Goal: Task Accomplishment & Management: Manage account settings

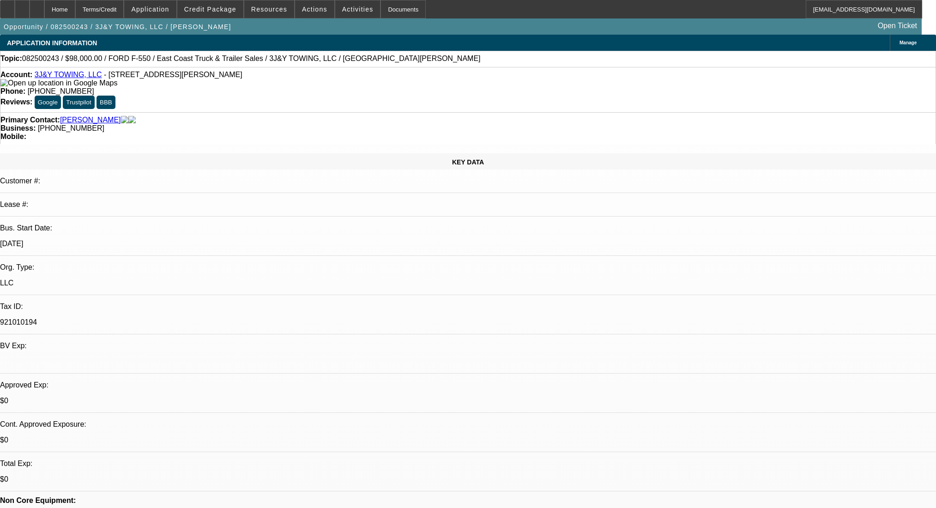
select select "0"
select select "2"
select select "0.1"
select select "4"
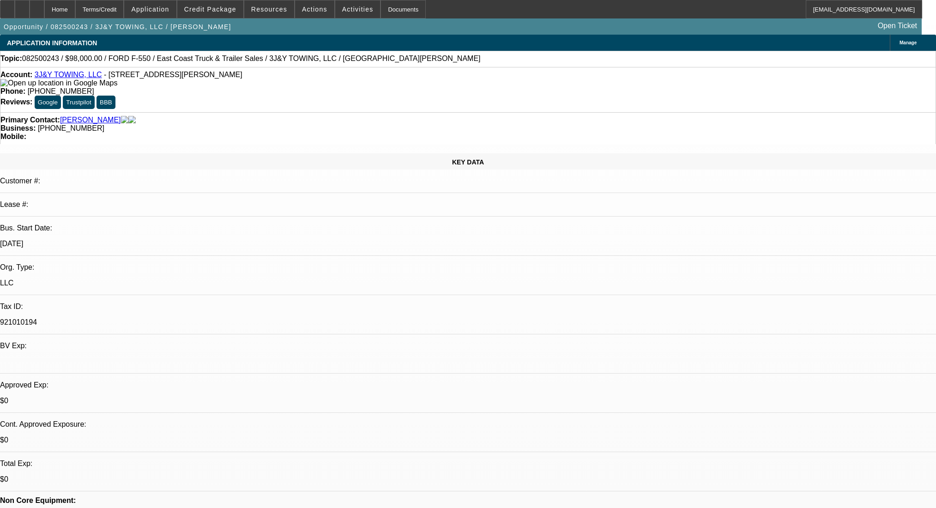
select select "0"
select select "2"
select select "0.1"
select select "4"
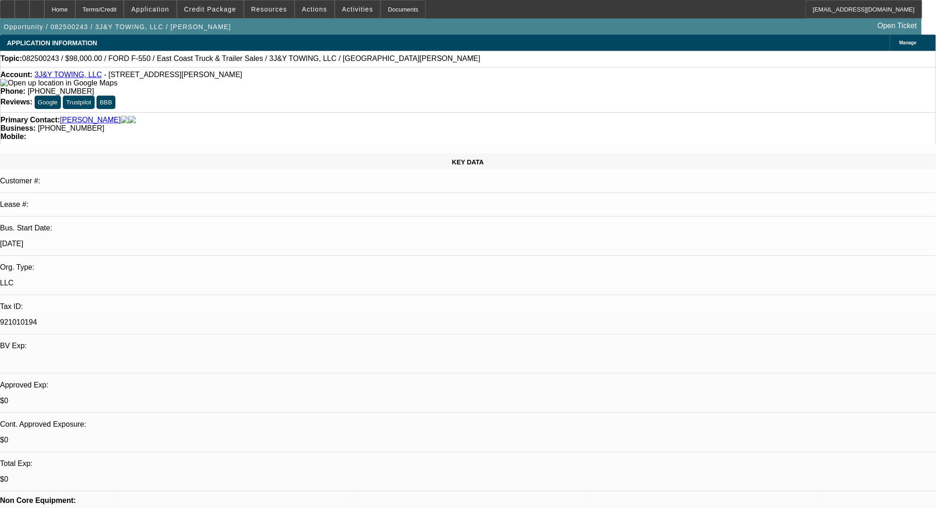
click at [67, 153] on div "KEY DATA" at bounding box center [468, 161] width 936 height 16
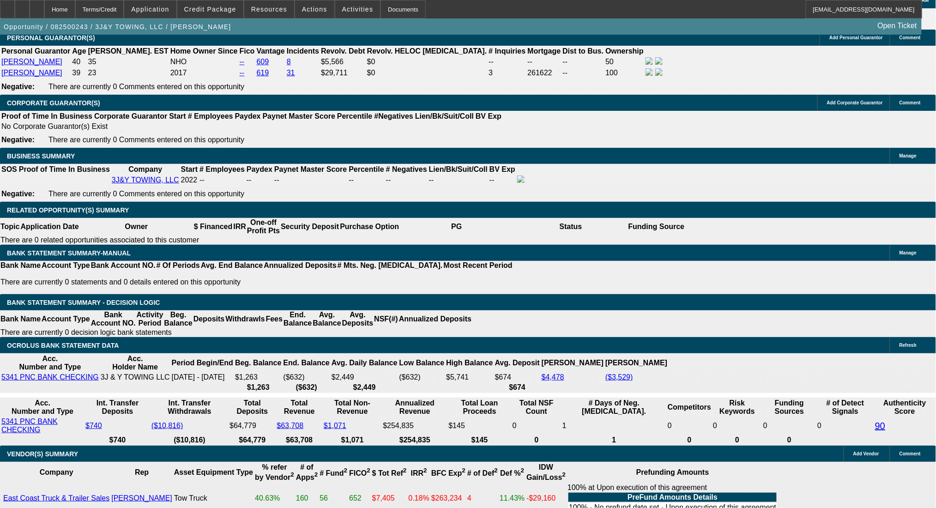
scroll to position [1367, 0]
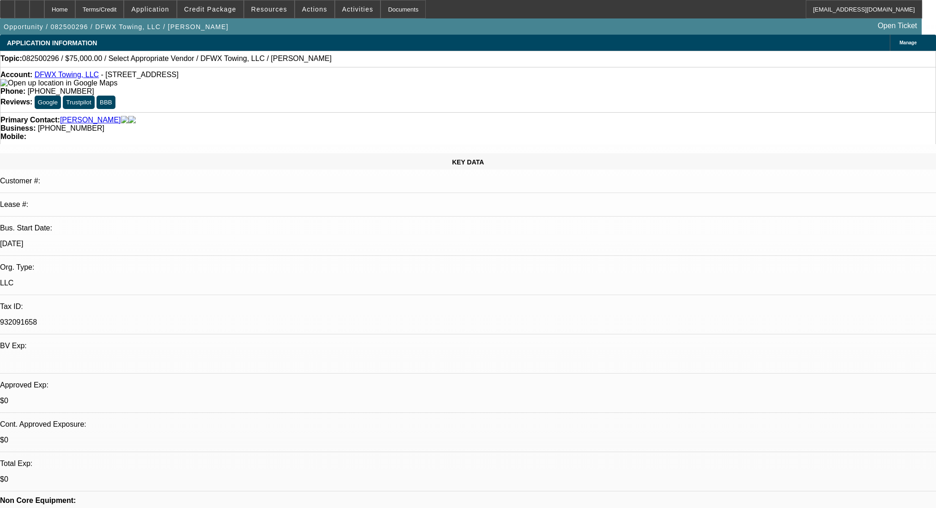
select select "0"
select select "2"
select select "0.1"
select select "4"
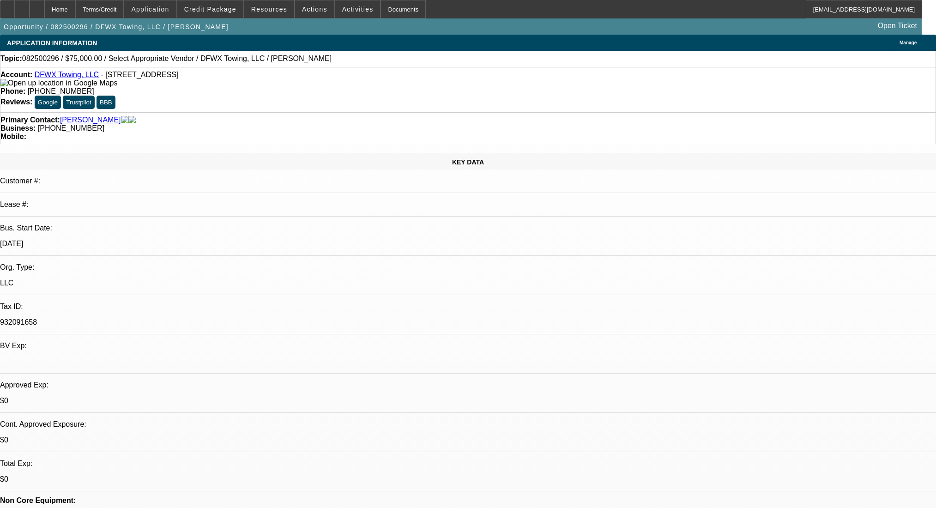
select select "0"
select select "2"
select select "0.1"
select select "4"
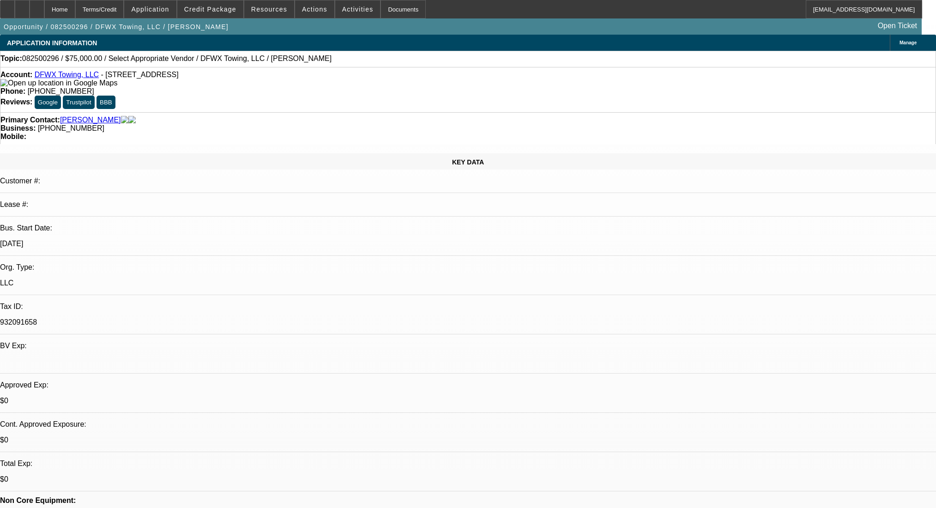
scroll to position [1317, 0]
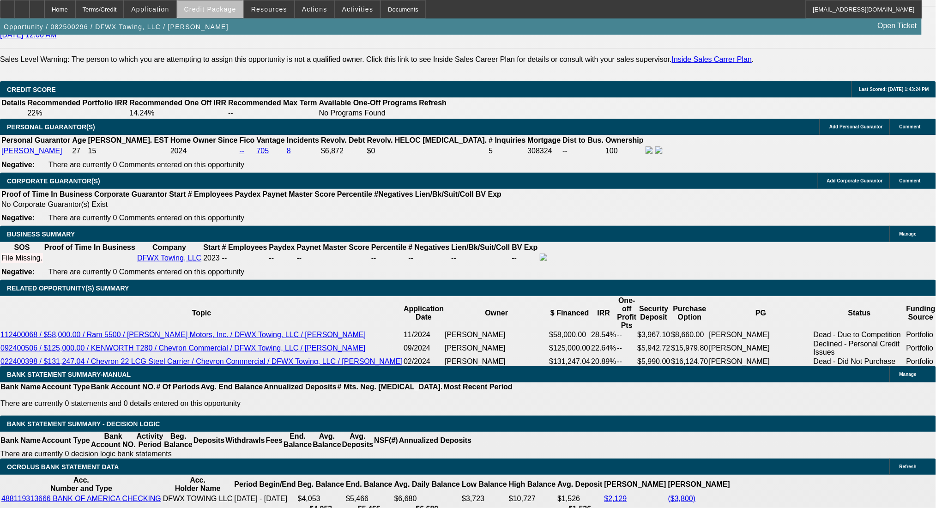
click at [225, 13] on span at bounding box center [210, 9] width 66 height 22
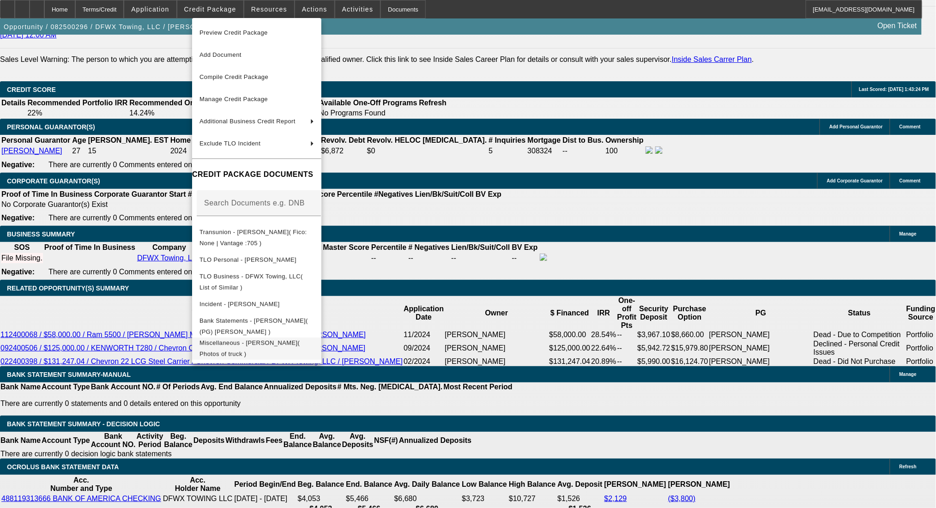
click at [314, 340] on span "Miscellaneous - Esparza, Adrian( Photos of truck )" at bounding box center [257, 348] width 115 height 22
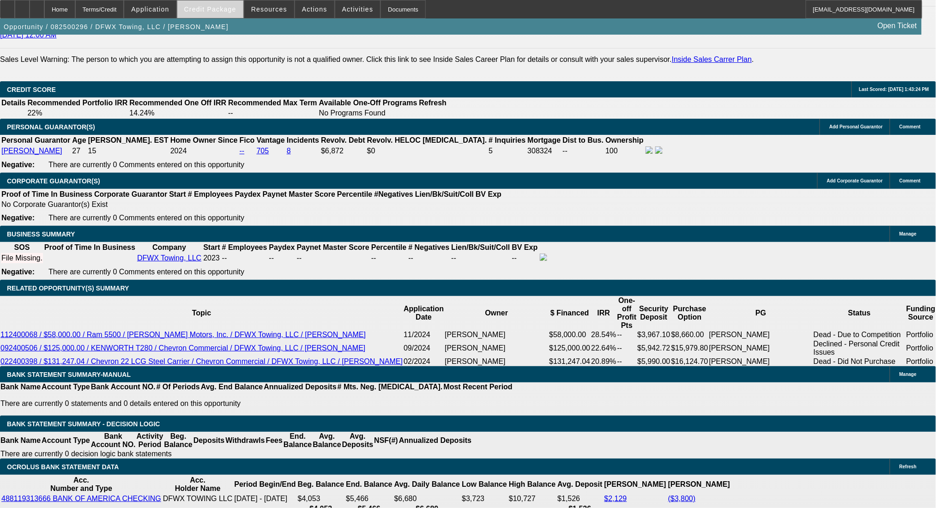
click at [218, 6] on span "Credit Package" at bounding box center [210, 9] width 52 height 7
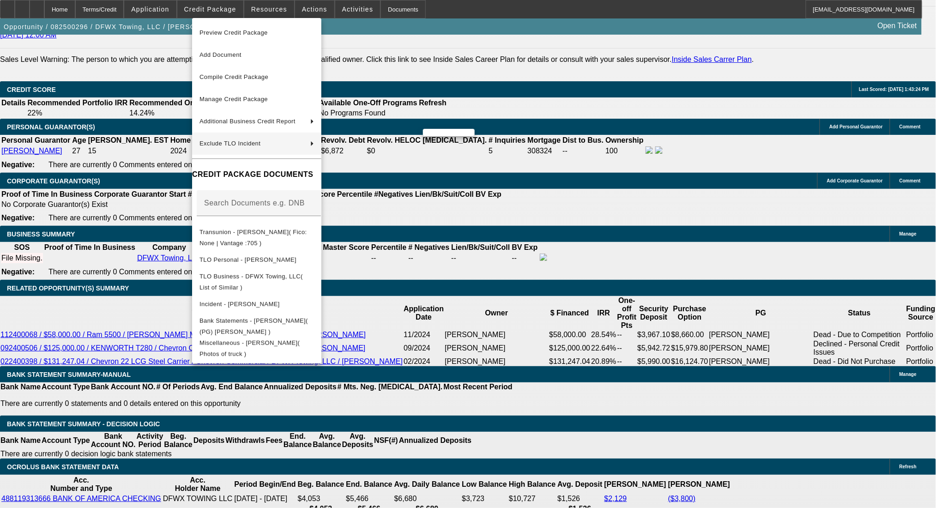
click at [480, 137] on div "Preview Credit Package Add Document Compile Credit Package Manage Credit Packag…" at bounding box center [468, 254] width 936 height 508
click at [522, 52] on div at bounding box center [468, 254] width 936 height 508
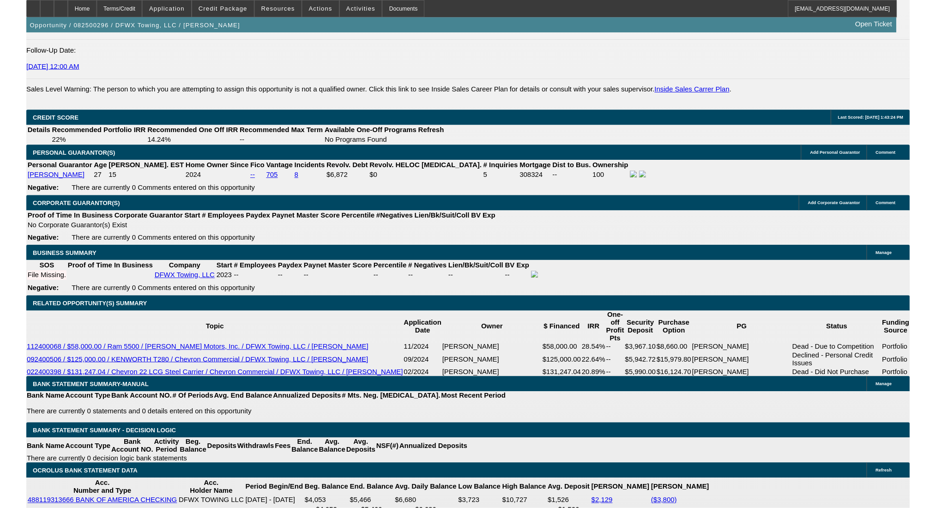
scroll to position [1290, 0]
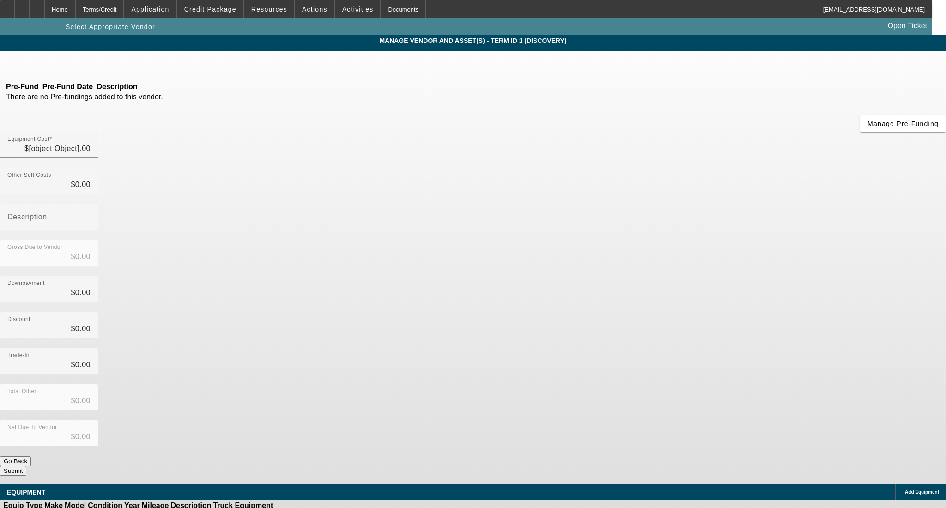
type input "$75,000.00"
click at [895, 484] on div "Add Equipment" at bounding box center [920, 492] width 51 height 16
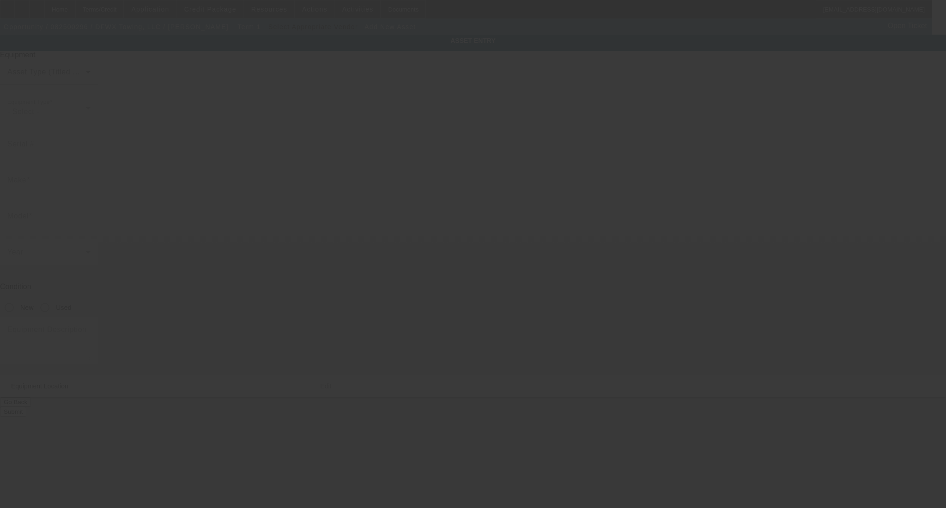
type input "2703 W Clarendon Dr"
type input "Dallas"
type input "75211"
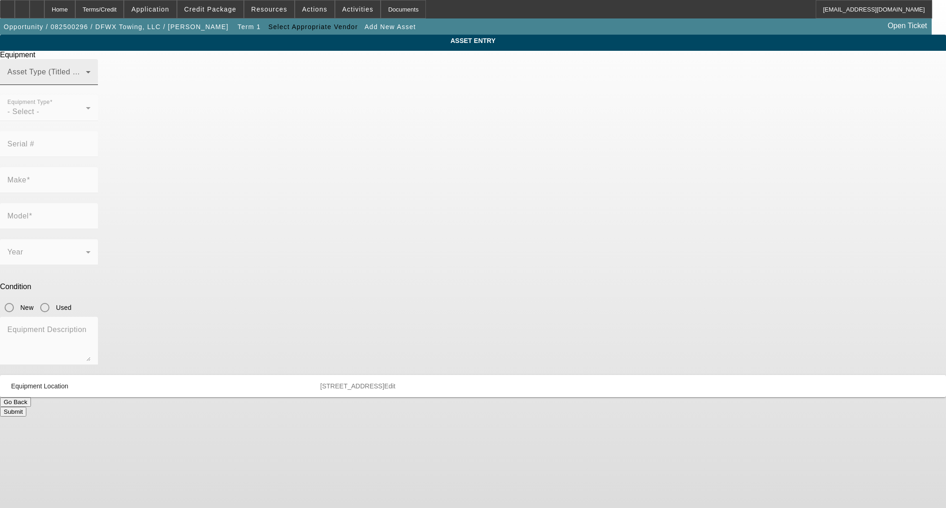
click at [86, 81] on span at bounding box center [46, 75] width 79 height 11
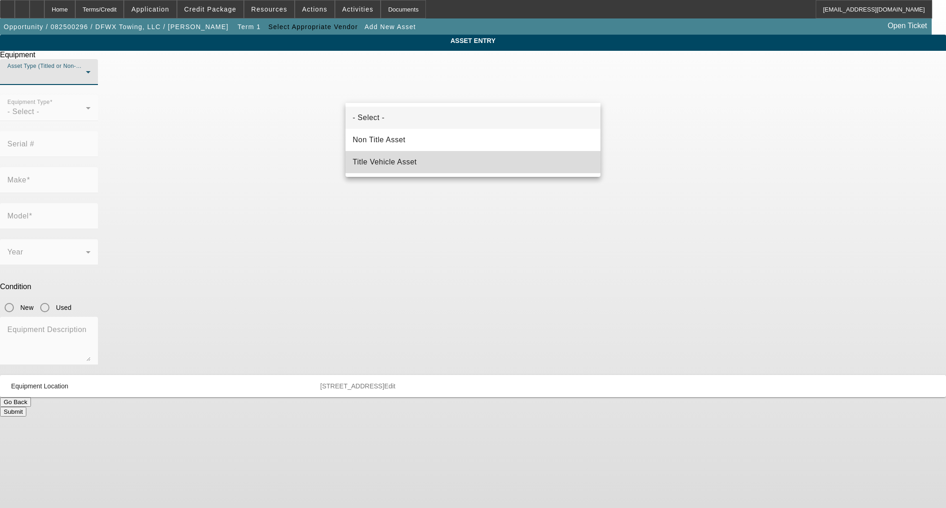
click at [404, 151] on mat-option "Title Vehicle Asset" at bounding box center [473, 162] width 255 height 22
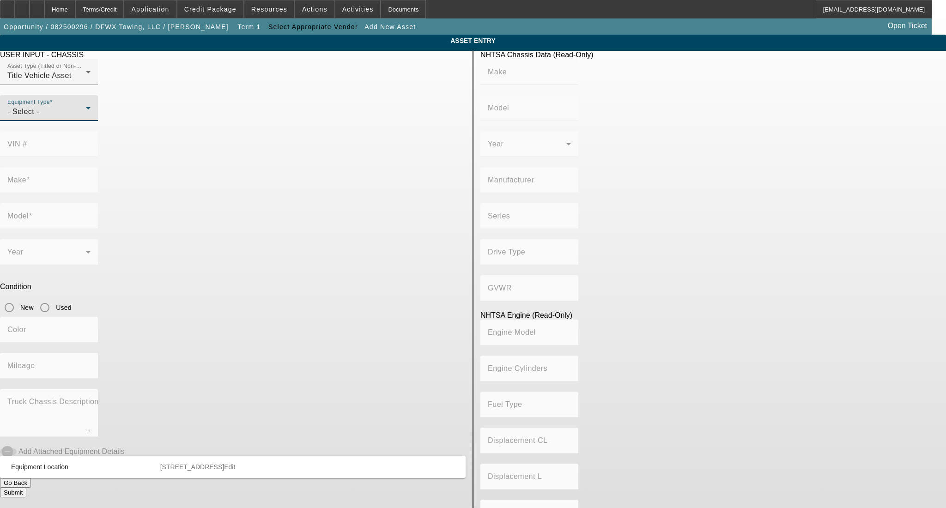
click at [86, 117] on div "- Select -" at bounding box center [46, 111] width 79 height 11
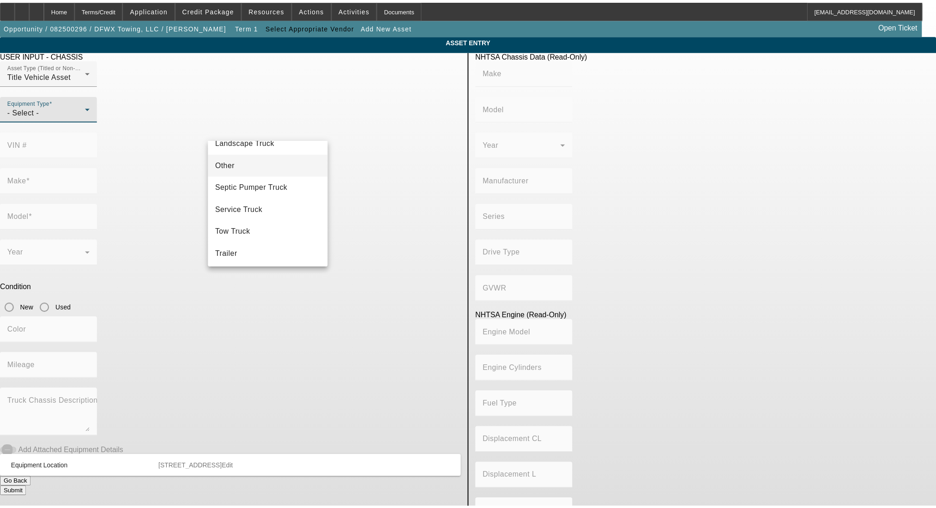
scroll to position [146, 0]
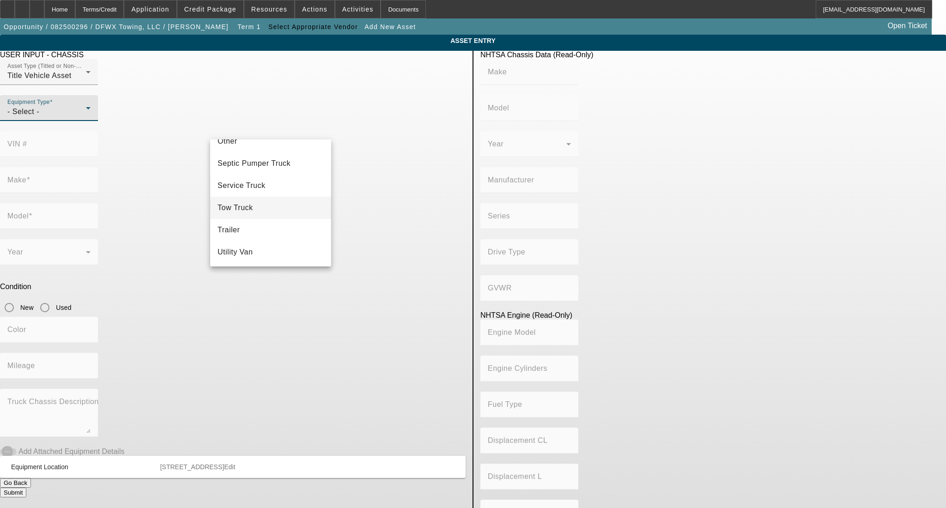
click at [275, 204] on mat-option "Tow Truck" at bounding box center [270, 208] width 121 height 22
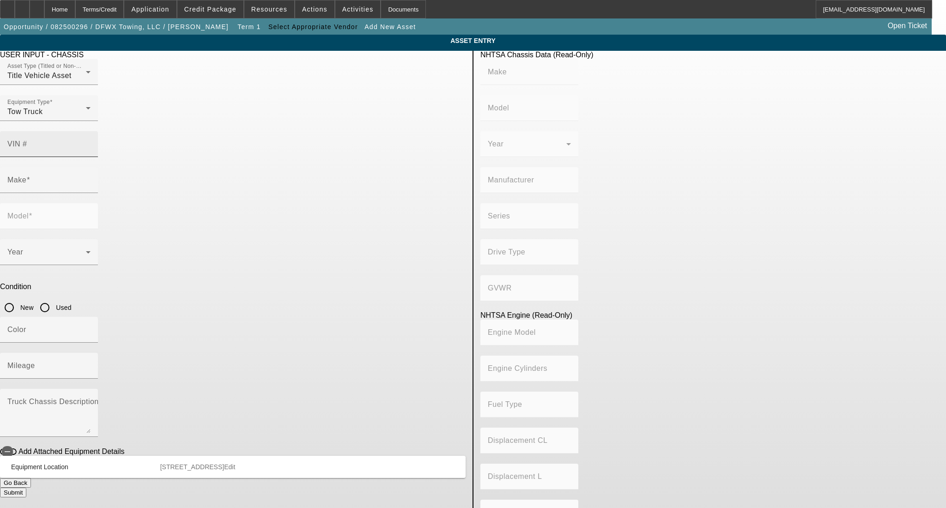
click at [91, 131] on div "VIN #" at bounding box center [48, 144] width 83 height 26
type input "3C7WRKAL9NG103377"
type input "RAM"
type input "4500"
type input "CHRYSLER DE MEXICO TOLUCA"
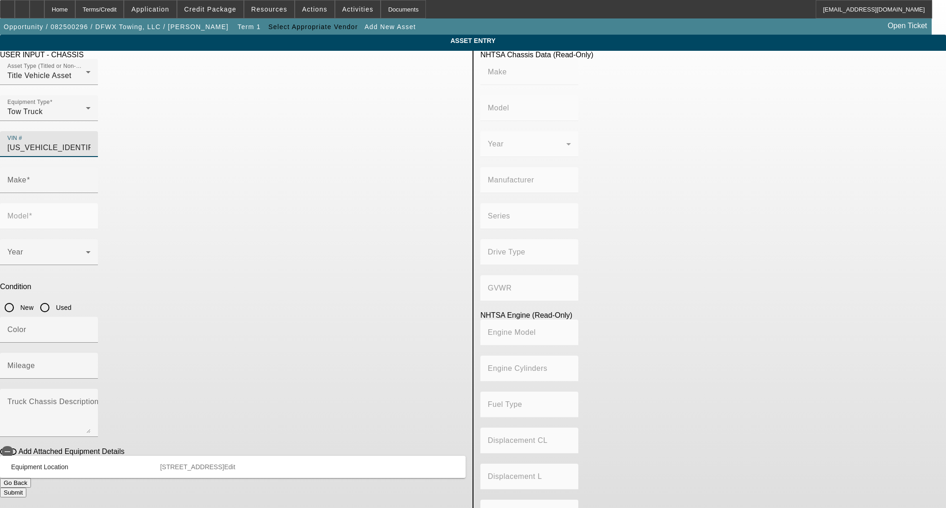
type input "4x2"
type input "Class 4: 14,001 - 16,000 lb (6,350 - 7,258 kg)"
type input "6"
type input "Diesel"
type input "408.85908543470"
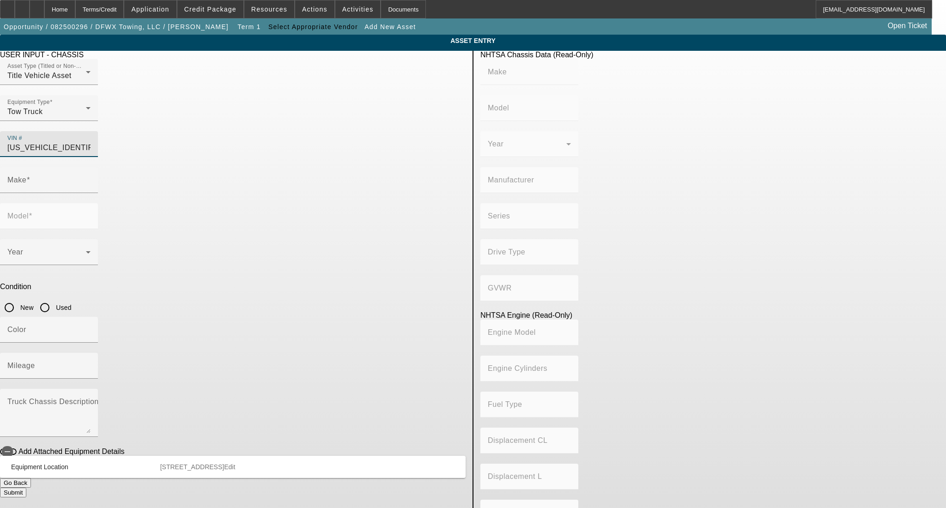
type input "6.7"
type input "RAM"
type input "4500"
type input "3C7WRKAL9NG103377"
click at [54, 298] on input "Used" at bounding box center [45, 307] width 18 height 18
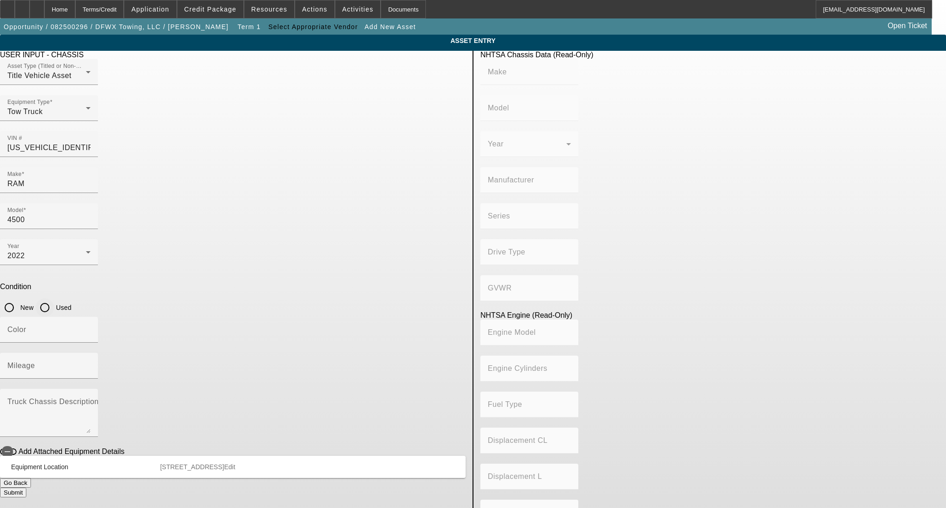
radio input "true"
type input "RAM"
type input "4500"
type input "CHRYSLER DE MEXICO TOLUCA"
type input "4x2"
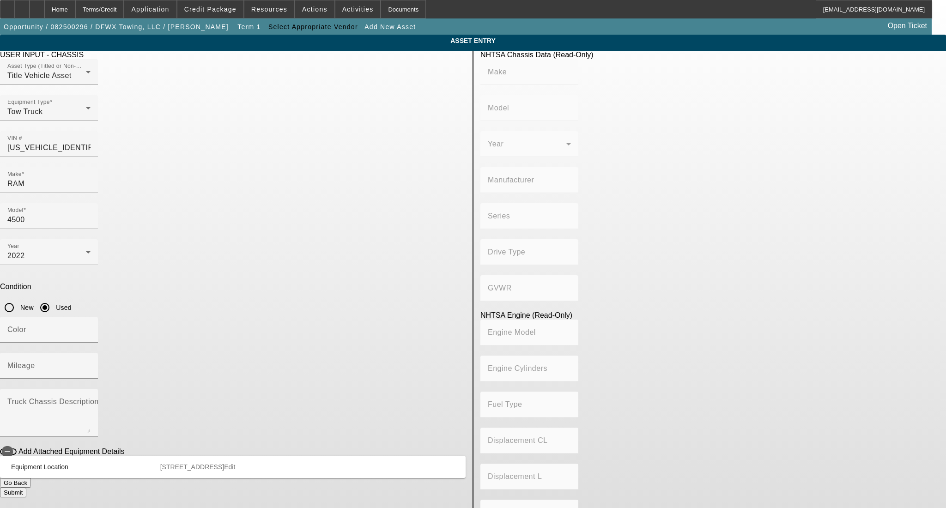
type input "Class 4: 14,001 - 16,000 lb (6,350 - 7,258 kg)"
type input "6"
type input "Diesel"
type input "408.85908543470"
type input "6.7"
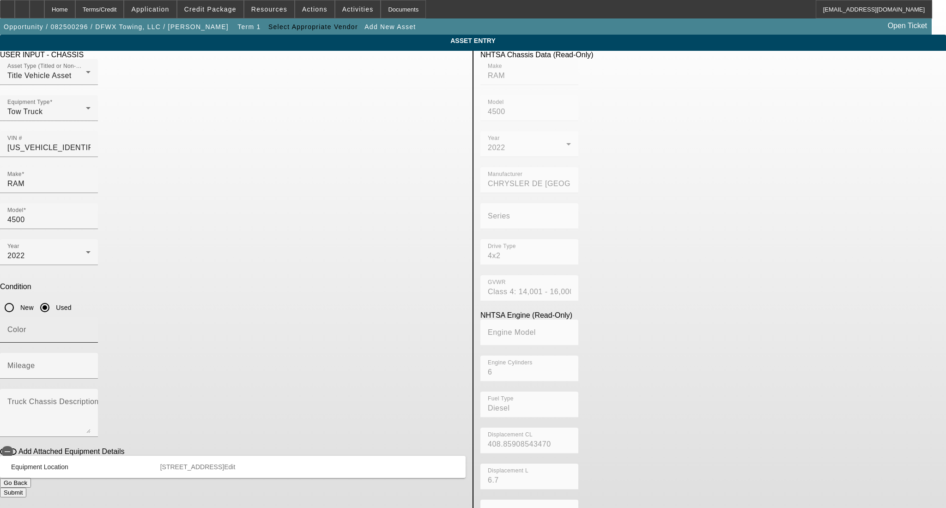
click at [91, 317] on div "Color" at bounding box center [48, 330] width 83 height 26
type input "black"
click at [91, 364] on input "Mileage" at bounding box center [48, 369] width 83 height 11
type input "68343"
click at [26, 488] on button "Submit" at bounding box center [13, 493] width 26 height 10
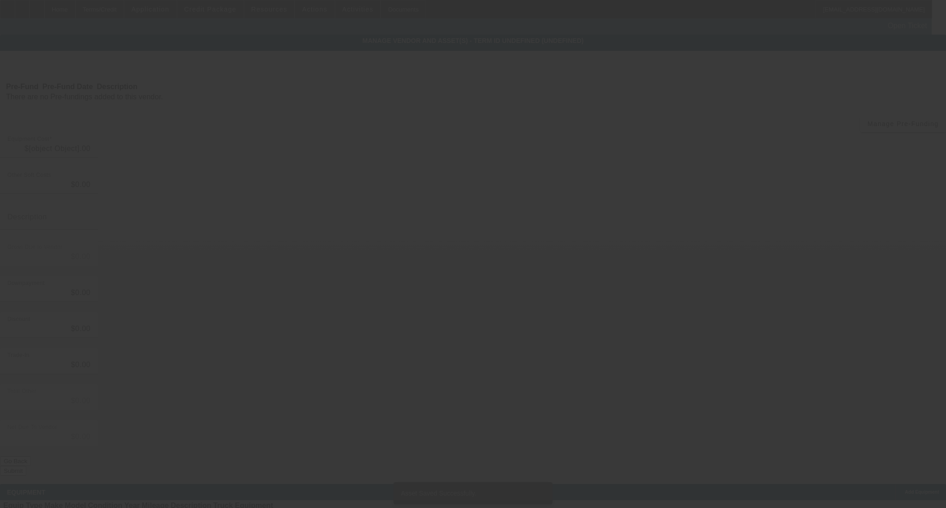
type input "$75,000.00"
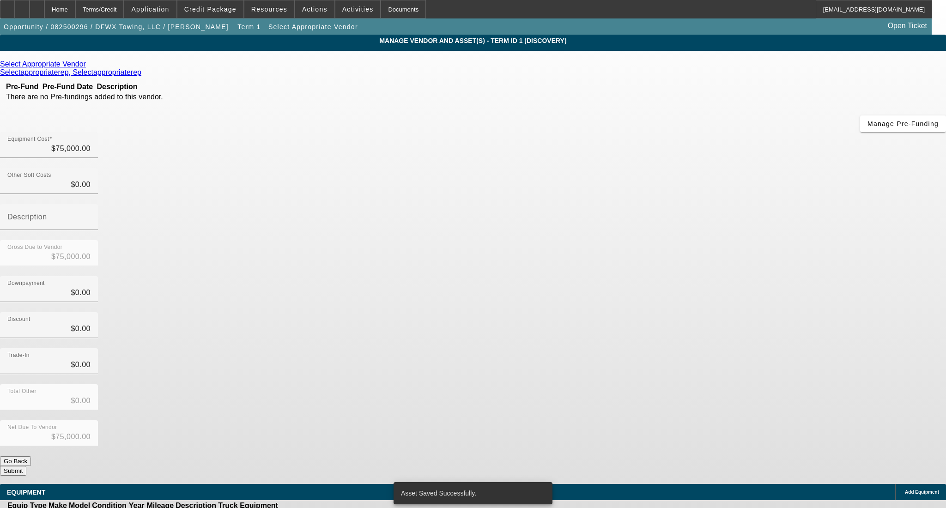
click at [26, 466] on button "Submit" at bounding box center [13, 471] width 26 height 10
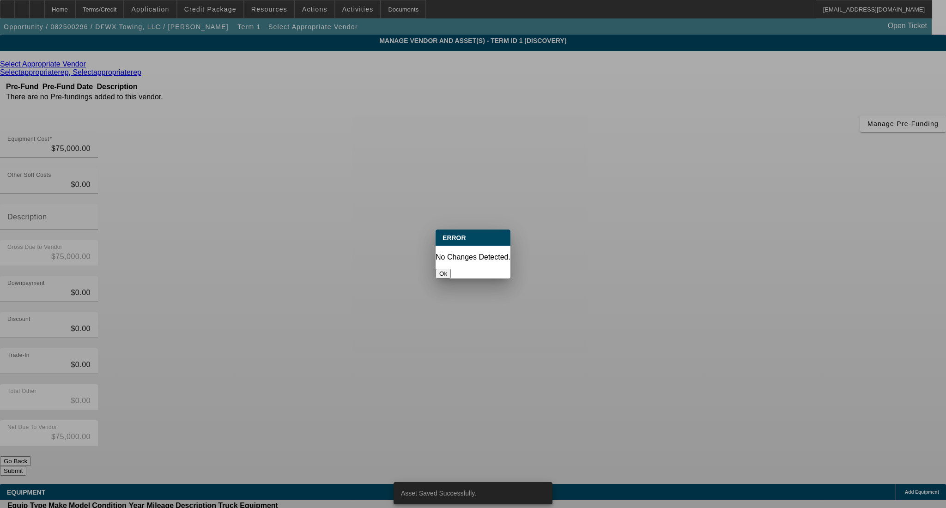
click at [451, 269] on button "Ok" at bounding box center [443, 274] width 15 height 10
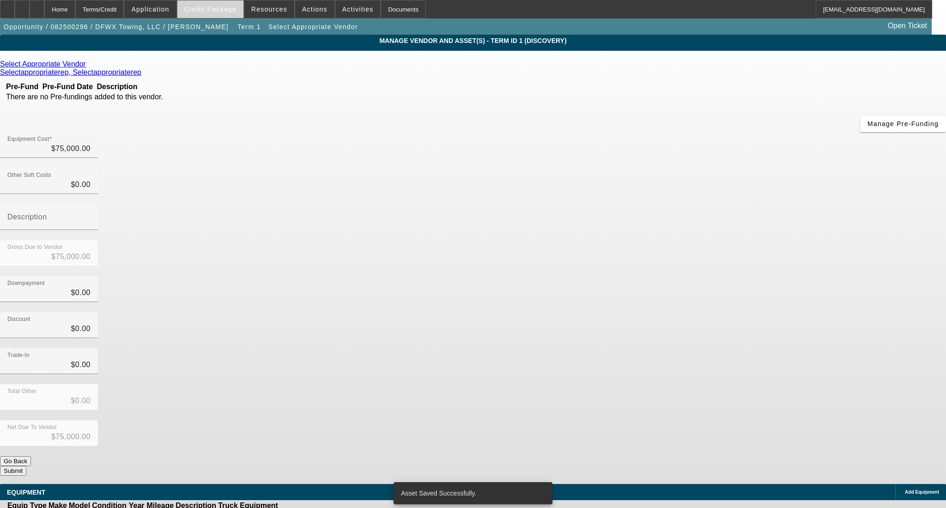
click at [225, 3] on span at bounding box center [210, 9] width 66 height 22
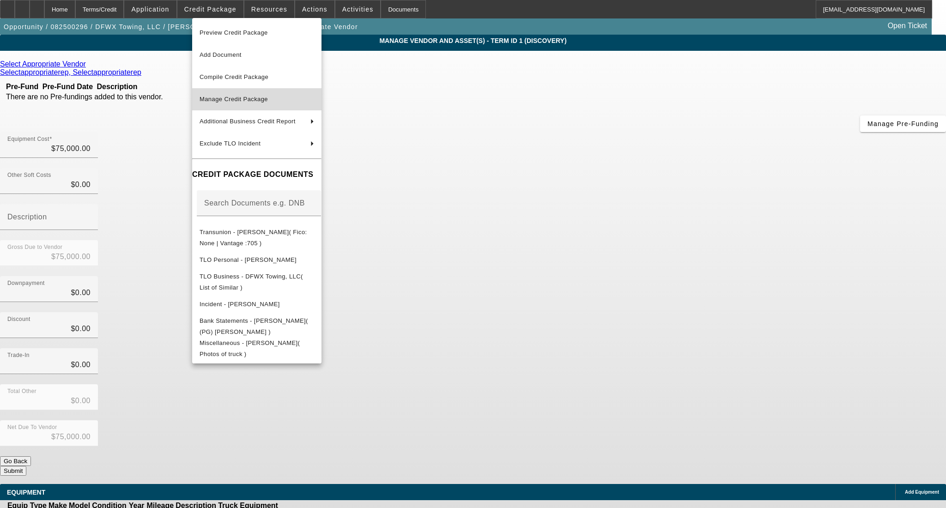
click at [242, 102] on span "Manage Credit Package" at bounding box center [234, 99] width 68 height 7
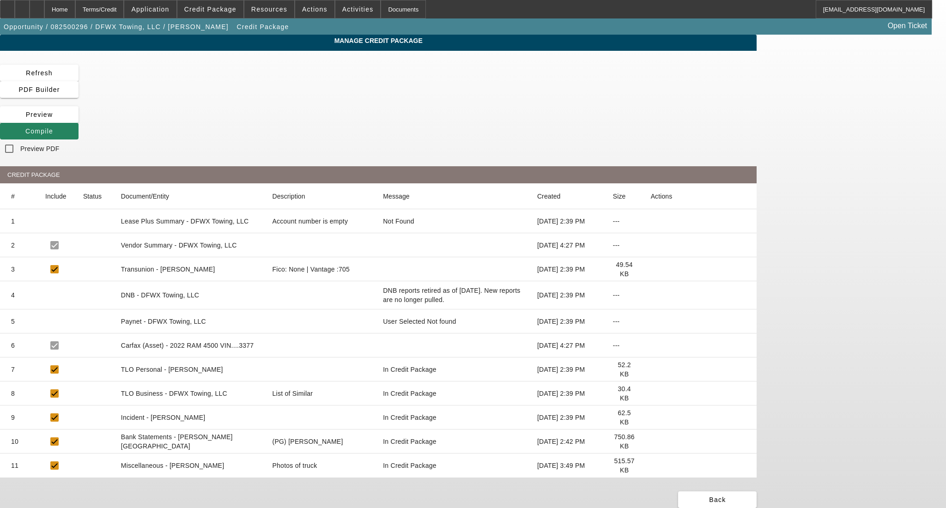
click at [651, 466] on icon at bounding box center [651, 466] width 0 height 0
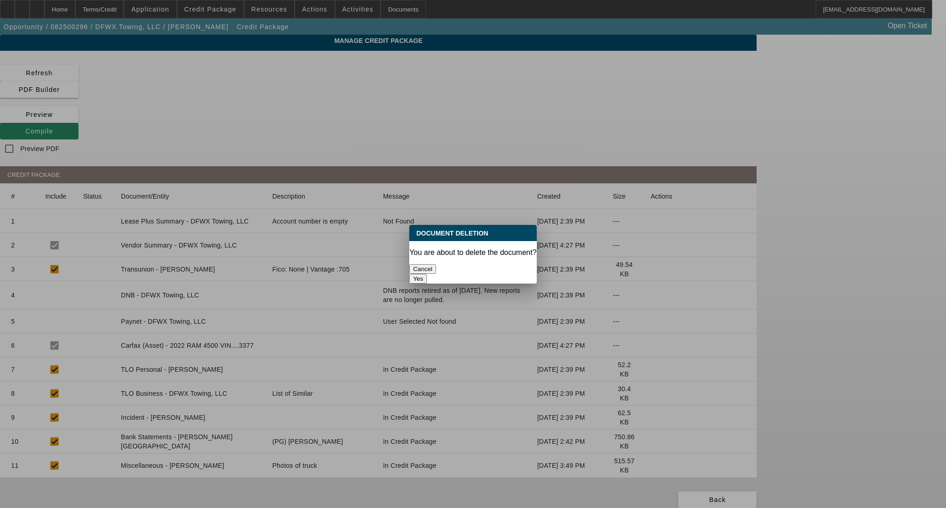
click at [427, 274] on button "Yes" at bounding box center [418, 279] width 18 height 10
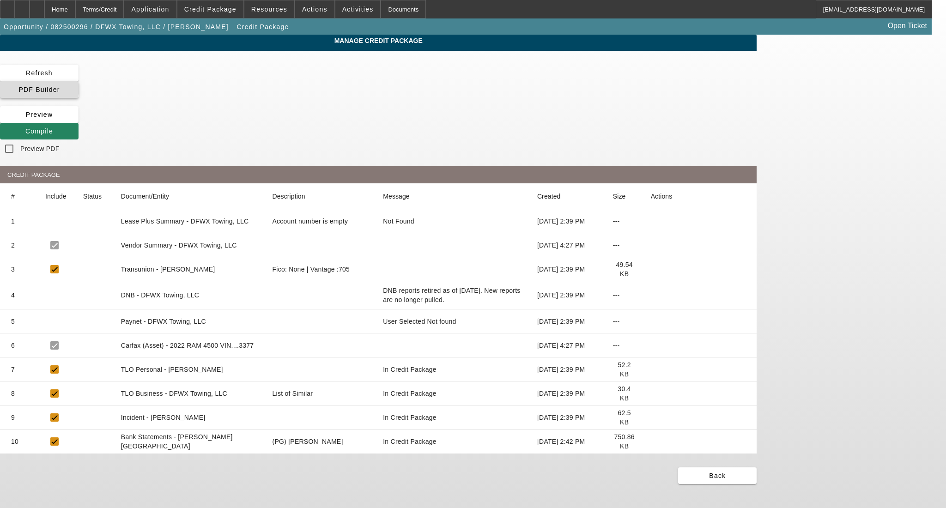
click at [79, 79] on span at bounding box center [39, 90] width 79 height 22
click at [75, 6] on div "Home" at bounding box center [59, 9] width 31 height 18
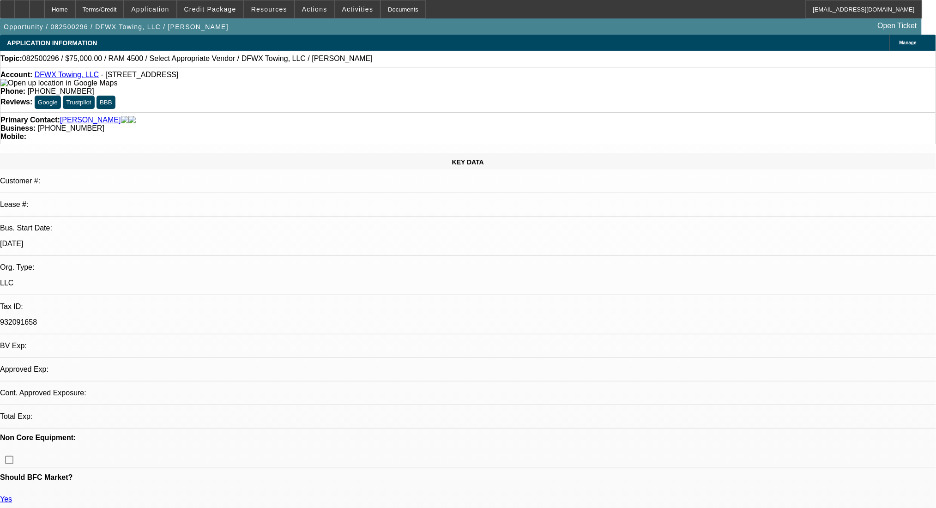
select select "0"
select select "2"
select select "0.1"
select select "4"
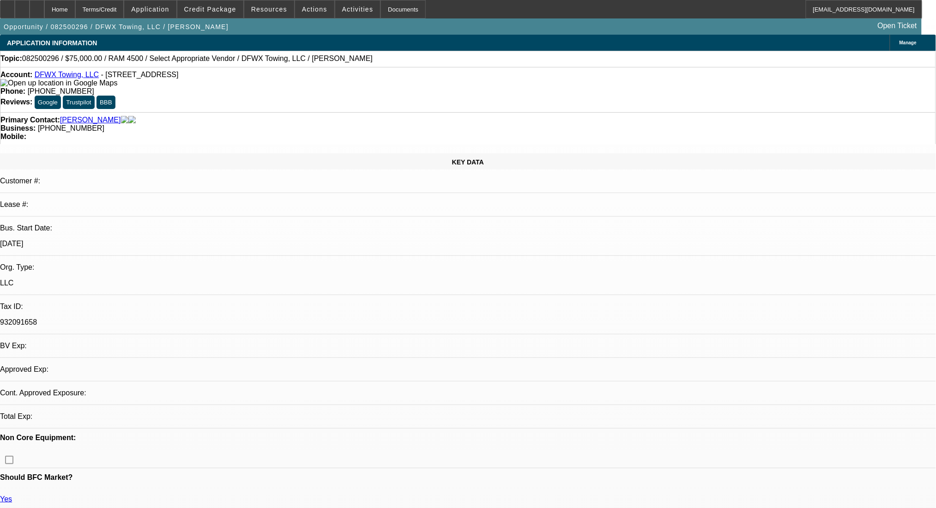
select select "0"
select select "2"
select select "0.1"
select select "4"
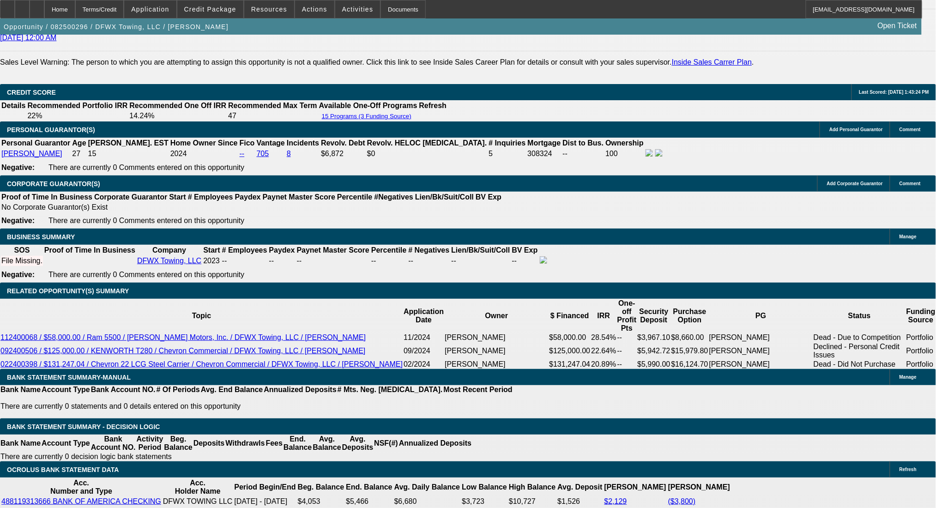
scroll to position [1294, 0]
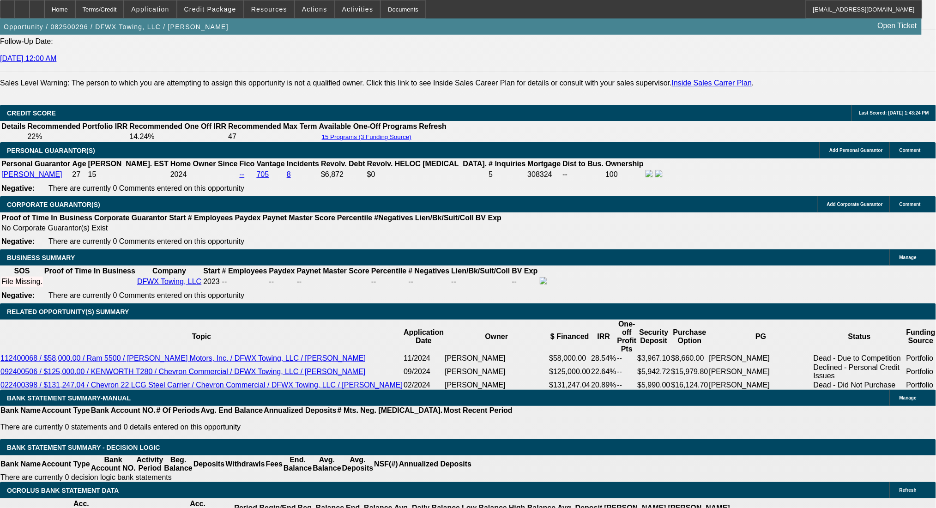
drag, startPoint x: 306, startPoint y: 327, endPoint x: 378, endPoint y: 329, distance: 72.6
type input "54"
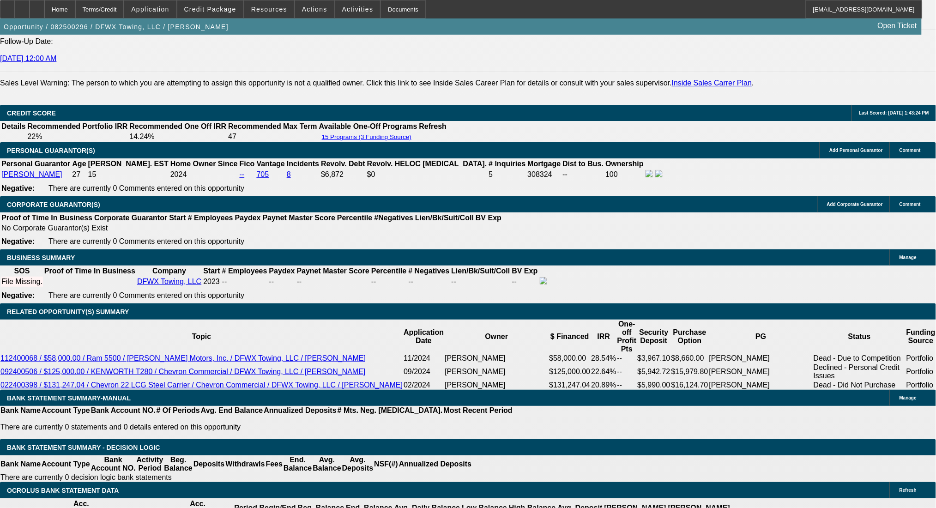
type input "$10,000.00"
type input "1"
type input "$2,462.98"
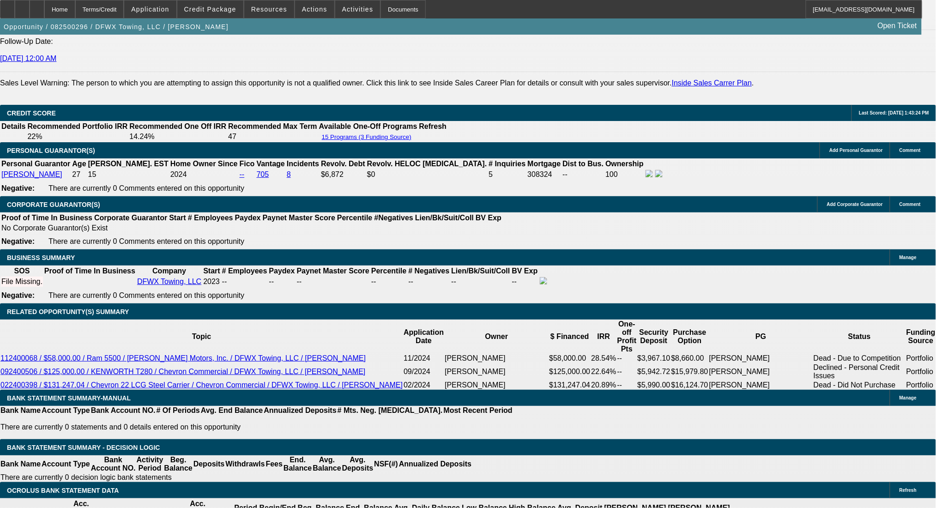
type input "$1,231.49"
type input "16"
type input "$3,392.54"
type input "$1,696.27"
type input "16"
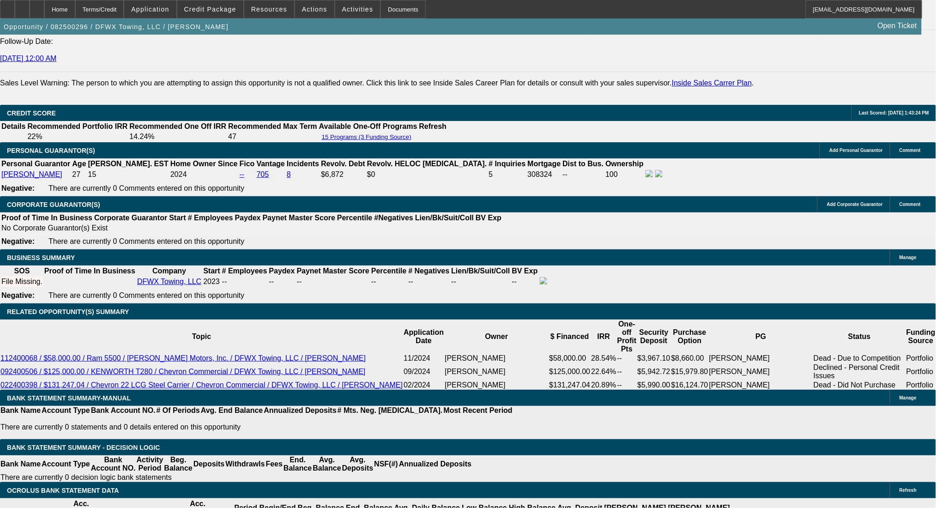
drag, startPoint x: 260, startPoint y: 332, endPoint x: 320, endPoint y: 332, distance: 60.5
type input "16"
type input "$32.00"
type input "1696"
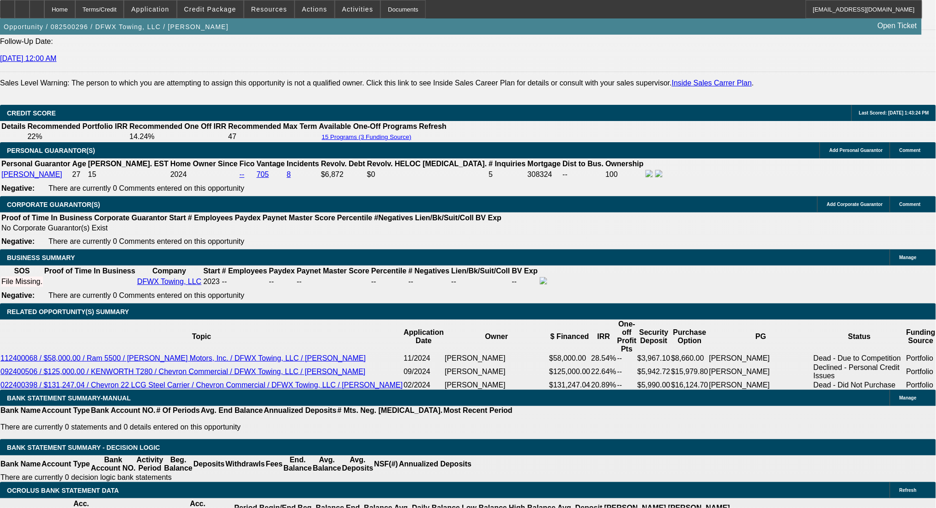
type input "$3,392.00"
type input "16"
type input "$1,696.00"
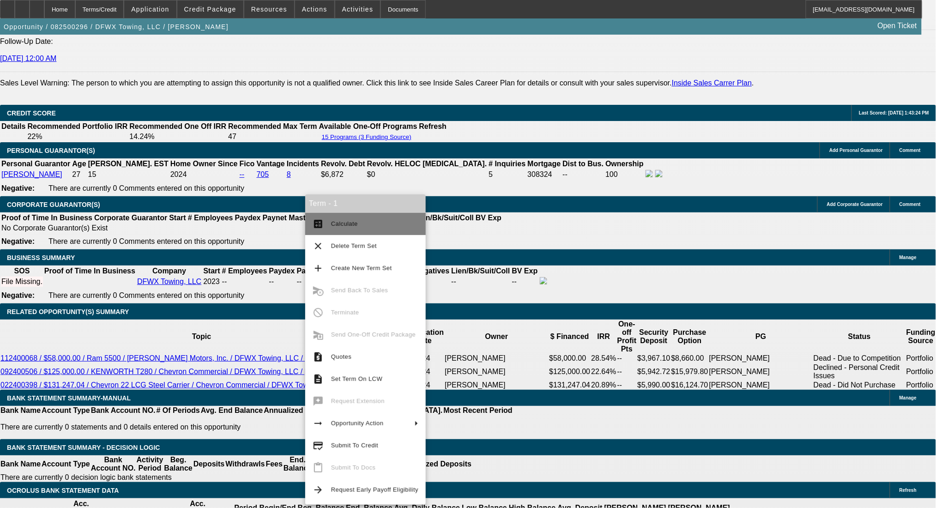
click at [323, 221] on mat-icon "calculate" at bounding box center [318, 224] width 11 height 11
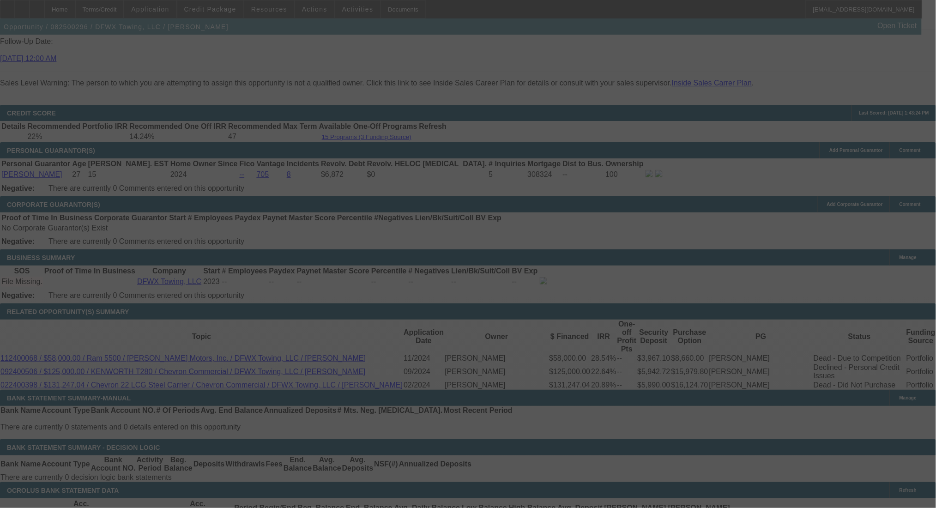
select select "0"
select select "2"
select select "0.1"
select select "4"
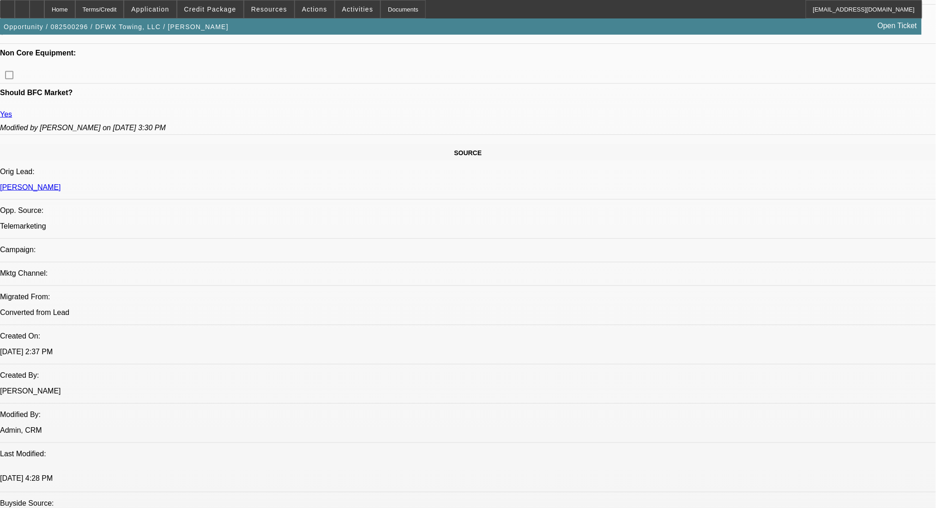
scroll to position [370, 0]
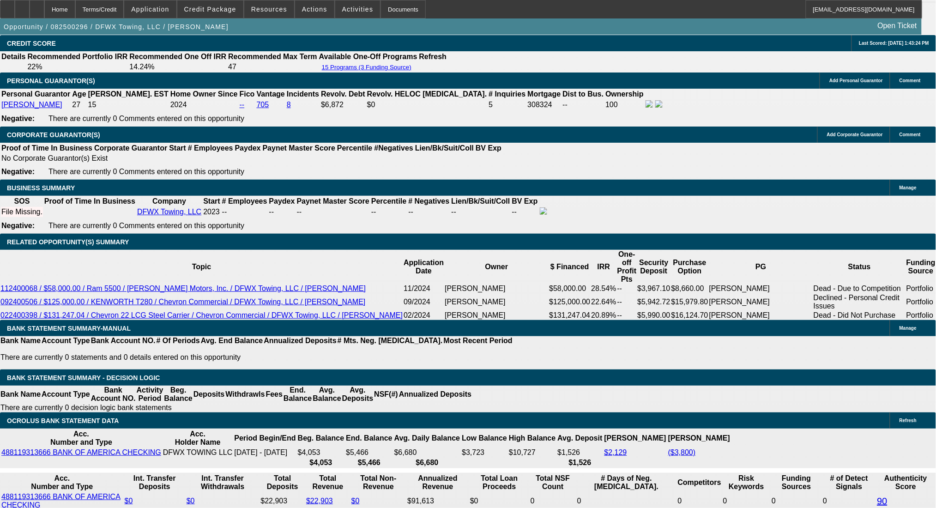
scroll to position [1355, 0]
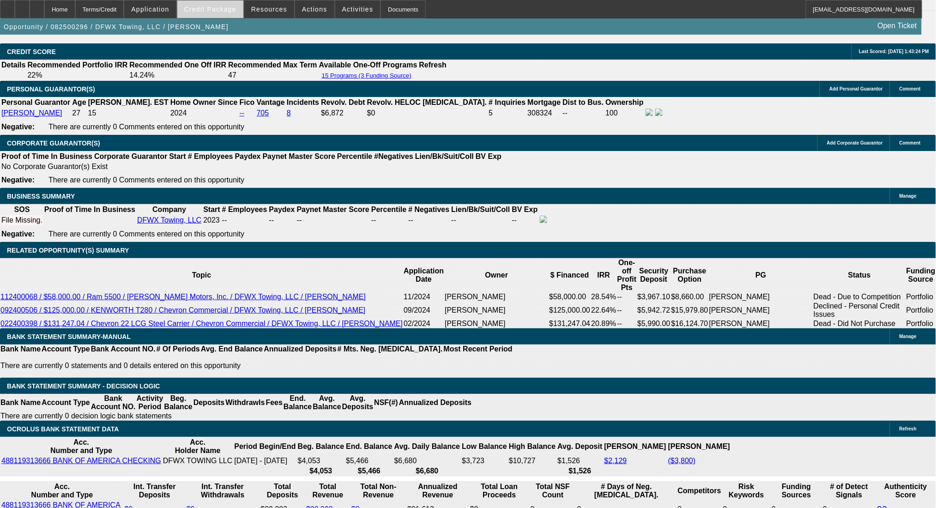
click at [217, 6] on span "Credit Package" at bounding box center [210, 9] width 52 height 7
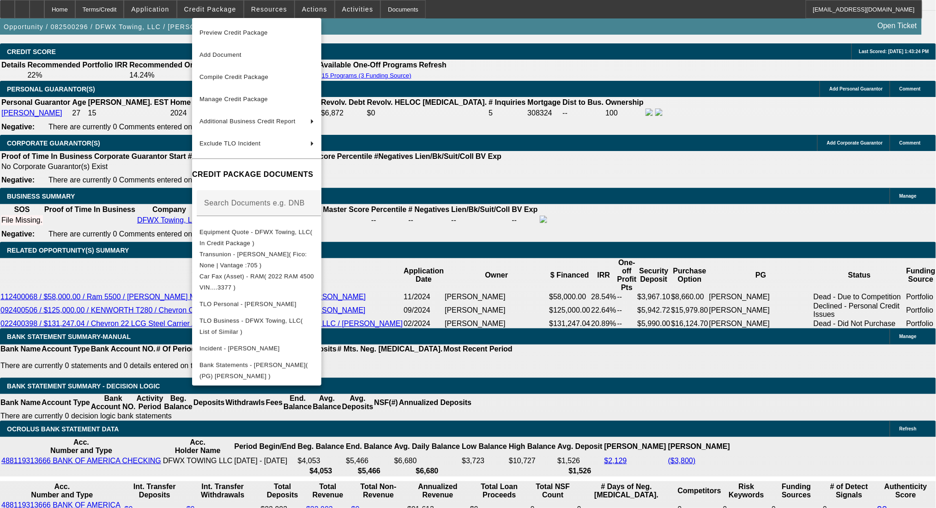
click at [218, 6] on div at bounding box center [468, 254] width 936 height 508
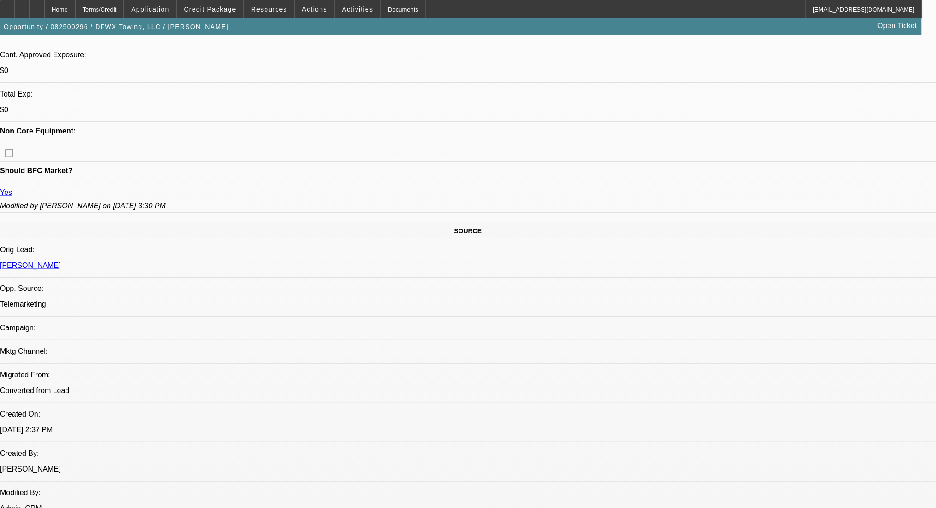
scroll to position [0, 0]
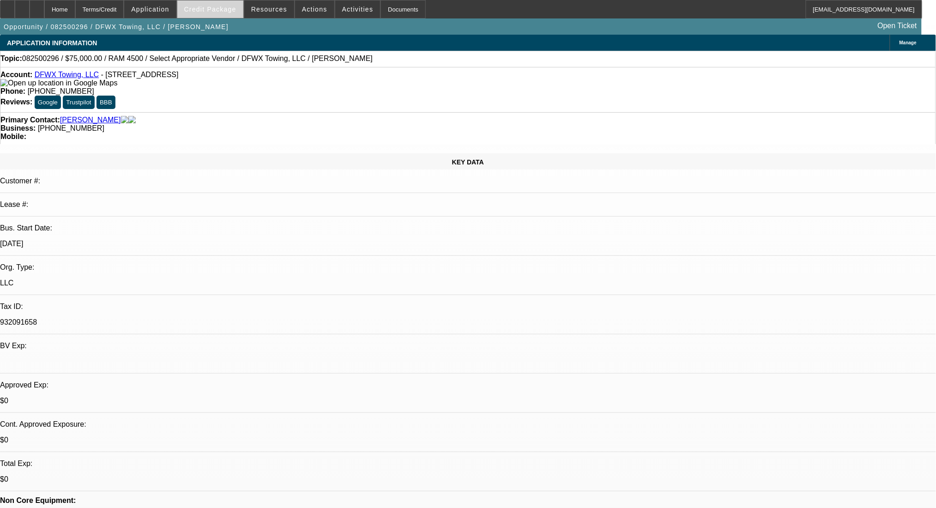
click at [220, 17] on span at bounding box center [210, 9] width 66 height 22
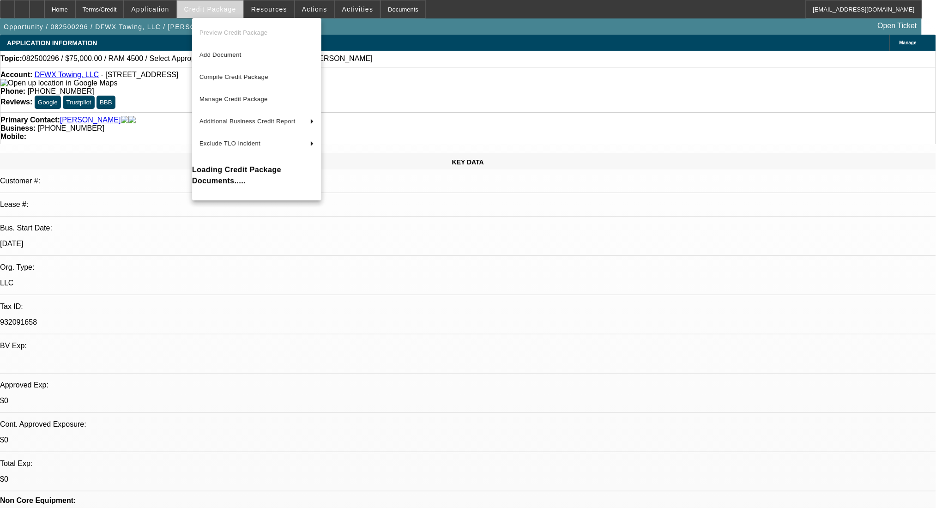
click at [220, 13] on div at bounding box center [468, 254] width 936 height 508
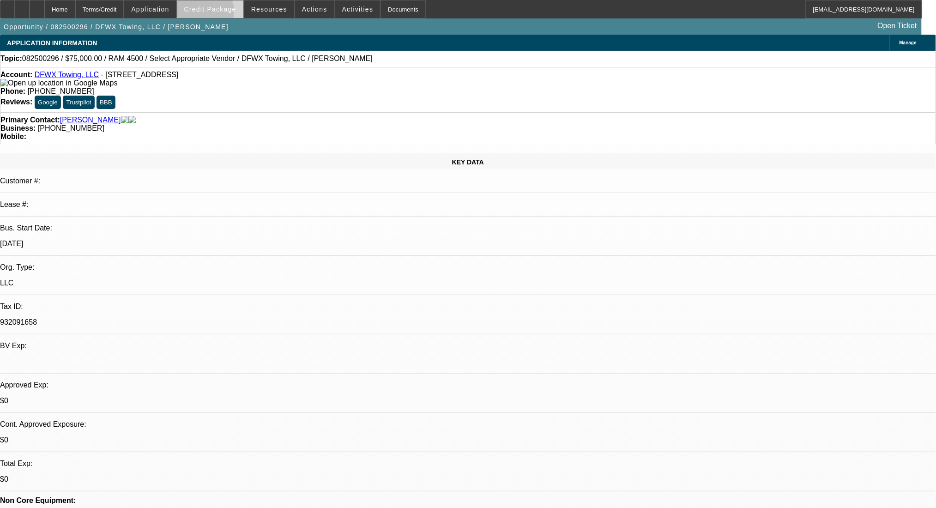
click at [220, 13] on span at bounding box center [210, 9] width 66 height 22
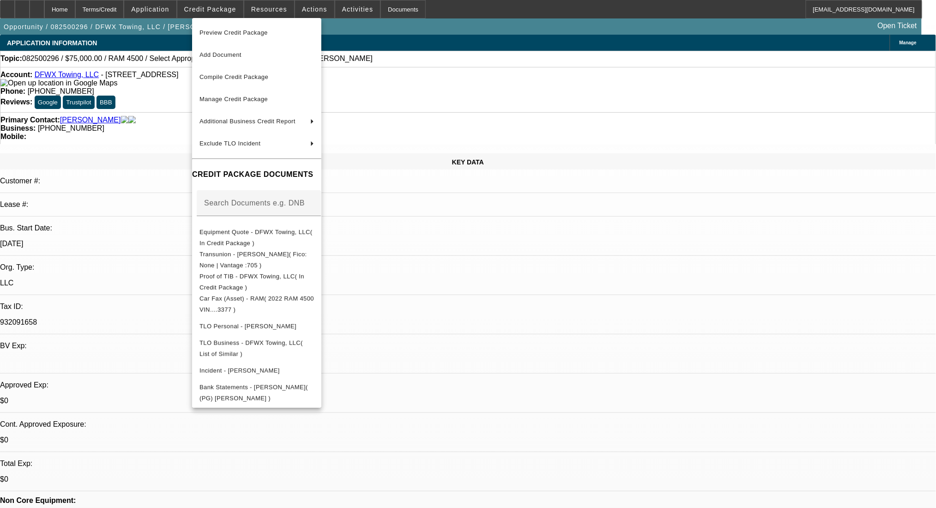
click at [132, 280] on div at bounding box center [468, 254] width 936 height 508
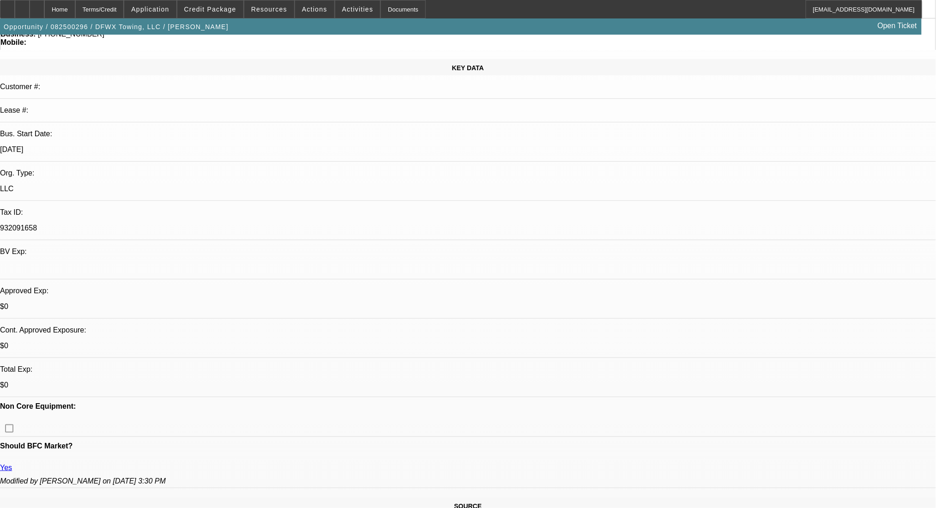
scroll to position [123, 0]
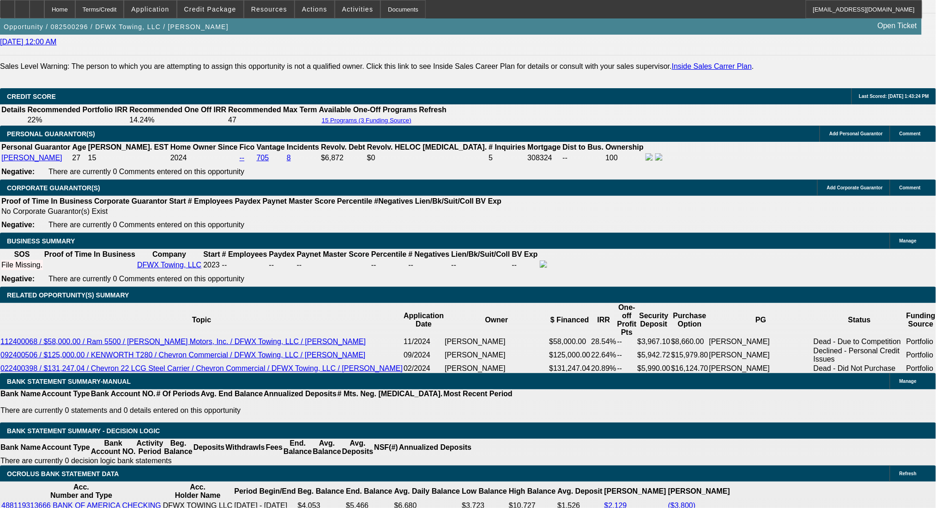
scroll to position [1355, 0]
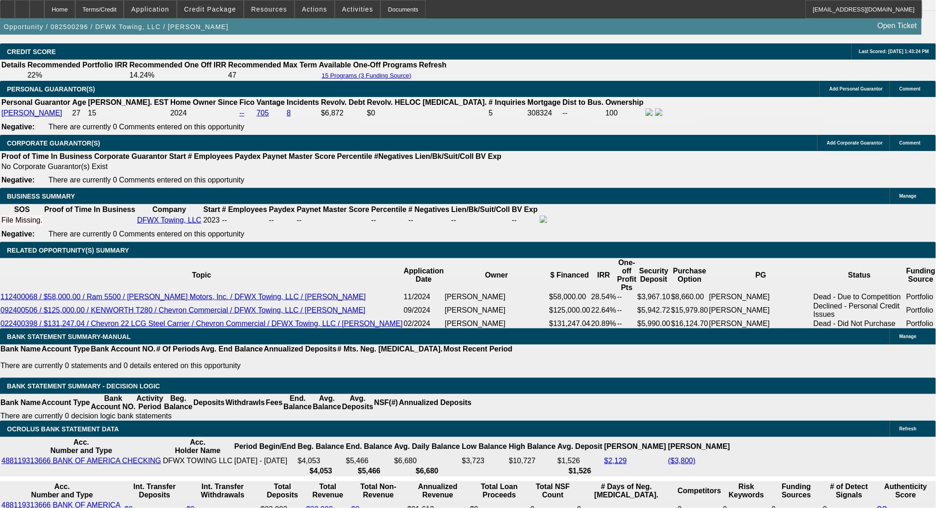
drag, startPoint x: 301, startPoint y: 267, endPoint x: 324, endPoint y: 267, distance: 23.1
type input "UNKNOWN"
type input "48"
type input "$33,589.96"
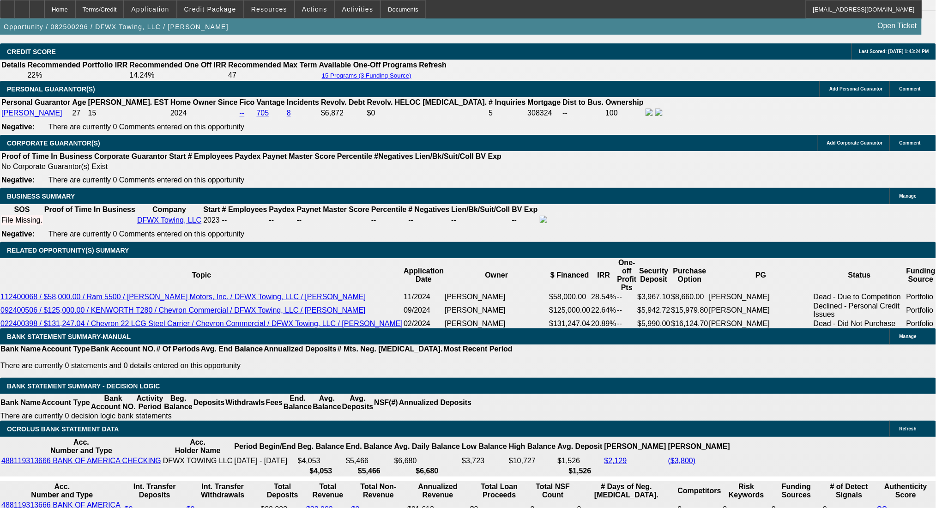
type input "$16,794.98"
type input "$3,683.70"
type input "$1,841.85"
drag, startPoint x: 301, startPoint y: 265, endPoint x: 328, endPoint y: 265, distance: 26.8
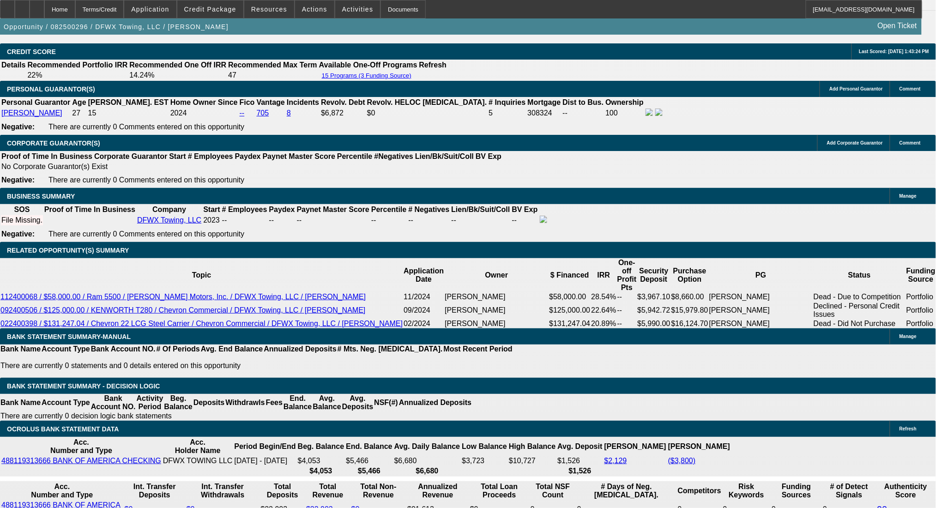
type input "54"
type input "$3,391.98"
type input "$1,695.99"
type input "54"
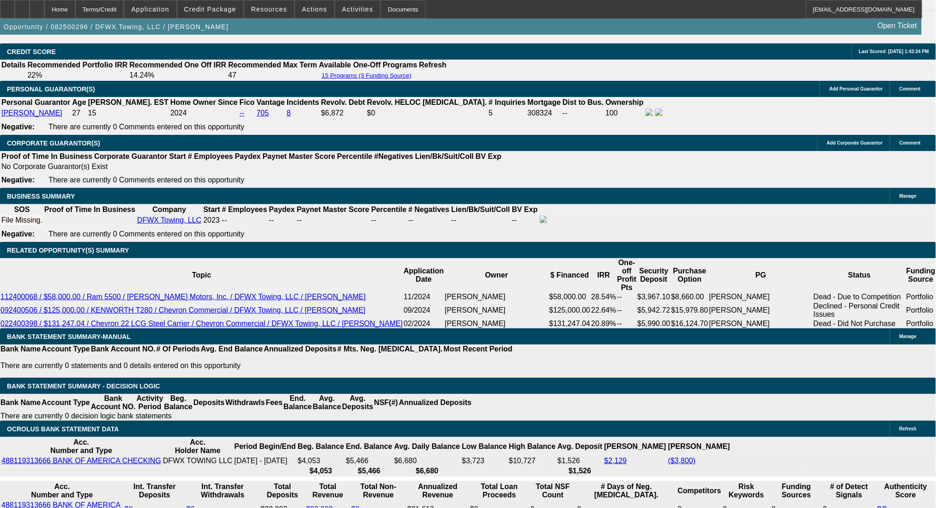
drag, startPoint x: 262, startPoint y: 265, endPoint x: 340, endPoint y: 281, distance: 80.2
type input "19"
type input "$38.00"
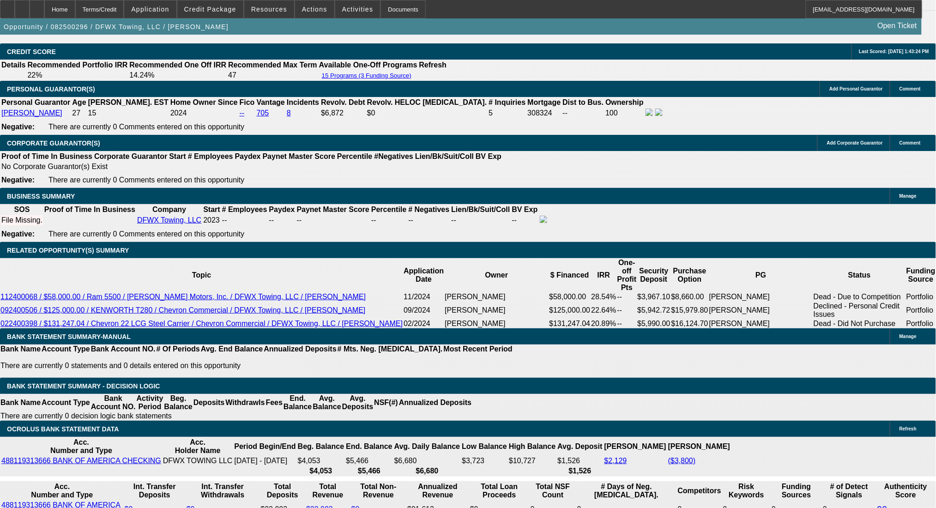
type input "1695"
type input "$3,390.00"
type input "16"
type input "$1,695.00"
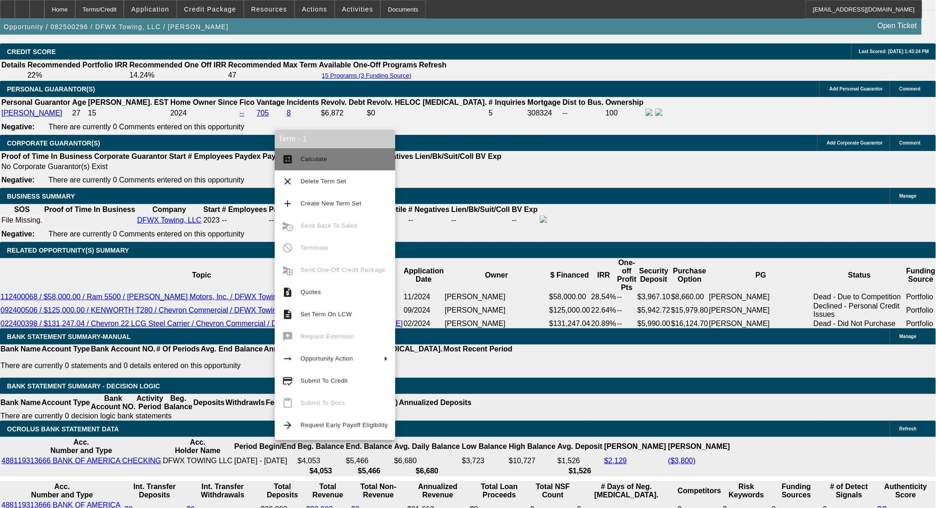
click at [304, 154] on span "Calculate" at bounding box center [344, 159] width 87 height 11
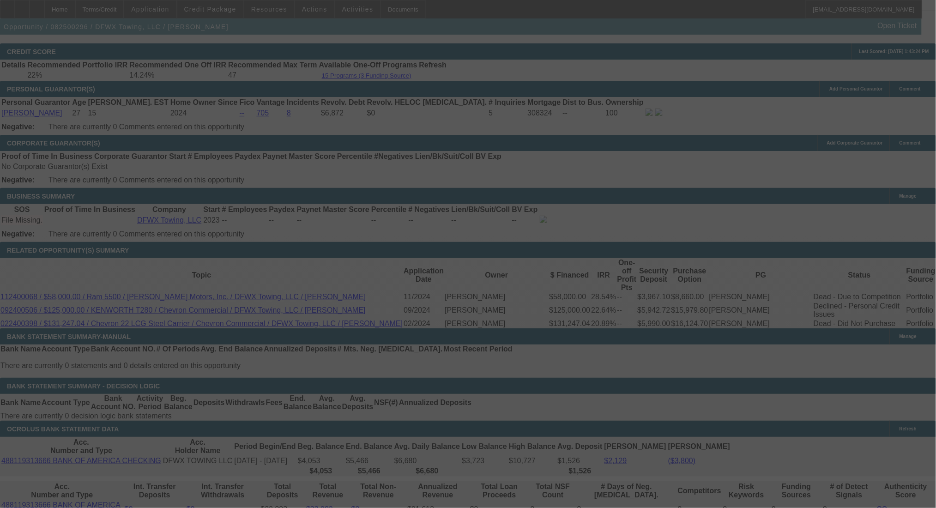
select select "0"
select select "2"
select select "0.1"
select select "4"
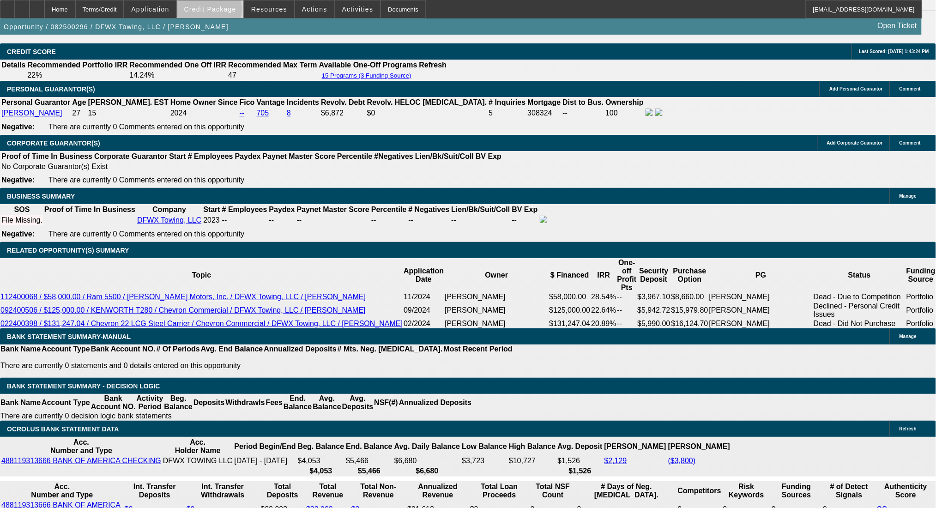
click at [224, 11] on span "Credit Package" at bounding box center [210, 9] width 52 height 7
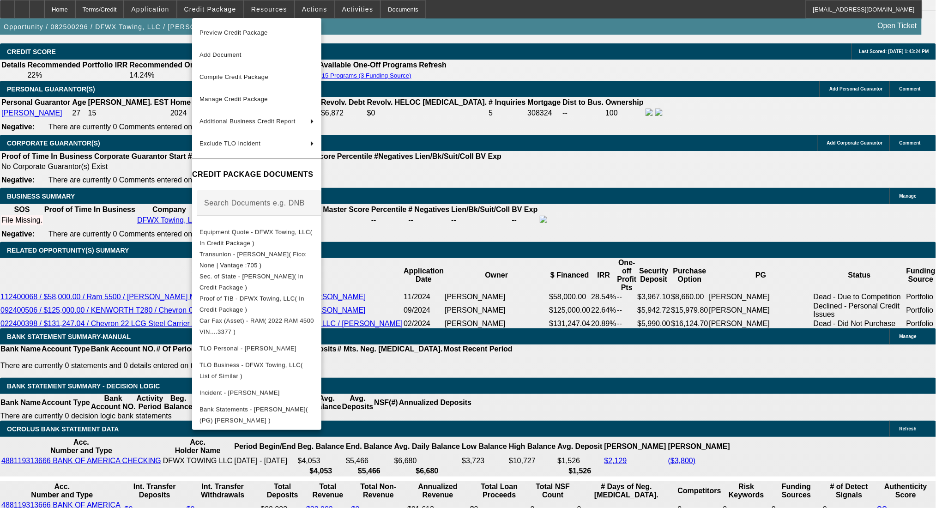
click at [558, 342] on div at bounding box center [468, 254] width 936 height 508
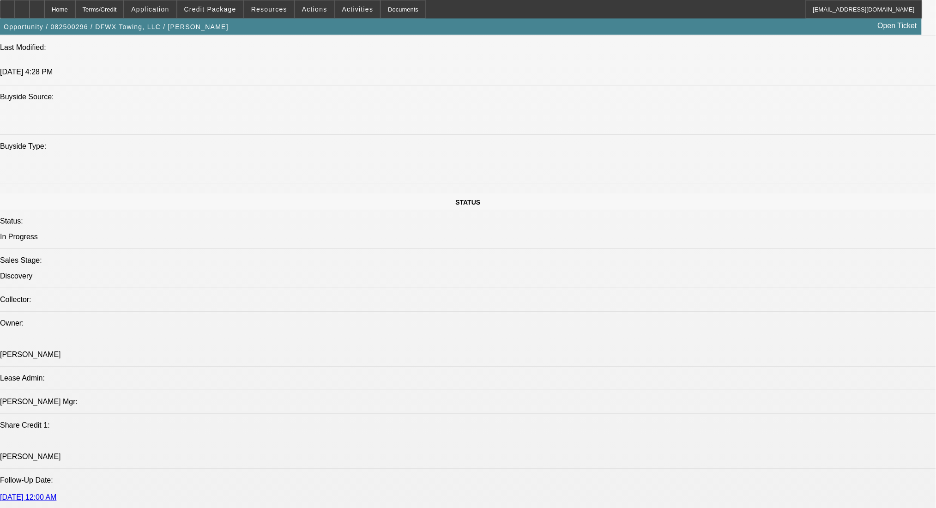
scroll to position [677, 0]
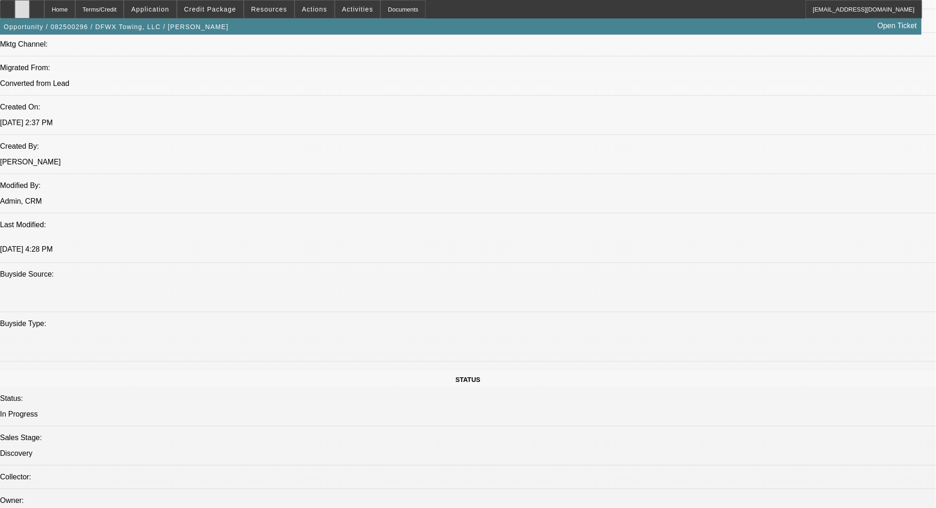
click at [28, 16] on div at bounding box center [22, 9] width 15 height 18
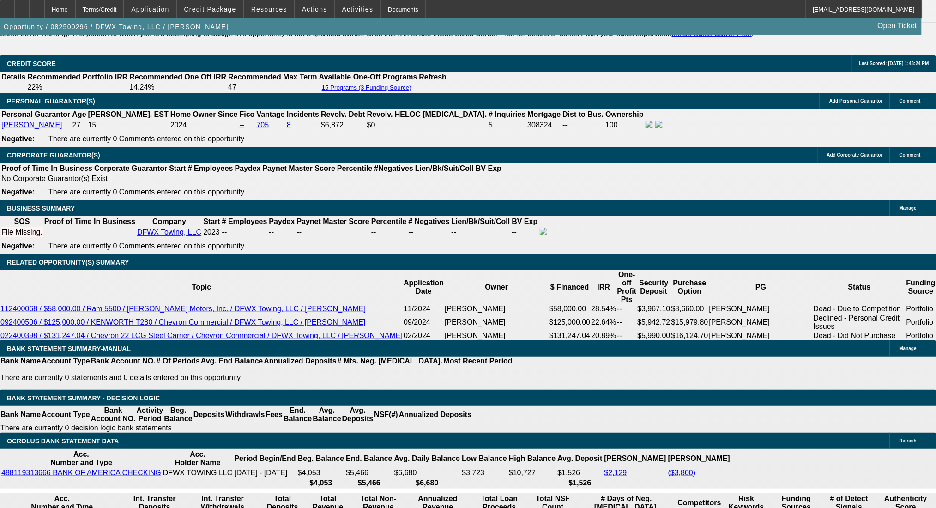
scroll to position [1294, 0]
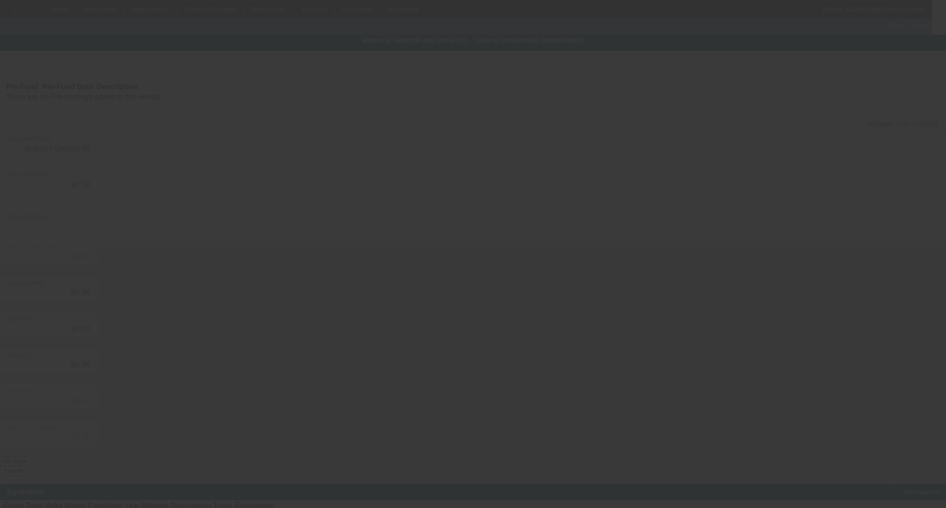
type input "$75,000.00"
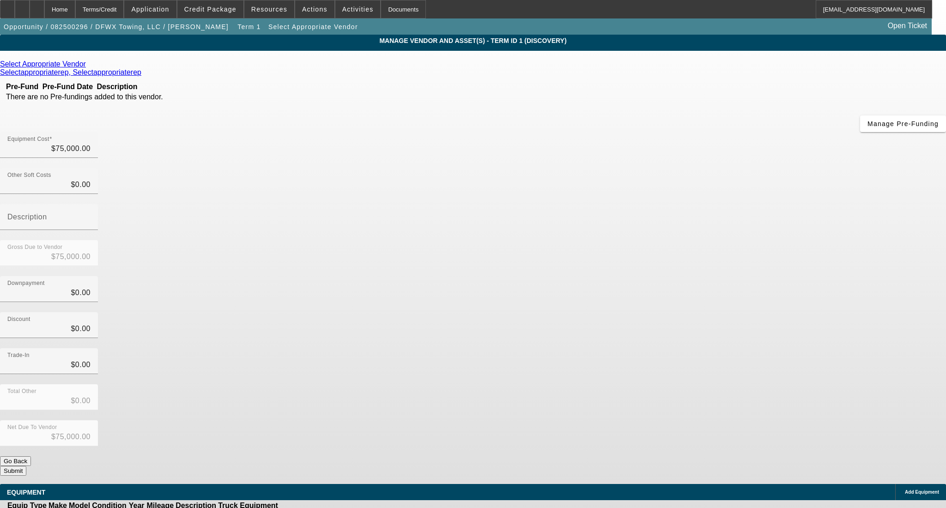
click at [88, 66] on icon at bounding box center [88, 64] width 0 height 8
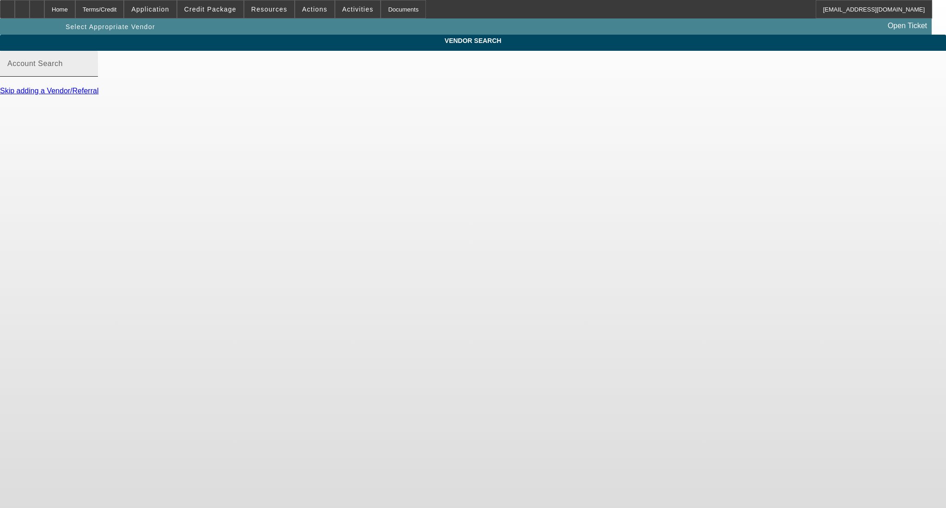
click at [91, 71] on div "Account Search" at bounding box center [48, 64] width 83 height 26
type input "b"
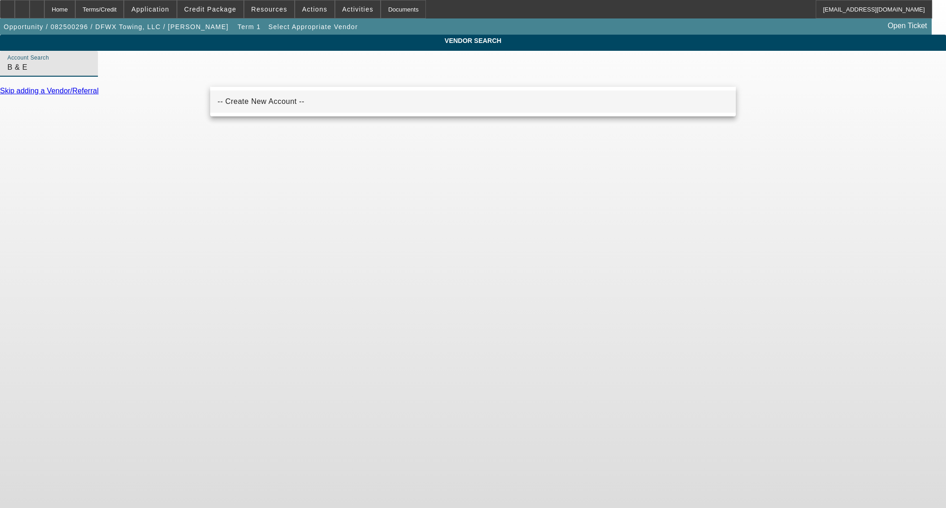
click at [251, 105] on span "-- Create New Account --" at bounding box center [261, 101] width 87 height 11
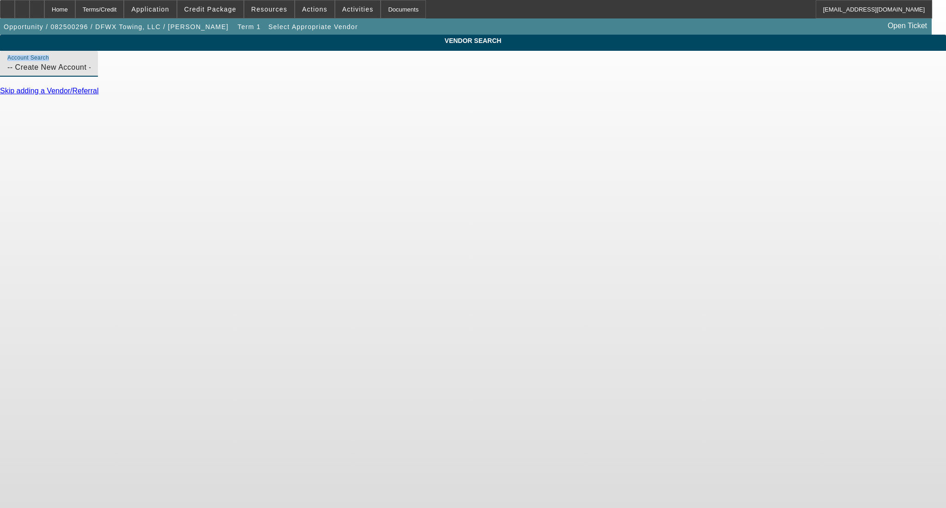
drag, startPoint x: 295, startPoint y: 83, endPoint x: 164, endPoint y: 84, distance: 130.7
click at [164, 84] on div "VENDOR SEARCH Account Search -- Create New Account -- Skip adding a Vendor/Refe…" at bounding box center [473, 69] width 946 height 69
click at [91, 72] on div "Account Search -- Create New Account --" at bounding box center [48, 64] width 83 height 26
drag, startPoint x: 299, startPoint y: 79, endPoint x: 186, endPoint y: 78, distance: 113.2
click at [186, 78] on div "VENDOR SEARCH Account Search -- Create New Account -- Skip adding a Vendor/Refe…" at bounding box center [473, 69] width 946 height 69
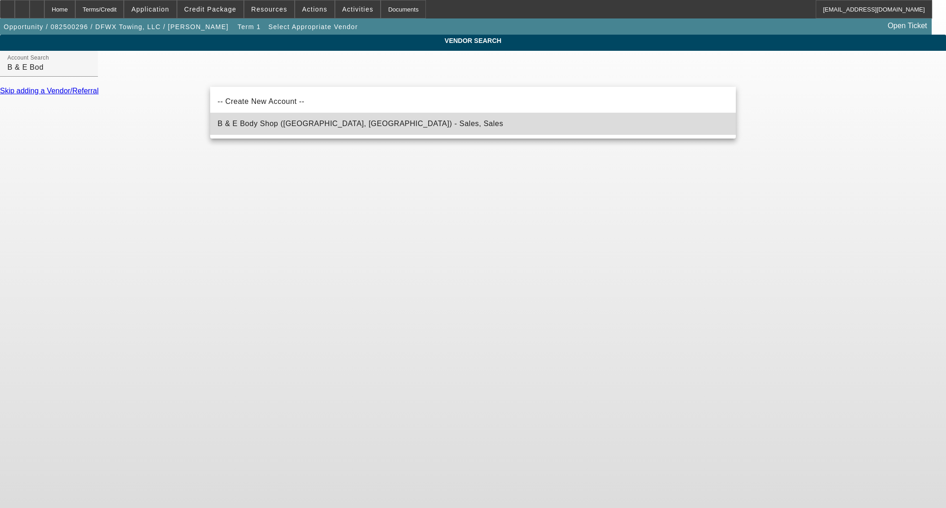
click at [248, 129] on span "B & E Body Shop (Duncanville, TX) - Sales, Sales" at bounding box center [361, 123] width 286 height 11
type input "B & E Body Shop (Duncanville, TX) - Sales, Sales"
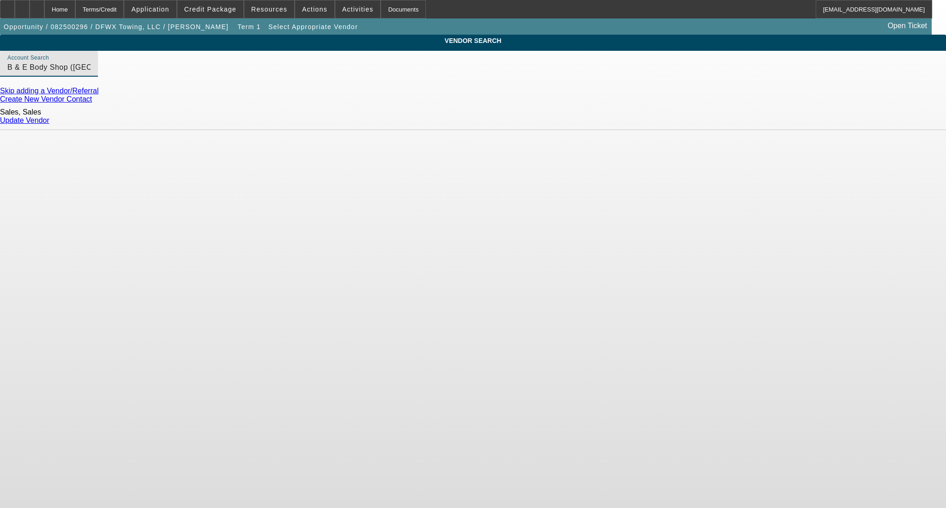
click at [49, 121] on link "Update Vendor" at bounding box center [24, 120] width 49 height 8
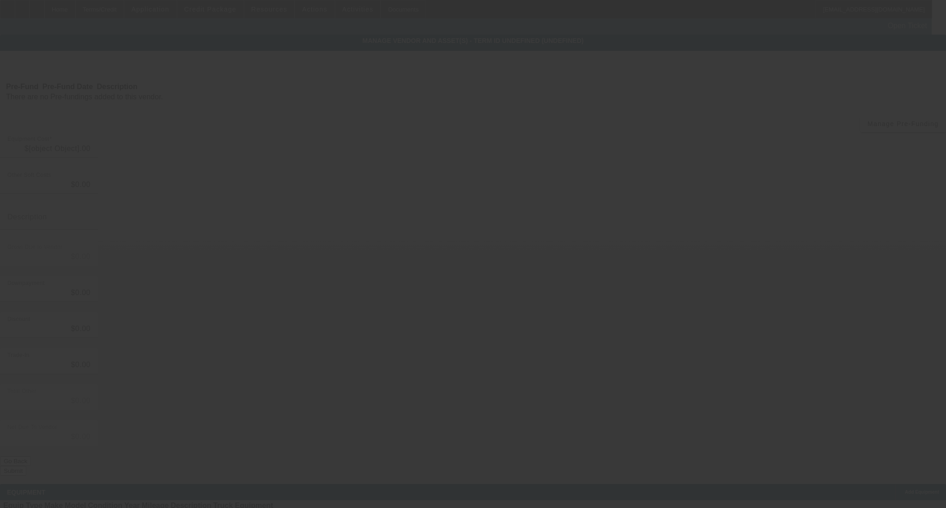
type input "$75,000.00"
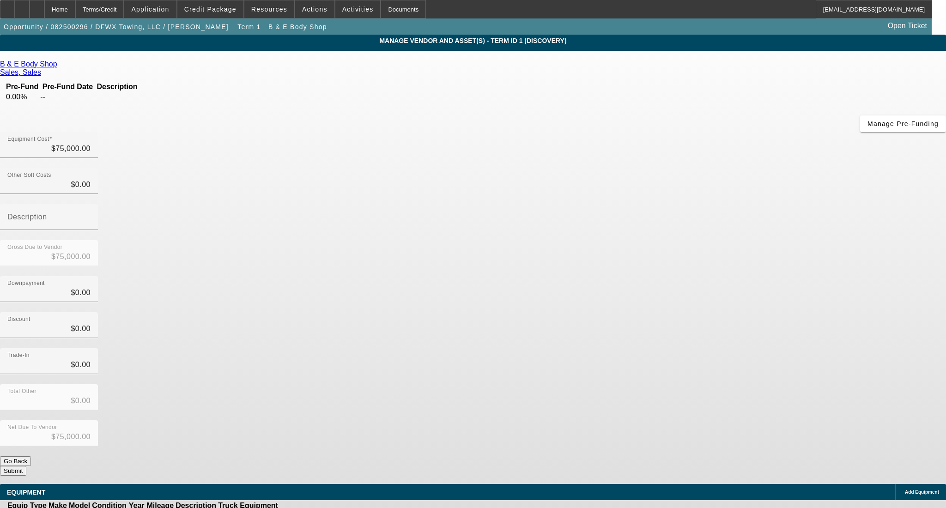
click at [26, 466] on button "Submit" at bounding box center [13, 471] width 26 height 10
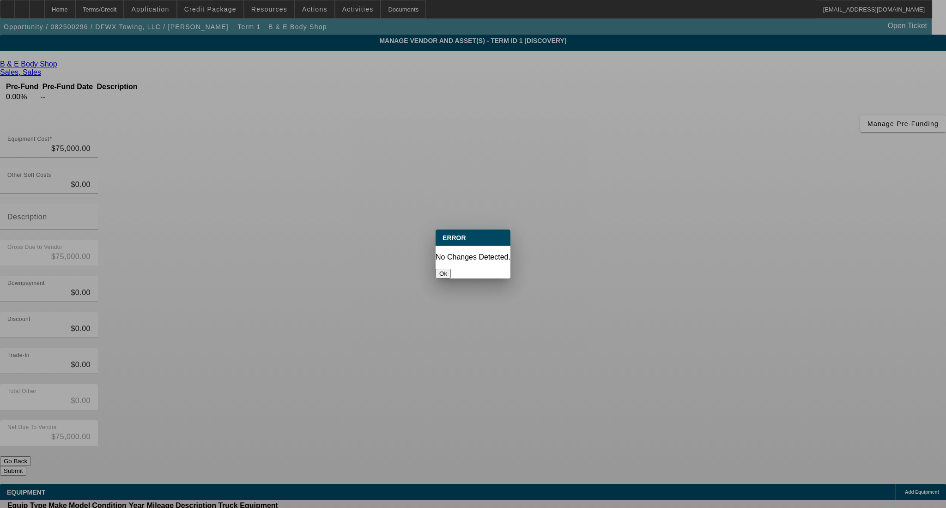
click at [451, 269] on button "Ok" at bounding box center [443, 274] width 15 height 10
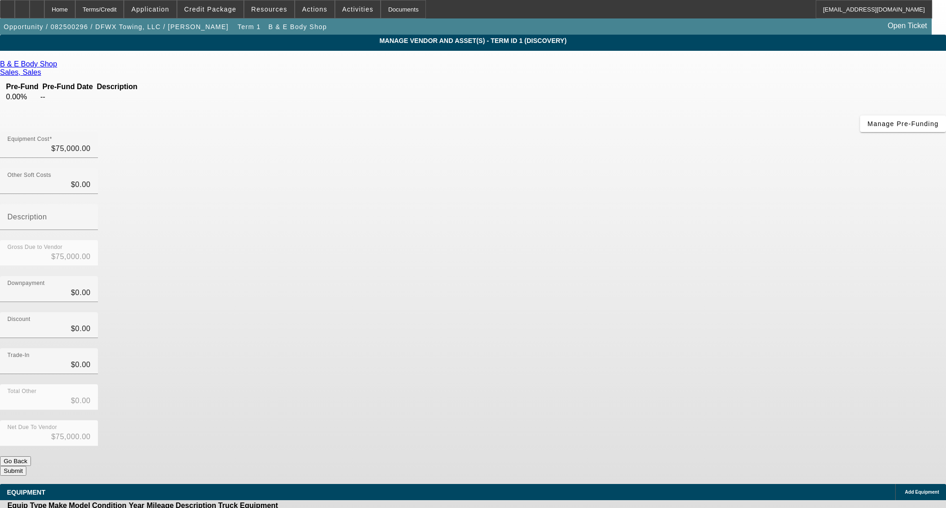
click at [26, 466] on button "Submit" at bounding box center [13, 471] width 26 height 10
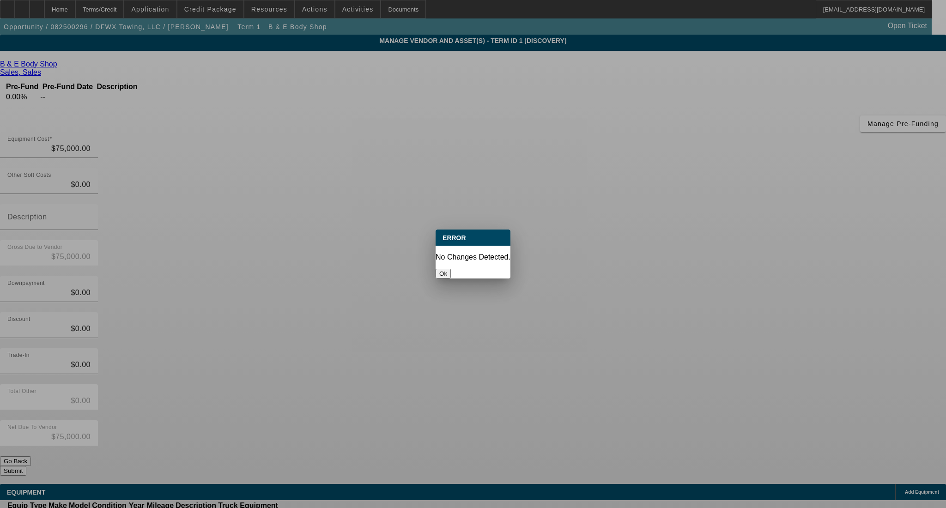
click at [451, 269] on button "Ok" at bounding box center [443, 274] width 15 height 10
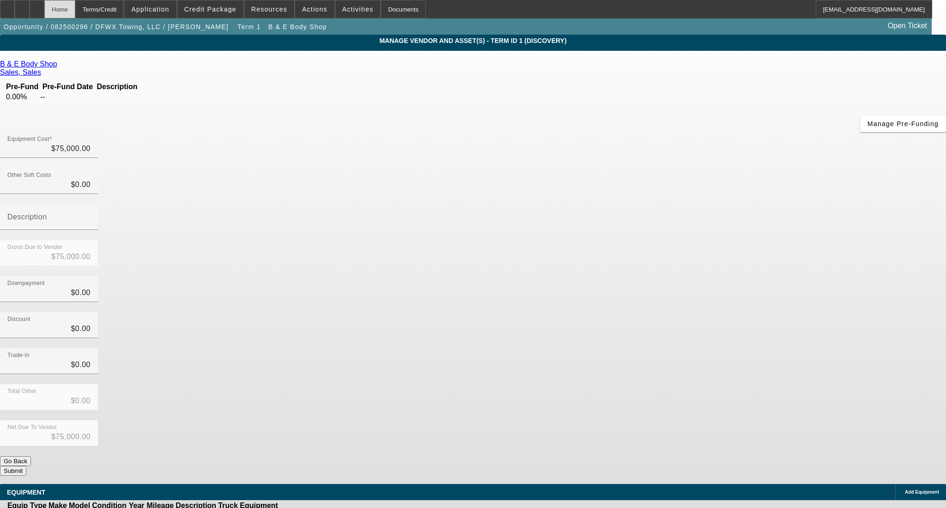
click at [75, 9] on div "Home" at bounding box center [59, 9] width 31 height 18
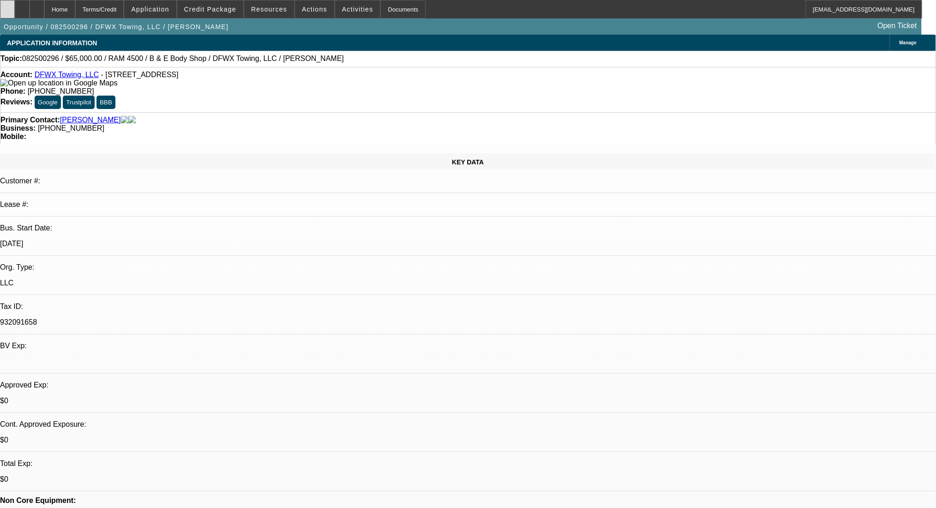
select select "0"
select select "2"
select select "0.1"
select select "4"
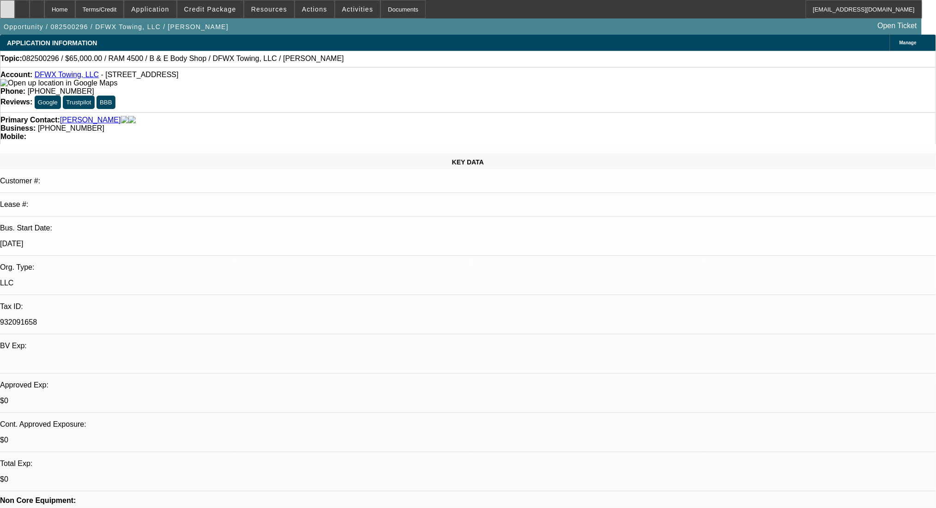
select select "0"
select select "2"
select select "0.1"
select select "4"
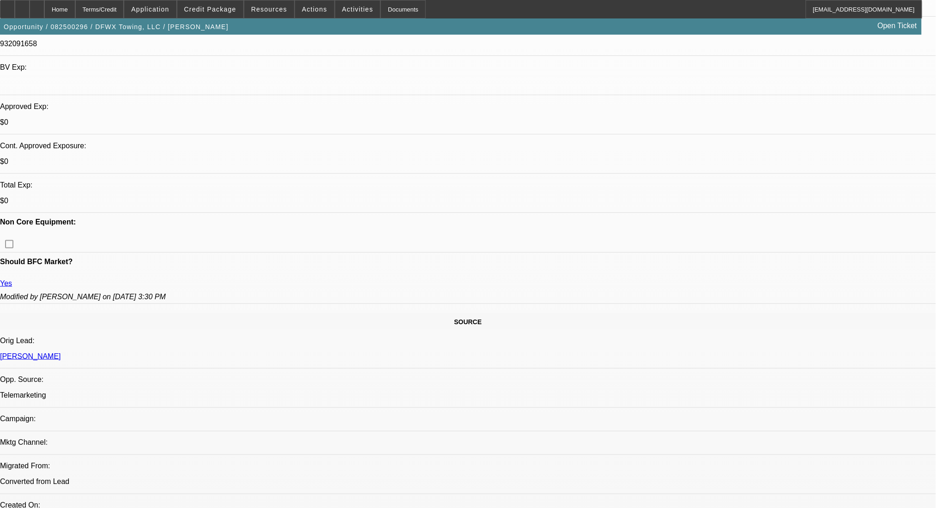
scroll to position [185, 0]
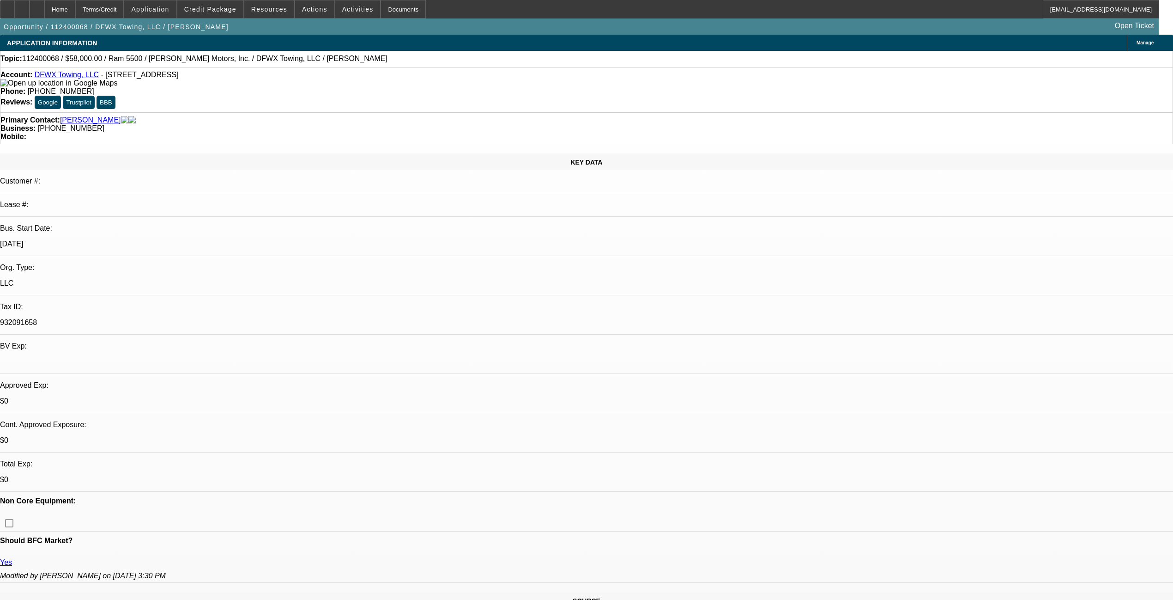
select select "0"
select select "2"
select select "0.1"
select select "4"
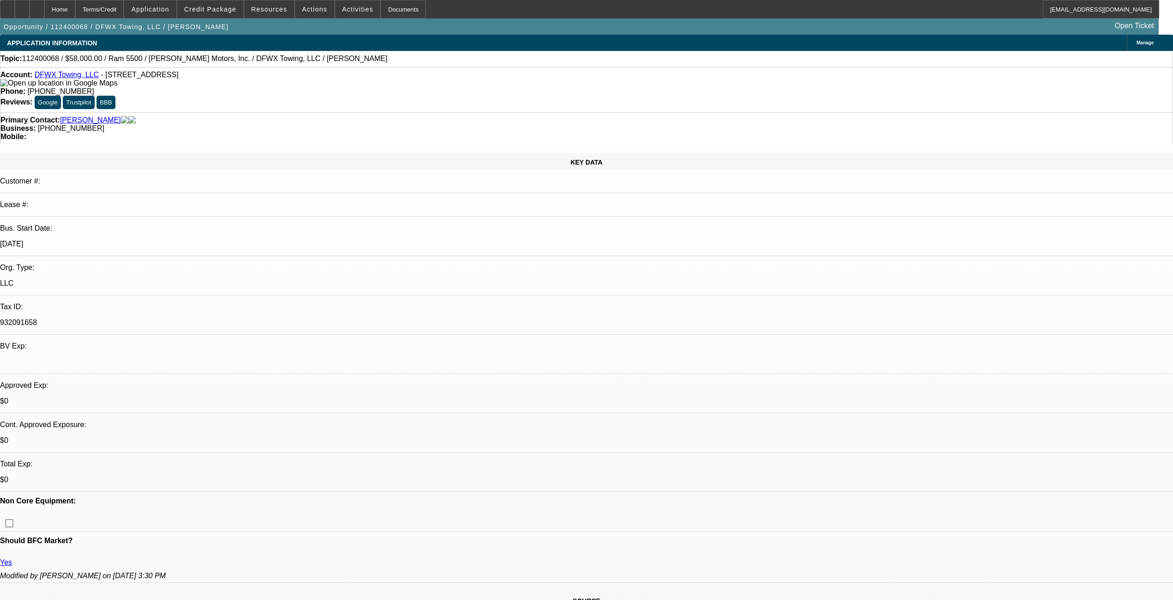
select select "0"
select select "2"
select select "0.1"
select select "4"
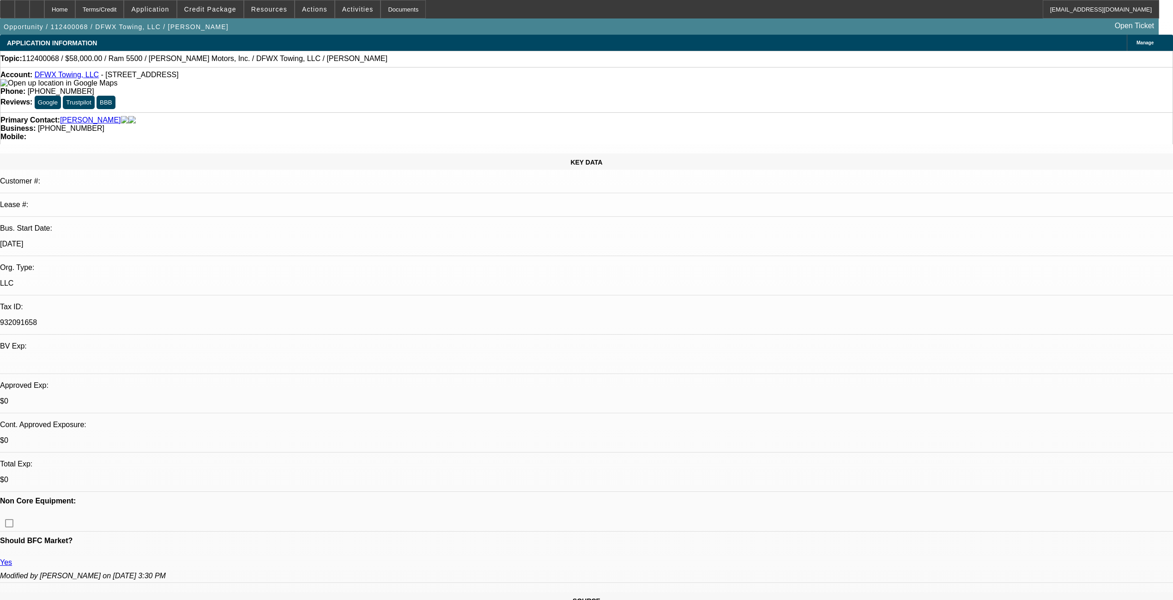
select select "0"
select select "2"
select select "0.1"
select select "4"
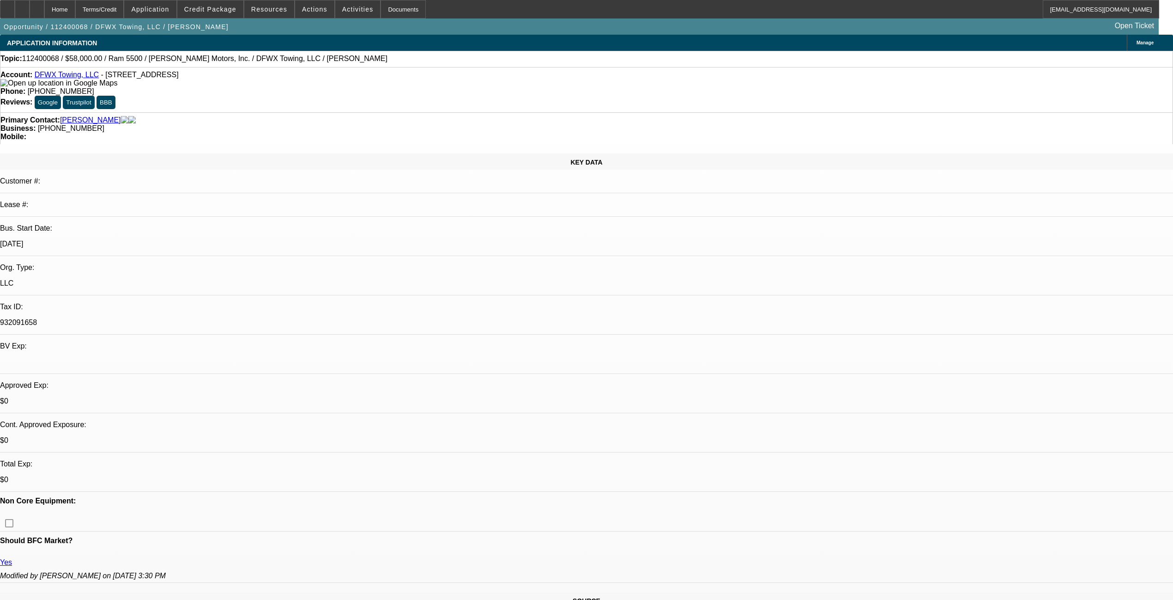
select select "0"
select select "2"
select select "0.1"
select select "4"
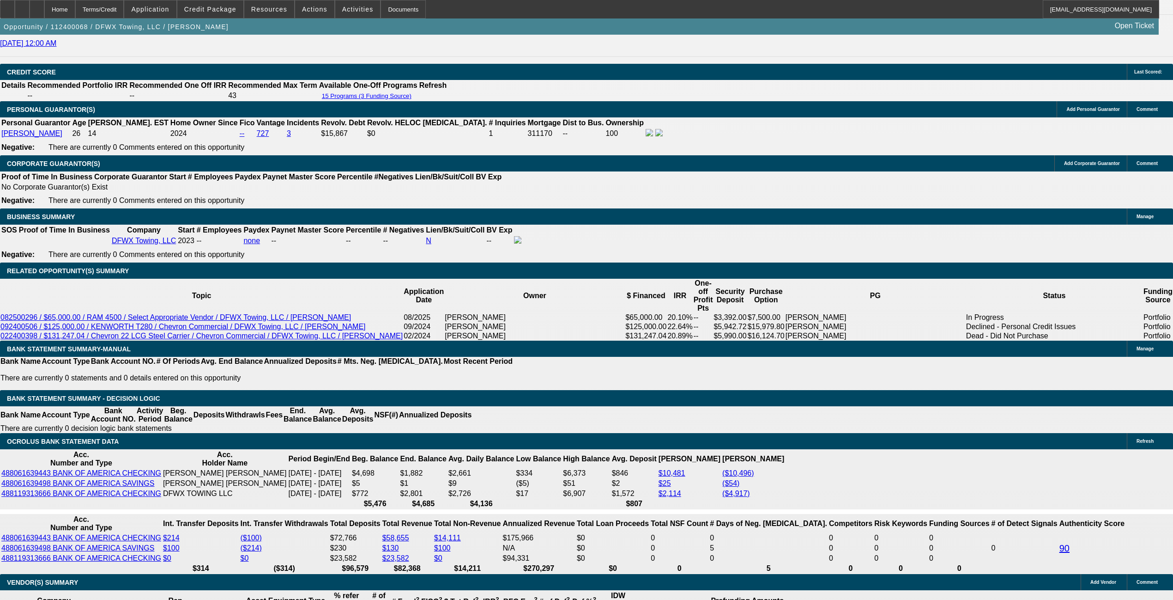
scroll to position [1232, 0]
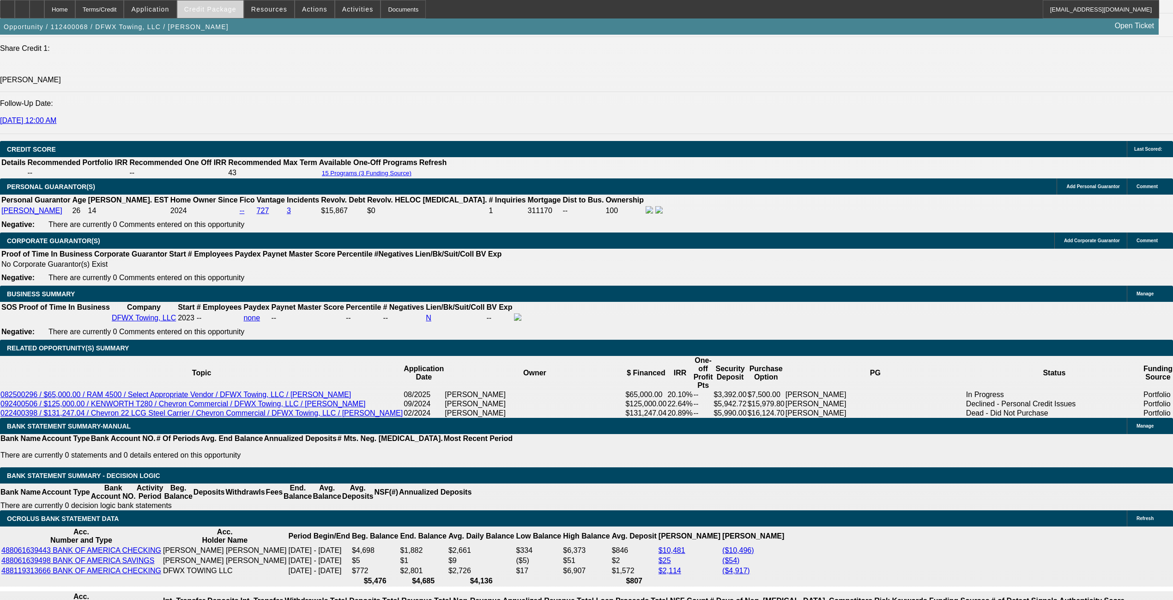
click at [224, 6] on span "Credit Package" at bounding box center [210, 9] width 52 height 7
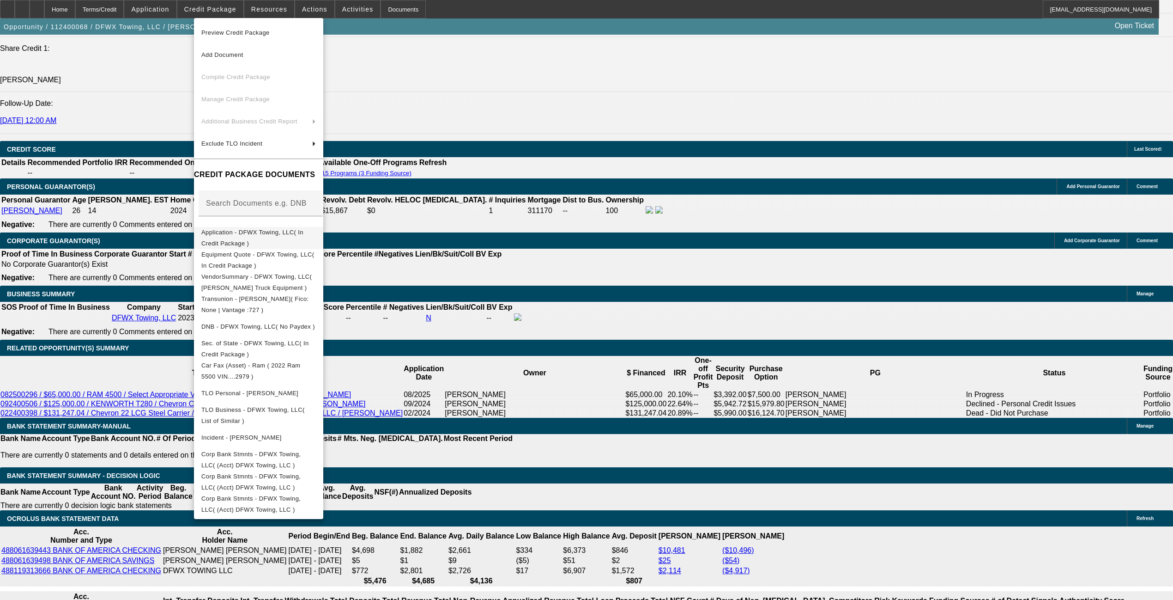
click at [286, 236] on span "Application - DFWX Towing, LLC( In Credit Package )" at bounding box center [252, 237] width 102 height 18
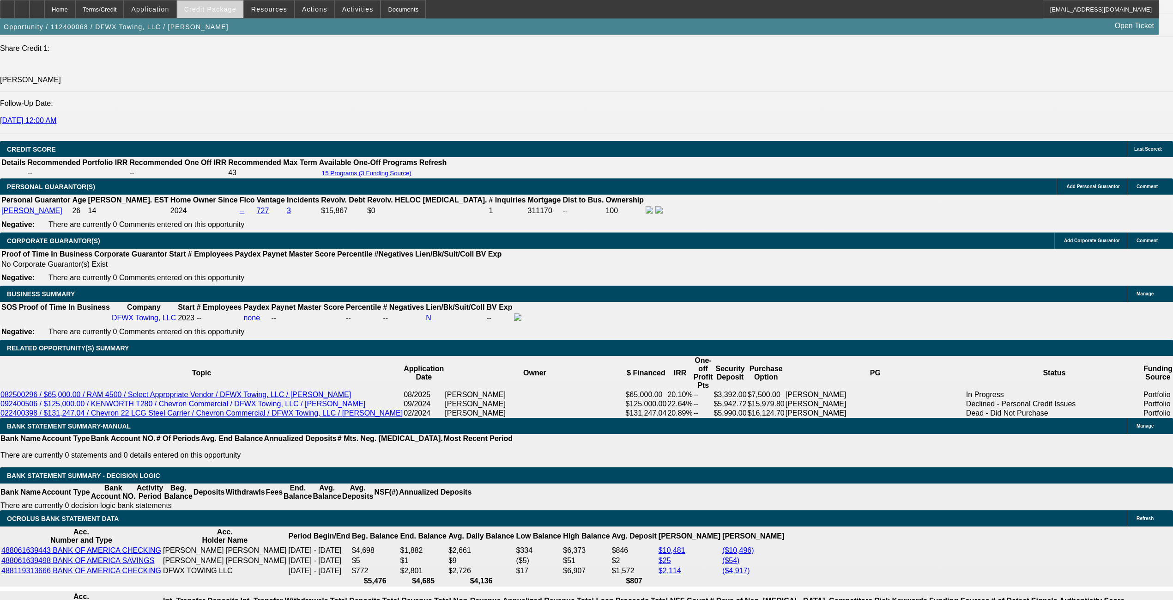
drag, startPoint x: 231, startPoint y: 21, endPoint x: 226, endPoint y: 7, distance: 14.3
click at [232, 21] on div "Opportunity / 112400068 / DFWX Towing, LLC / Esparza, Adrian Open Ticket" at bounding box center [579, 26] width 1159 height 16
click at [226, 7] on span "Credit Package" at bounding box center [210, 9] width 52 height 7
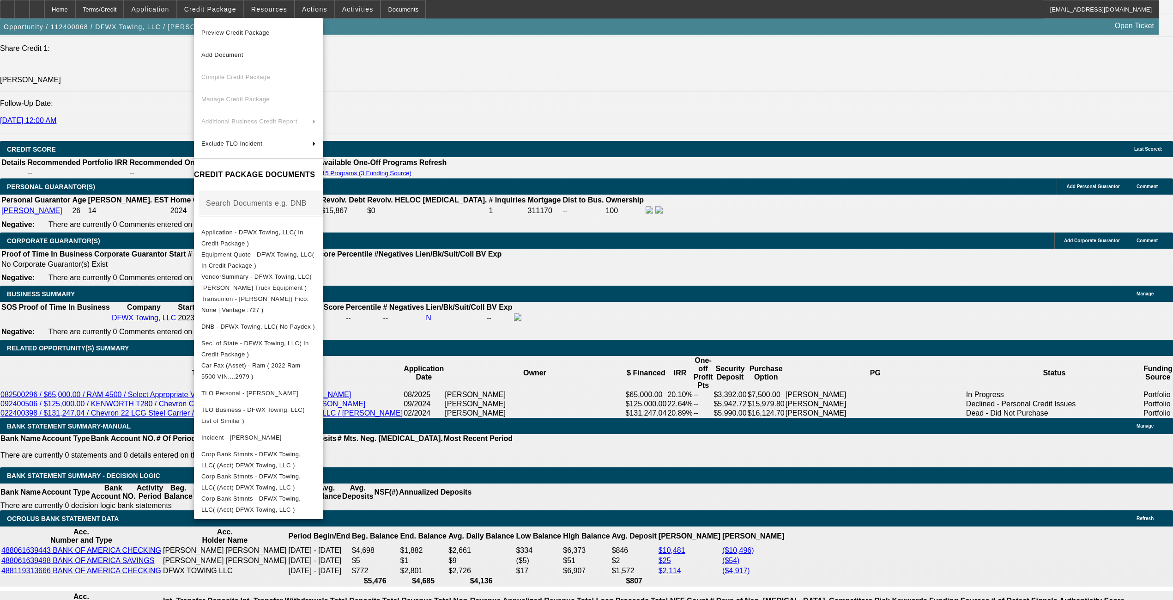
click at [493, 380] on div at bounding box center [586, 300] width 1173 height 600
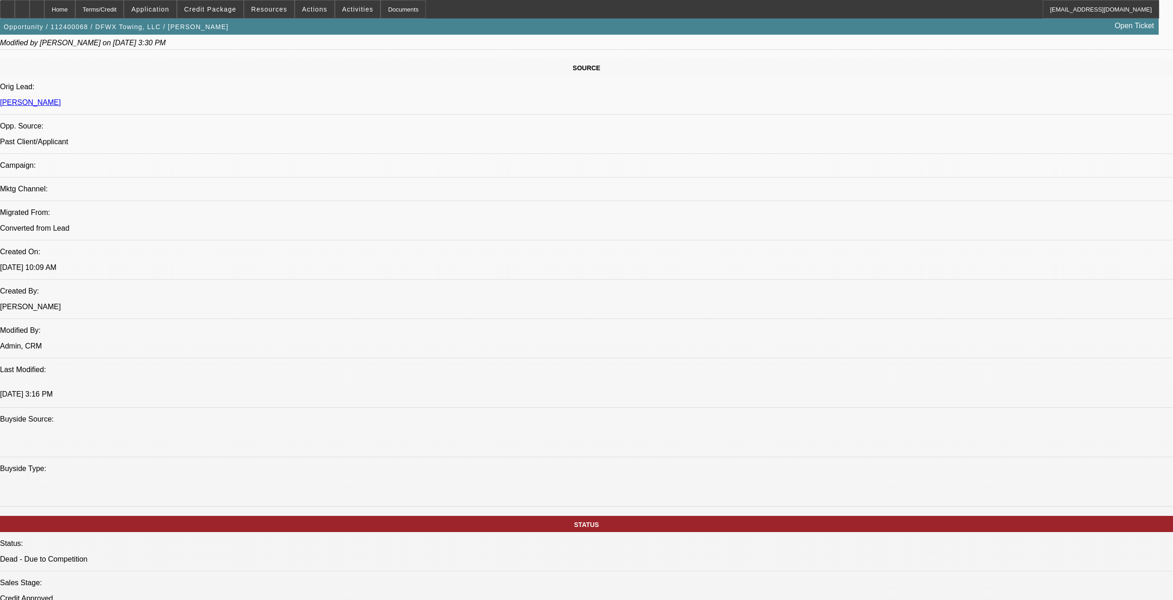
scroll to position [370, 0]
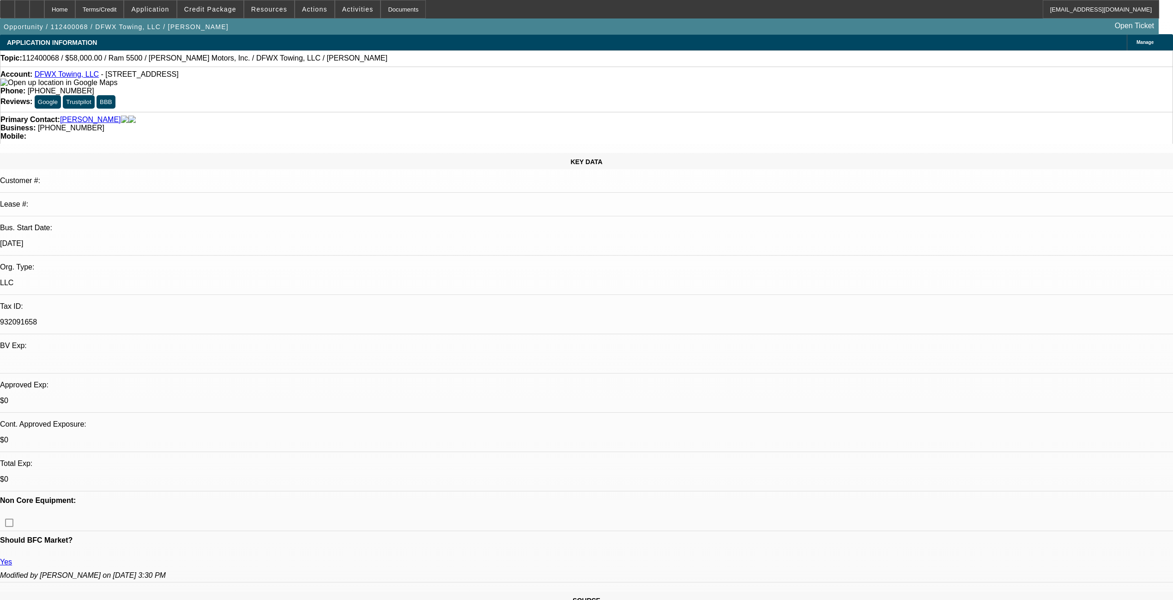
scroll to position [0, 0]
drag, startPoint x: 186, startPoint y: 189, endPoint x: 224, endPoint y: 146, distance: 57.9
click at [186, 318] on p "932091658" at bounding box center [586, 322] width 1173 height 8
select select "0"
select select "2"
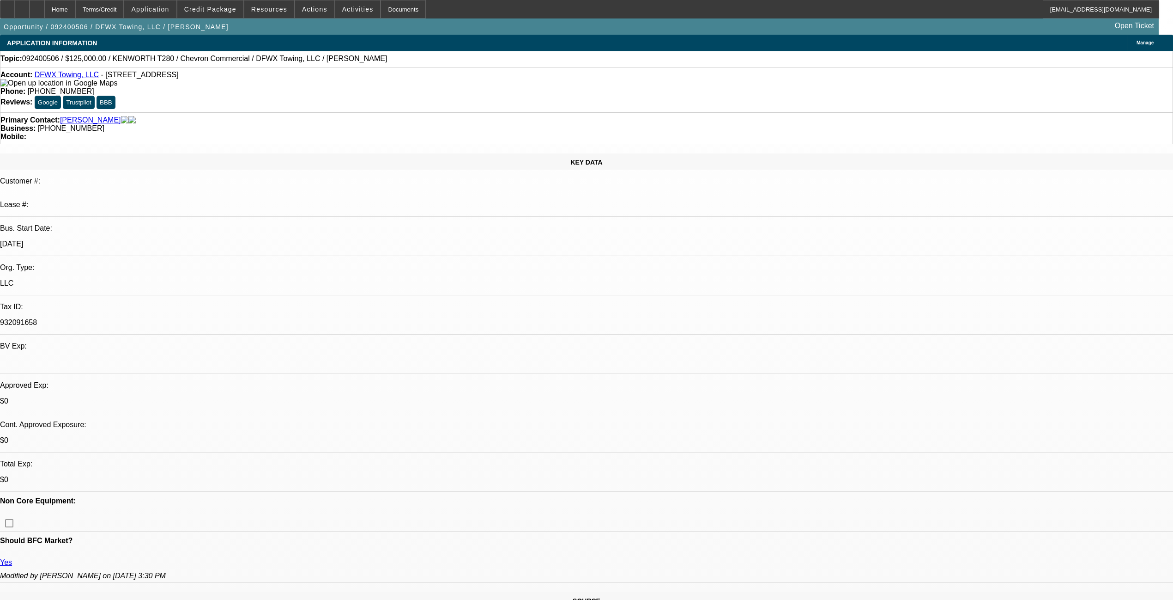
select select "2"
select select "0.1"
select select "4"
select select "0"
select select "2"
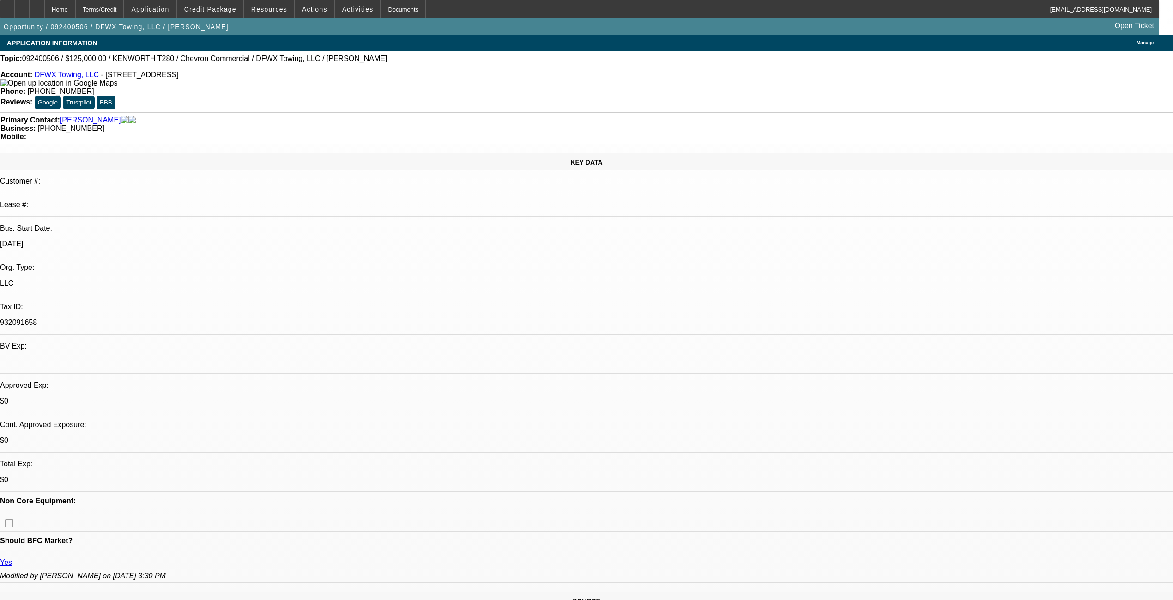
select select "2"
select select "0.1"
select select "4"
select select "0"
select select "2"
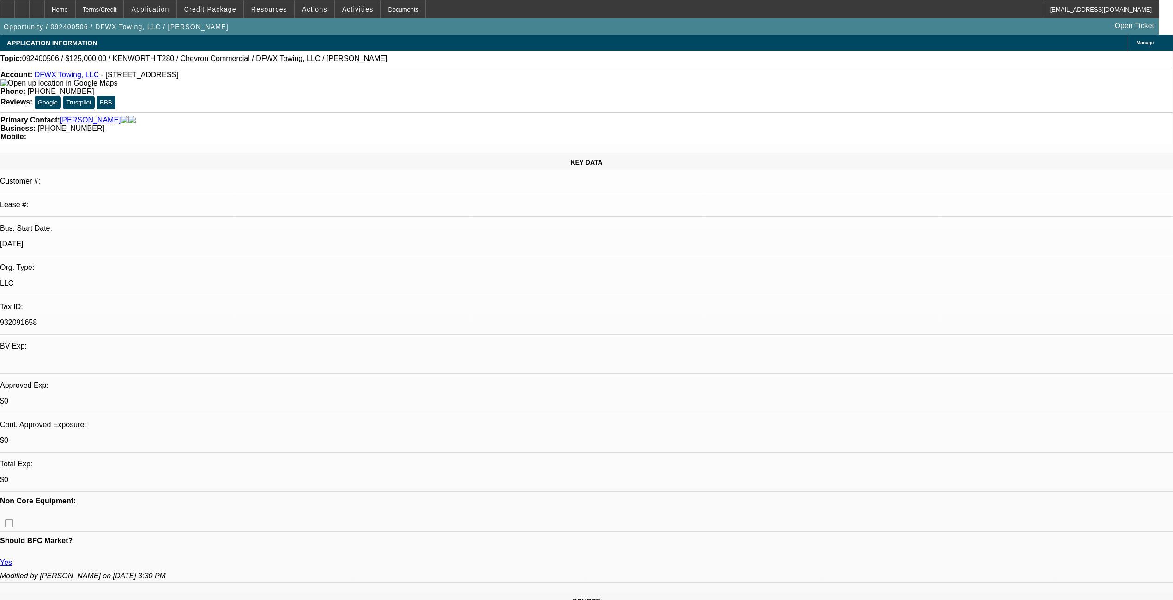
select select "2"
select select "0.1"
select select "4"
select select "0"
select select "2"
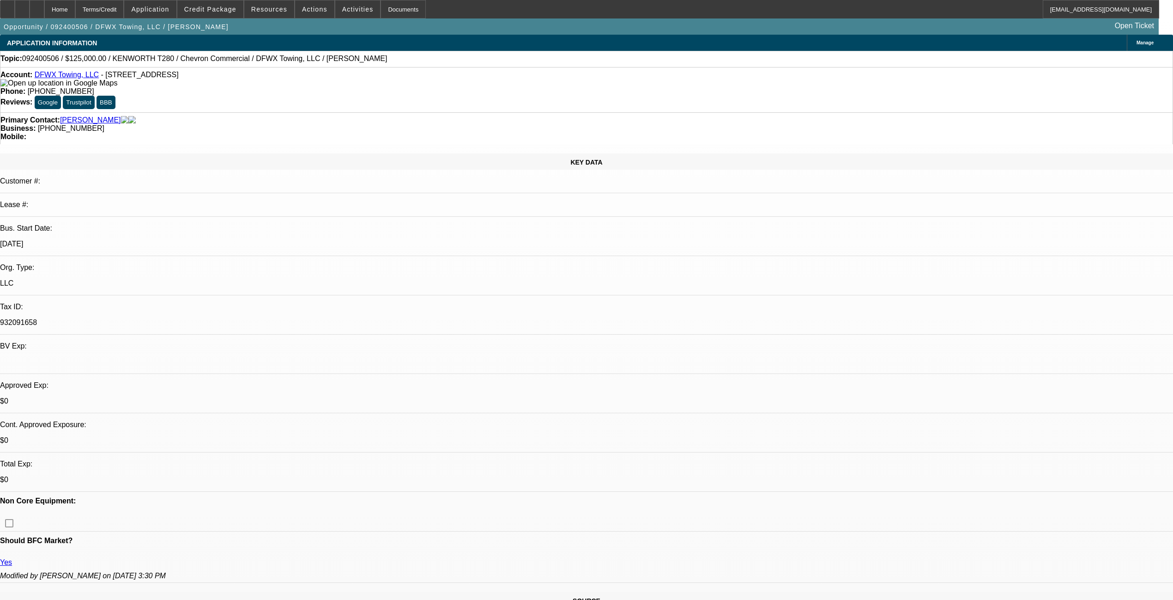
select select "2"
select select "0.1"
select select "4"
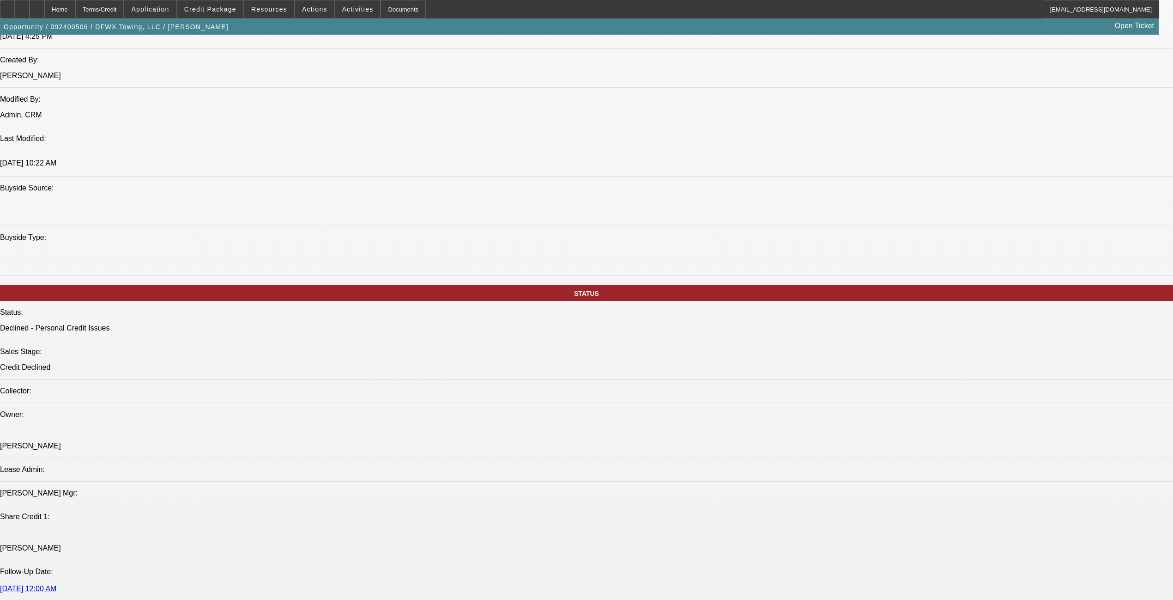
scroll to position [616, 0]
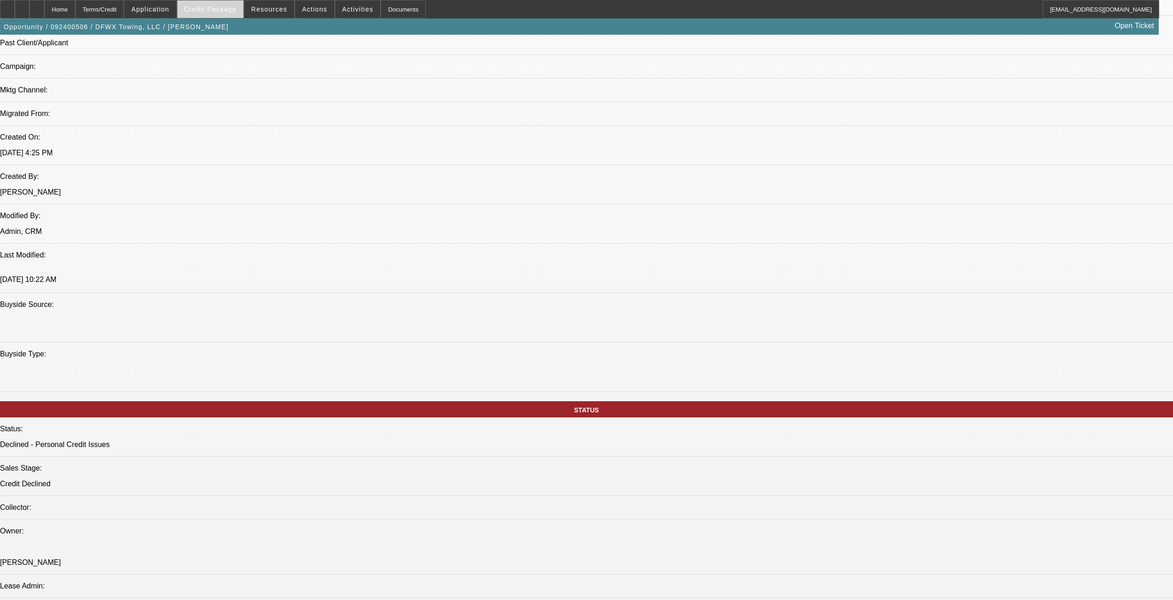
click at [234, 11] on span "Credit Package" at bounding box center [210, 9] width 52 height 7
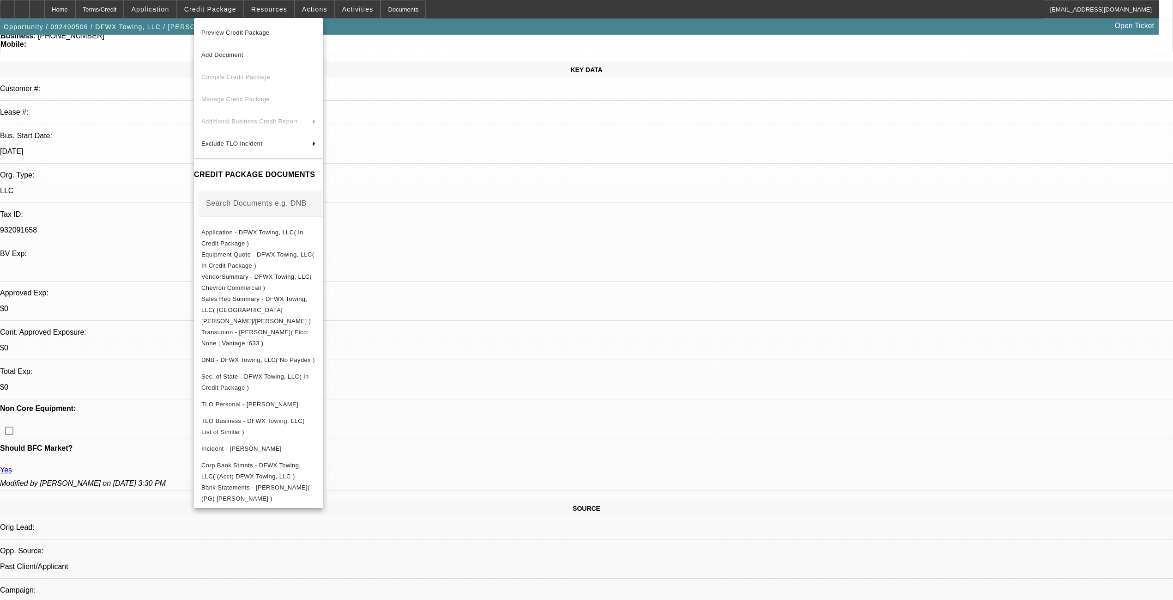
scroll to position [0, 0]
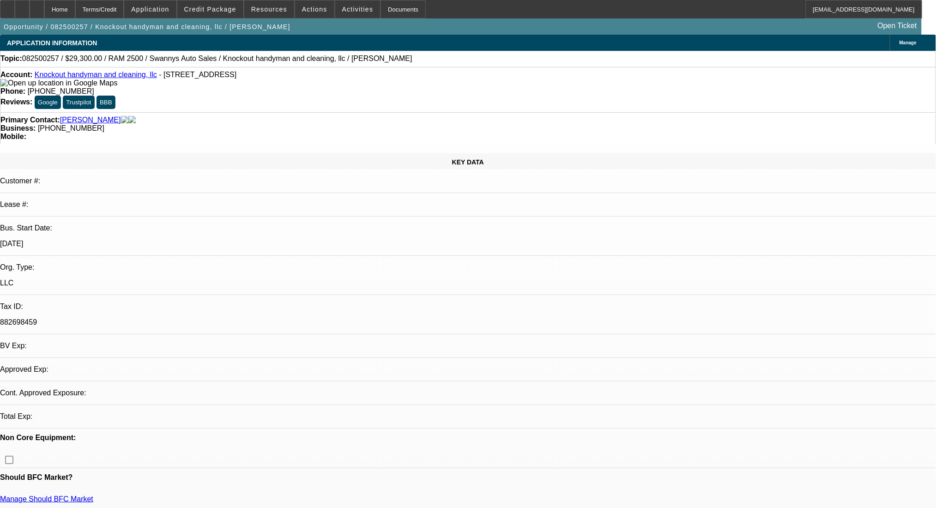
select select "0"
select select "2"
select select "0.1"
select select "0"
select select "2"
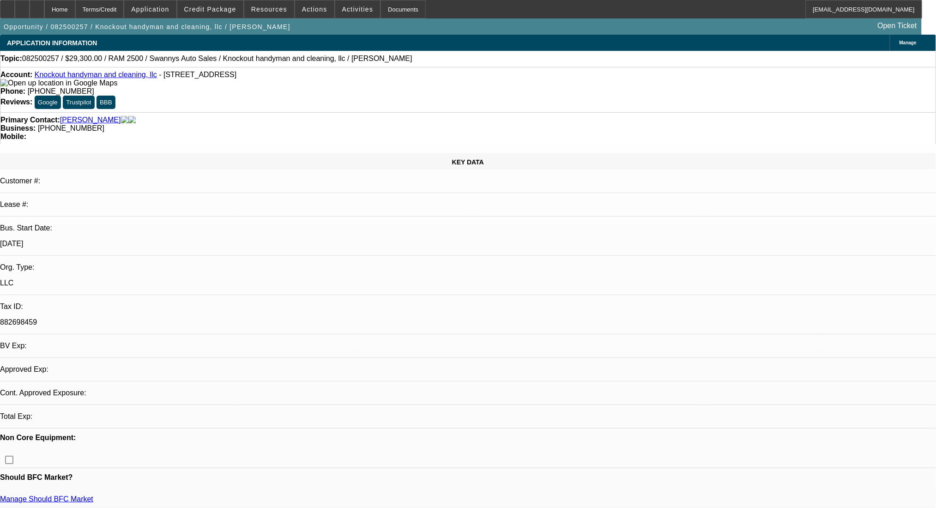
select select "0.1"
select select "0"
select select "2"
select select "0.1"
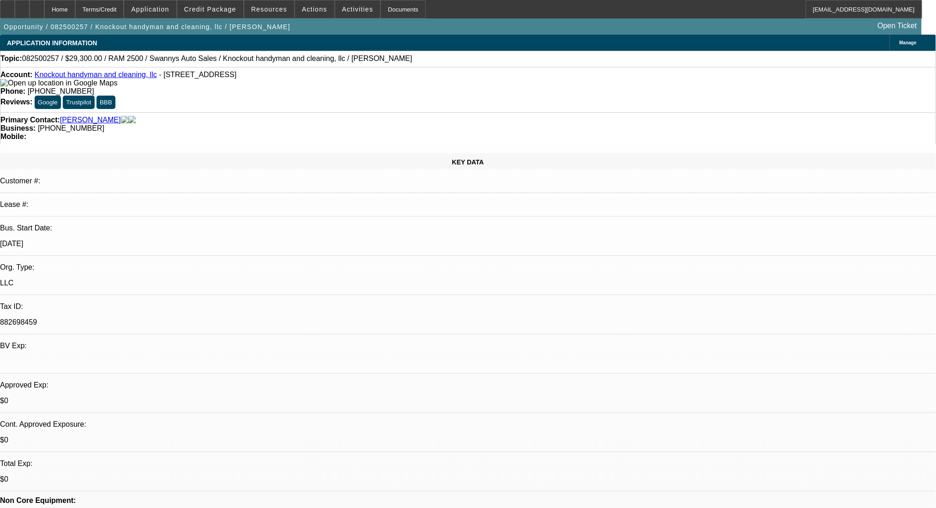
select select "1"
select select "2"
select select "4"
select select "1"
select select "2"
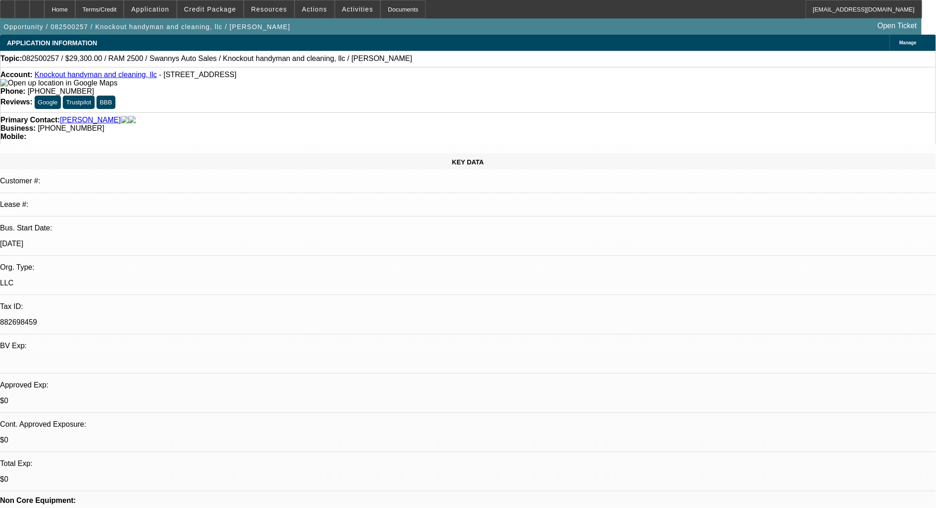
select select "4"
select select "1"
select select "2"
select select "4"
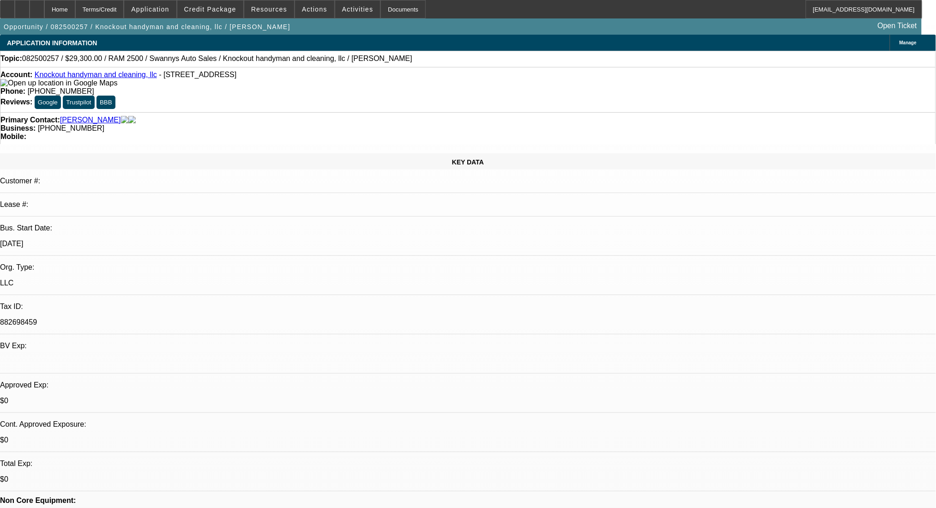
click at [83, 116] on div "Primary Contact: Oates, Kimberly" at bounding box center [468, 120] width 936 height 8
click at [85, 116] on div "Primary Contact: Oates, Kimberly" at bounding box center [468, 120] width 936 height 8
click at [85, 116] on link "Oates, Kimberly" at bounding box center [90, 120] width 61 height 8
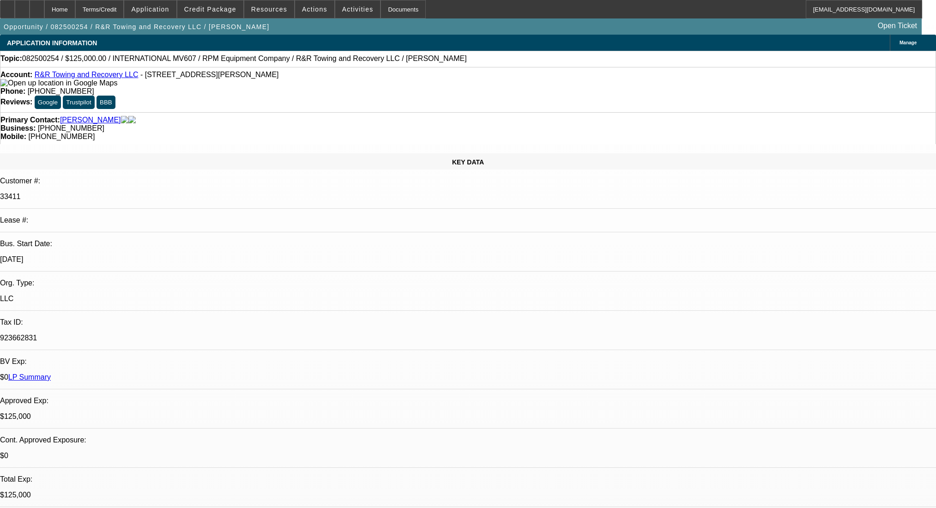
select select "0"
select select "2"
select select "0.1"
select select "4"
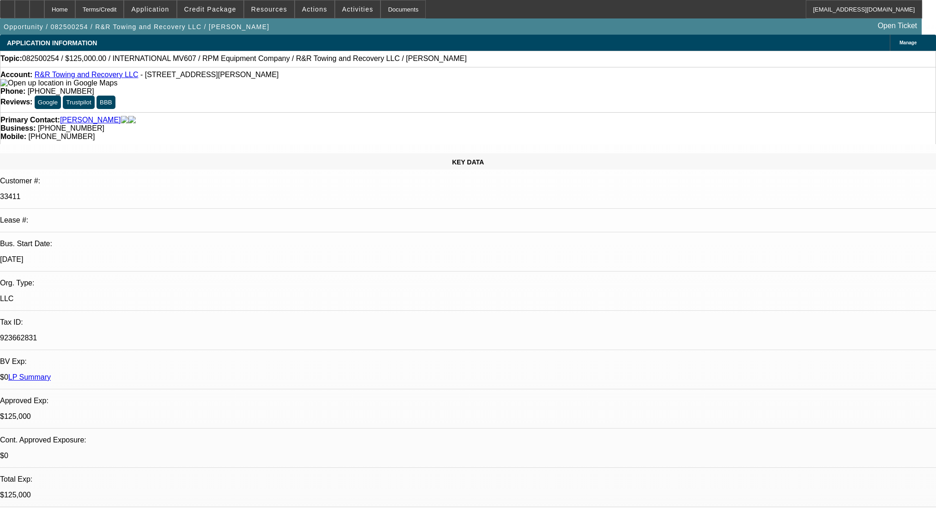
select select "0.1"
select select "2"
select select "0.1"
select select "4"
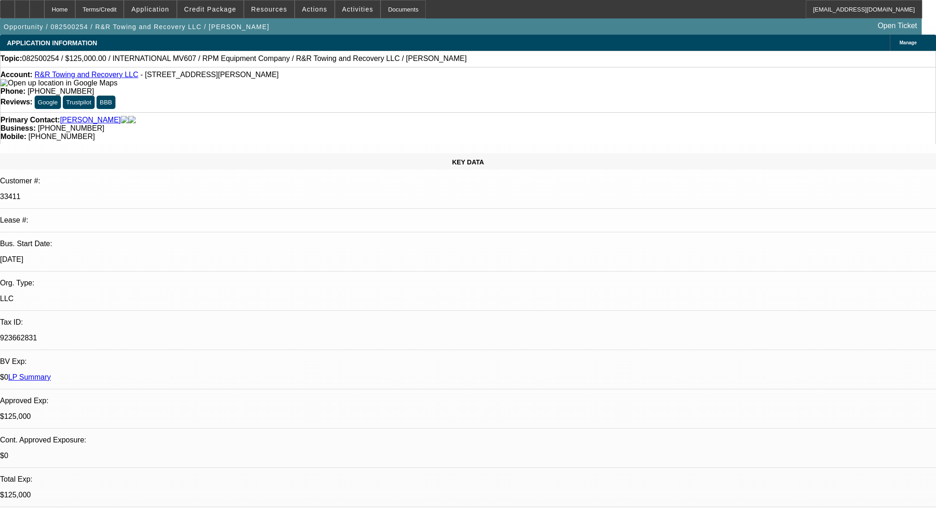
select select "0.1"
select select "2"
select select "0.1"
select select "4"
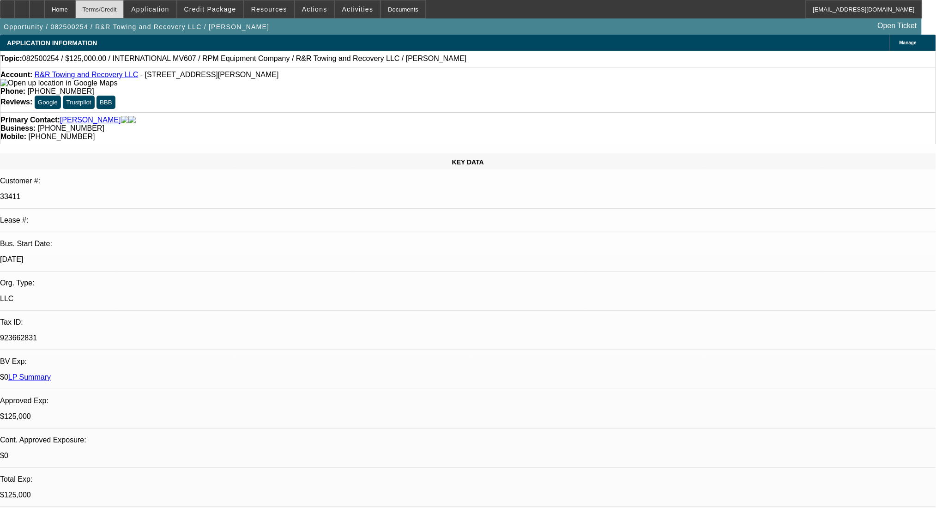
click at [124, 9] on div "Terms/Credit" at bounding box center [99, 9] width 49 height 18
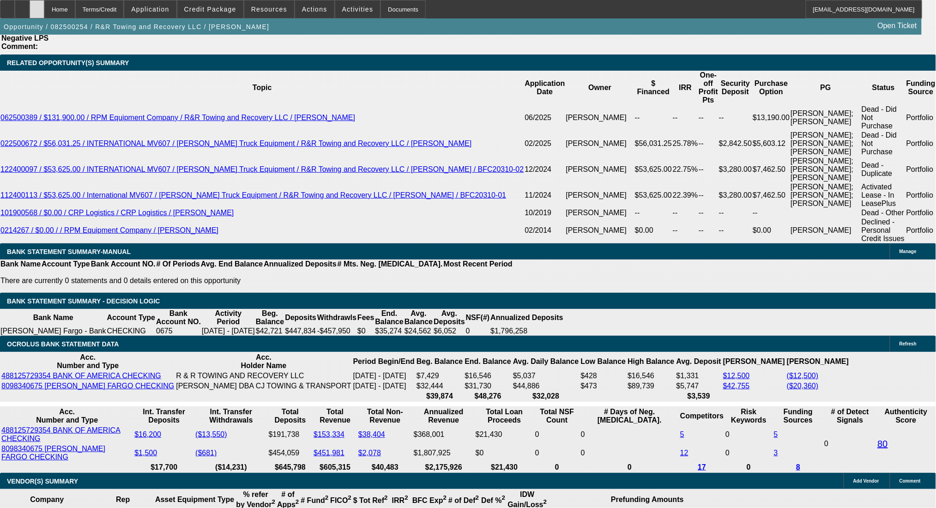
click at [44, 11] on div at bounding box center [37, 9] width 15 height 18
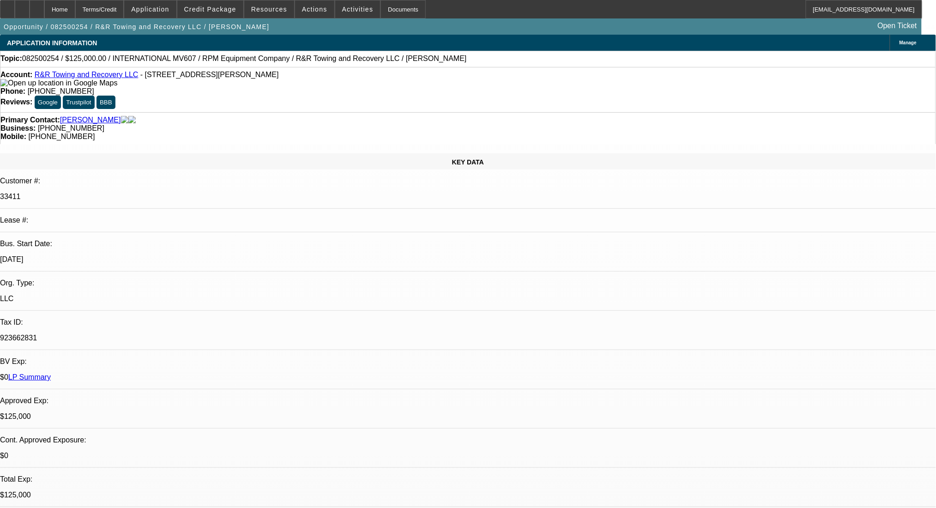
select select "0"
select select "2"
select select "0.1"
select select "4"
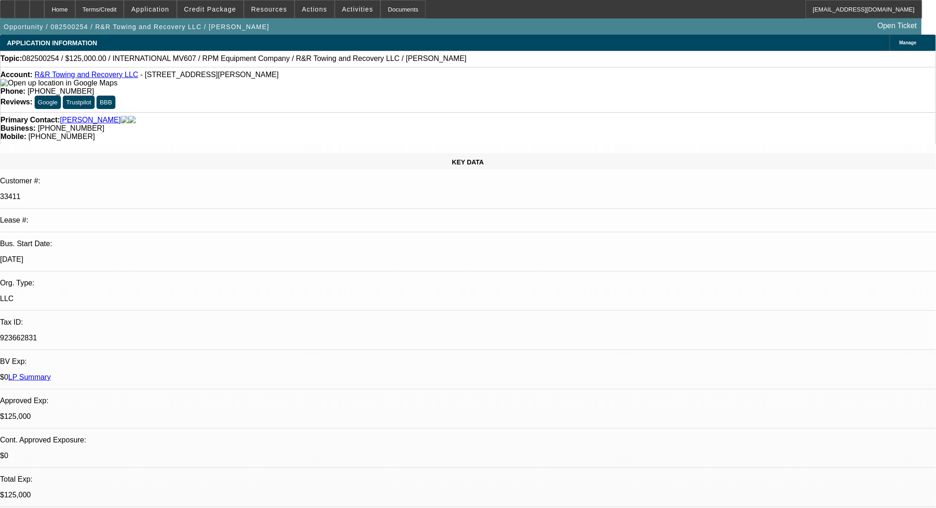
select select "0.1"
select select "2"
select select "0.1"
select select "4"
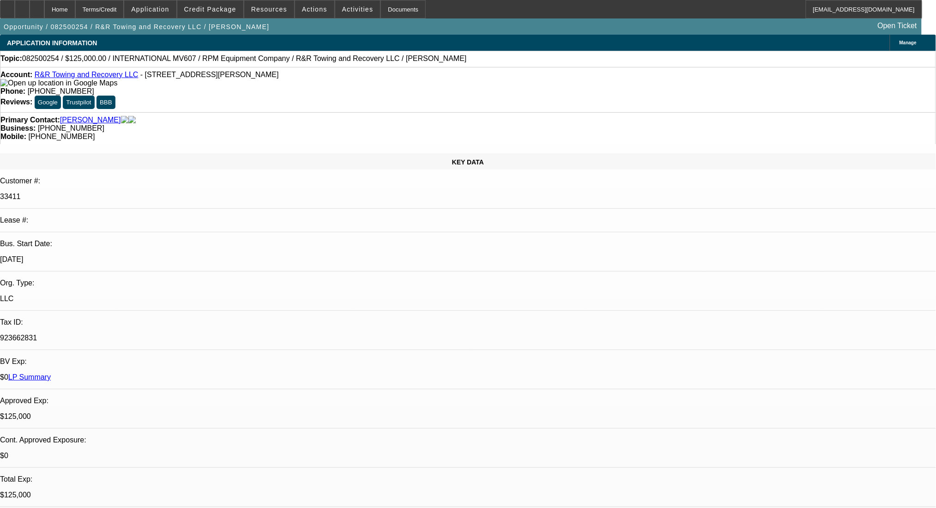
select select "0.1"
select select "2"
select select "0.1"
select select "4"
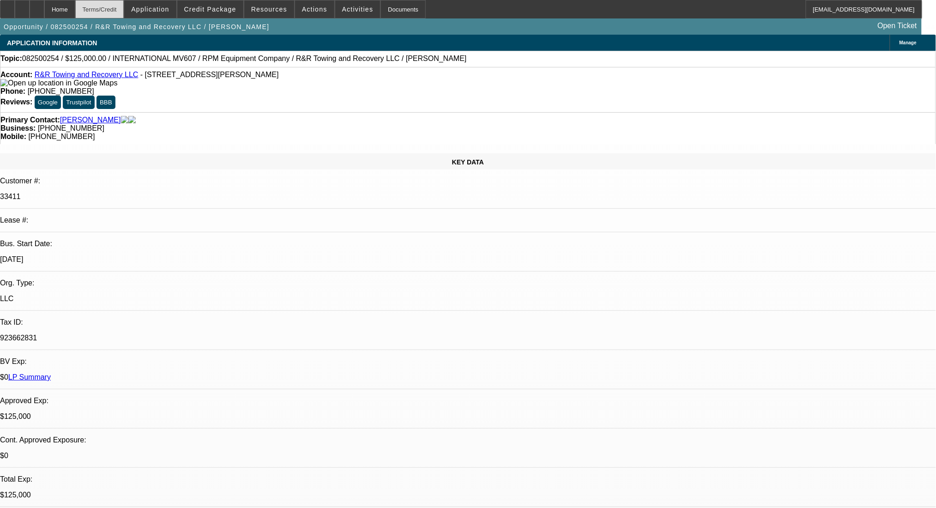
click at [109, 9] on div "Terms/Credit" at bounding box center [99, 9] width 49 height 18
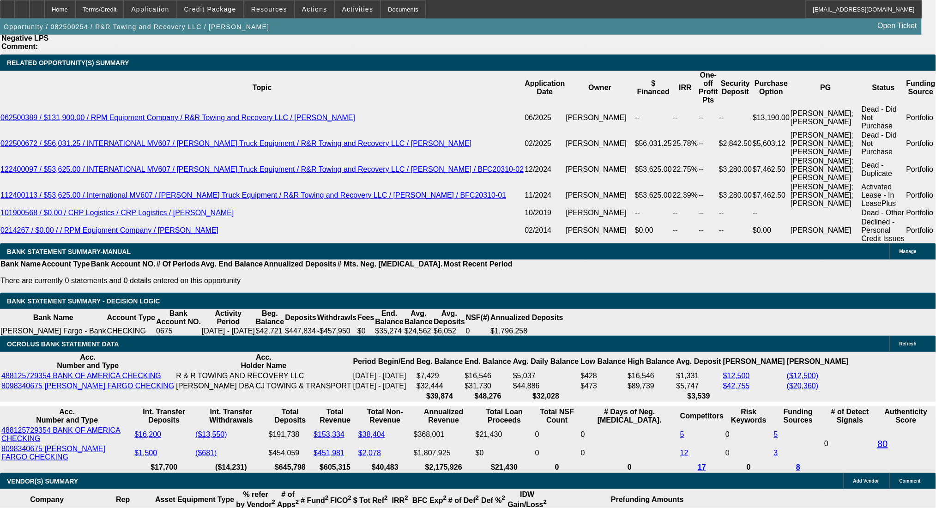
drag, startPoint x: 178, startPoint y: 408, endPoint x: 241, endPoint y: 408, distance: 62.4
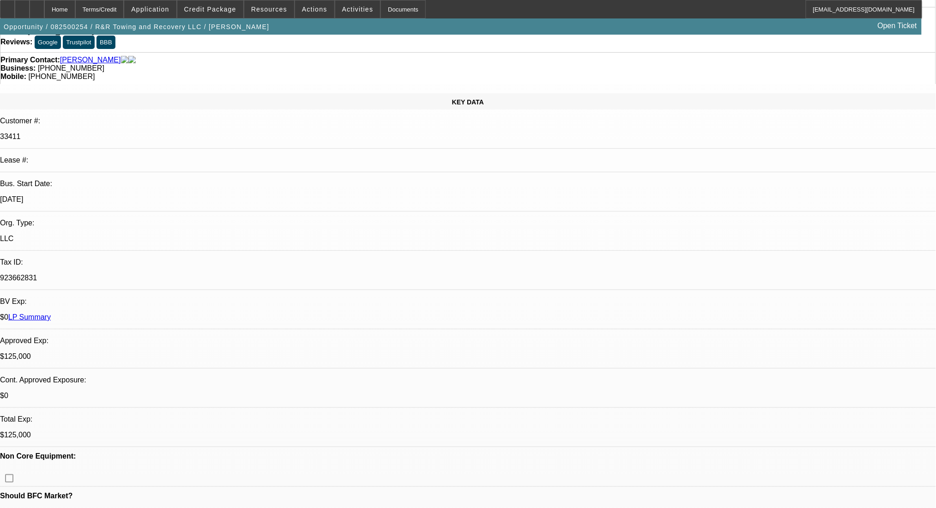
scroll to position [0, 0]
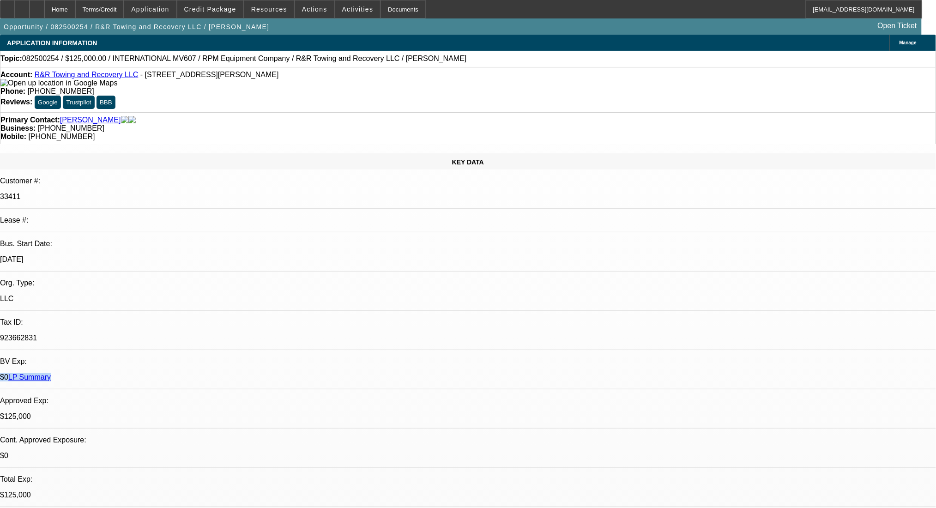
drag, startPoint x: 173, startPoint y: 202, endPoint x: 74, endPoint y: 203, distance: 98.9
click at [74, 358] on div "BV Exp: $0 LP Summary" at bounding box center [468, 374] width 936 height 32
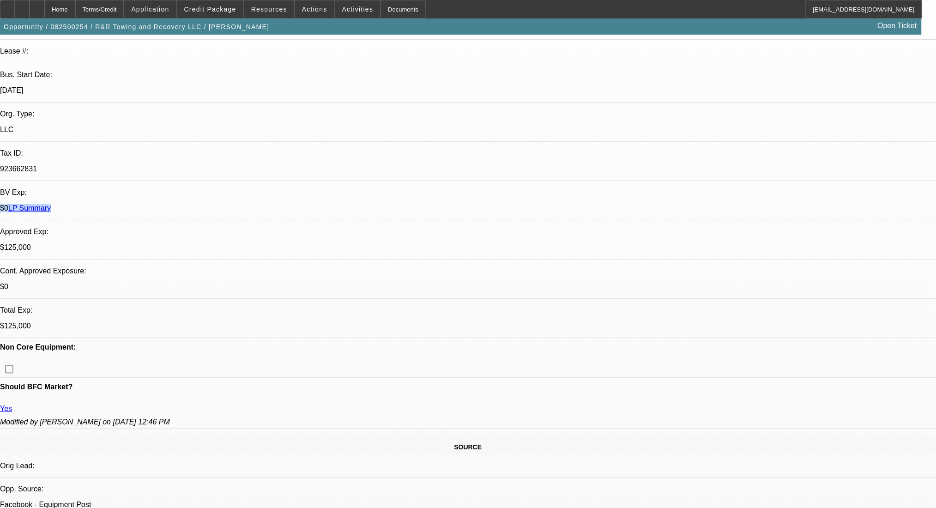
scroll to position [370, 0]
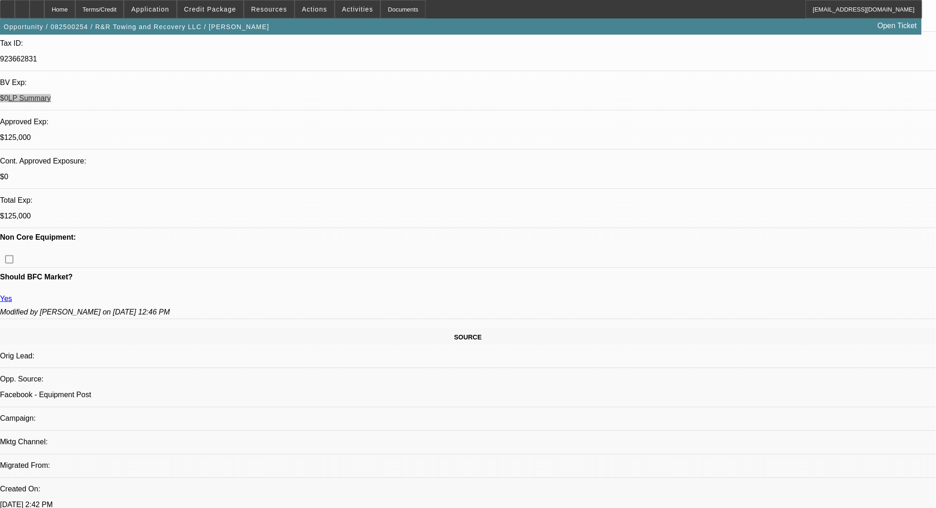
scroll to position [185, 0]
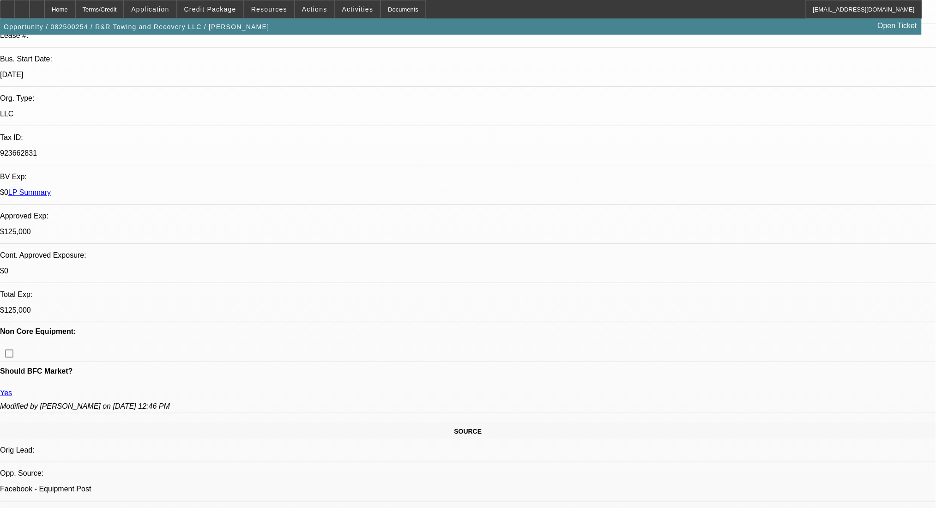
click at [297, 7] on span at bounding box center [314, 9] width 39 height 22
click at [304, 7] on div at bounding box center [468, 254] width 936 height 508
click at [304, 7] on span "Actions" at bounding box center [314, 9] width 25 height 7
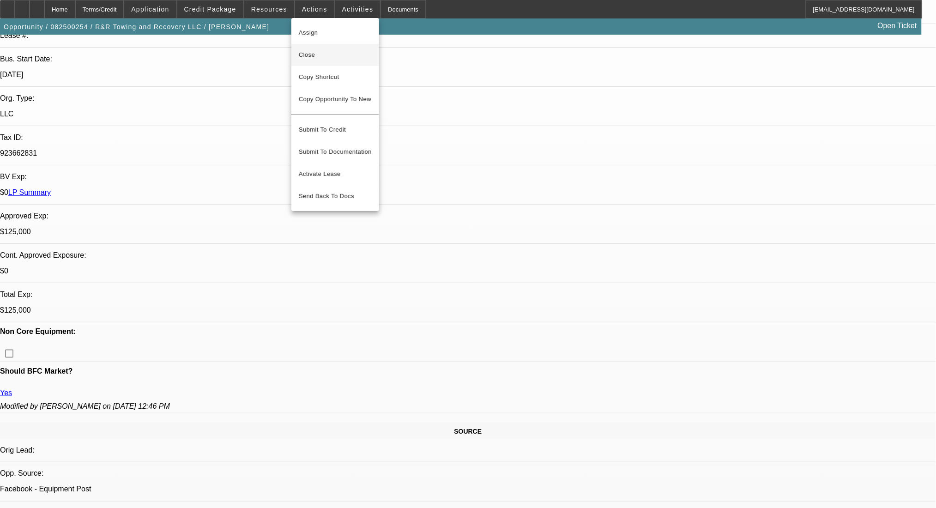
click at [328, 60] on span "Close" at bounding box center [335, 54] width 73 height 11
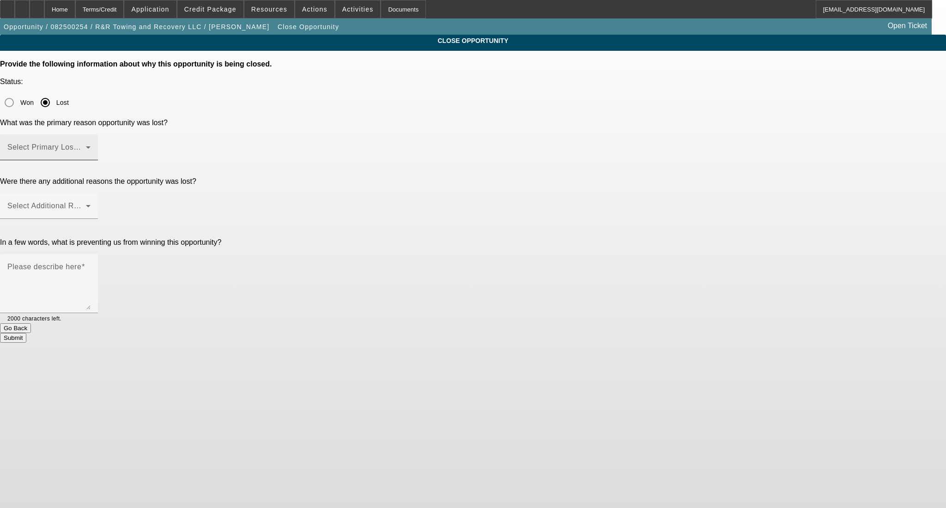
click at [86, 146] on span at bounding box center [46, 151] width 79 height 11
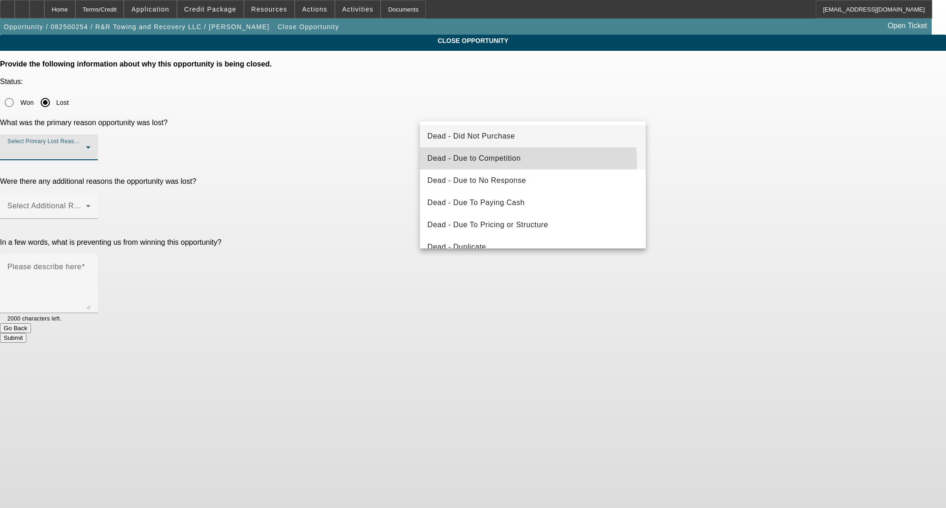
click at [518, 161] on span "Dead - Due to Competition" at bounding box center [473, 158] width 93 height 11
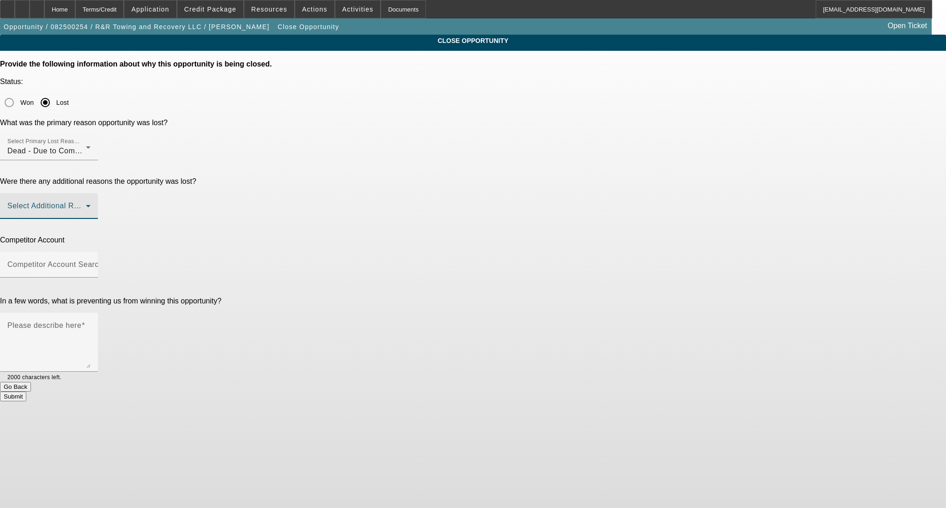
click at [86, 204] on span at bounding box center [46, 209] width 79 height 11
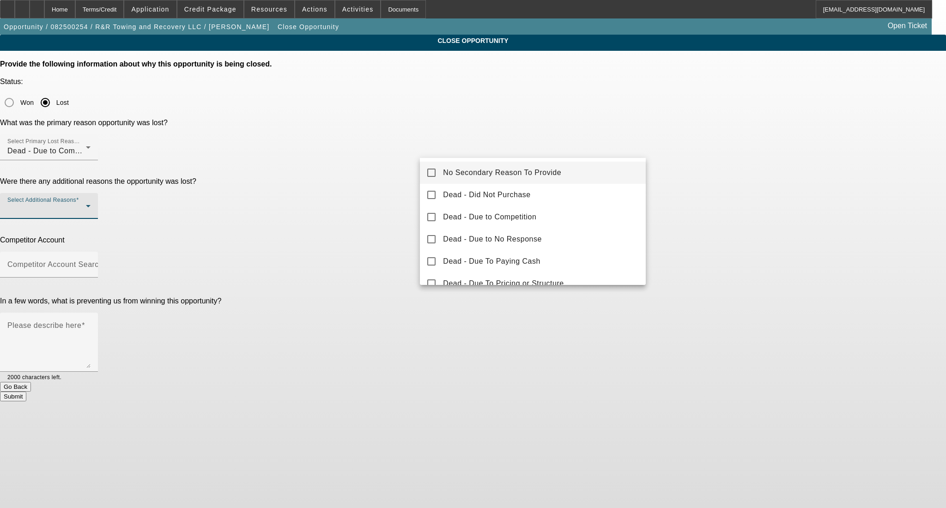
click at [547, 176] on span "No Secondary Reason To Provide" at bounding box center [502, 172] width 118 height 11
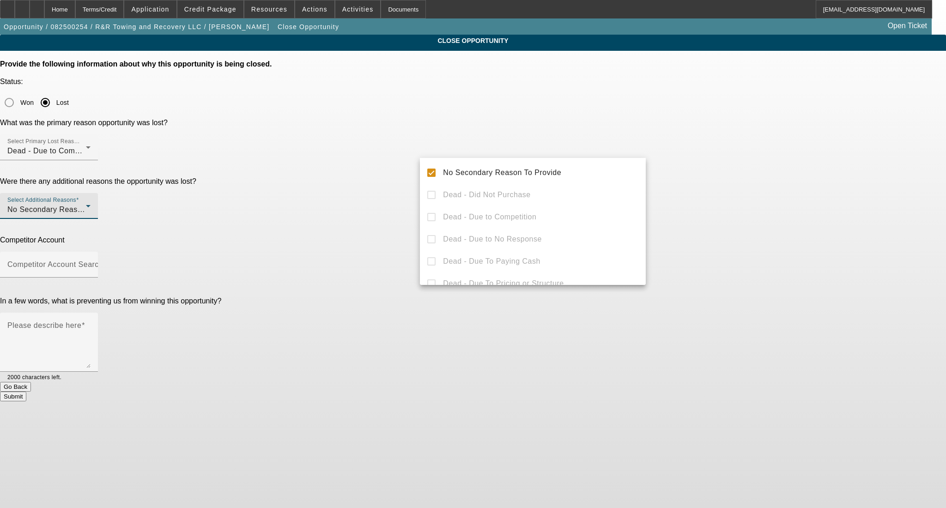
click at [737, 163] on div at bounding box center [473, 254] width 946 height 508
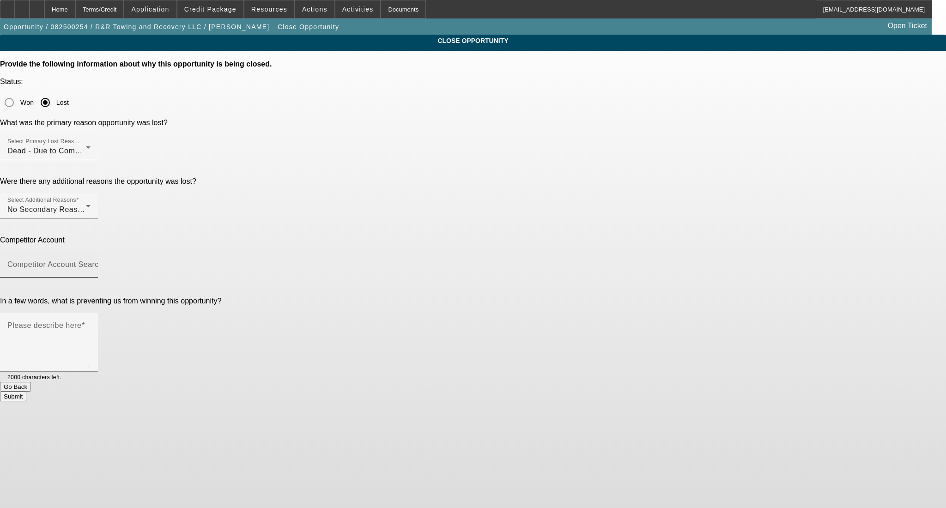
click at [91, 263] on input "Competitor Account Search" at bounding box center [48, 268] width 83 height 11
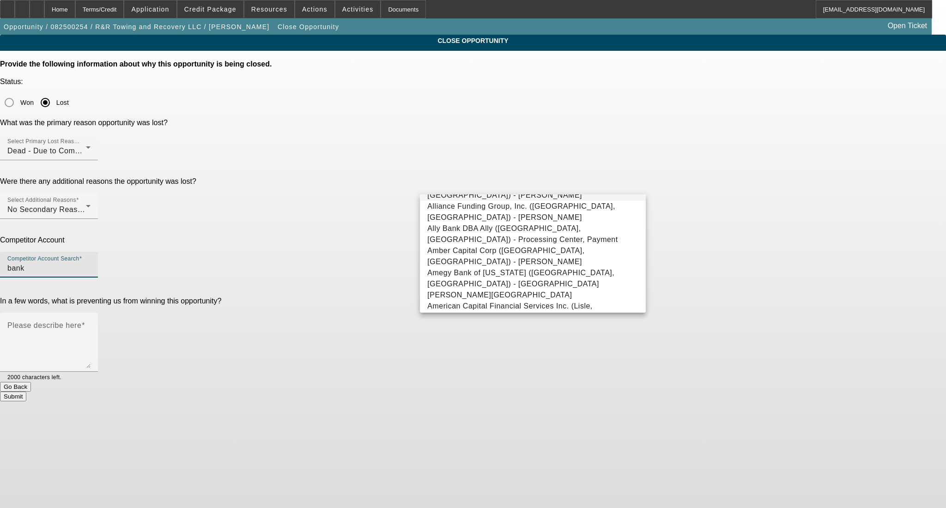
scroll to position [42, 0]
click at [569, 274] on span "Bank/Credit Union - Union Bankcredit Union, Bankcredit" at bounding box center [525, 278] width 196 height 8
type input "Bank/Credit Union - Union Bankcredit Union, Bankcredit"
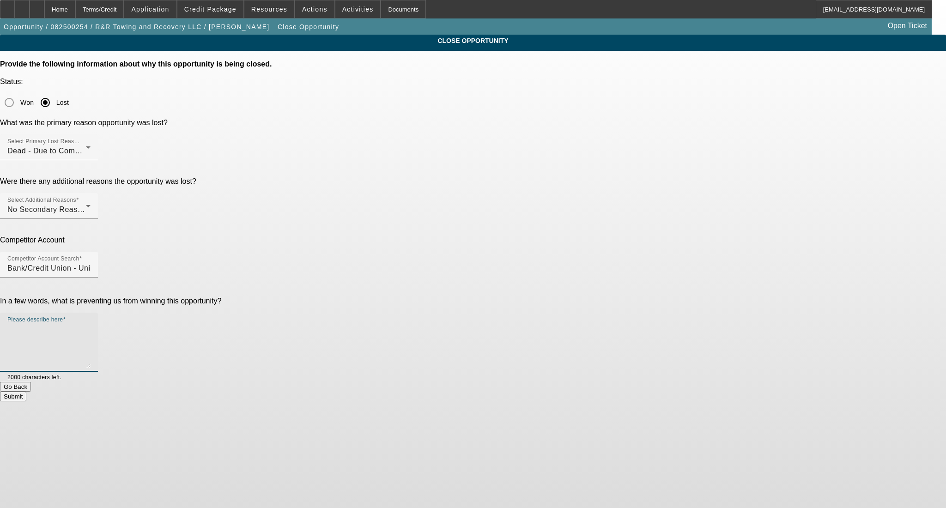
click at [91, 324] on textarea "Please describe here" at bounding box center [48, 346] width 83 height 44
click at [91, 134] on div "Select Primary Lost Reason Dead - Due to Competition" at bounding box center [48, 147] width 83 height 26
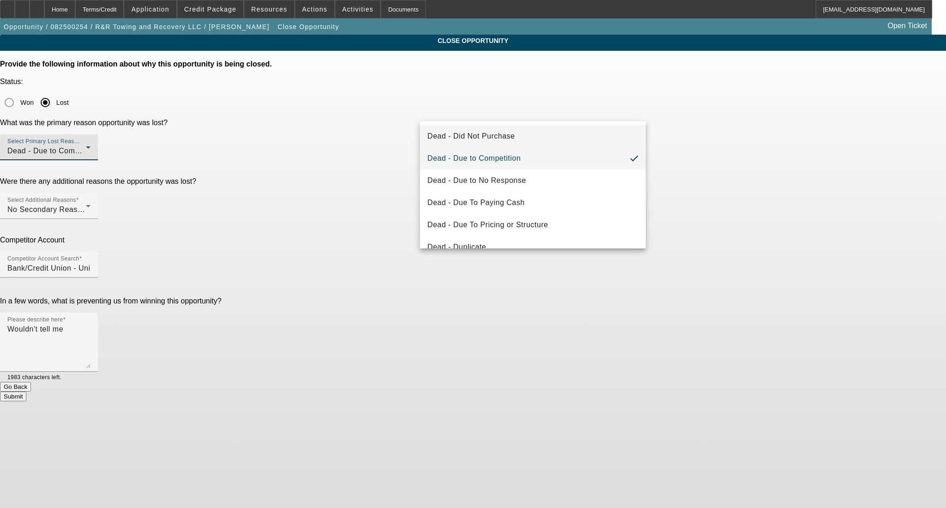
click at [520, 139] on mat-option "Dead - Did Not Purchase" at bounding box center [533, 136] width 226 height 22
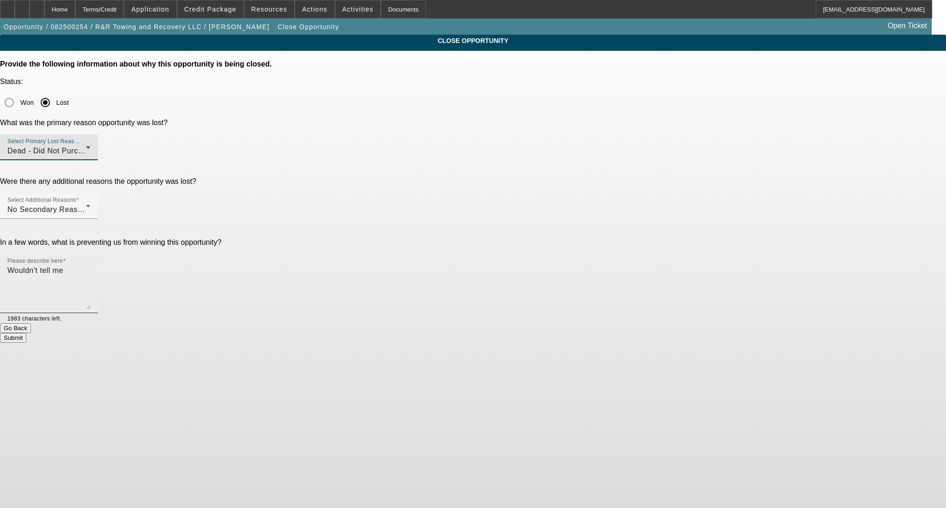
click at [91, 265] on textarea "Wouldn't tell me" at bounding box center [48, 287] width 83 height 44
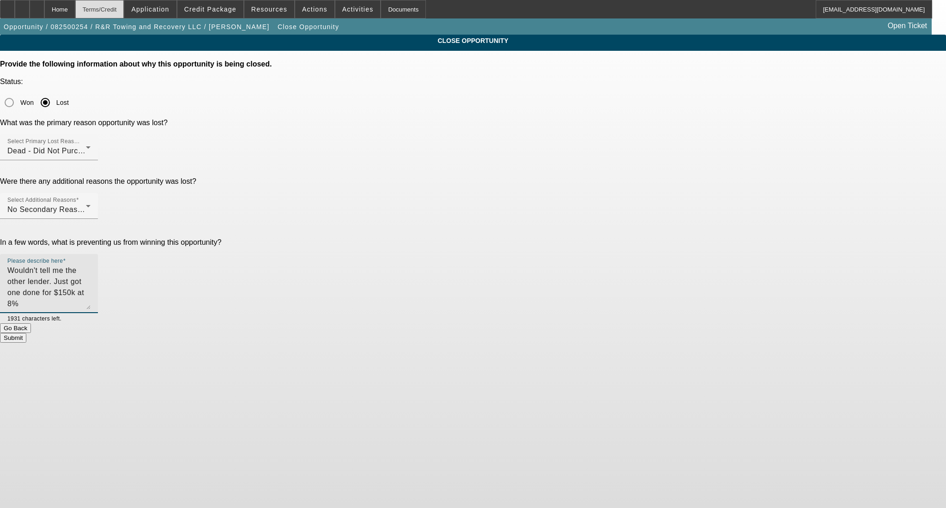
type textarea "Wouldn't tell me the other lender. Just got one done for $150k at 8%"
click at [124, 6] on div "Terms/Credit" at bounding box center [99, 9] width 49 height 18
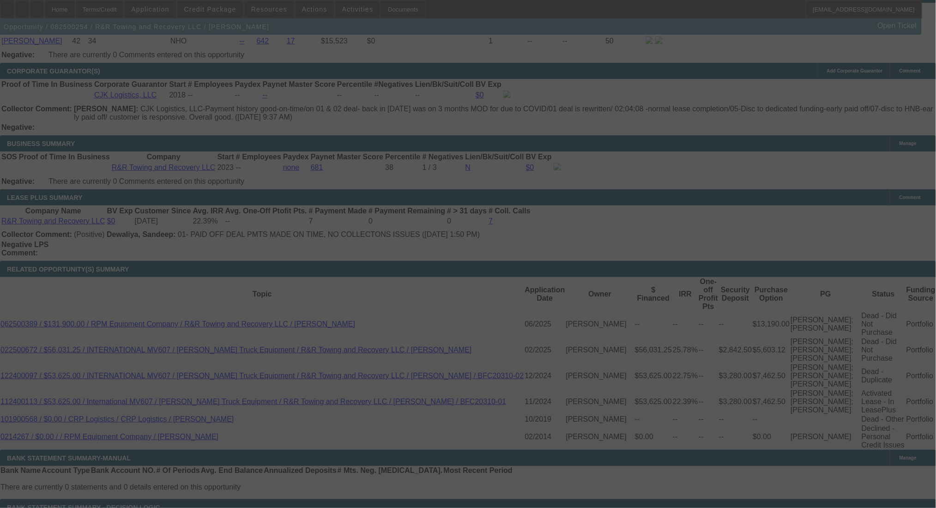
scroll to position [1520, 0]
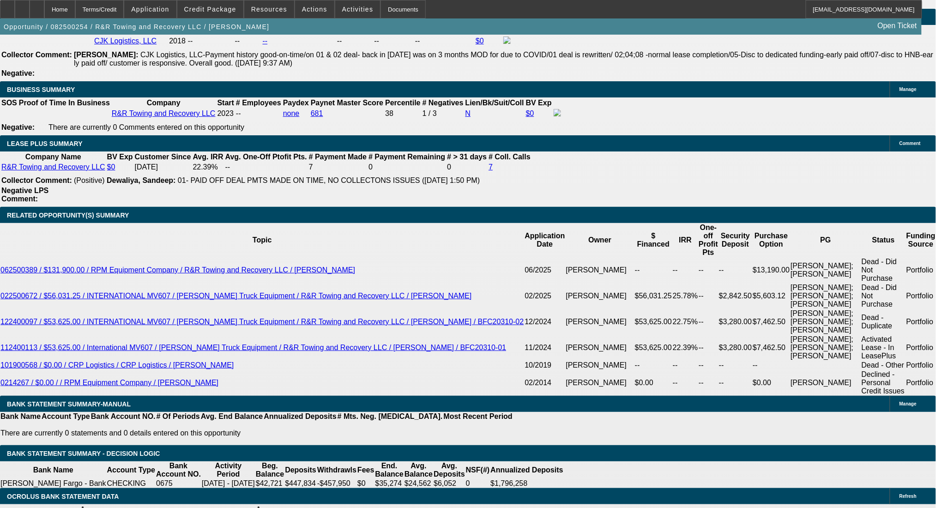
select select "0"
select select "2"
select select "0.1"
select select "4"
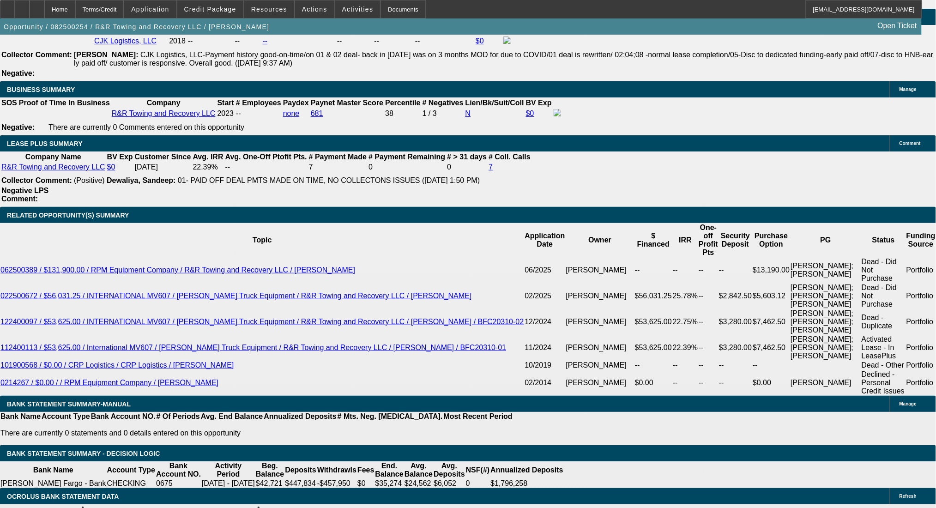
select select "0.1"
select select "2"
select select "0.1"
select select "4"
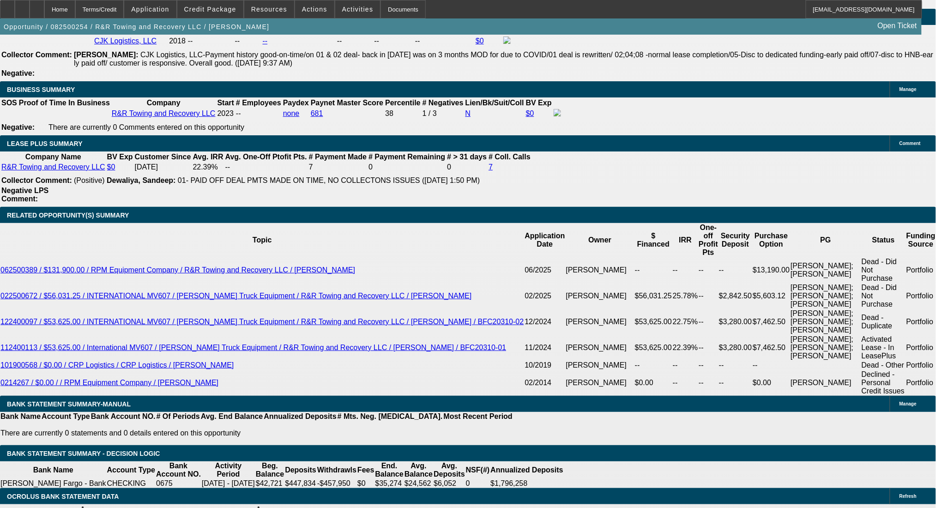
select select "0.1"
select select "2"
select select "0.1"
select select "4"
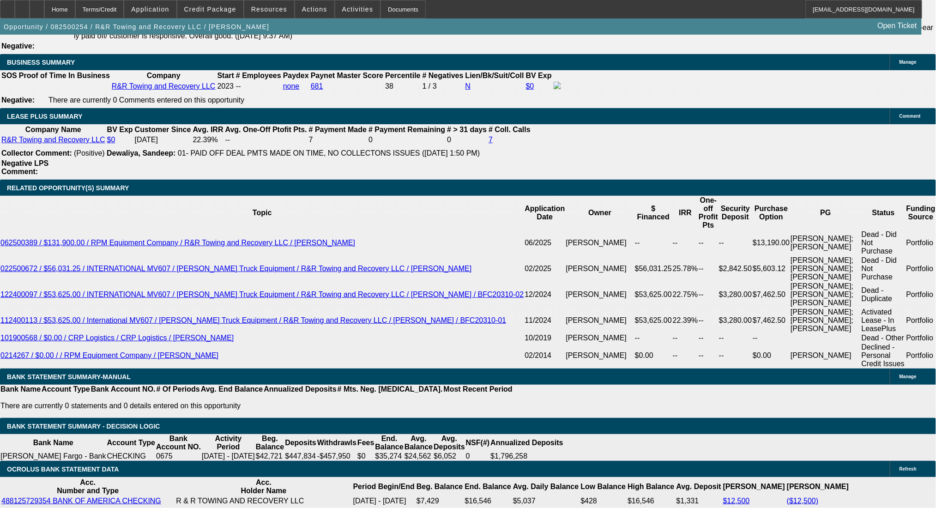
scroll to position [1609, 0]
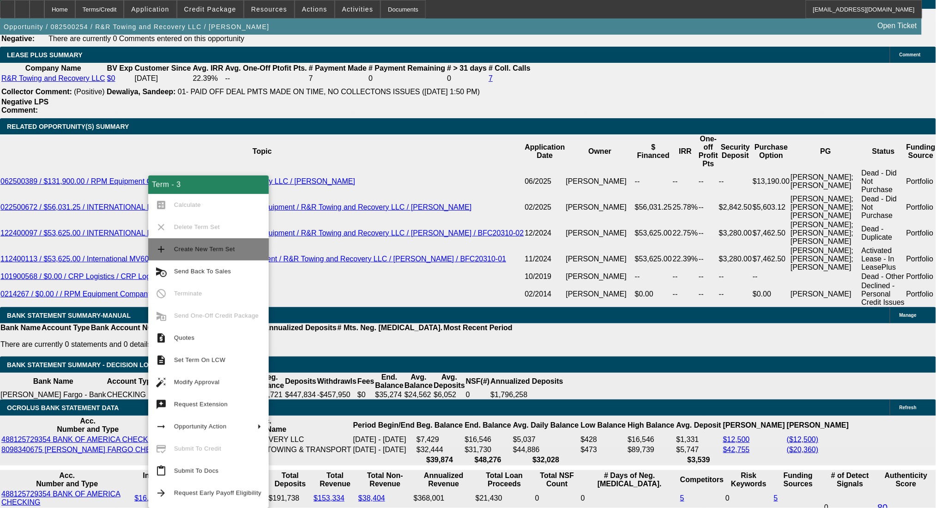
click at [202, 249] on span "Create New Term Set" at bounding box center [204, 249] width 61 height 7
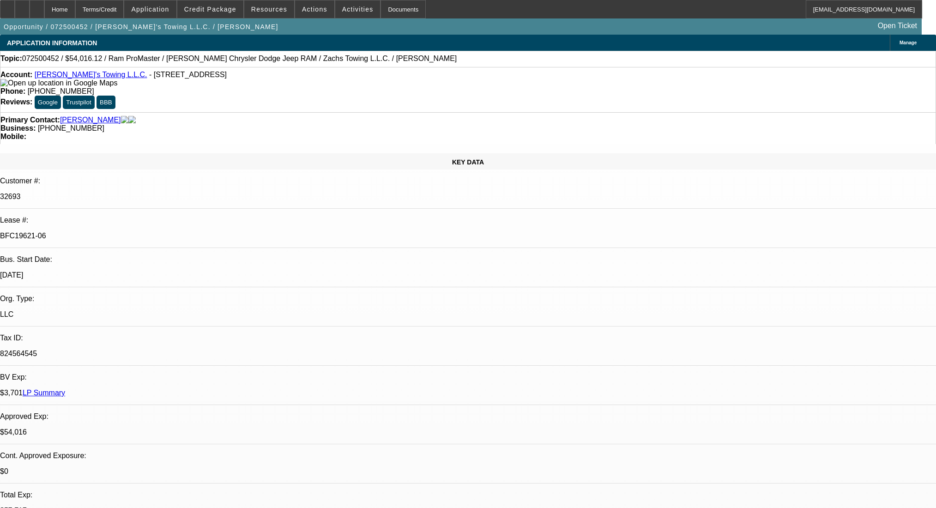
select select "0"
select select "3"
select select "0"
select select "6"
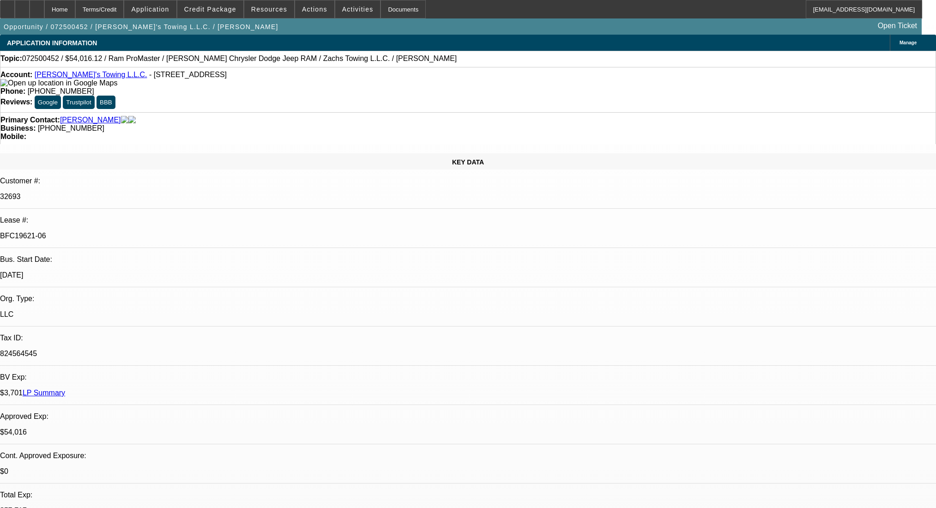
select select "0"
select select "3"
select select "0.1"
select select "4"
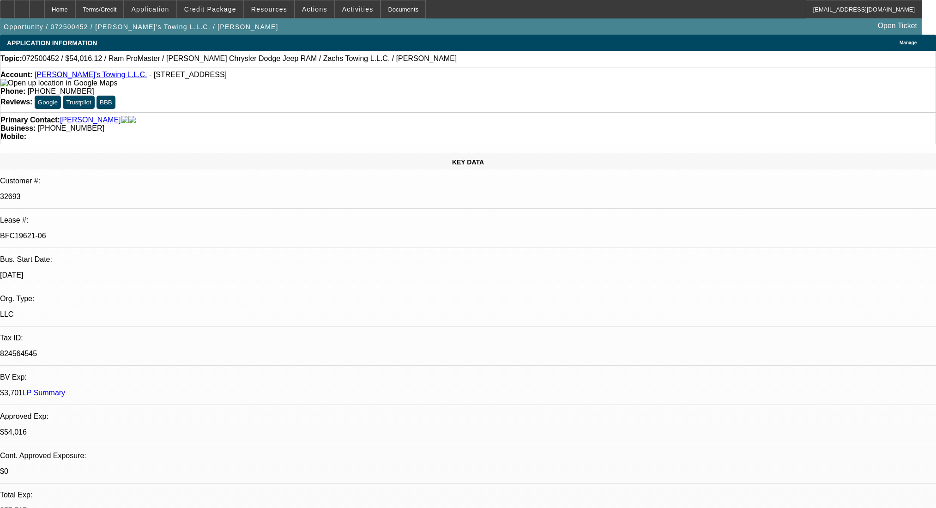
select select "0"
select select "3"
select select "0.1"
select select "4"
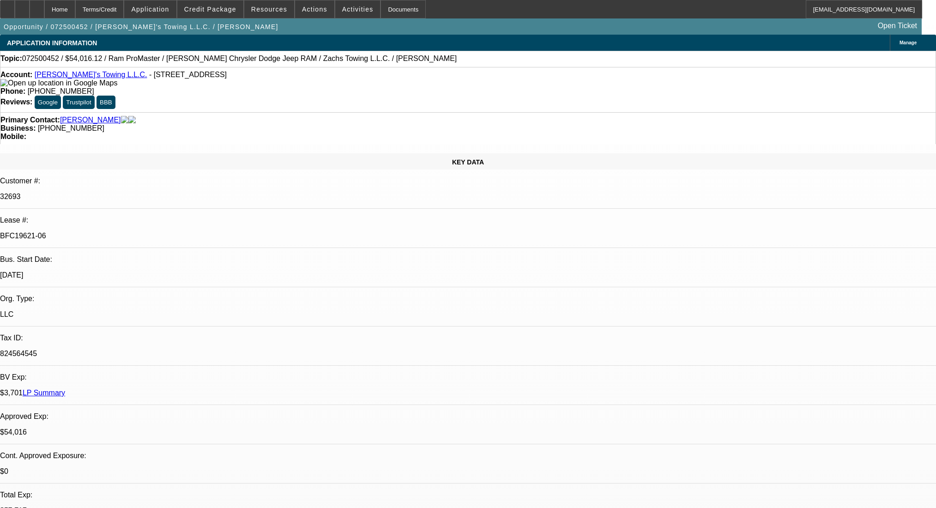
select select "0"
select select "3"
select select "0.1"
select select "4"
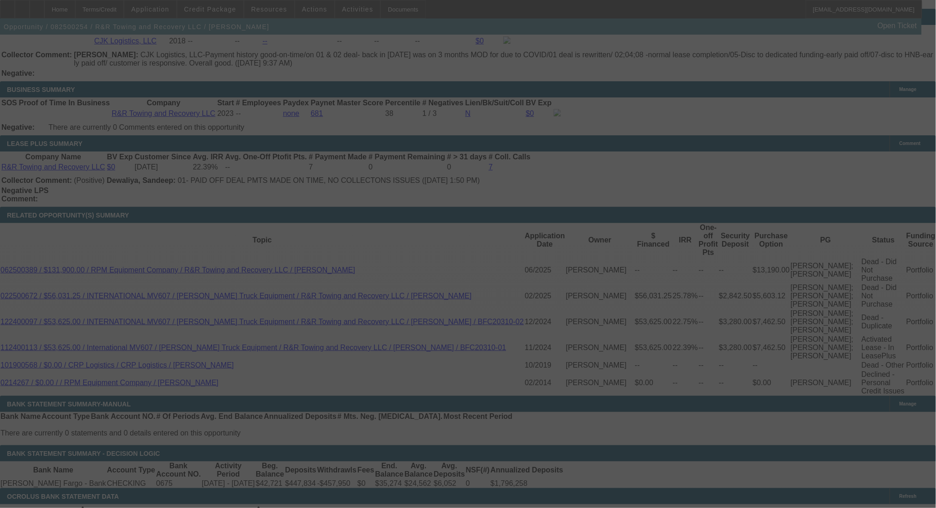
scroll to position [1547, 0]
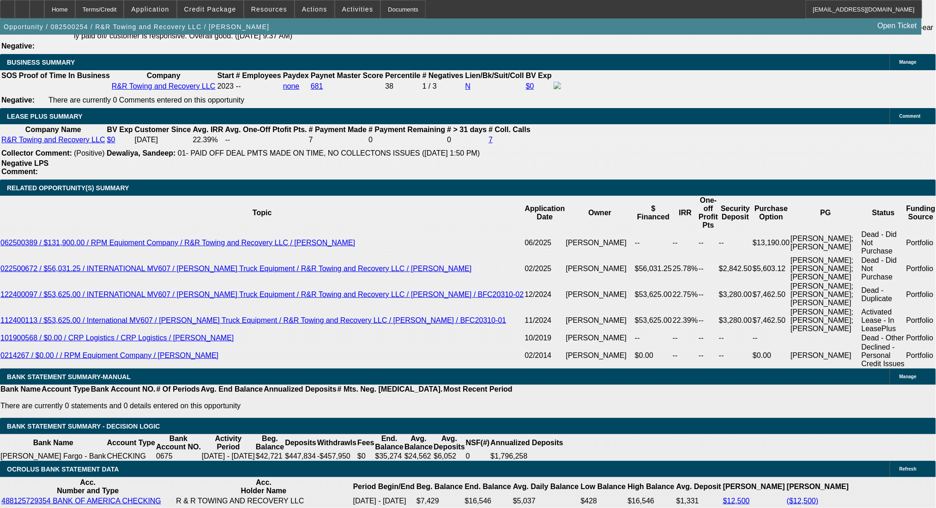
select select "0"
select select "2"
select select "0.1"
select select "4"
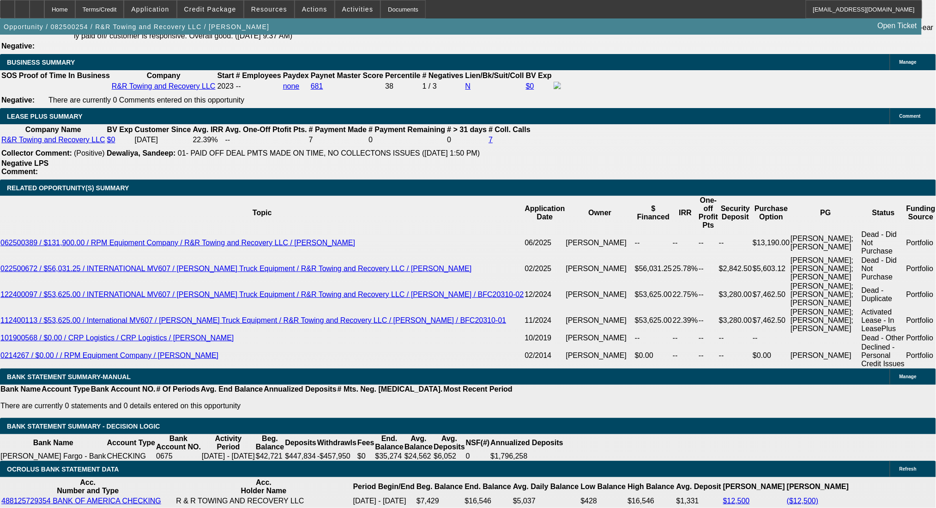
select select "0"
select select "2"
select select "0.1"
select select "4"
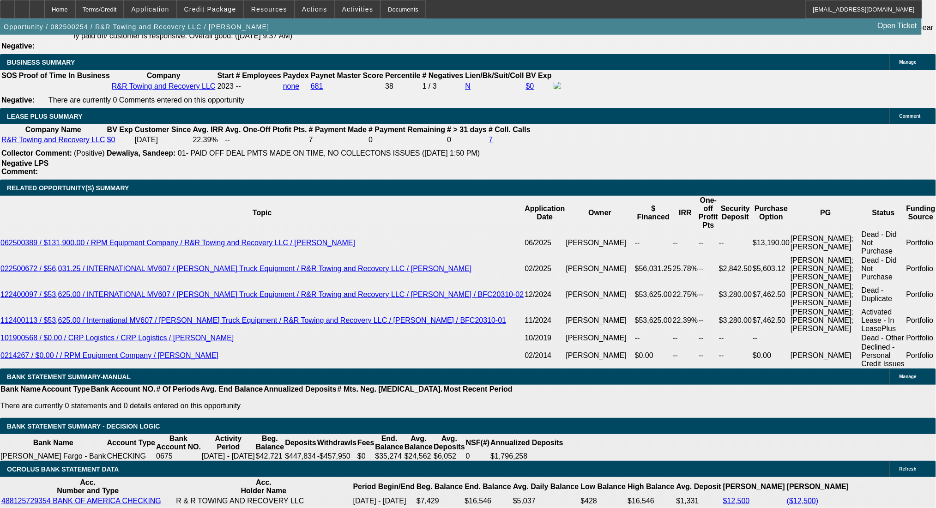
select select "0.1"
select select "2"
select select "0.1"
select select "4"
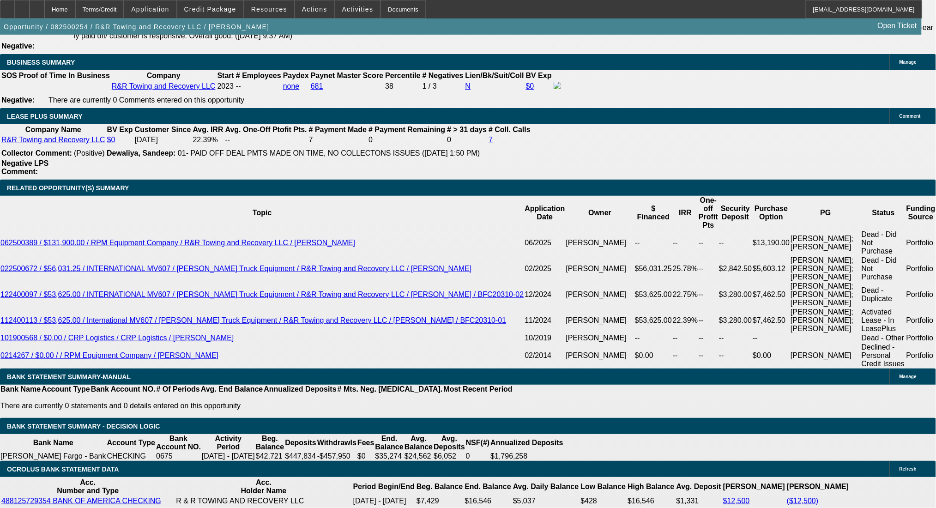
select select "0.1"
select select "2"
select select "0.1"
select select "4"
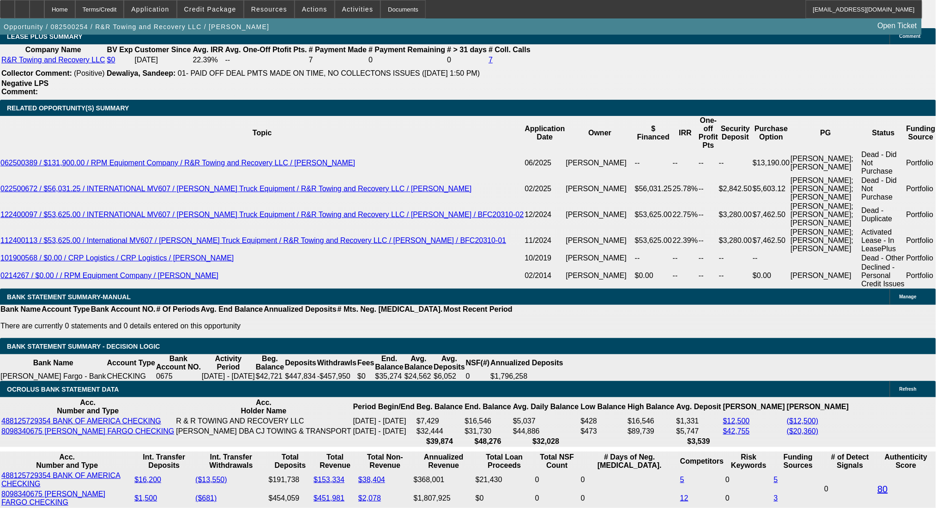
scroll to position [1732, 0]
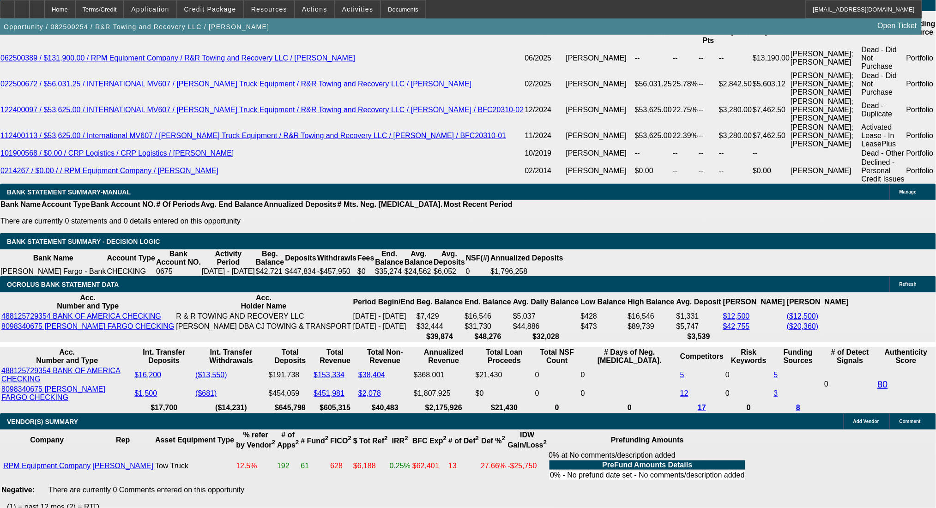
type input "16752.30"
drag, startPoint x: 168, startPoint y: 174, endPoint x: 295, endPoint y: 187, distance: 127.7
type input "UNKNOWN"
drag, startPoint x: 207, startPoint y: 252, endPoint x: 238, endPoint y: 248, distance: 31.6
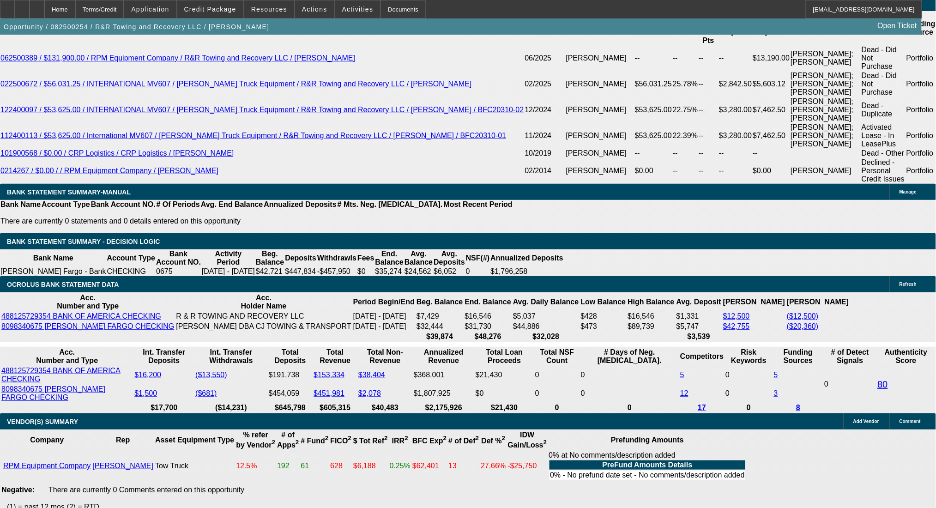
type input "$6,792.72"
type input "$3,396.36"
type input "1"
type input "$4,846.16"
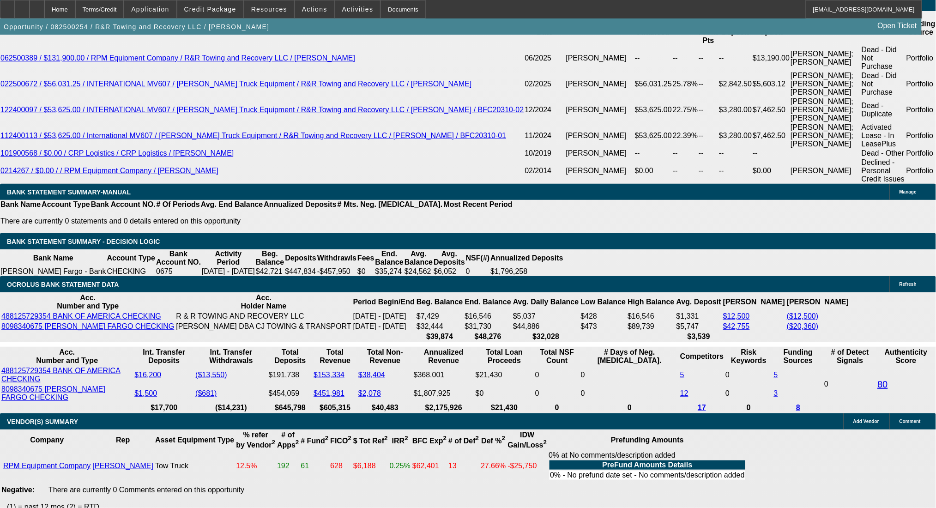
type input "$2,423.08"
type input "10"
type input "$6,023.64"
type input "$3,011.82"
type input "10"
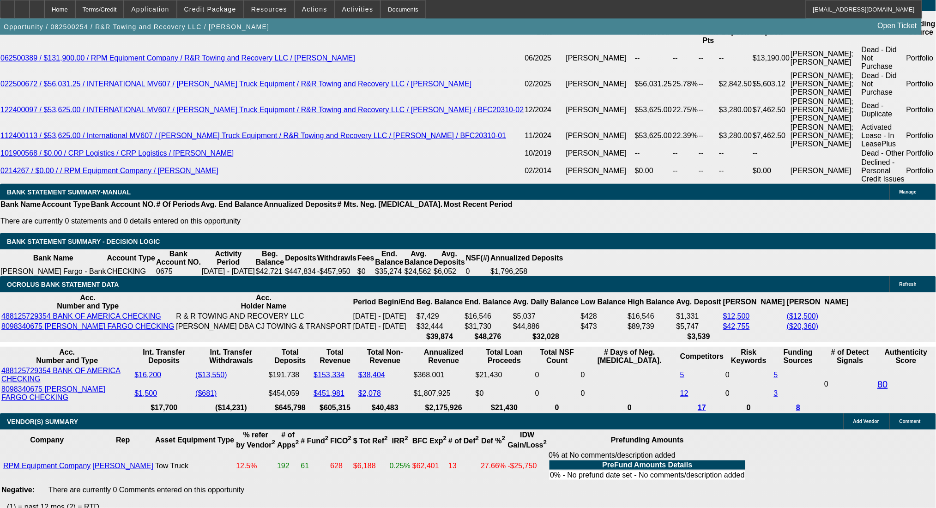
click at [320, 11] on span at bounding box center [314, 9] width 39 height 22
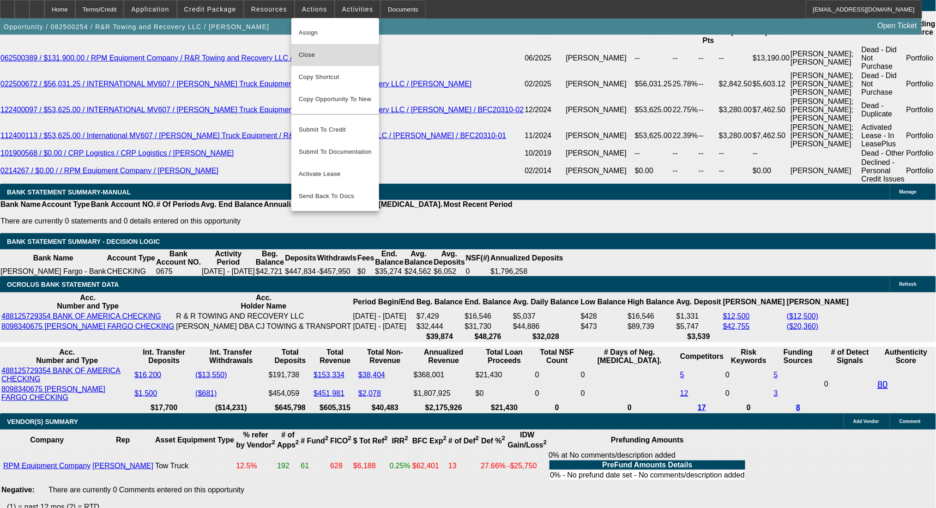
click at [325, 55] on span "Close" at bounding box center [335, 54] width 73 height 11
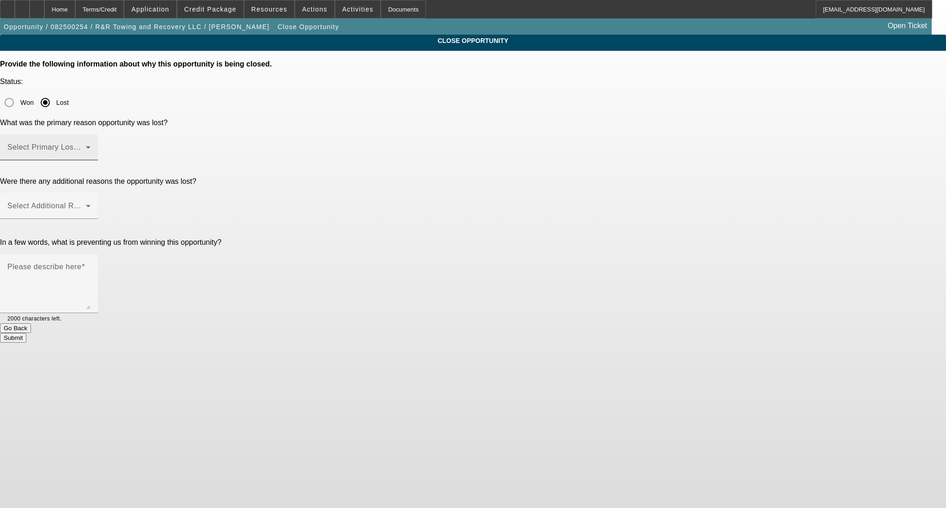
click at [91, 134] on div "Select Primary Lost Reason" at bounding box center [48, 147] width 83 height 26
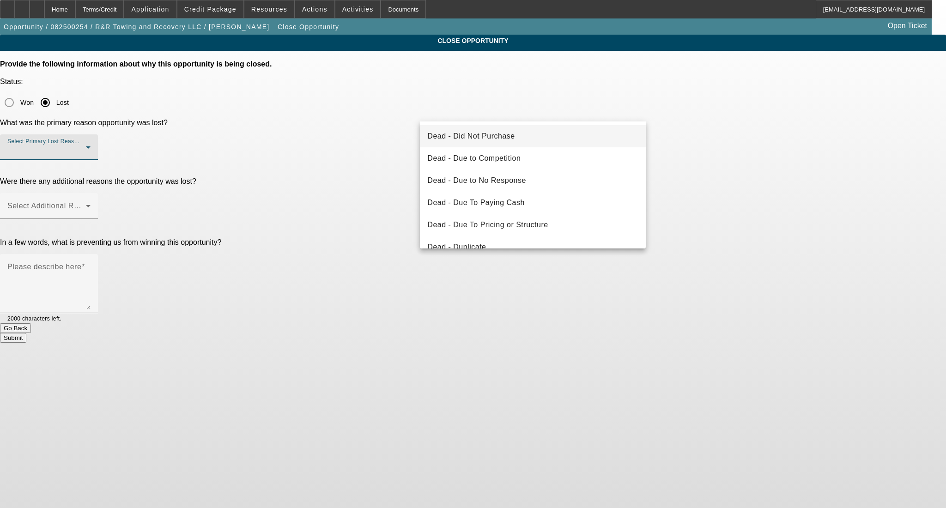
click at [484, 138] on span "Dead - Did Not Purchase" at bounding box center [470, 136] width 87 height 11
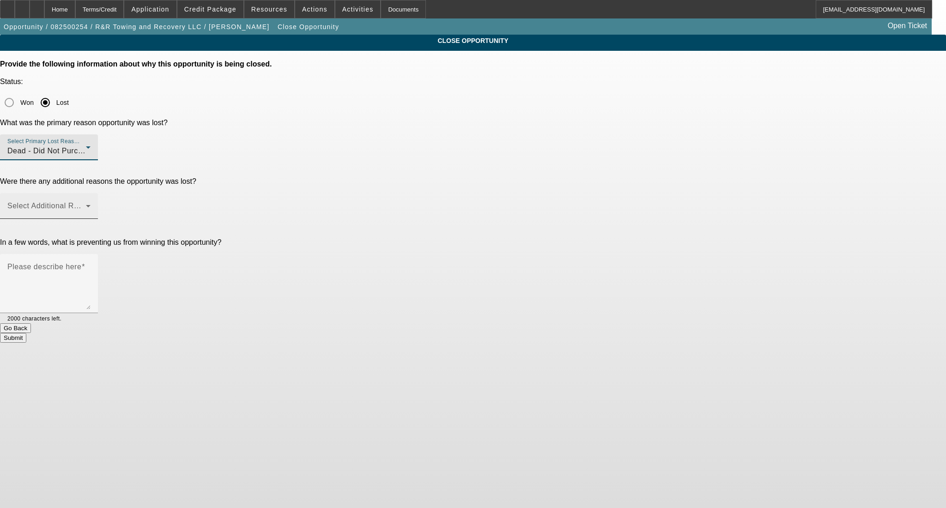
click at [86, 204] on span at bounding box center [46, 209] width 79 height 11
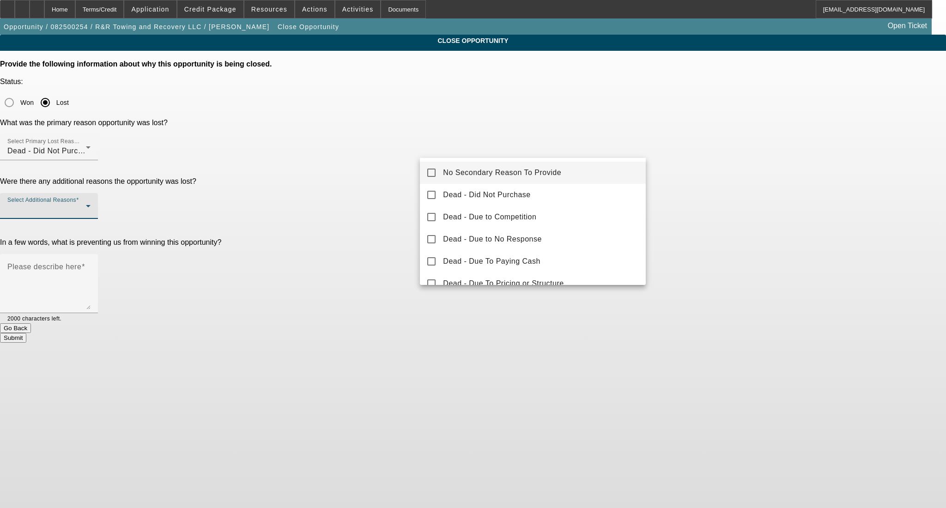
drag, startPoint x: 508, startPoint y: 170, endPoint x: 533, endPoint y: 171, distance: 25.4
click at [516, 171] on span "No Secondary Reason To Provide" at bounding box center [502, 172] width 118 height 11
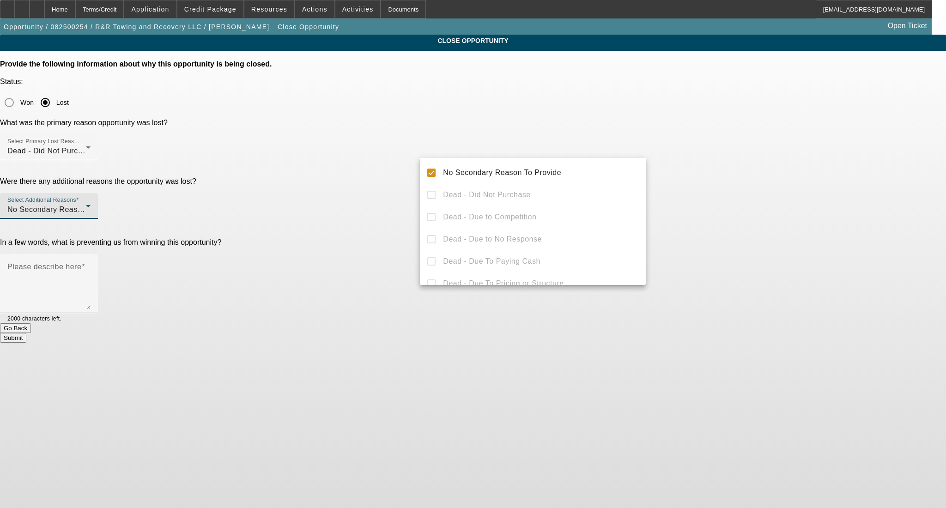
click at [771, 157] on div at bounding box center [473, 254] width 946 height 508
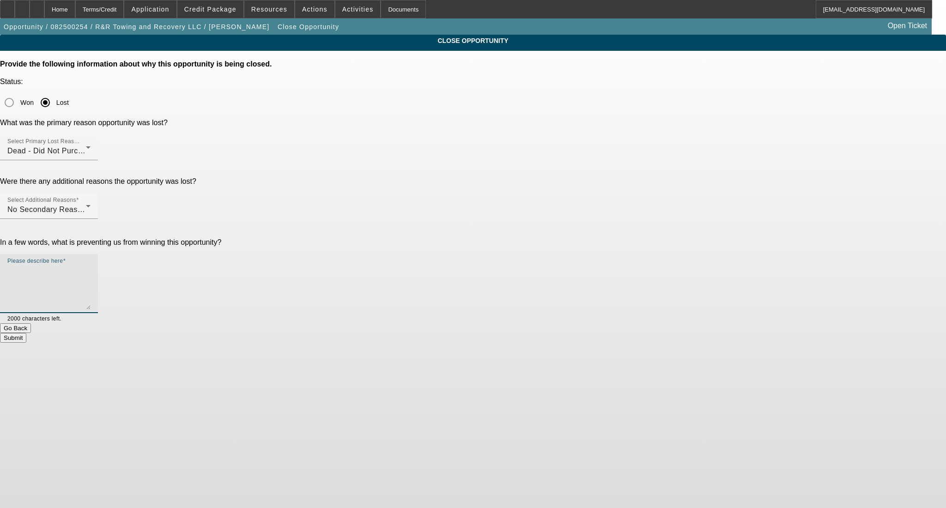
click at [91, 265] on textarea "Please describe here" at bounding box center [48, 287] width 83 height 44
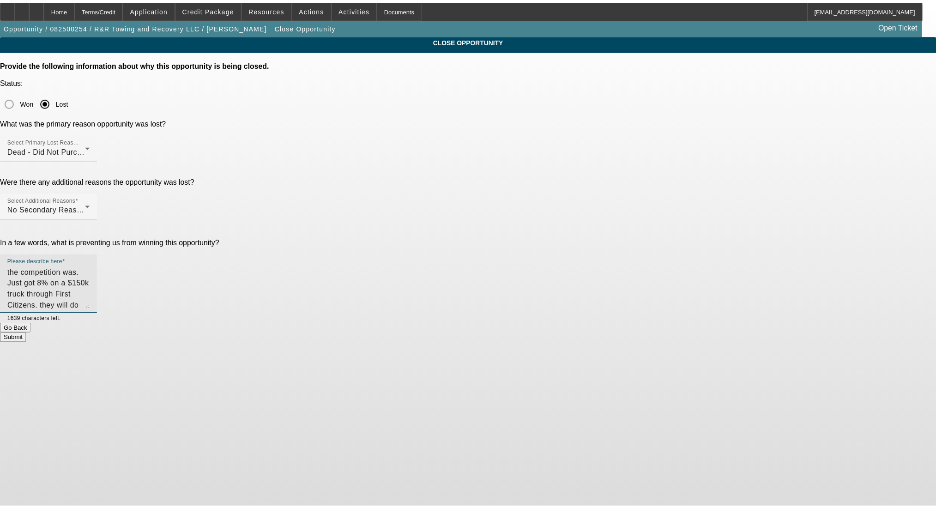
scroll to position [20, 0]
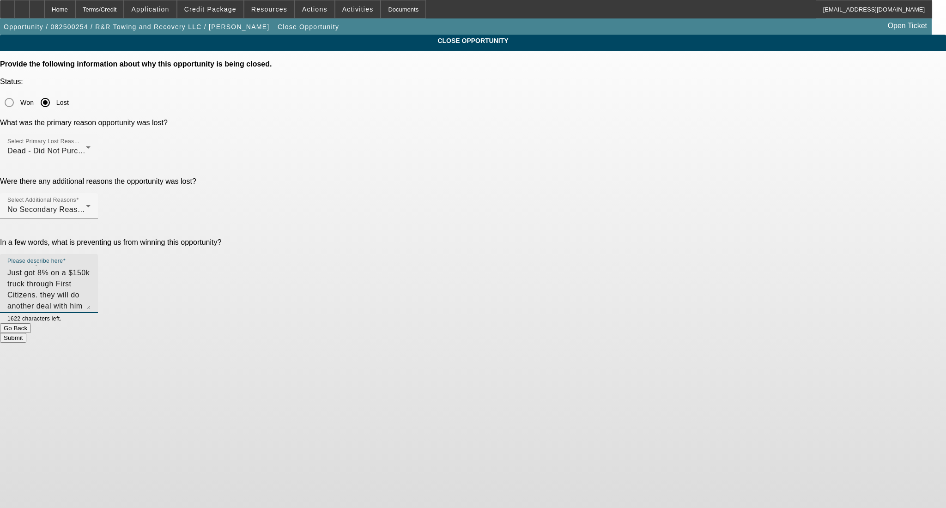
type textarea "wouldn't tell me who the competition was. Just got 8% on a $150k truck through …"
click at [26, 333] on button "Submit" at bounding box center [13, 338] width 26 height 10
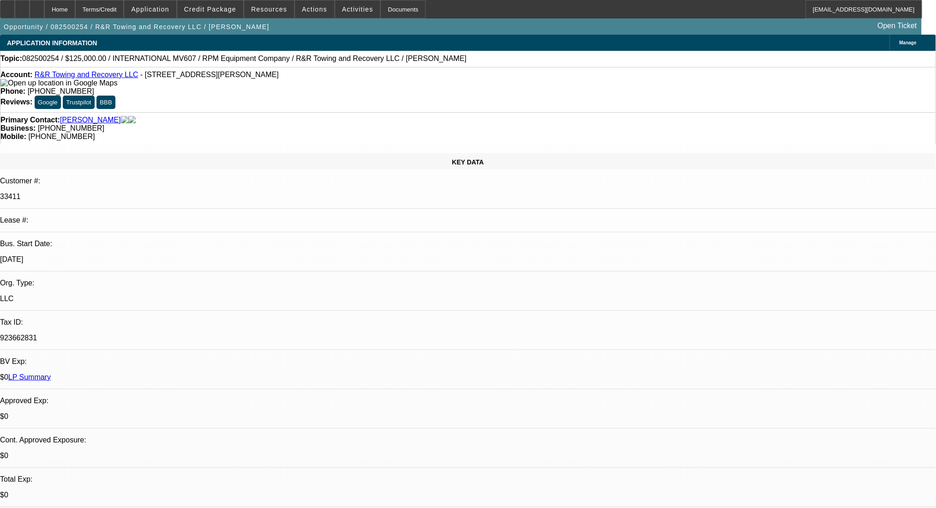
select select "0"
select select "2"
select select "0.1"
select select "4"
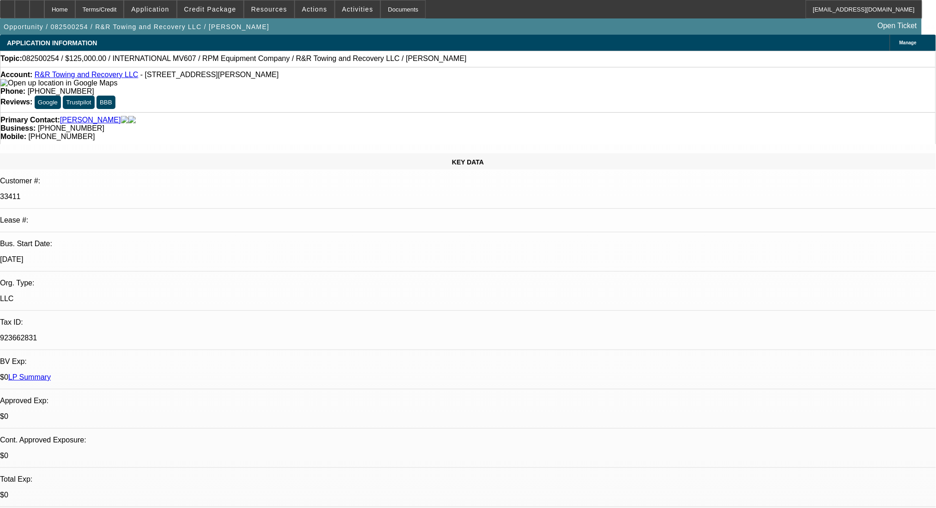
select select "0"
select select "2"
select select "0.1"
select select "4"
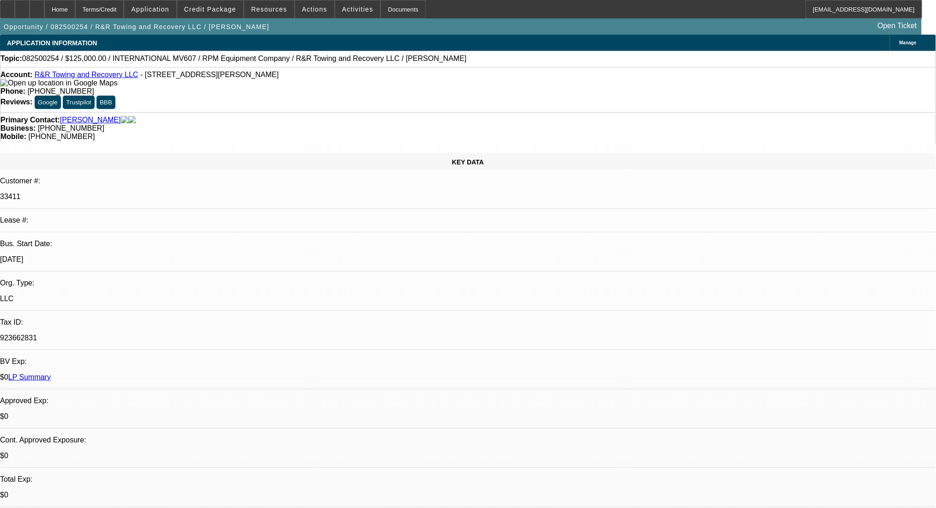
select select "0.1"
select select "2"
select select "0.1"
select select "4"
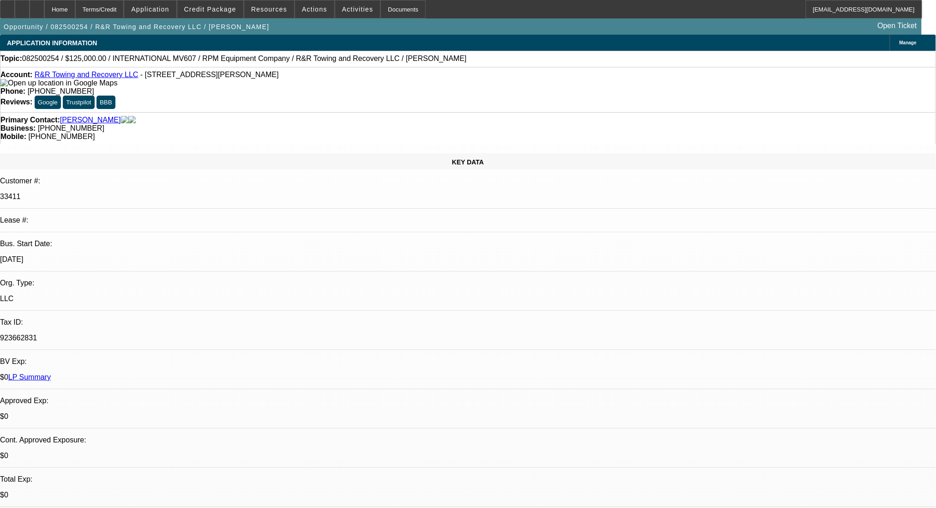
select select "0.1"
select select "2"
select select "0.1"
select select "4"
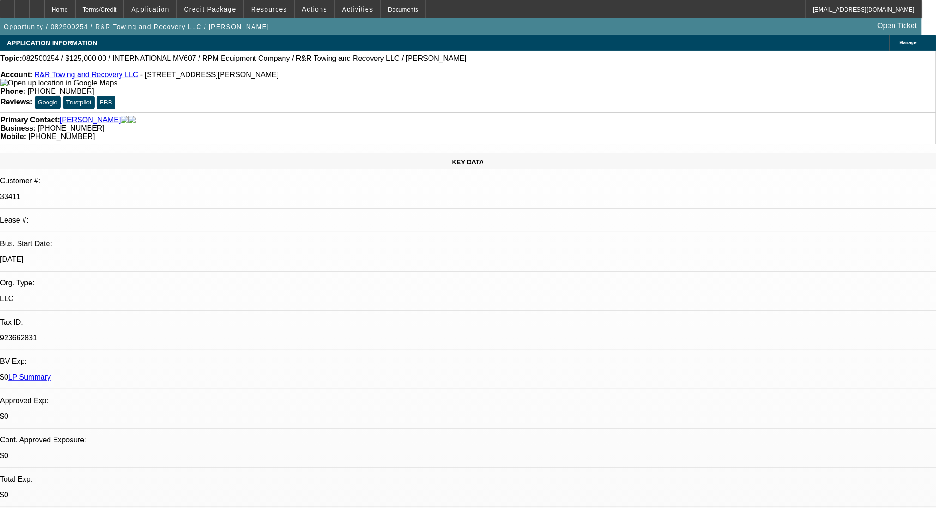
click at [101, 78] on link "R&R Towing and Recovery LLC" at bounding box center [87, 75] width 104 height 8
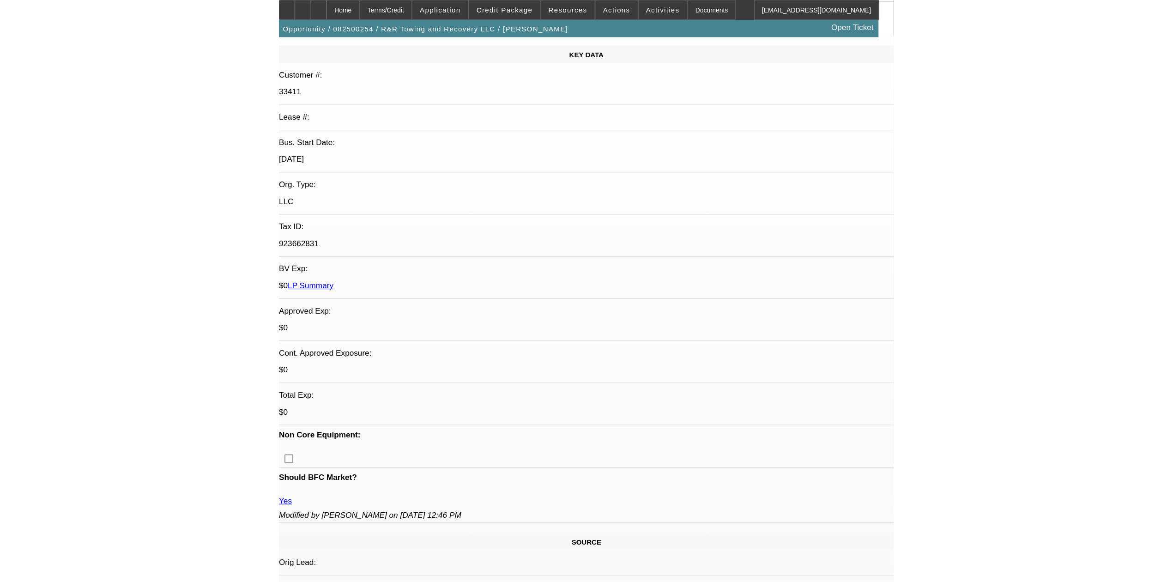
scroll to position [246, 0]
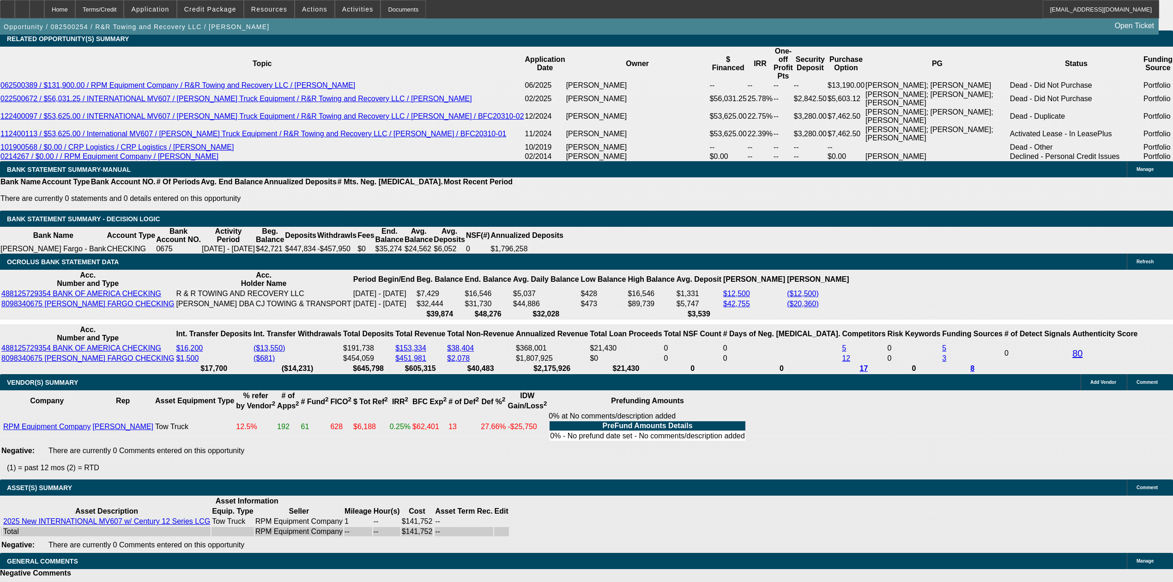
scroll to position [1538, 0]
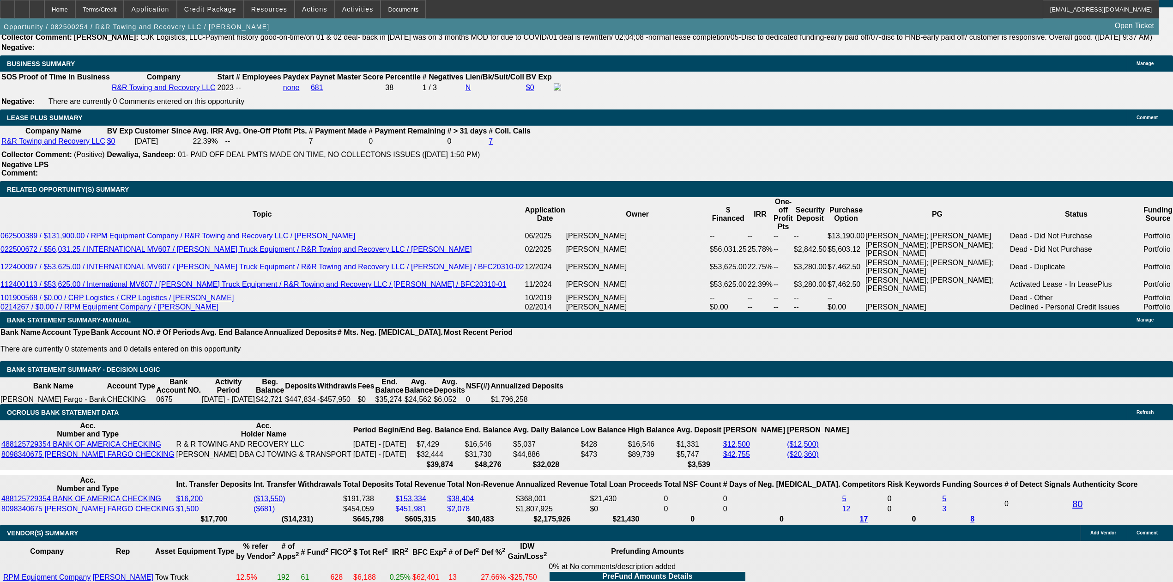
drag, startPoint x: 336, startPoint y: 187, endPoint x: 383, endPoint y: 191, distance: 46.9
copy p "$141,752.30"
click at [200, 2] on span at bounding box center [210, 9] width 66 height 22
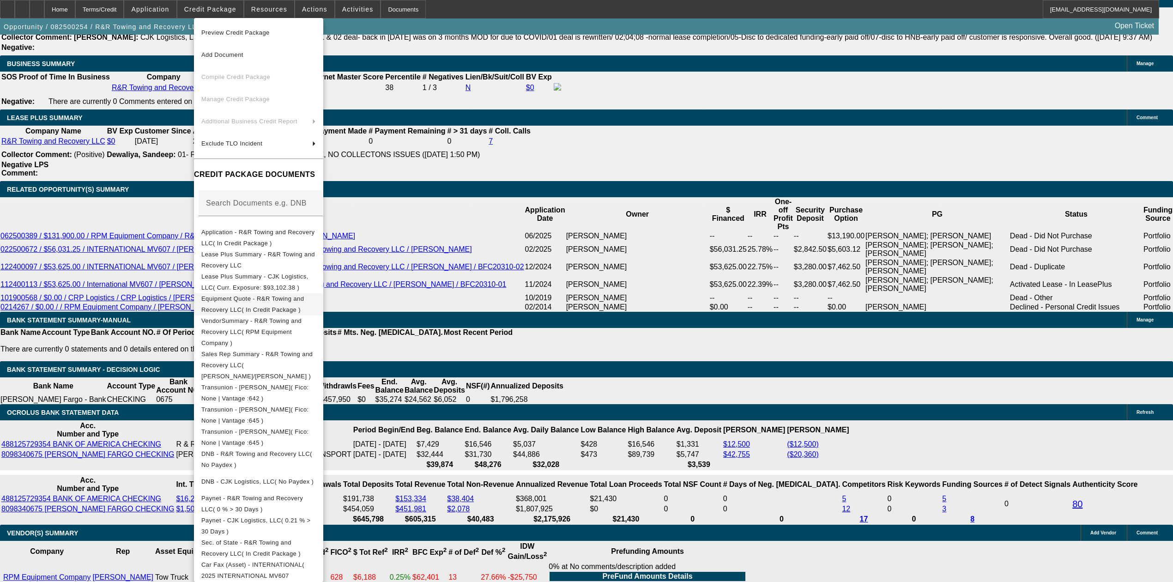
click at [264, 295] on span "Equipment Quote - R&R Towing and Recovery LLC( In Credit Package )" at bounding box center [258, 304] width 115 height 22
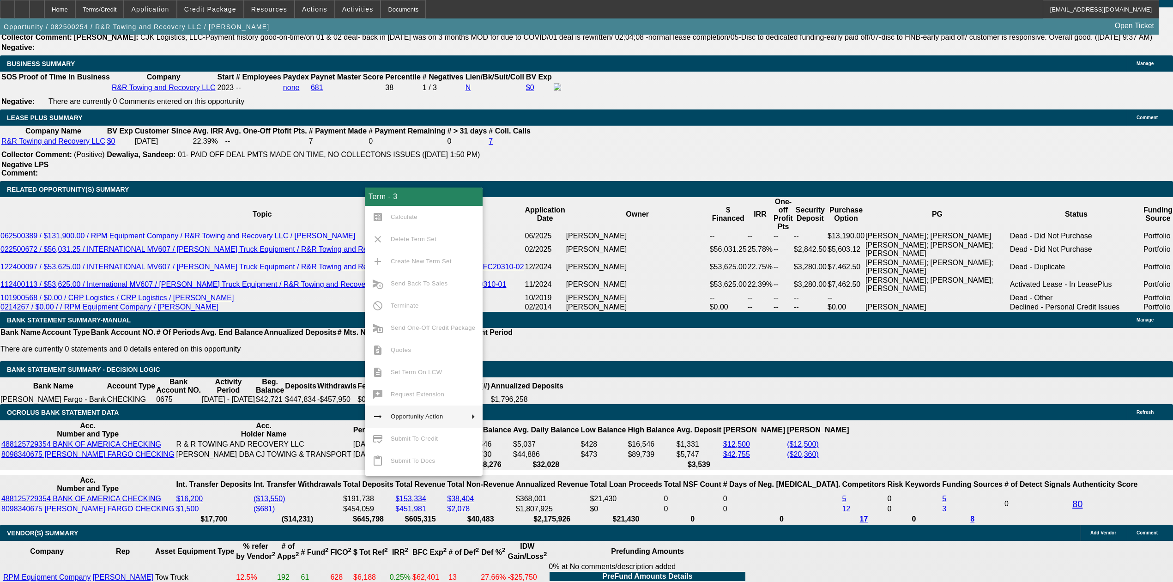
copy p "$141,752.30"
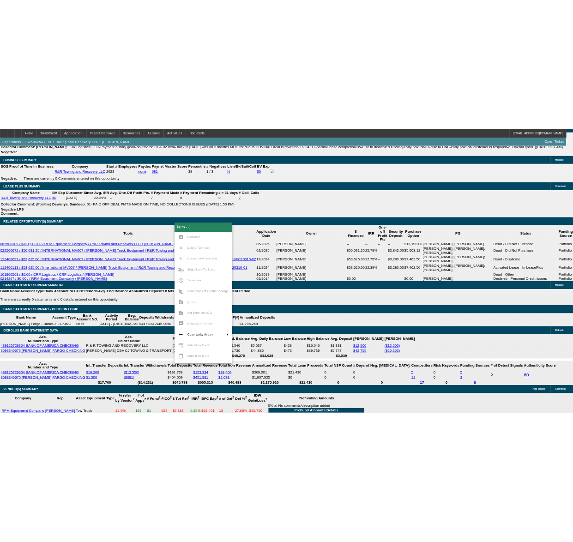
scroll to position [2127, 0]
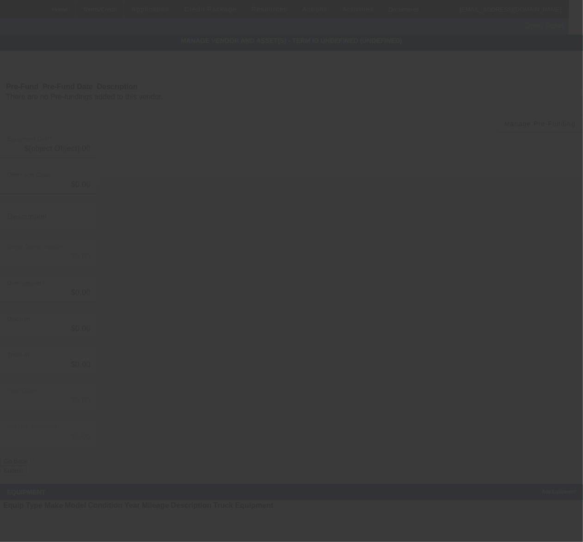
type input "$141,752.30"
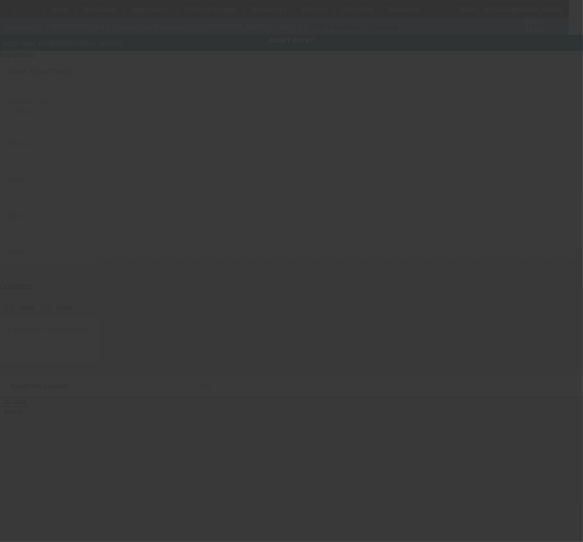
type input "[US_VEHICLE_IDENTIFICATION_NUMBER]"
type input "International"
type input "MV607"
radio input "true"
type textarea "with"
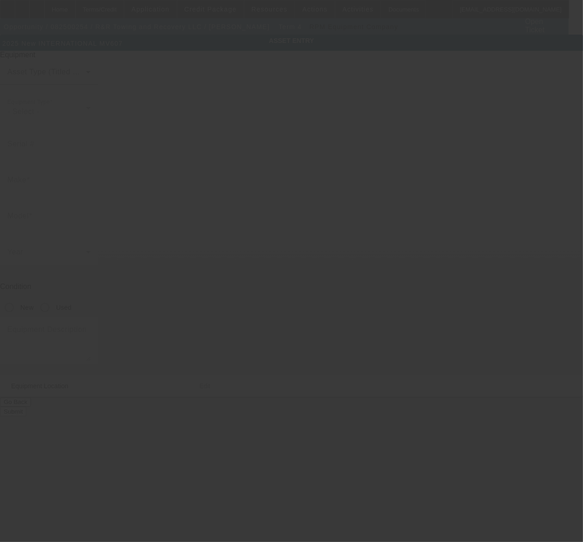
type input "[STREET_ADDRESS]"
type input "[PERSON_NAME]"
type input "77365"
type input "[PERSON_NAME]"
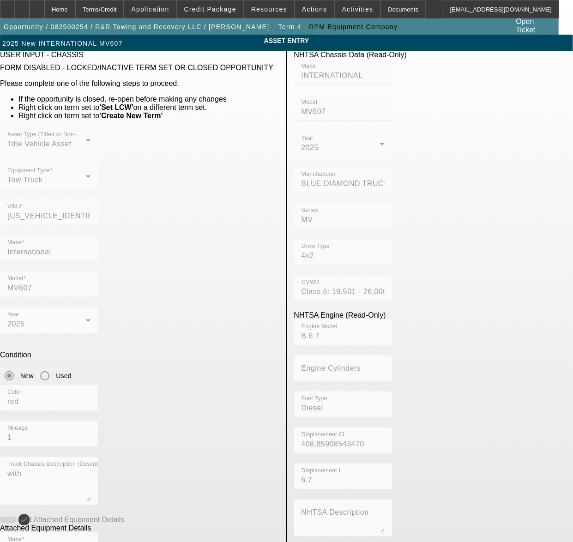
click at [153, 200] on div "VIN # [US_VEHICLE_IDENTIFICATION_NUMBER]" at bounding box center [140, 218] width 280 height 36
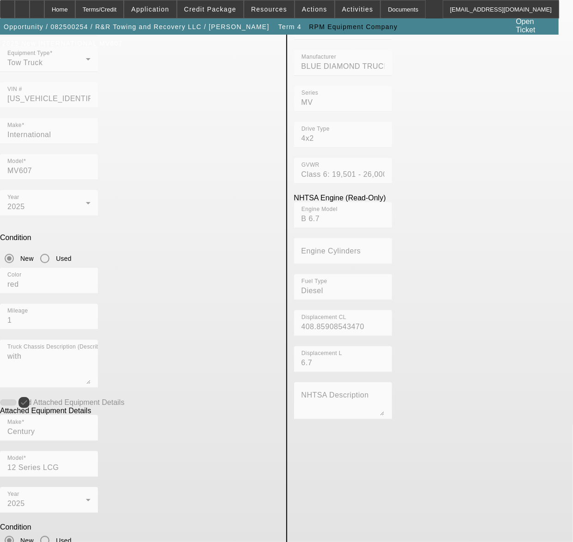
click at [141, 415] on div "Make Century Model 12 Series LCG" at bounding box center [140, 451] width 280 height 72
click at [0, 392] on html "Home Terms/Credit Application Credit Package Resources Actions Activities Docum…" at bounding box center [286, 154] width 573 height 542
click at [75, 9] on div "Home" at bounding box center [59, 9] width 31 height 18
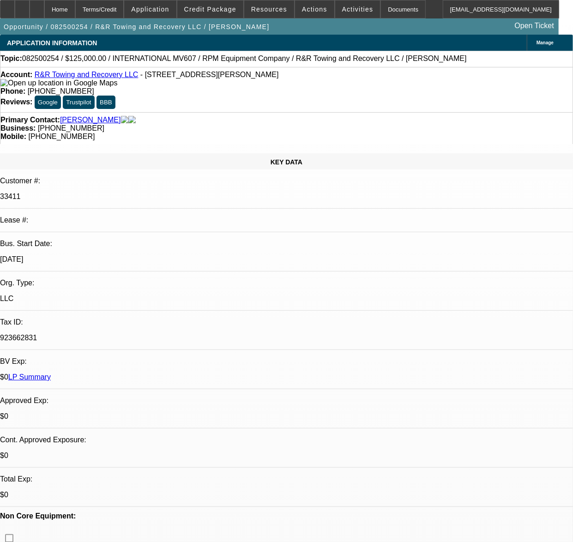
select select "0"
select select "2"
select select "0.1"
select select "4"
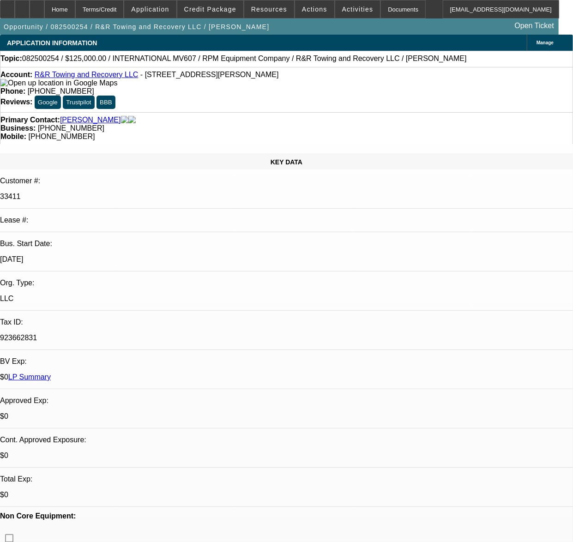
select select "0"
select select "2"
select select "0.1"
select select "4"
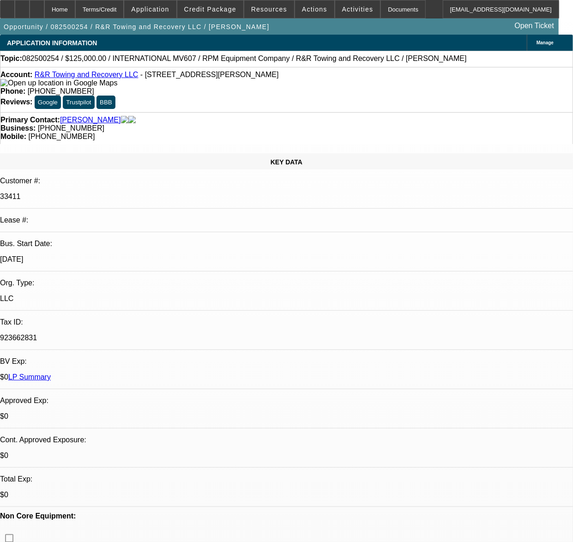
select select "0.1"
select select "2"
select select "0.1"
select select "4"
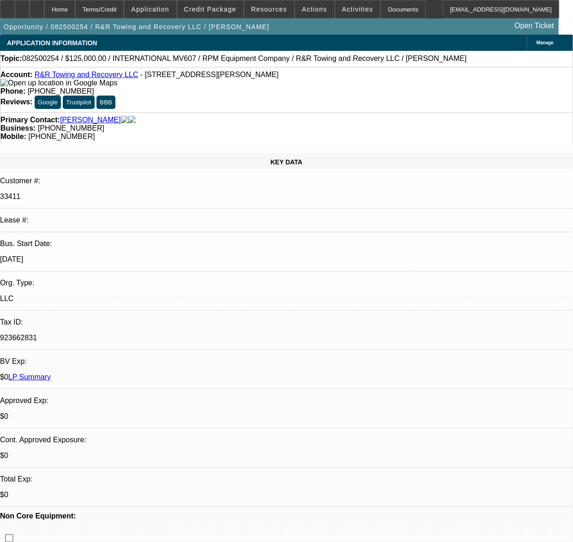
select select "0.1"
select select "2"
select select "0.1"
select select "4"
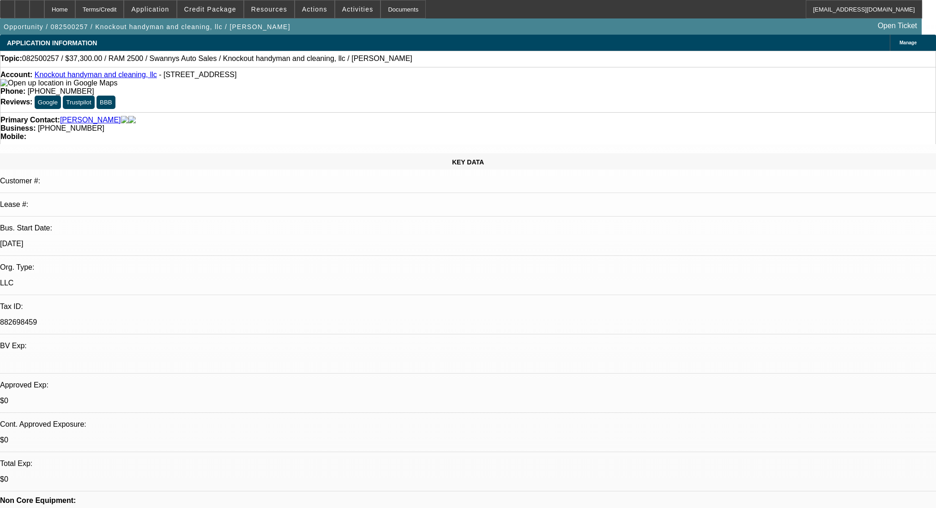
select select "0"
select select "2"
select select "0.1"
select select "4"
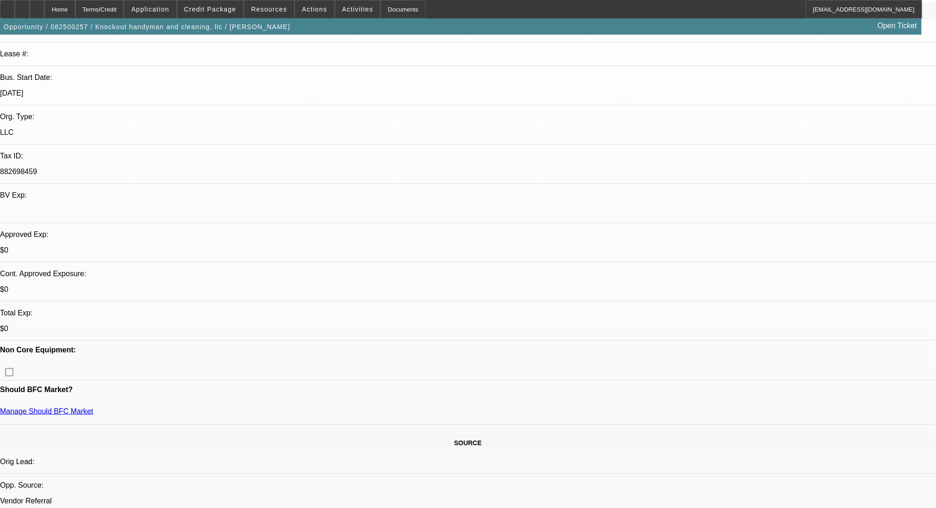
scroll to position [246, 0]
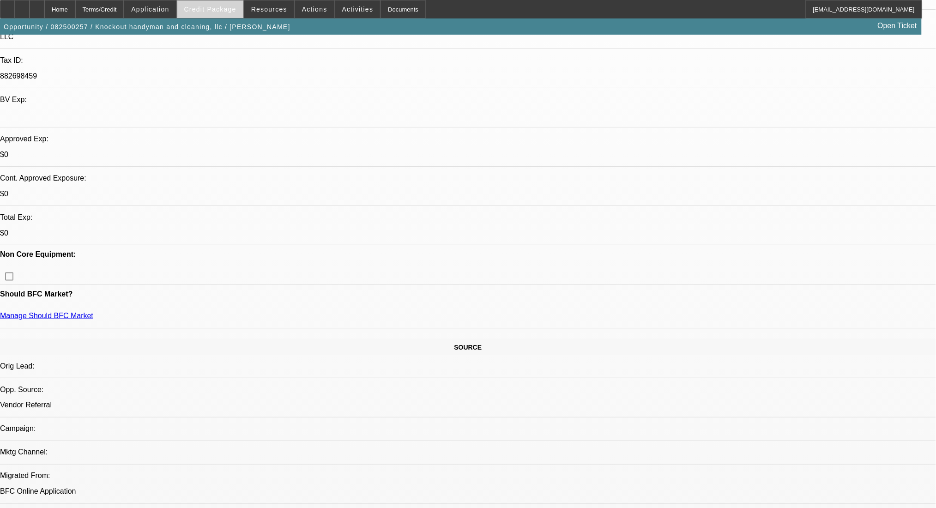
click at [222, 6] on span "Credit Package" at bounding box center [210, 9] width 52 height 7
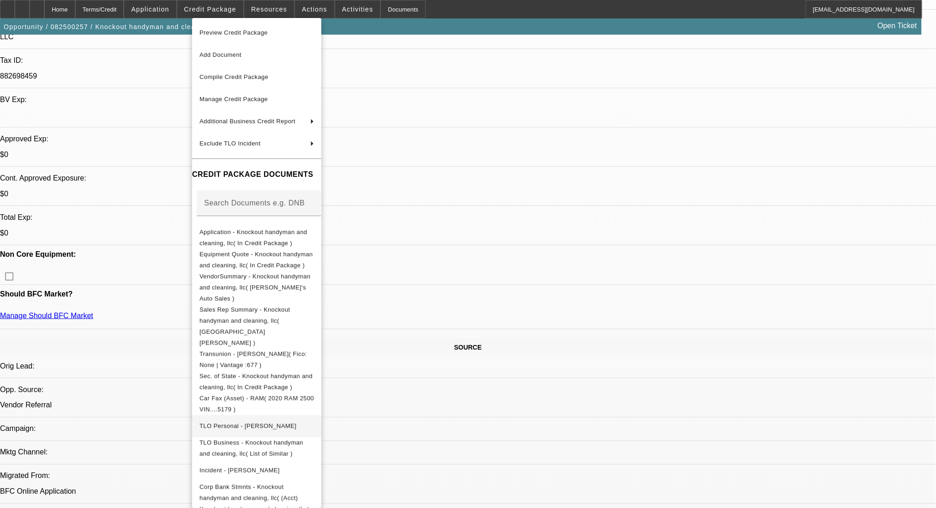
click at [305, 420] on span "TLO Personal - [PERSON_NAME]" at bounding box center [257, 425] width 115 height 11
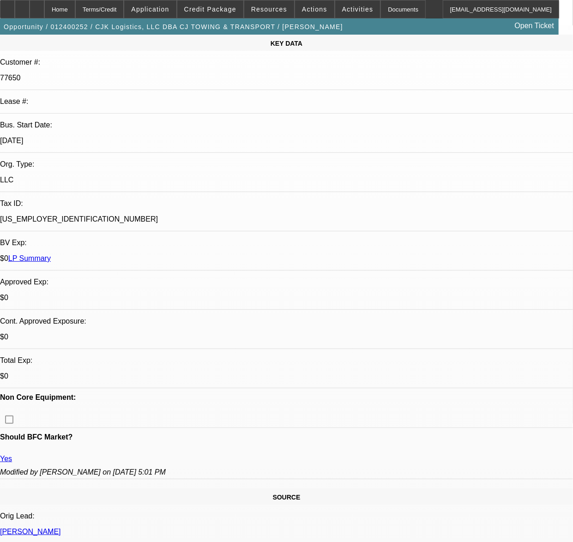
select select "0"
select select "3"
select select "0"
select select "6"
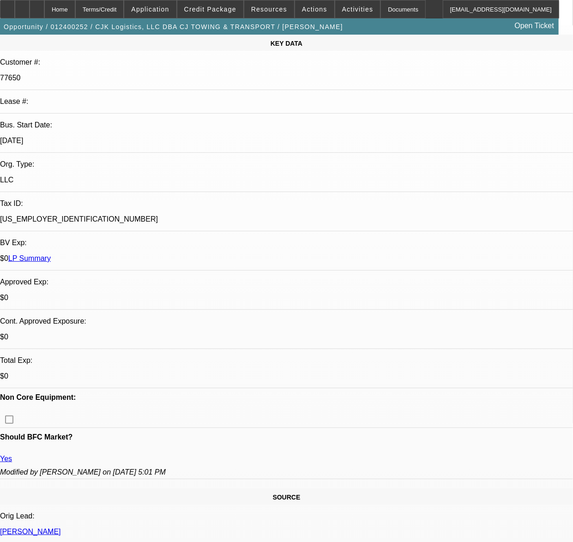
select select "0"
select select "2"
select select "0"
select select "6"
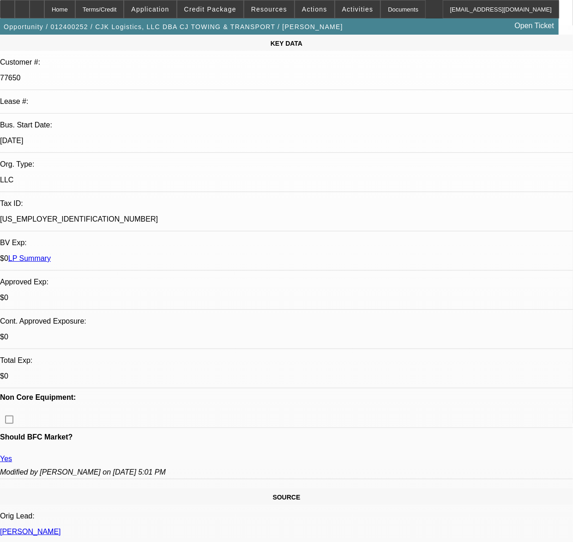
select select "0"
select select "2"
select select "0"
select select "6"
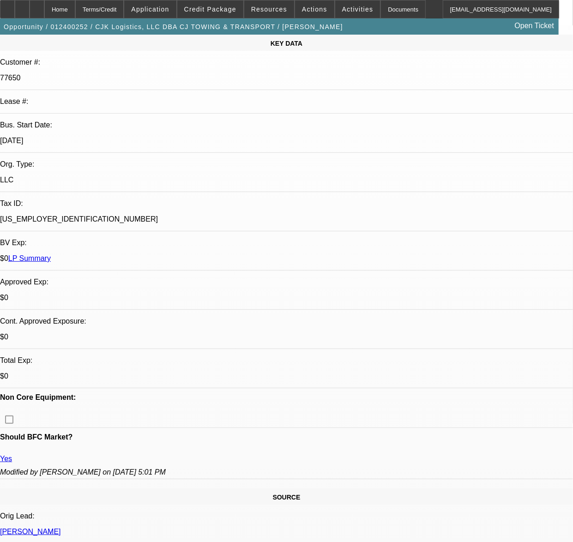
select select "0"
select select "6"
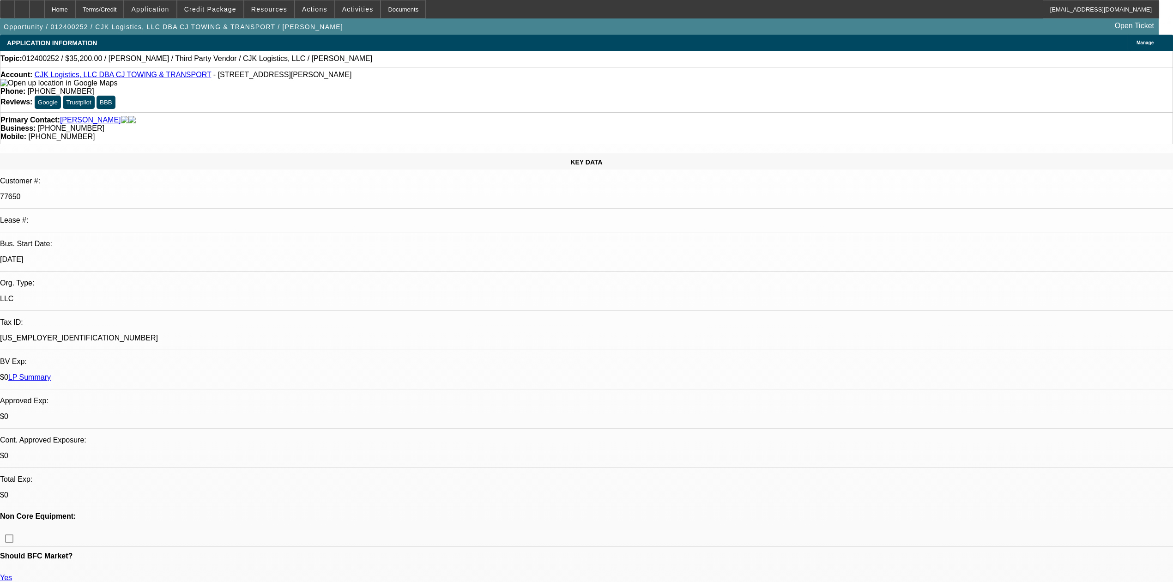
drag, startPoint x: 165, startPoint y: 168, endPoint x: 121, endPoint y: 169, distance: 44.4
click at [121, 240] on div "Bus. Start Date: [DATE]" at bounding box center [586, 256] width 1173 height 32
click at [212, 255] on div "[DATE]" at bounding box center [586, 259] width 1173 height 8
click at [109, 8] on div "Terms/Credit" at bounding box center [99, 9] width 49 height 18
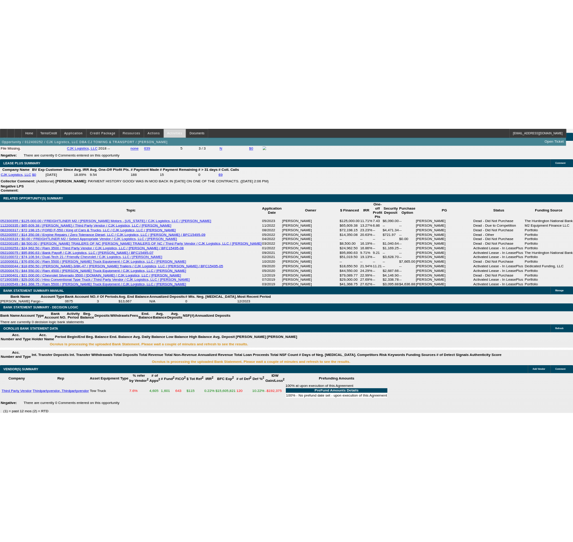
scroll to position [1935, 0]
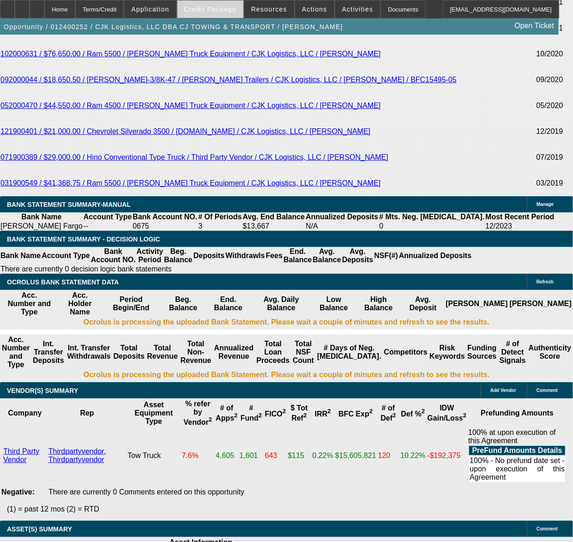
click at [217, 3] on span at bounding box center [210, 9] width 66 height 22
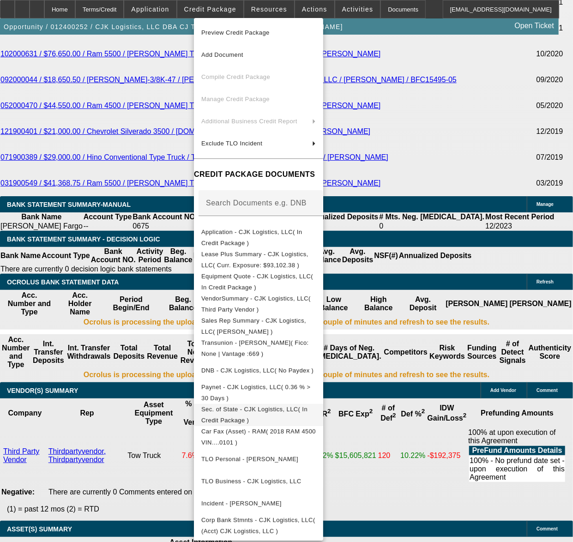
click at [276, 409] on span "Sec. of State - CJK Logistics, LLC( In Credit Package )" at bounding box center [254, 415] width 106 height 18
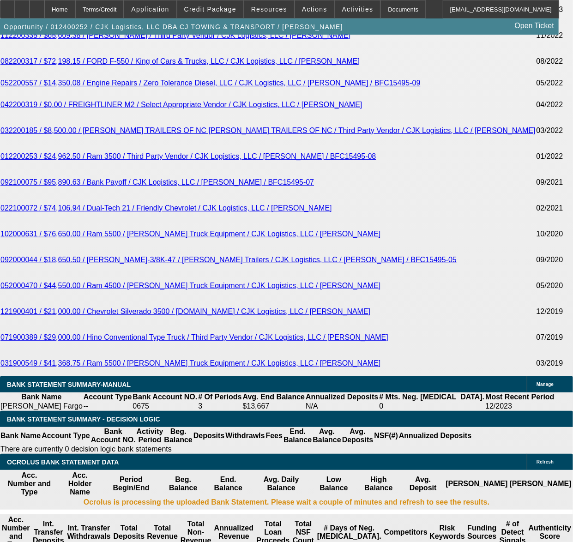
scroll to position [1873, 0]
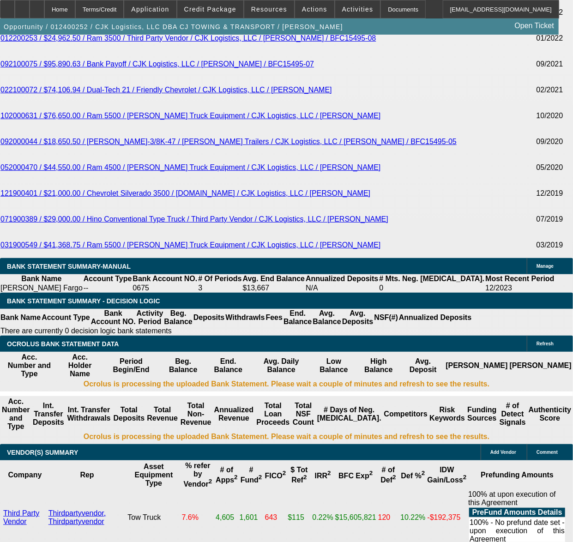
click at [511, 460] on div "APPLICATION INFORMATION [GEOGRAPHIC_DATA] Topic: 012400252 / $35,200.00 / [PERS…" at bounding box center [286, 199] width 573 height 4075
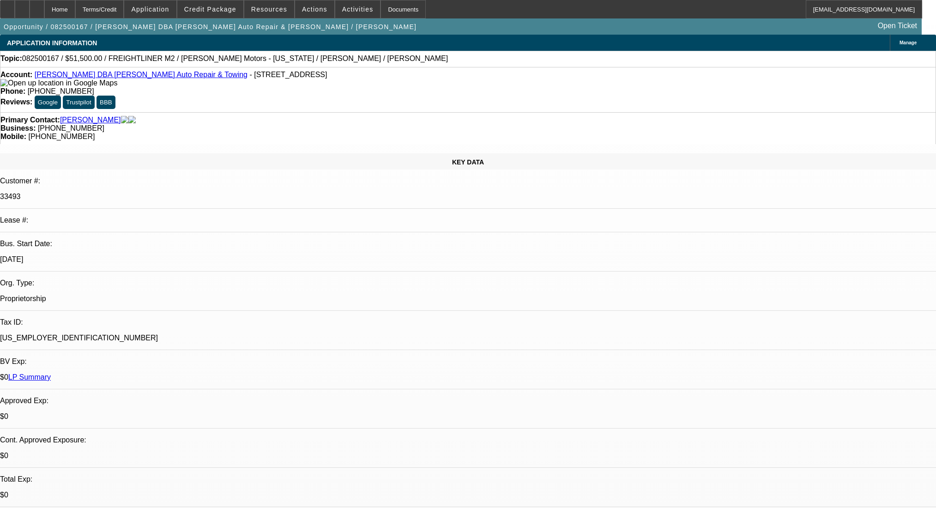
select select "0"
select select "2"
select select "0"
select select "6"
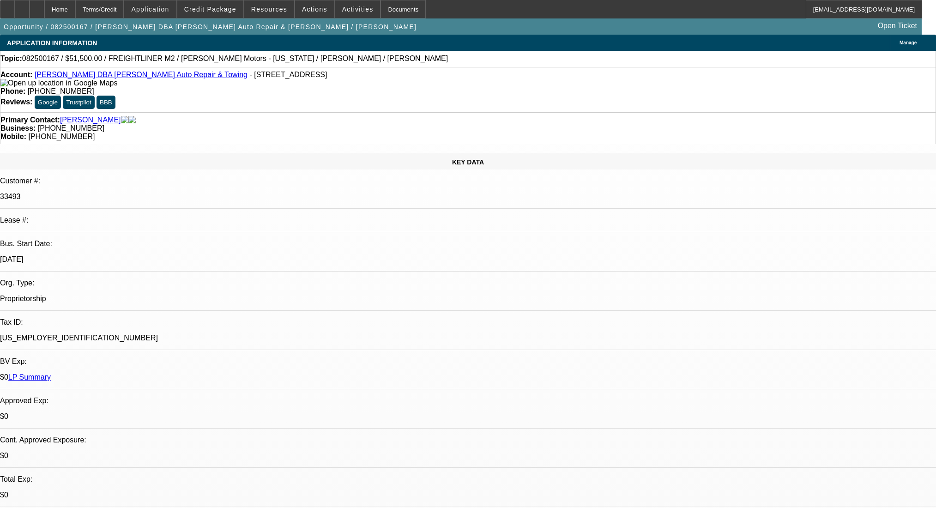
select select "0"
select select "2"
select select "0"
select select "6"
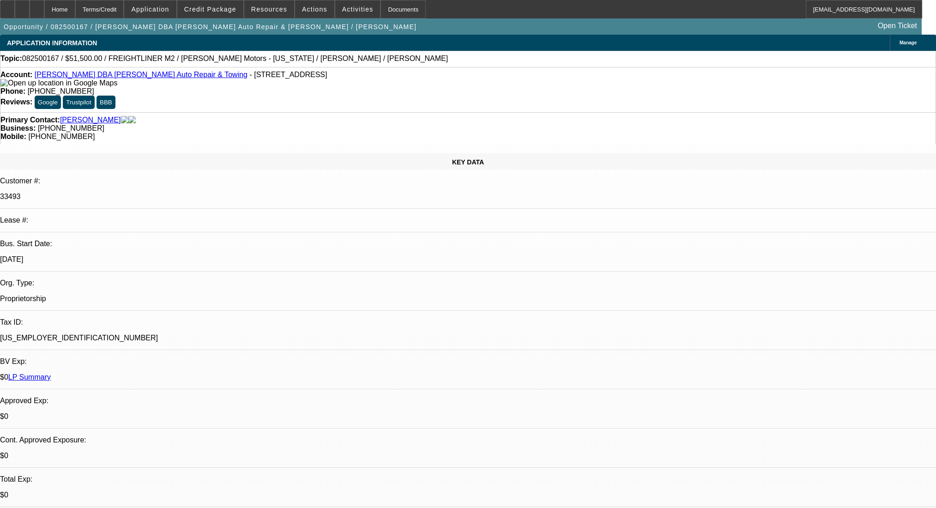
select select "0"
select select "2"
select select "0"
select select "6"
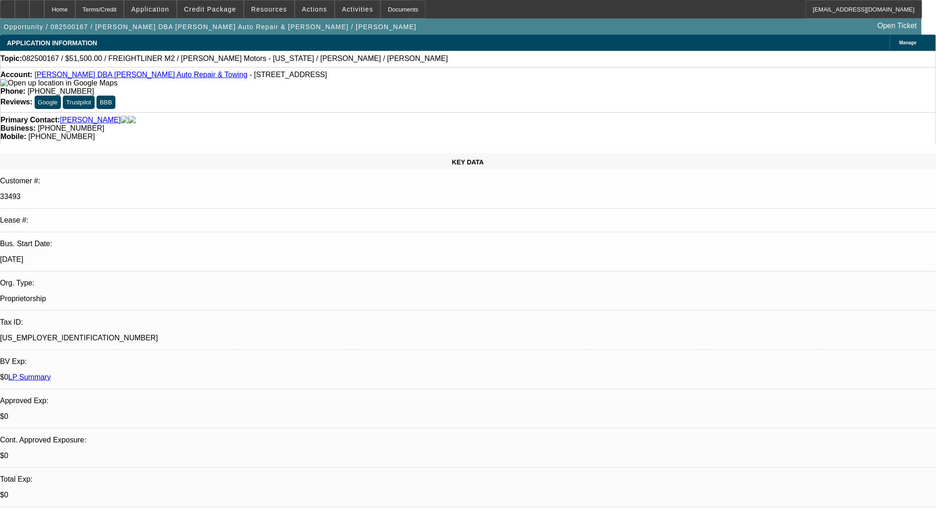
scroll to position [123, 0]
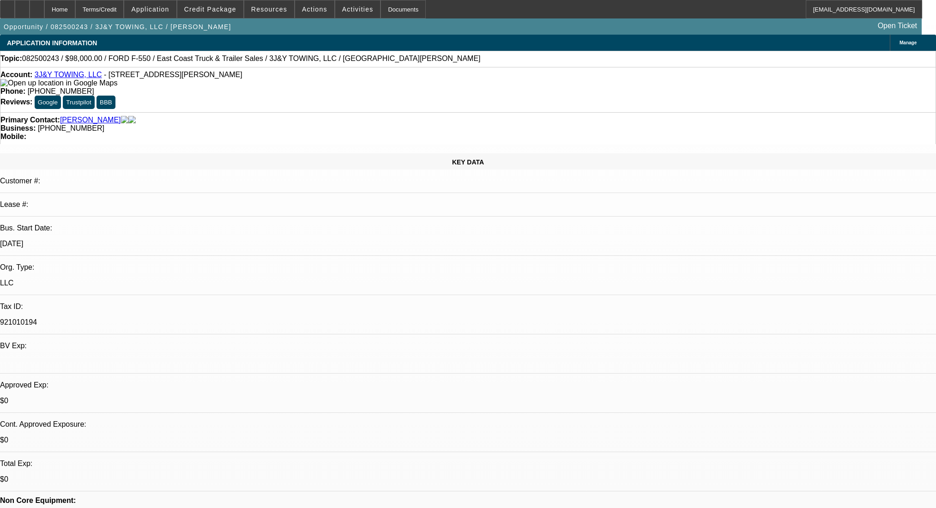
select select "0"
select select "2"
select select "0.1"
select select "4"
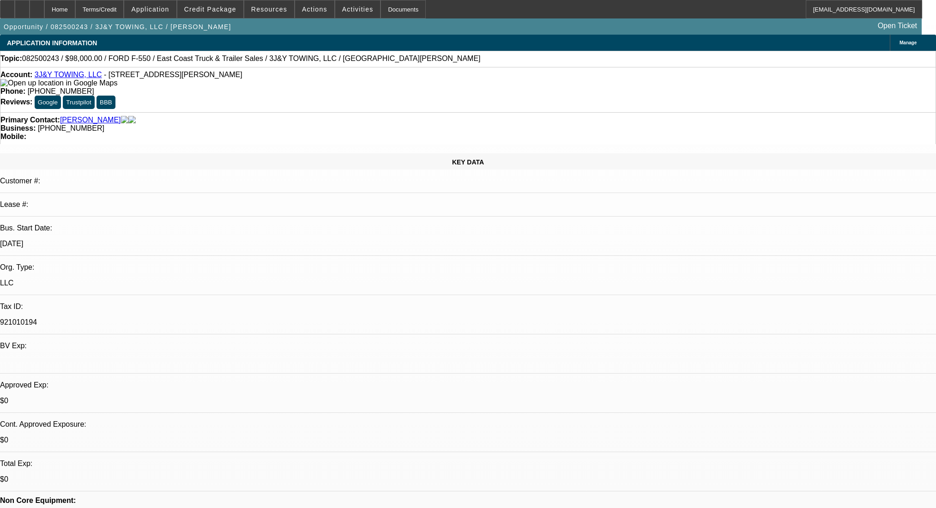
select select "0"
select select "2"
select select "0.1"
select select "4"
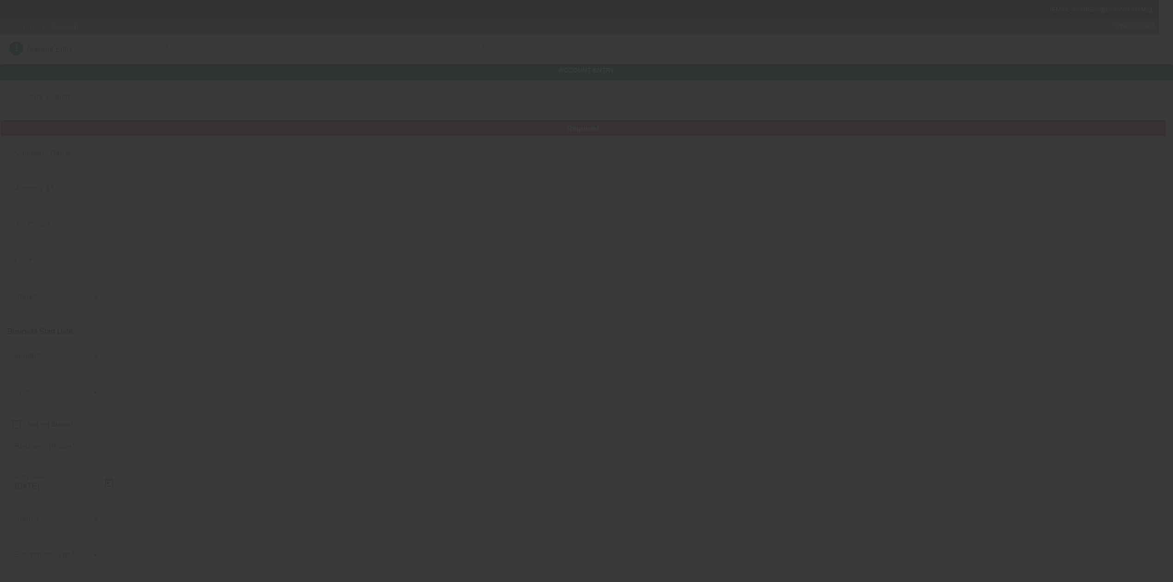
type input "CJK Logistics, LLC"
type input "22031 Walnut Dr"
type input "77365"
type input "[PERSON_NAME]"
type input "[PHONE_NUMBER]"
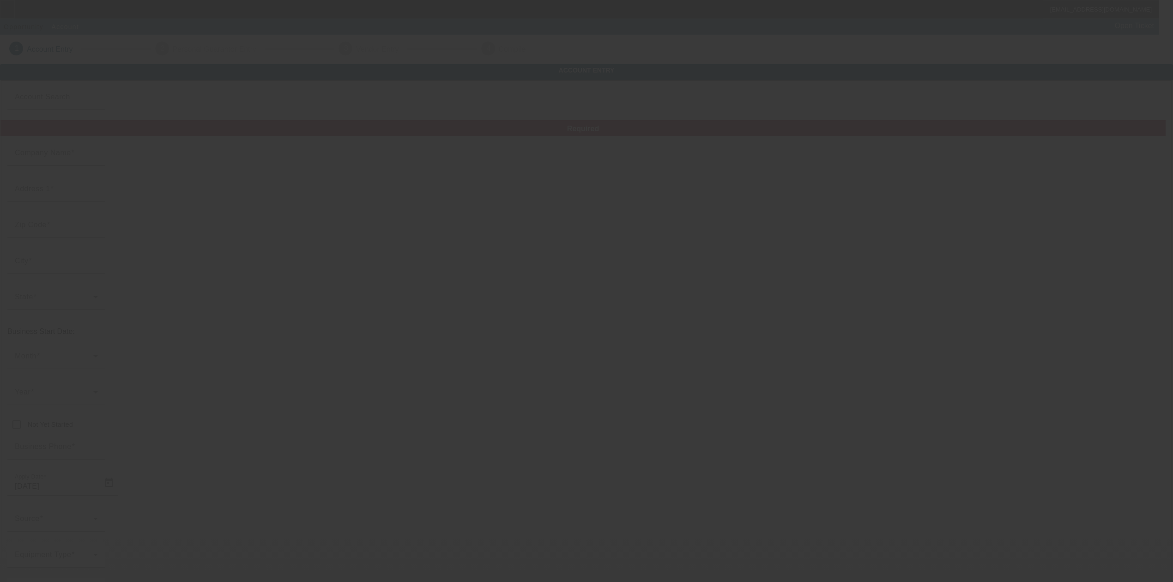
type input "CJ TOWING & TRANSPORT"
type input "[EMAIL_ADDRESS][DOMAIN_NAME]"
type input "[PERSON_NAME]"
type input "[US_EMPLOYER_IDENTIFICATION_NUMBER]"
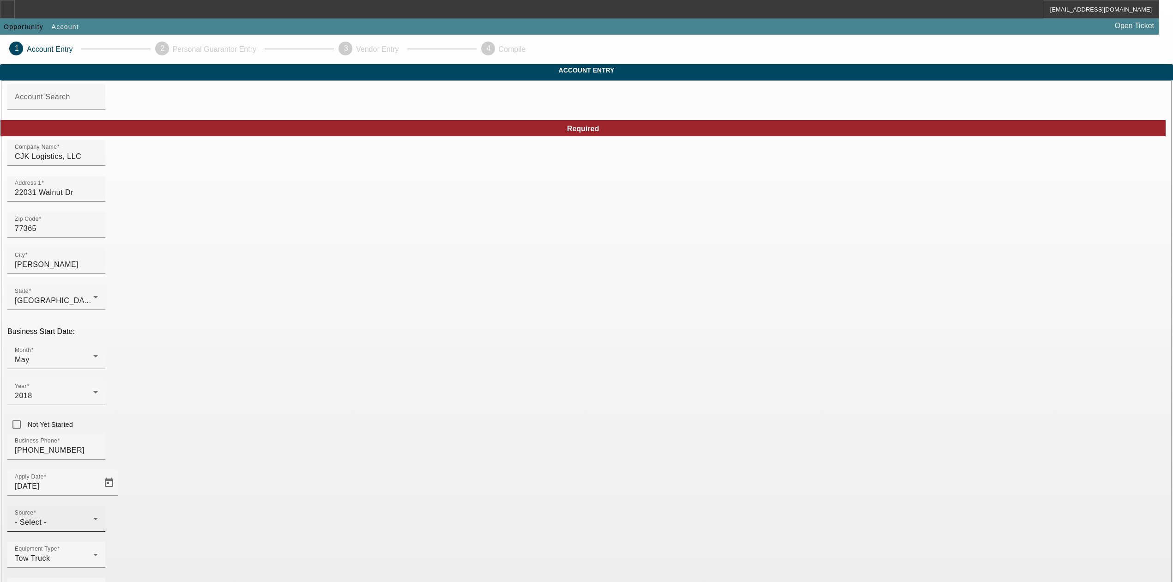
click at [93, 517] on div "- Select -" at bounding box center [54, 522] width 79 height 11
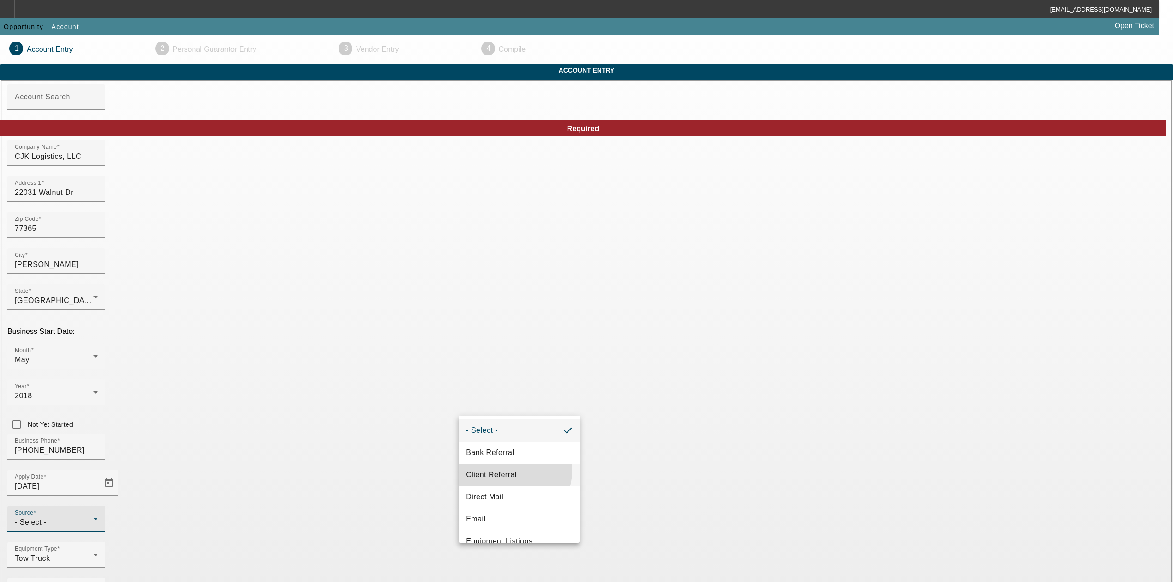
click at [513, 471] on span "Client Referral" at bounding box center [491, 474] width 51 height 11
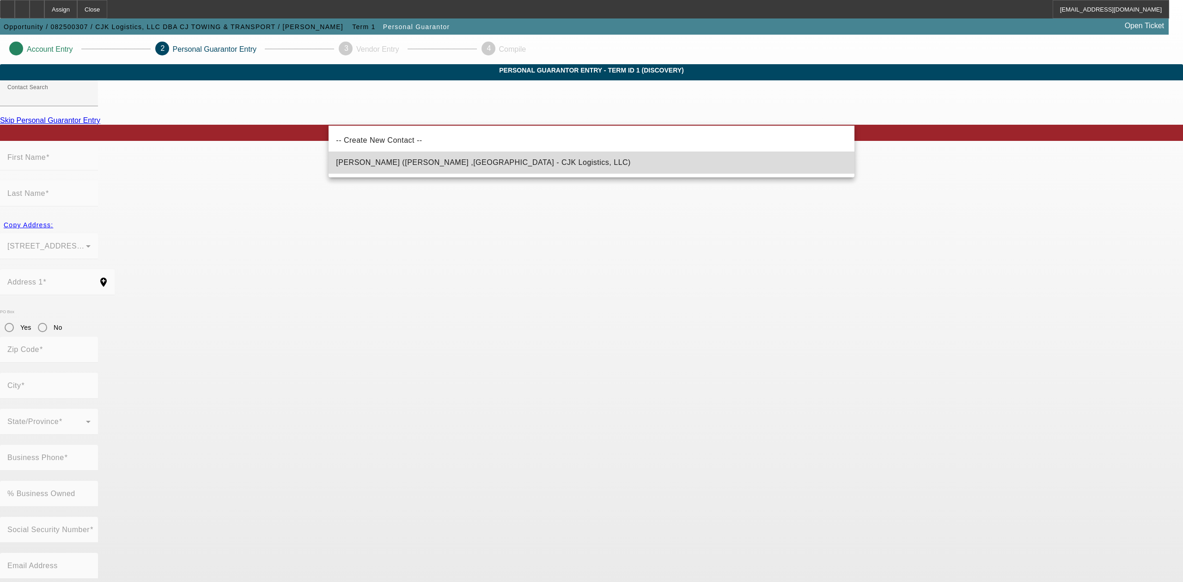
click at [435, 170] on mat-option "Patton, Jimmy (Porter ,TX - CJK Logistics, LLC)" at bounding box center [590, 163] width 525 height 22
type input "Patton, Jimmy (Porter ,TX - CJK Logistics, LLC)"
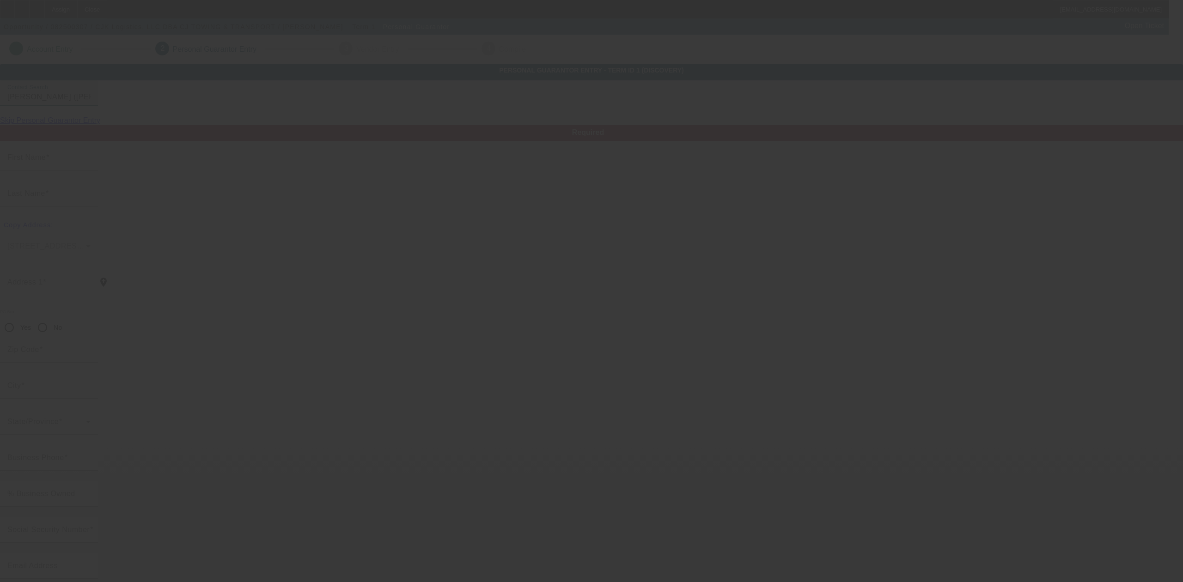
type input "Jimmy"
type input "Patton"
type input "22031 Walnut Dr"
radio input "true"
type input "77365"
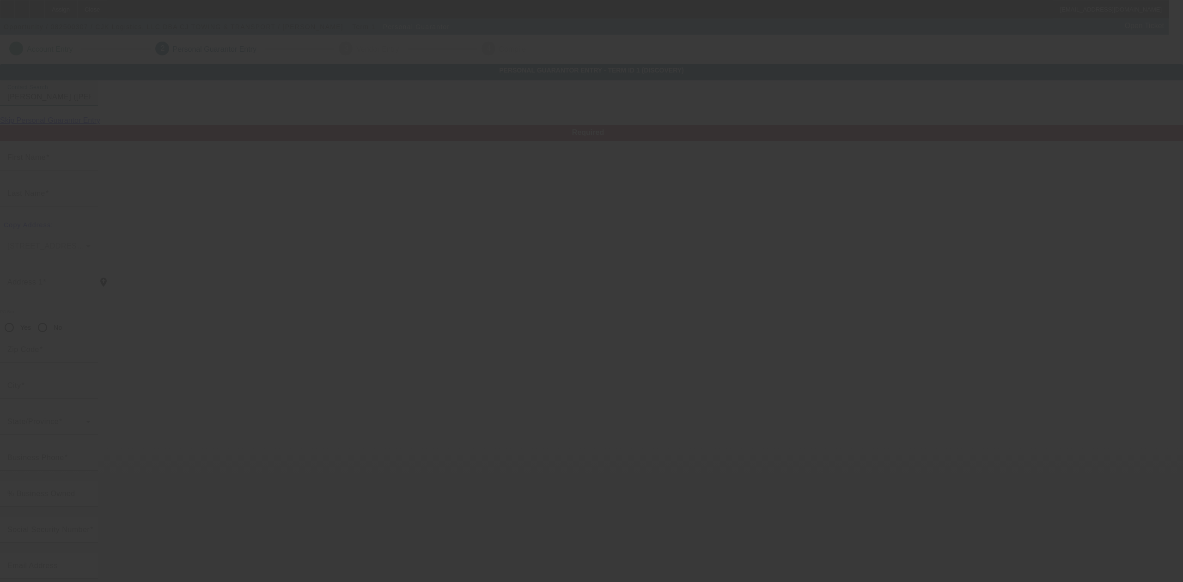
type input "[PERSON_NAME]"
type input "[PHONE_NUMBER]"
type input "0"
type input "449-71-1540"
type input "cjtowing2018@gmail.com"
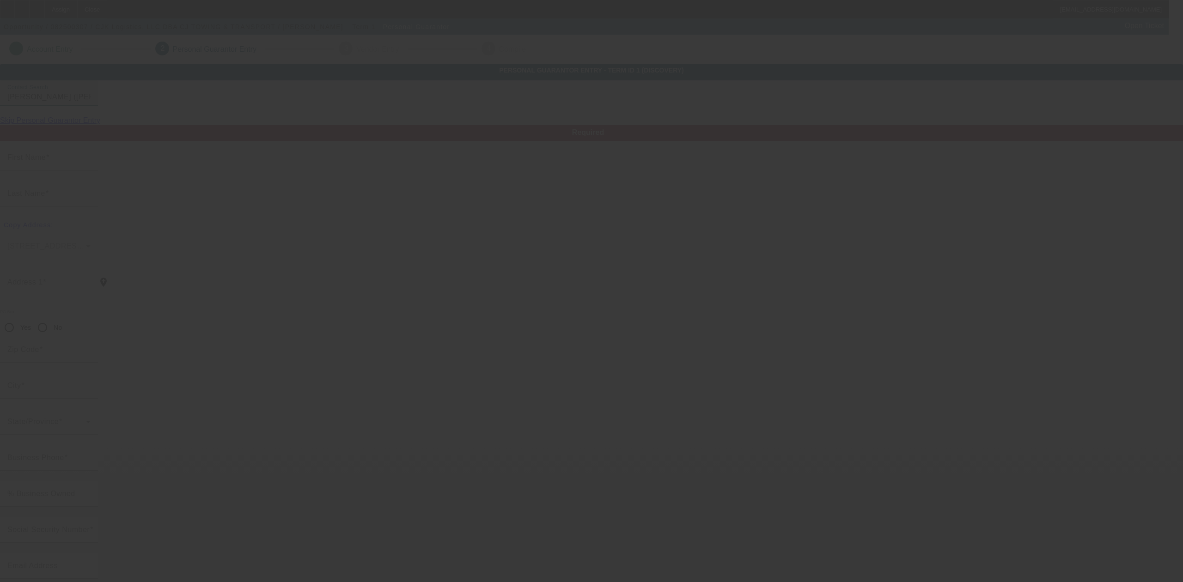
type input "[PHONE_NUMBER]"
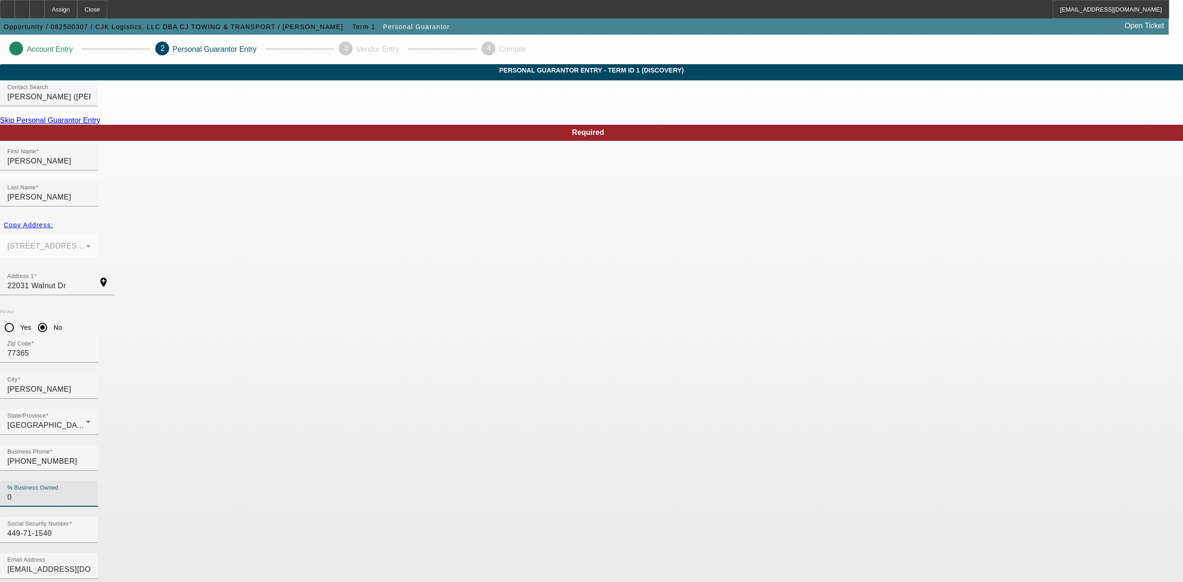
drag, startPoint x: 493, startPoint y: 374, endPoint x: 450, endPoint y: 371, distance: 43.5
click at [450, 445] on div "Business Phone (936) 647-7538 % Business Owned 0" at bounding box center [591, 481] width 1183 height 72
type input "100"
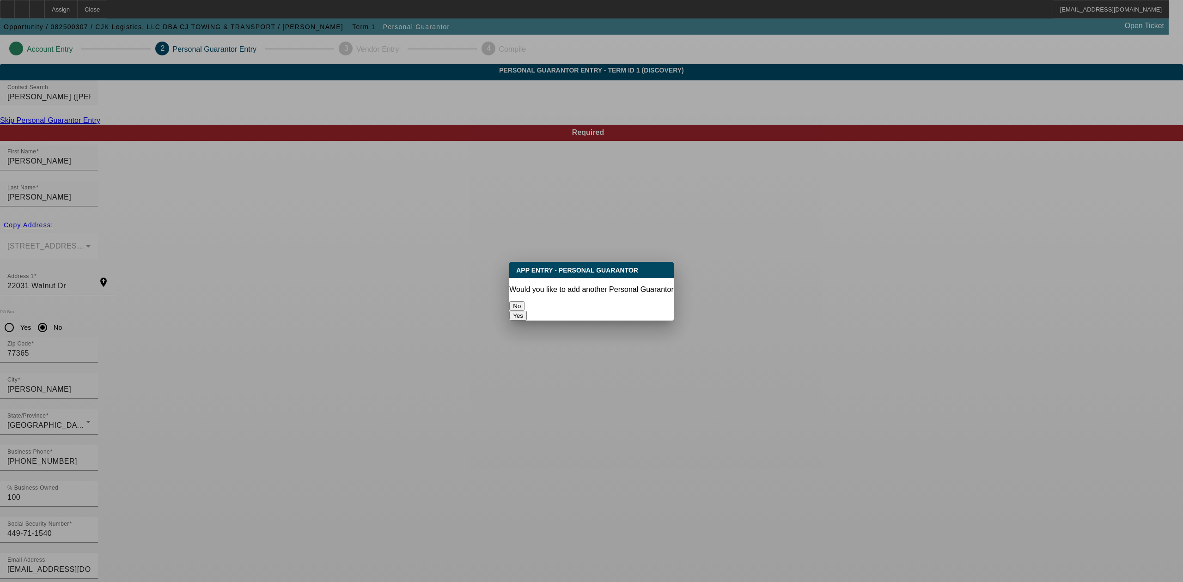
click at [524, 301] on button "No" at bounding box center [516, 306] width 15 height 10
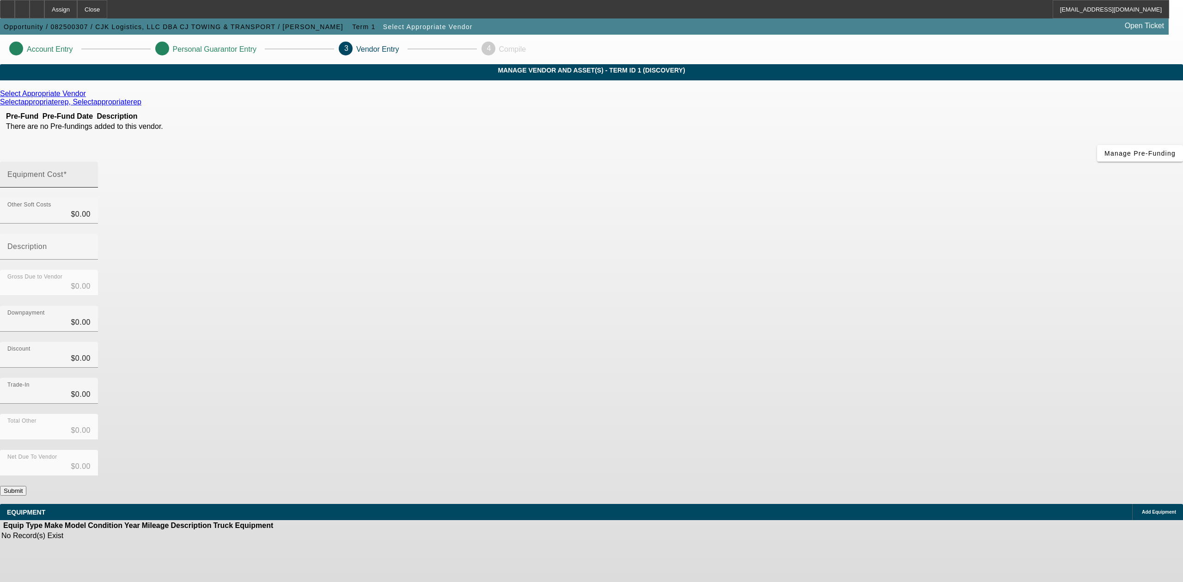
click at [91, 173] on input "Equipment Cost" at bounding box center [48, 178] width 83 height 11
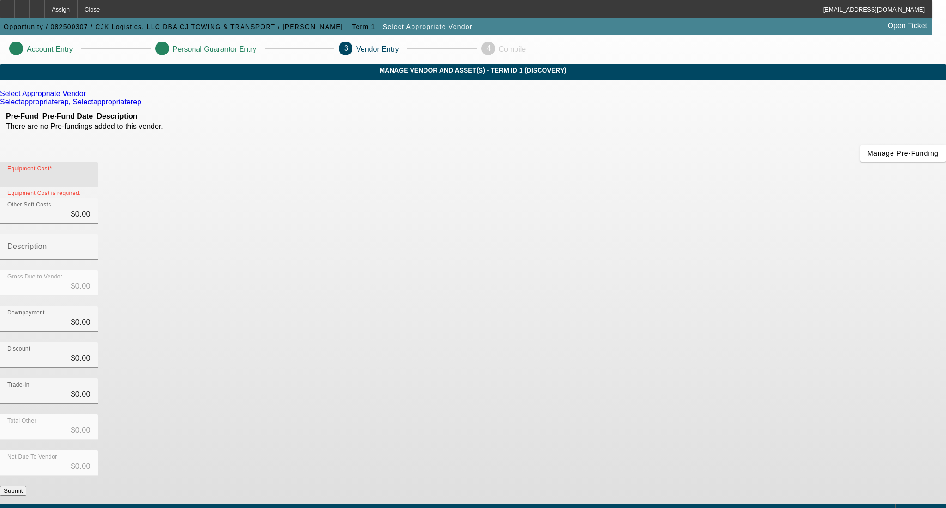
click at [91, 173] on input "Equipment Cost" at bounding box center [48, 178] width 83 height 11
paste input "$141,752.30"
type input "$141,752.30"
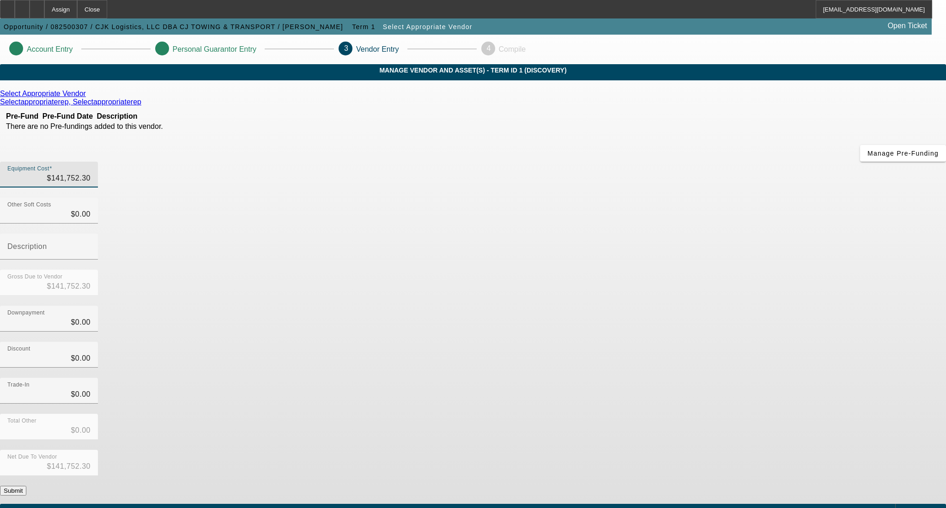
type input "$141,752.30"
click at [26, 486] on button "Submit" at bounding box center [13, 491] width 26 height 10
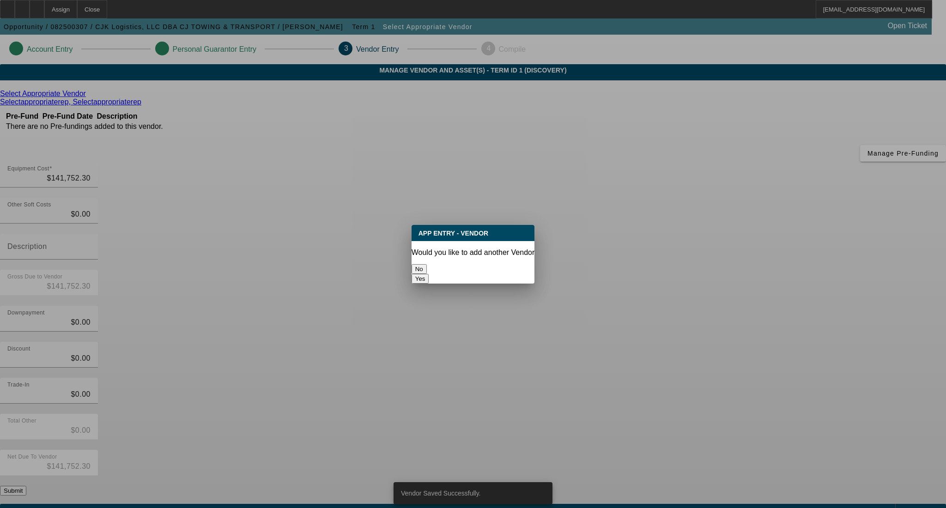
click at [427, 267] on button "No" at bounding box center [419, 269] width 15 height 10
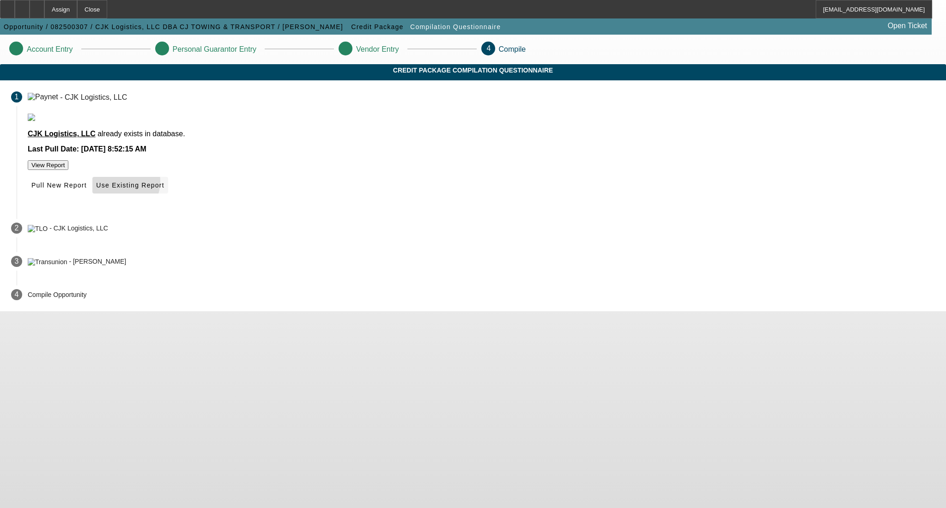
click at [164, 189] on span "Use Existing Report" at bounding box center [130, 185] width 68 height 7
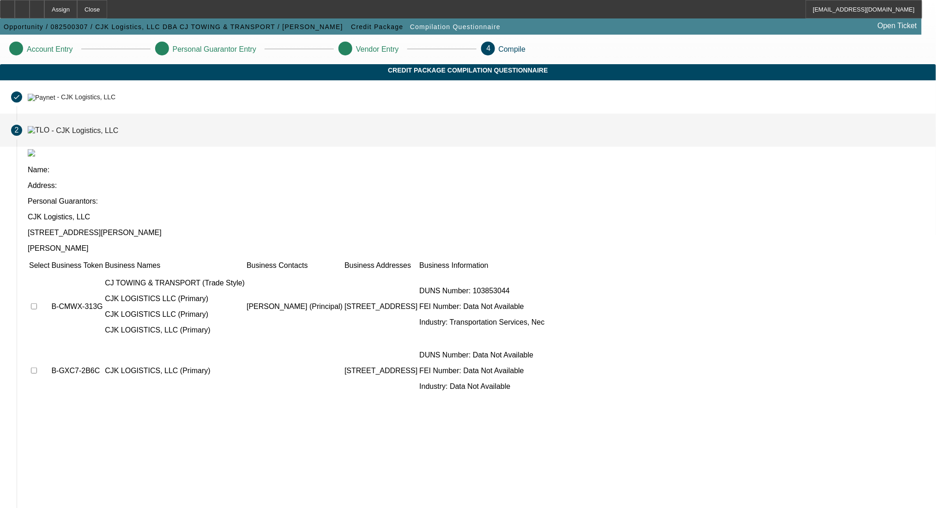
click at [37, 304] on input "checkbox" at bounding box center [34, 307] width 6 height 6
checkbox input "true"
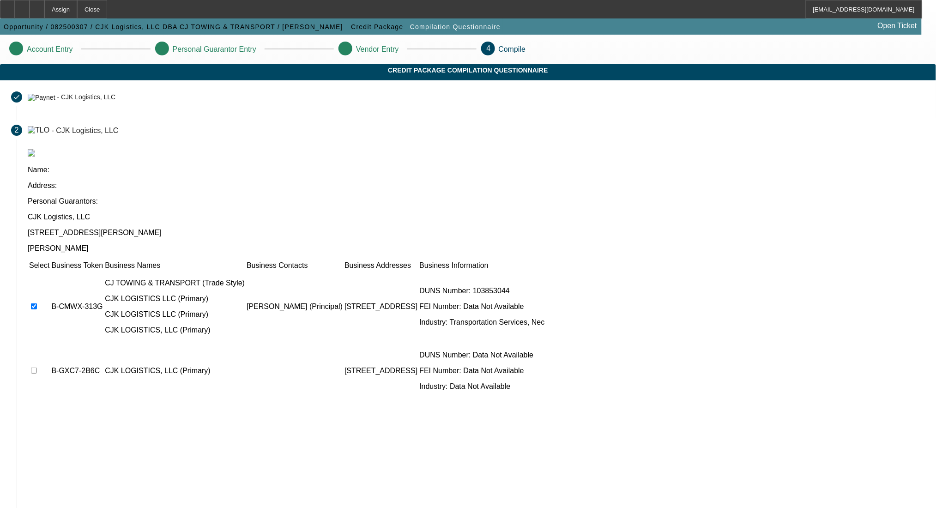
click at [37, 368] on input "checkbox" at bounding box center [34, 371] width 6 height 6
checkbox input "true"
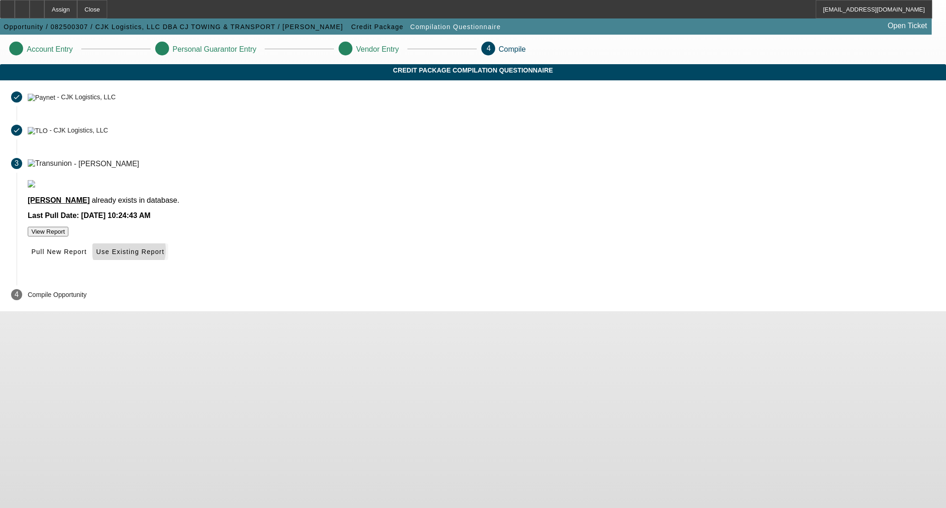
click at [164, 255] on span "Use Existing Report" at bounding box center [130, 251] width 68 height 7
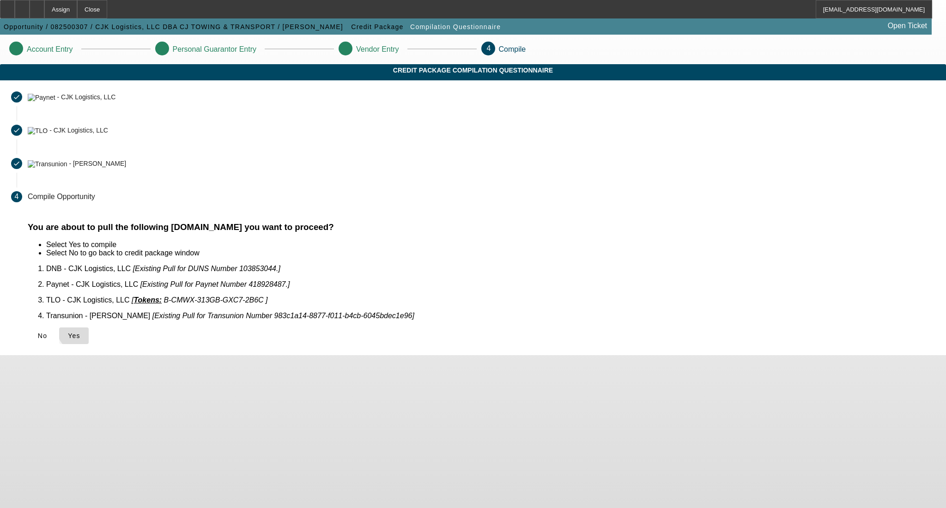
click at [80, 332] on span "Yes" at bounding box center [74, 335] width 12 height 7
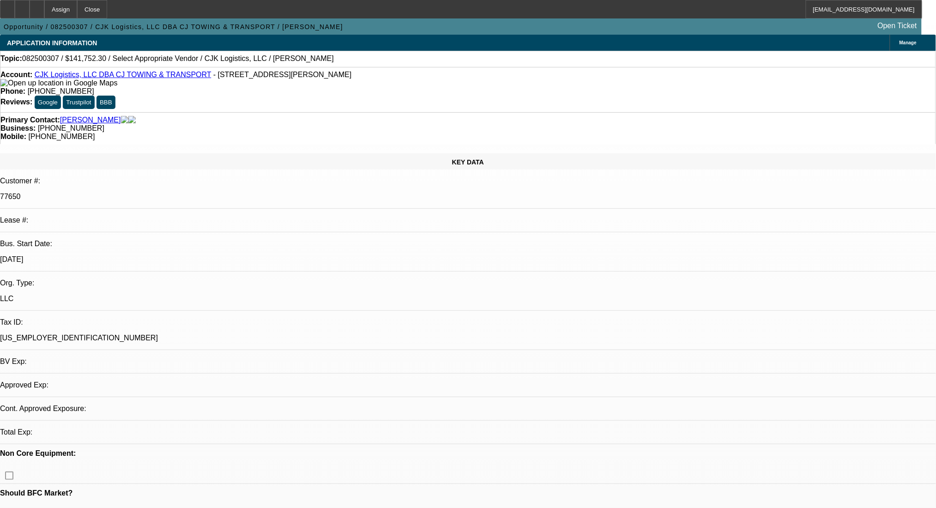
select select "0"
select select "2"
select select "0.1"
select select "1"
select select "2"
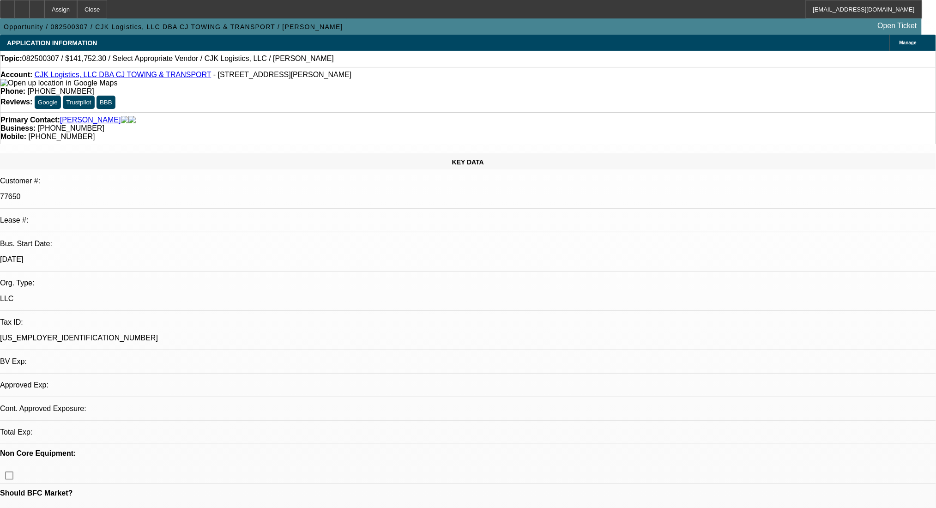
select select "4"
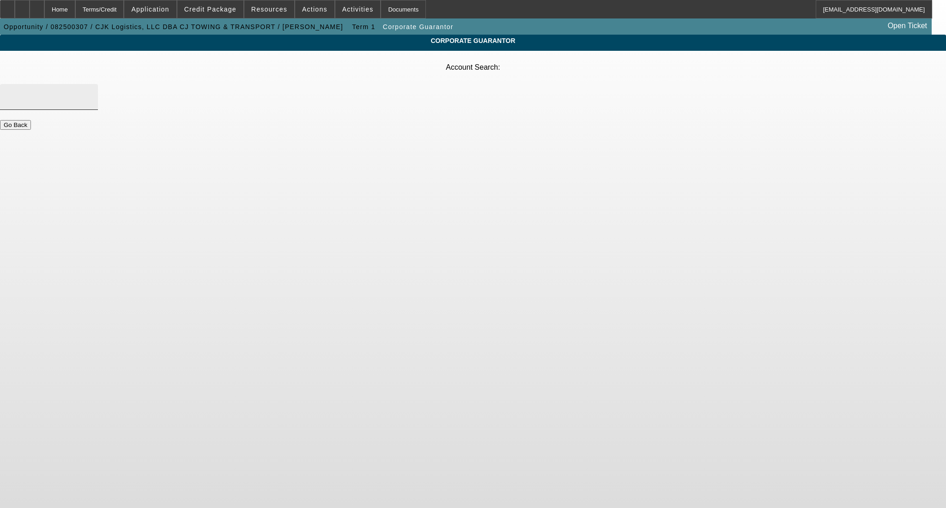
click at [91, 84] on div at bounding box center [48, 97] width 83 height 26
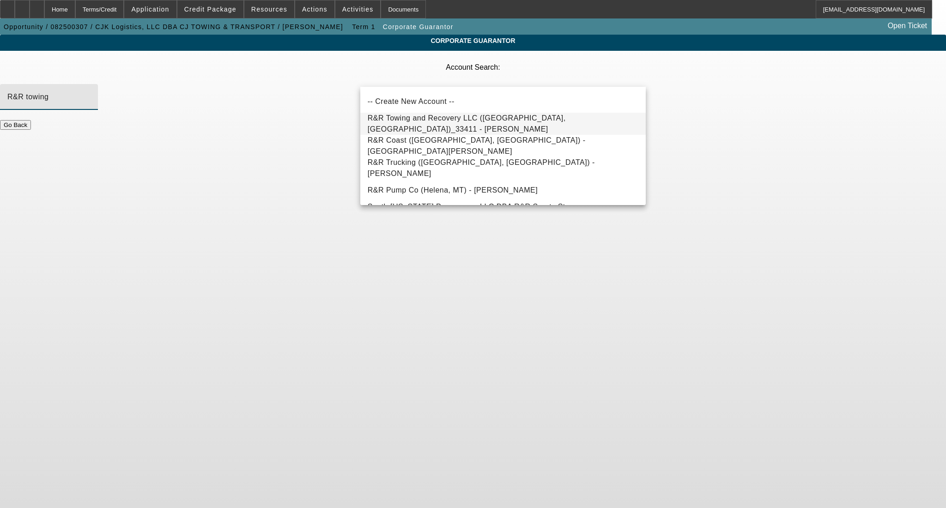
click at [435, 128] on span "R&R Towing and Recovery LLC (Porter, TX)_33411 - Patton, Carl" at bounding box center [503, 124] width 271 height 22
type input "R&R Towing and Recovery LLC (Porter, TX)_33411 - Patton, Carl"
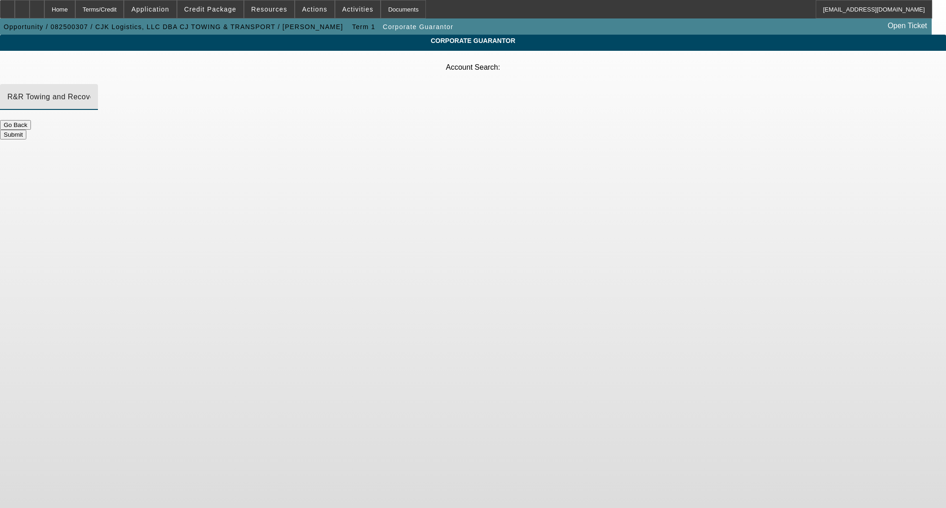
click at [26, 130] on button "Submit" at bounding box center [13, 135] width 26 height 10
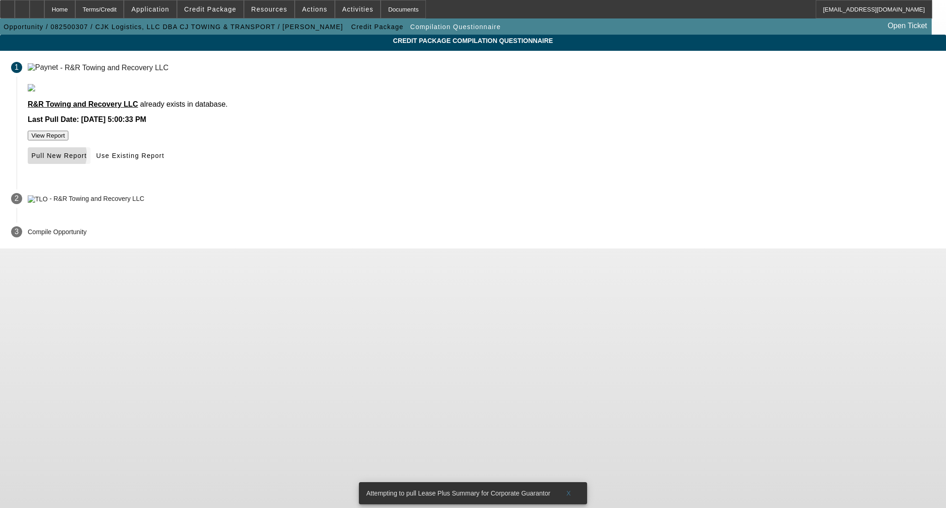
click at [87, 159] on span "Pull New Report" at bounding box center [58, 155] width 55 height 7
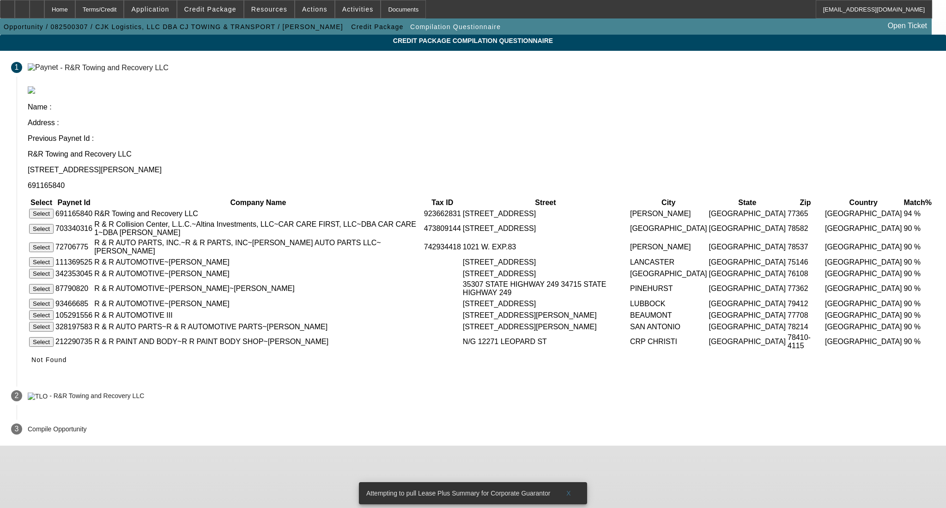
click at [54, 209] on button "Select" at bounding box center [41, 214] width 24 height 10
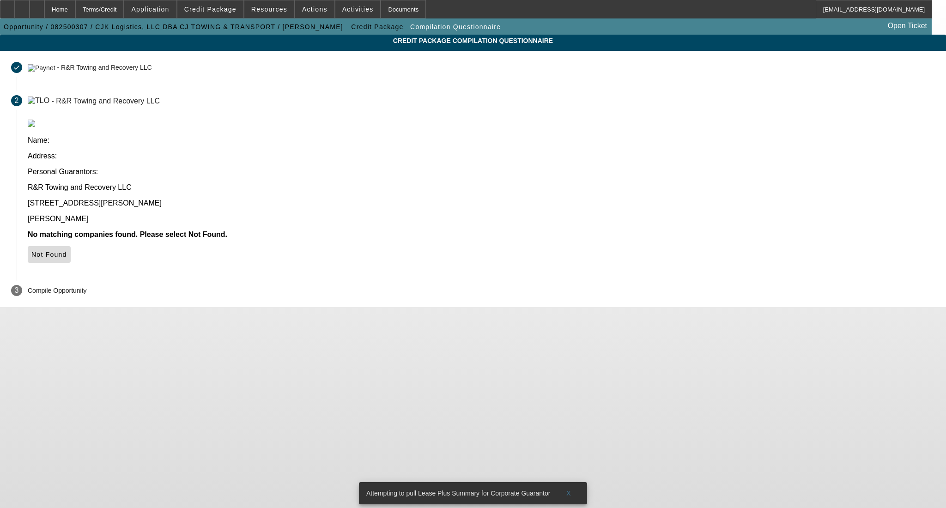
click at [71, 243] on span at bounding box center [49, 254] width 43 height 22
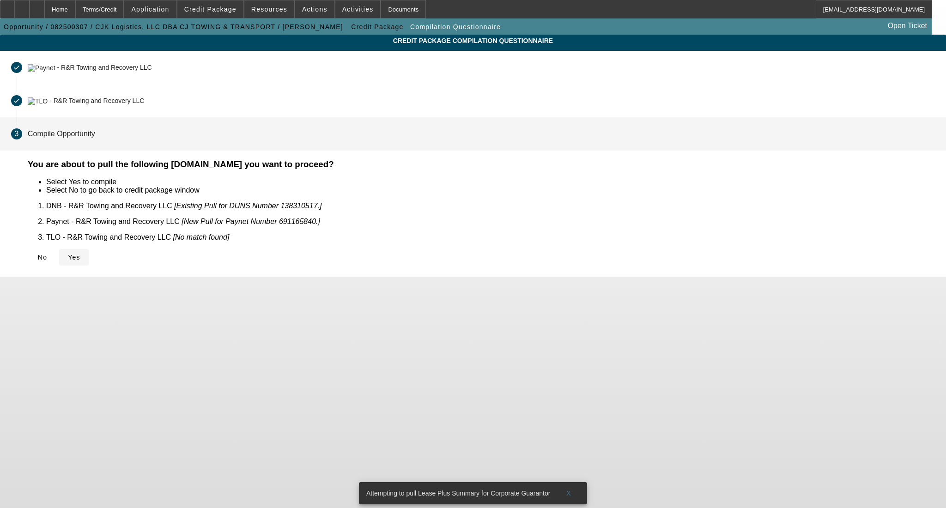
click at [68, 254] on icon at bounding box center [68, 257] width 0 height 7
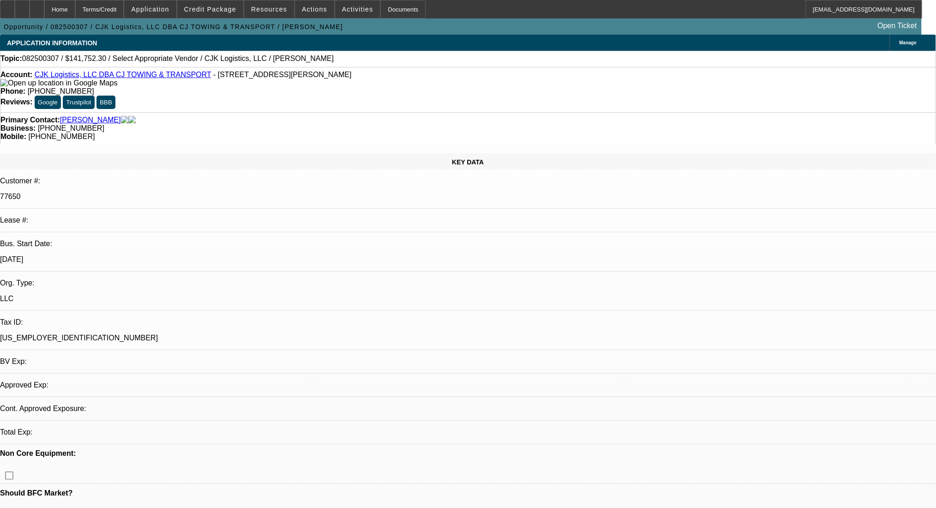
select select "0"
select select "2"
select select "0.1"
select select "4"
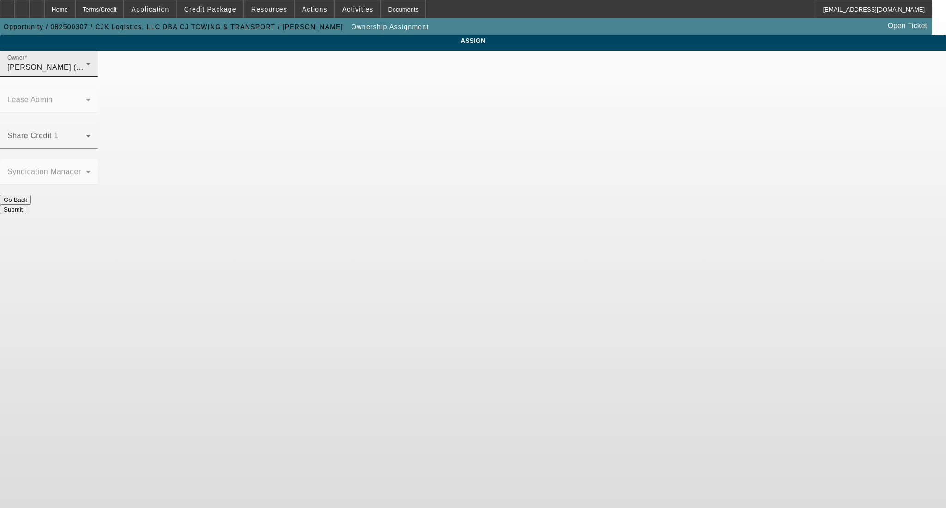
click at [91, 69] on div "Owner Haraden, Amanda (Lvl 6)" at bounding box center [48, 64] width 83 height 26
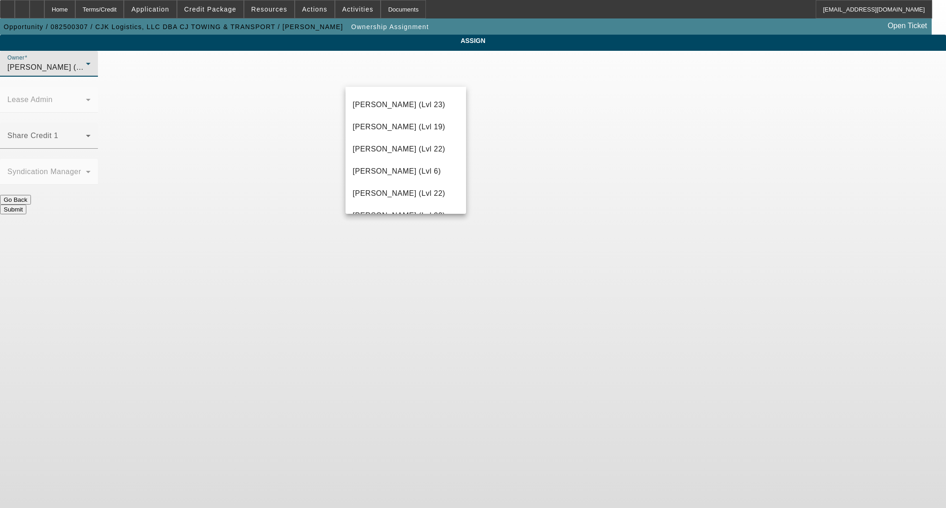
scroll to position [1112, 0]
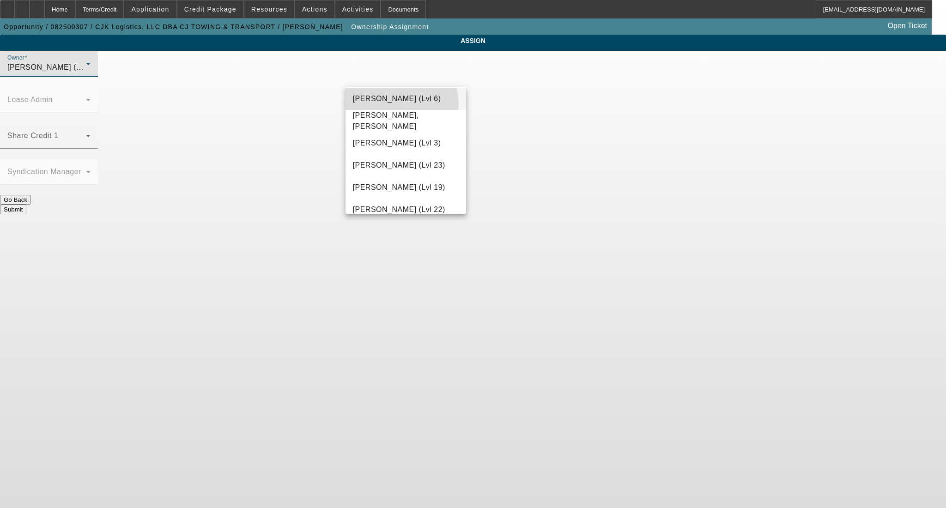
click at [398, 104] on span "Rahlfs, Thomas (Lvl 6)" at bounding box center [397, 98] width 88 height 11
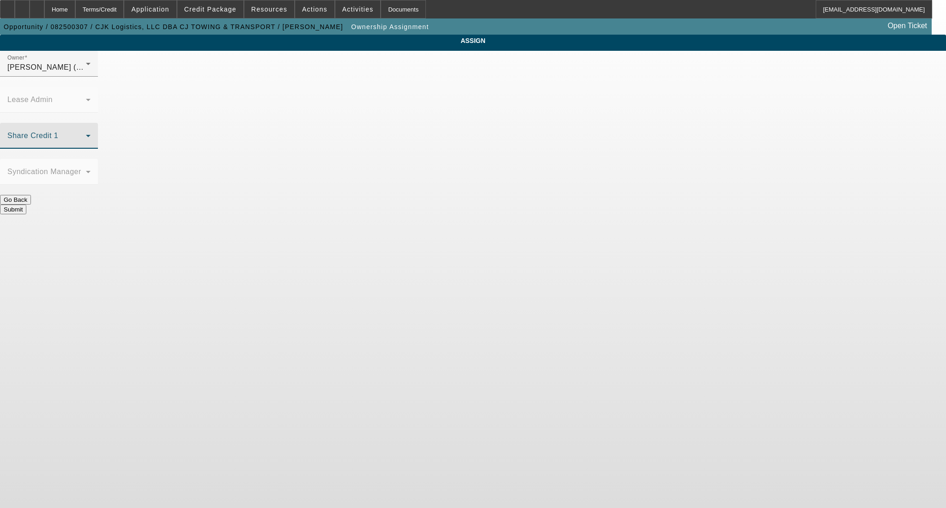
click at [86, 134] on span at bounding box center [46, 139] width 79 height 11
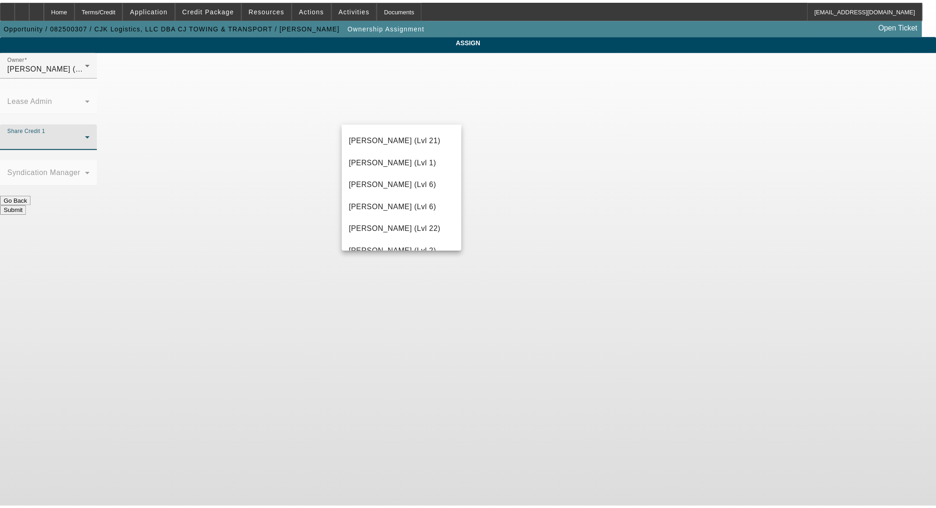
scroll to position [492, 0]
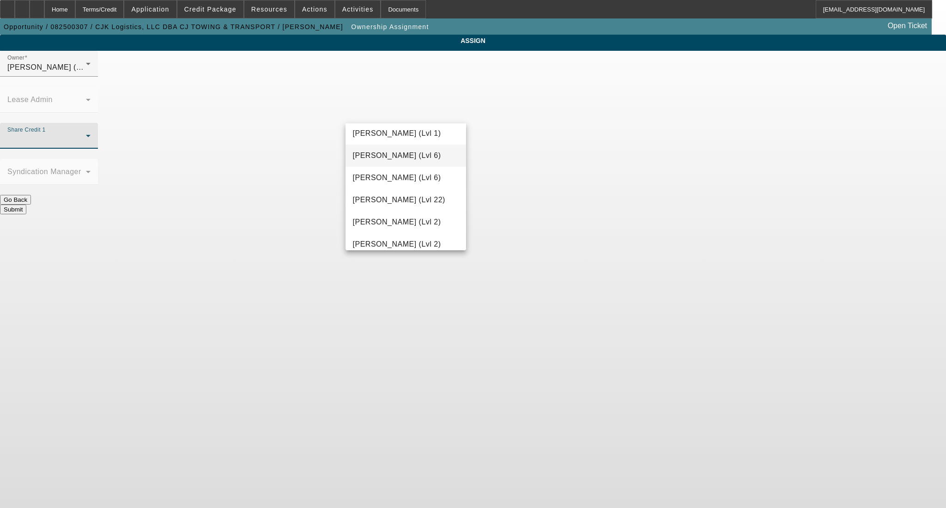
click at [409, 152] on span "Haraden, Amanda (Lvl 6)" at bounding box center [397, 155] width 88 height 11
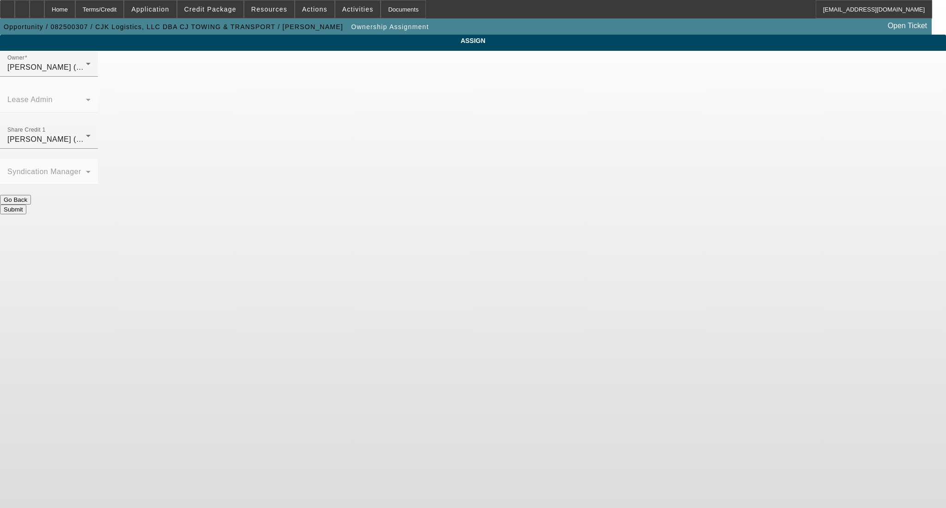
click at [535, 205] on div "Submit" at bounding box center [473, 210] width 946 height 10
click at [26, 205] on button "Submit" at bounding box center [13, 210] width 26 height 10
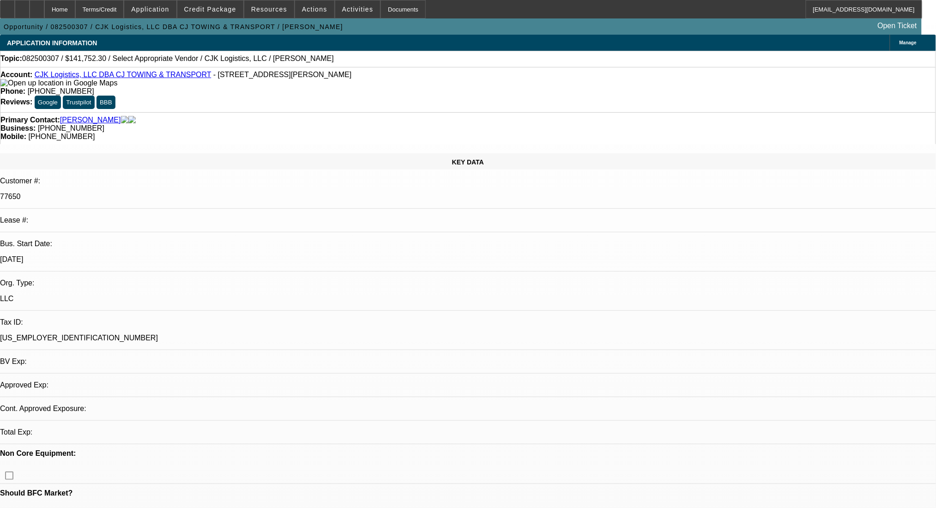
select select "0"
select select "2"
select select "0.1"
select select "4"
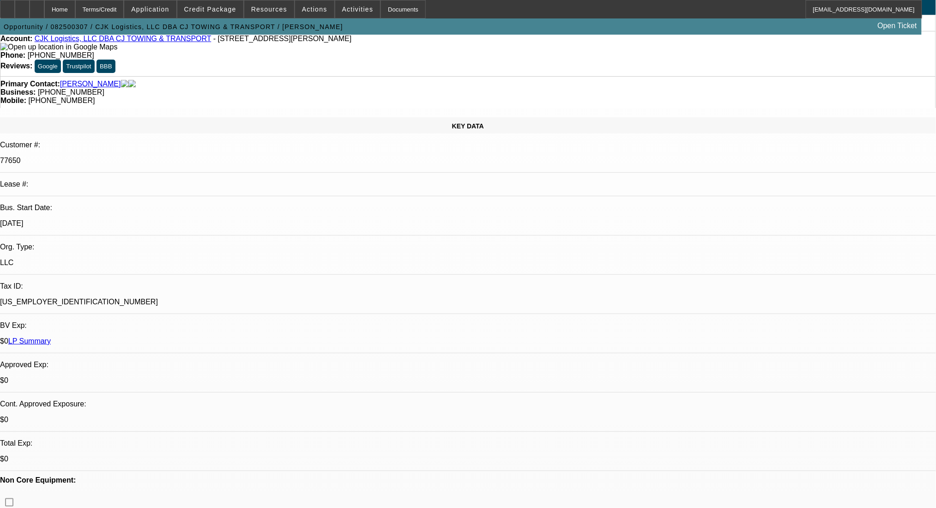
scroll to position [61, 0]
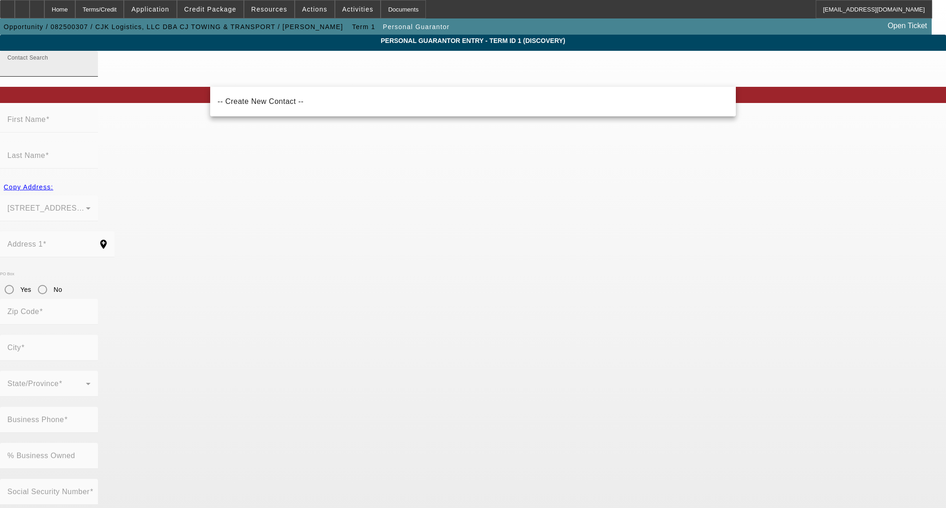
click at [91, 73] on input "Contact Search" at bounding box center [48, 67] width 83 height 11
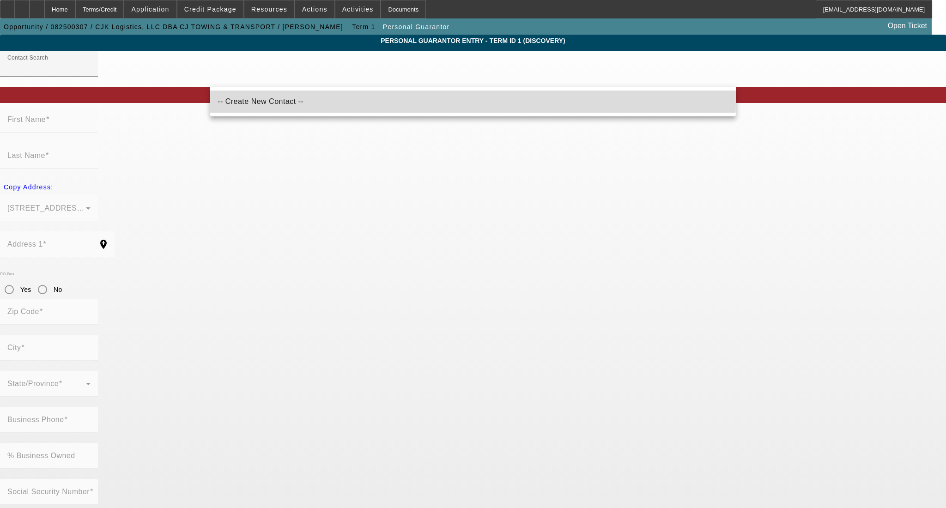
click at [280, 100] on span "-- Create New Contact --" at bounding box center [261, 101] width 86 height 8
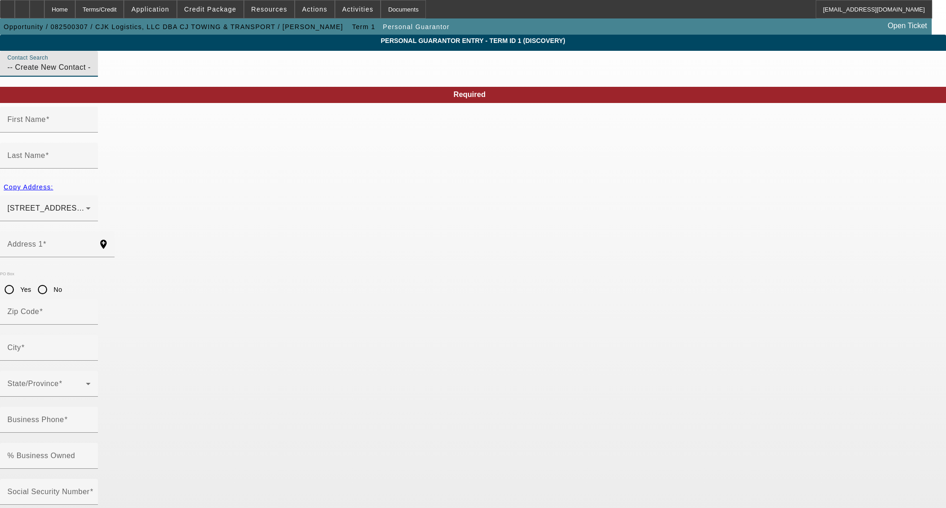
drag, startPoint x: 289, startPoint y: 76, endPoint x: 114, endPoint y: 80, distance: 175.2
click at [114, 80] on app-personal-guarantor-manage "Personal Guarantor Entry - Term ID 1 (Discovery) Contact Search -- Create New C…" at bounding box center [473, 493] width 946 height 916
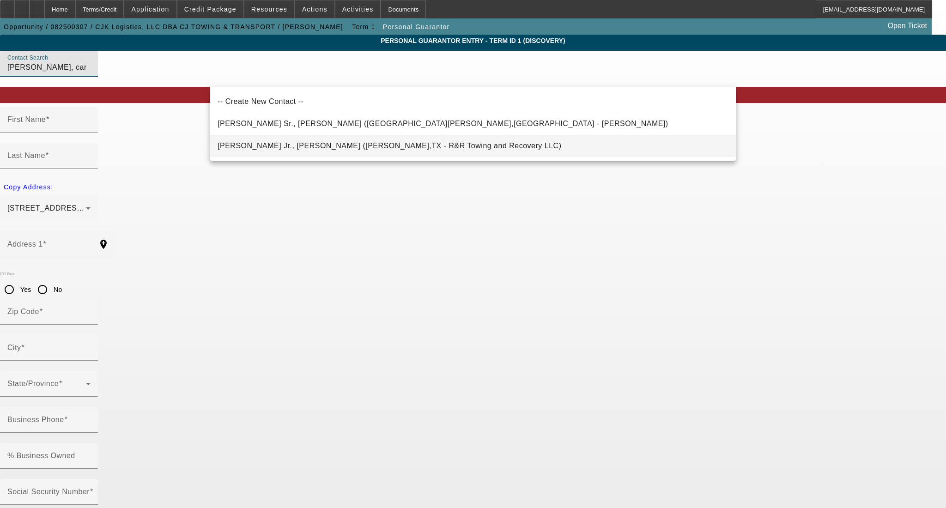
click at [381, 145] on mat-option "Patton Jr., Carl (Porter,TX - R&R Towing and Recovery LLC)" at bounding box center [473, 146] width 526 height 22
type input "Patton Jr., Carl (Porter,TX - R&R Towing and Recovery LLC)"
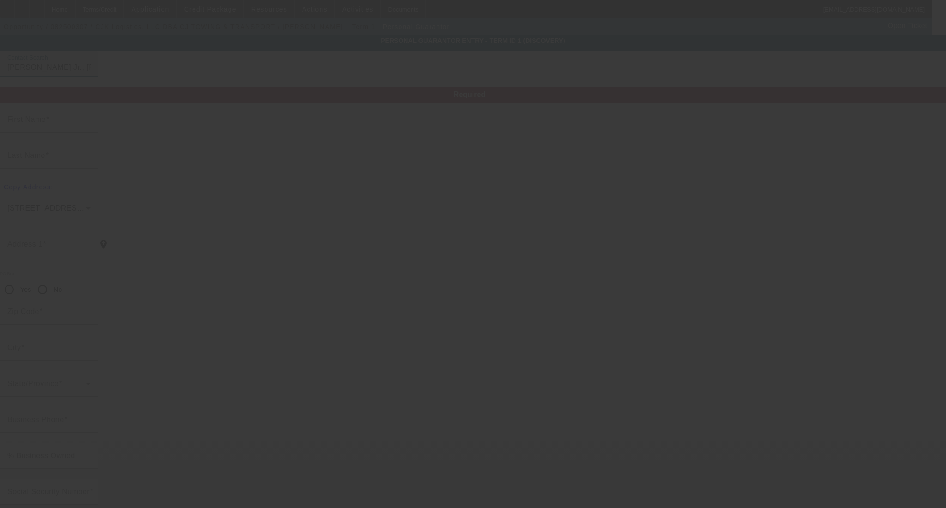
type input "Carl"
type input "Patton"
type input "22740 Pineridge Dr"
radio input "true"
type input "77365"
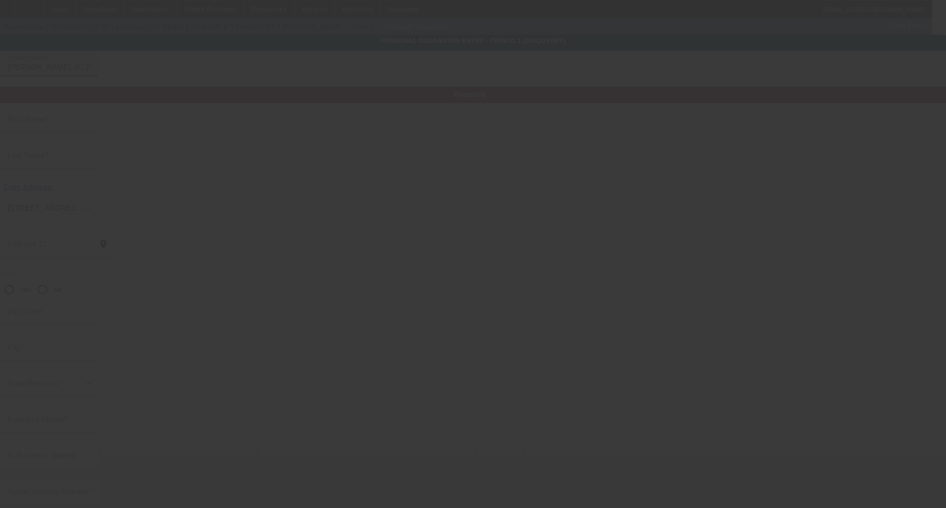
type input "Porter"
type input "(281) 726-7342"
type input "50"
type input "449-71-1982"
type input "rrtowingandrecovery2023@gmail.com"
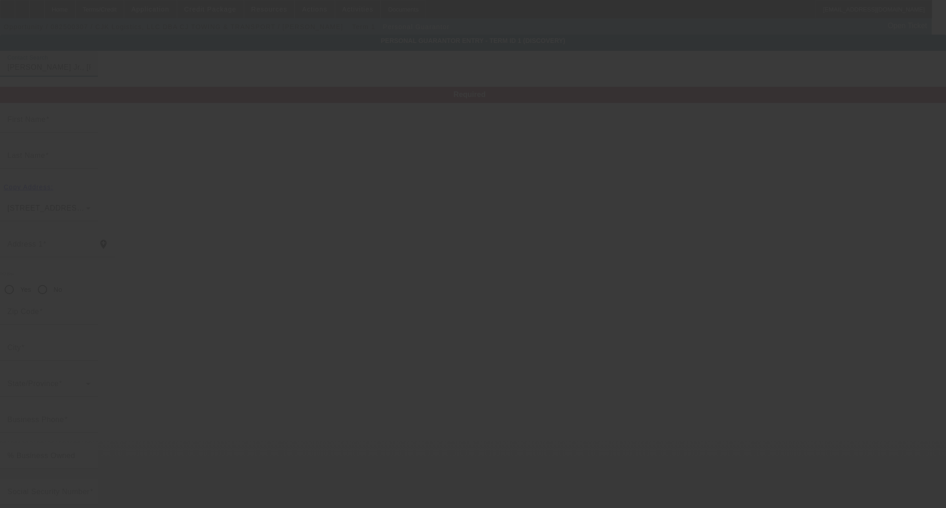
type input "R"
type input "(281) 797-3207"
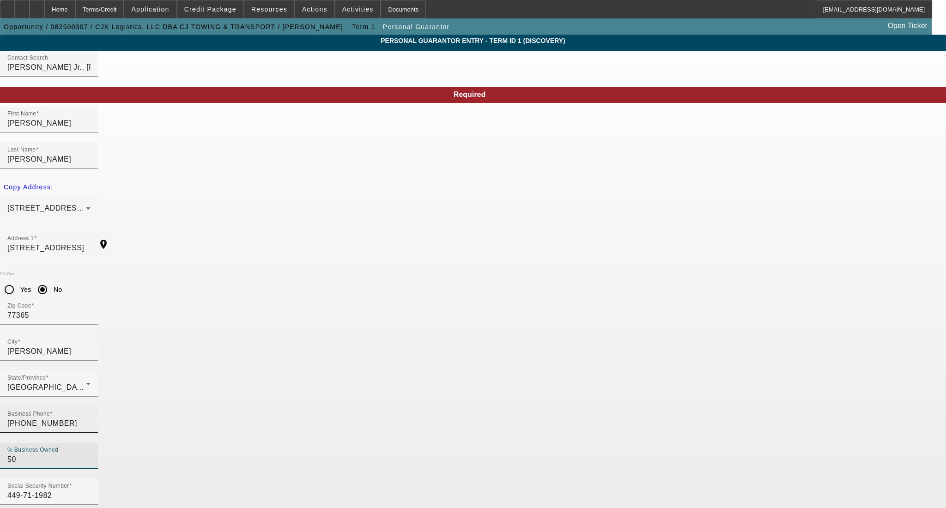
drag, startPoint x: 342, startPoint y: 324, endPoint x: 276, endPoint y: 319, distance: 65.8
click at [276, 407] on div "Business Phone (281) 726-7342 % Business Owned 50" at bounding box center [473, 443] width 946 height 72
type input "0"
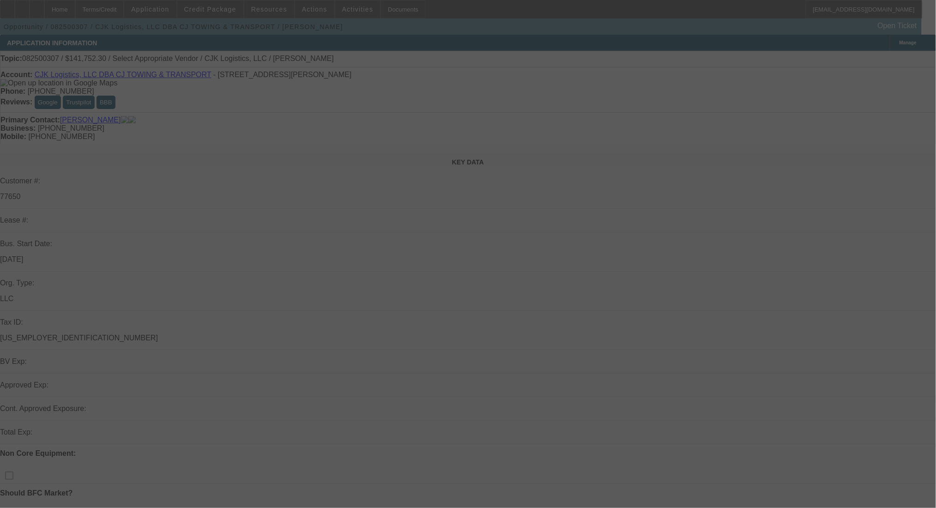
select select "0"
select select "2"
select select "0.1"
select select "4"
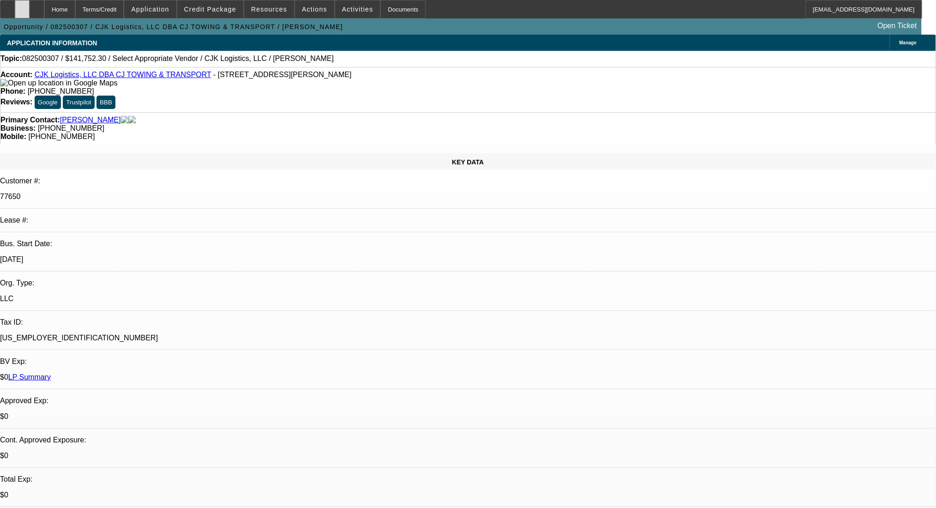
click at [30, 8] on div at bounding box center [22, 9] width 15 height 18
drag, startPoint x: 550, startPoint y: 370, endPoint x: 527, endPoint y: 365, distance: 23.9
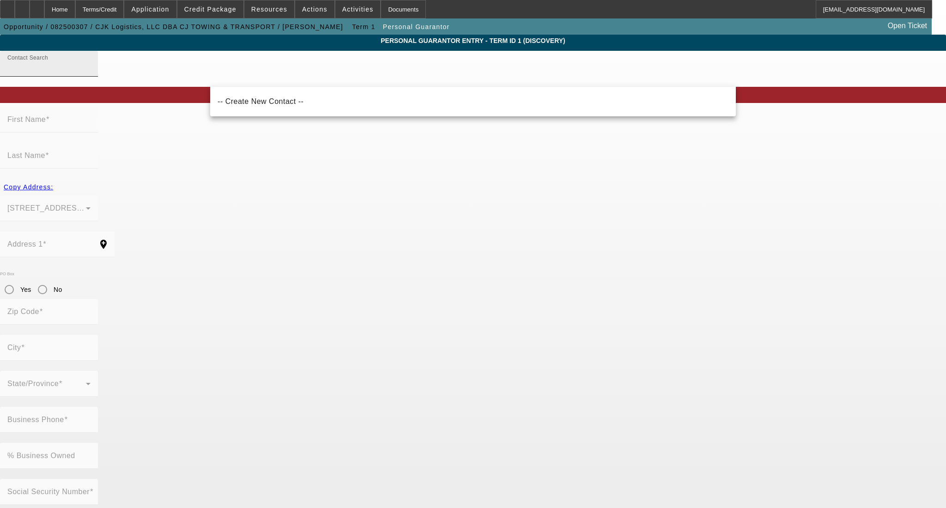
click at [91, 69] on div "Contact Search" at bounding box center [48, 64] width 83 height 26
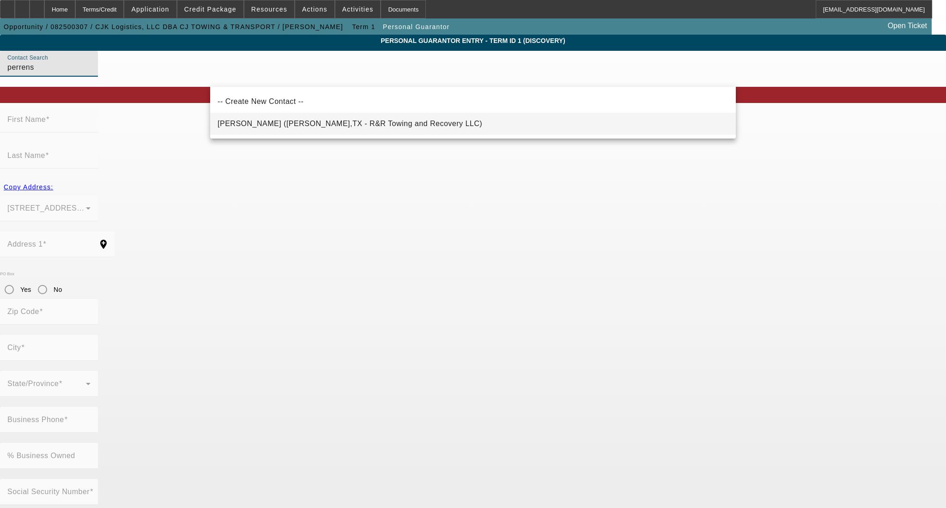
click at [327, 114] on mat-option "Perrens, Rachel (Porter,TX - R&R Towing and Recovery LLC)" at bounding box center [473, 124] width 526 height 22
type input "Perrens, Rachel (Porter,TX - R&R Towing and Recovery LLC)"
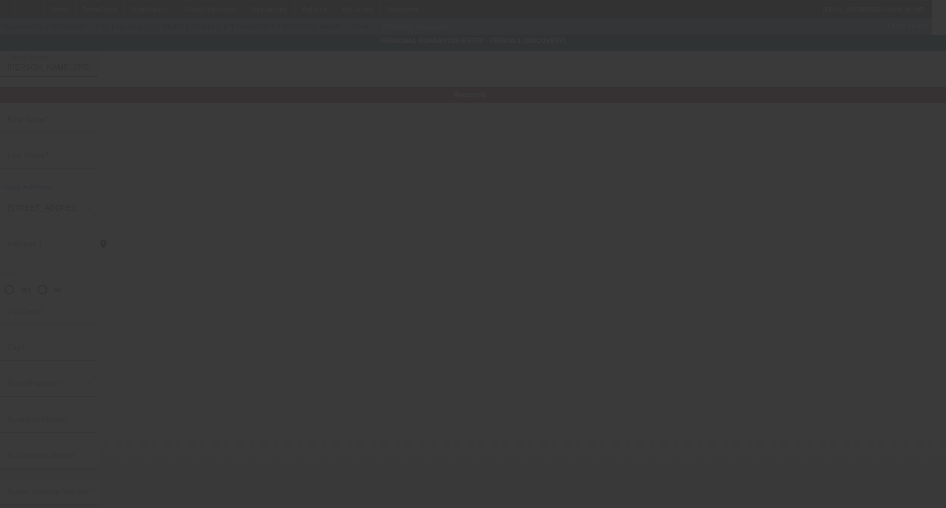
type input "Rachel"
type input "Perrens"
type input "22740 Pineridge Dr"
radio input "true"
type input "77365"
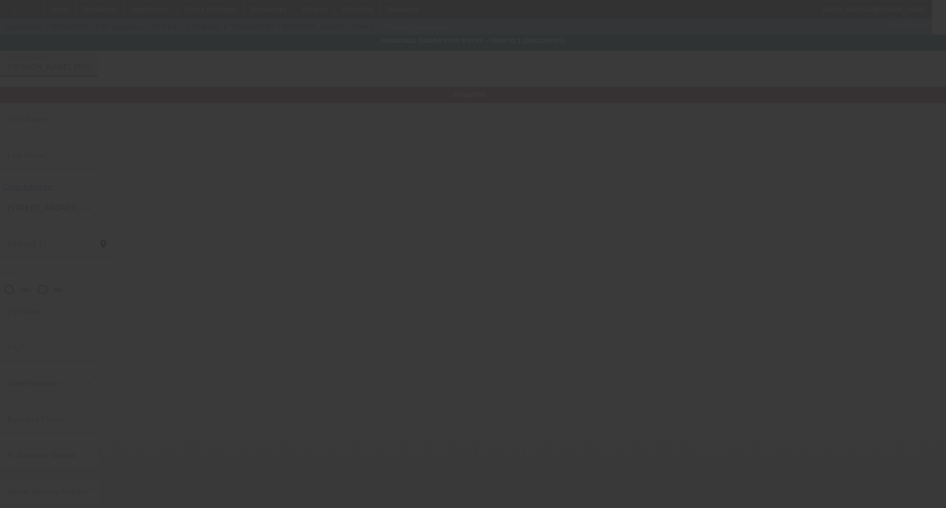
type input "Porter"
type input "(281) 726-7342"
type input "50"
type input "461-25-1128"
type input "racierae72@gmail.com"
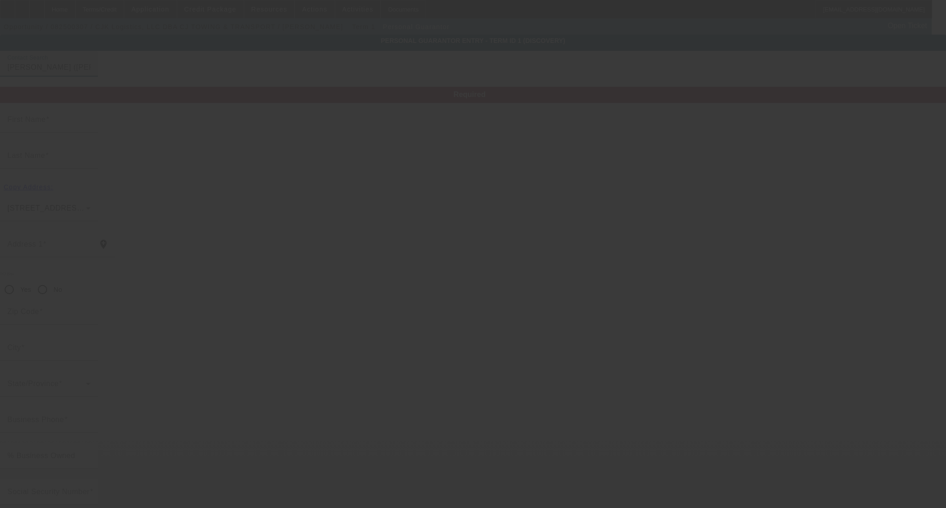
type input "(713) 824-8595"
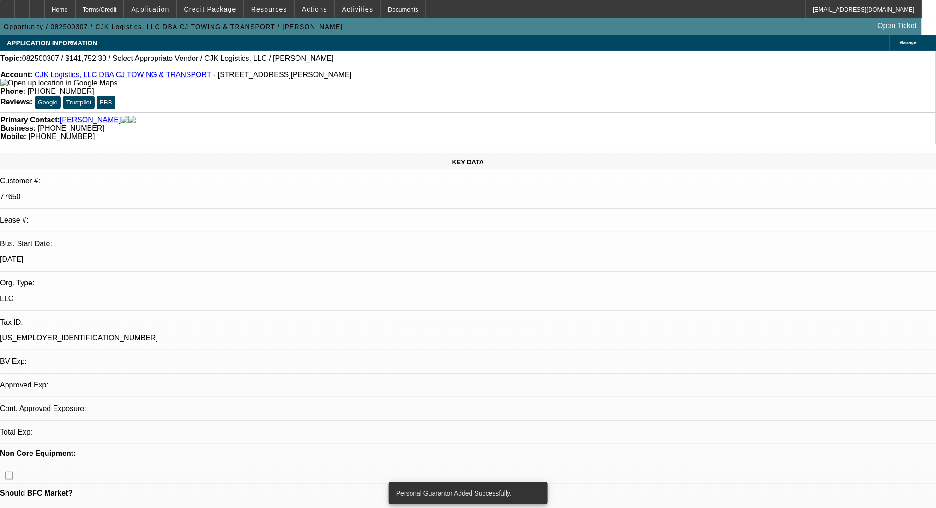
select select "0"
select select "2"
select select "0.1"
select select "4"
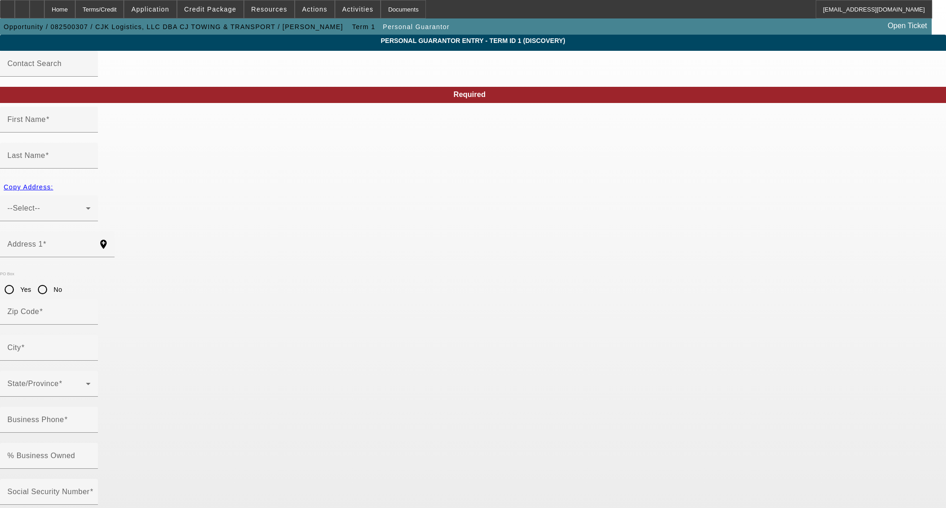
type input "Jimmy"
type input "Patton"
type input "22031 Walnut Dr"
radio input "true"
type input "77365"
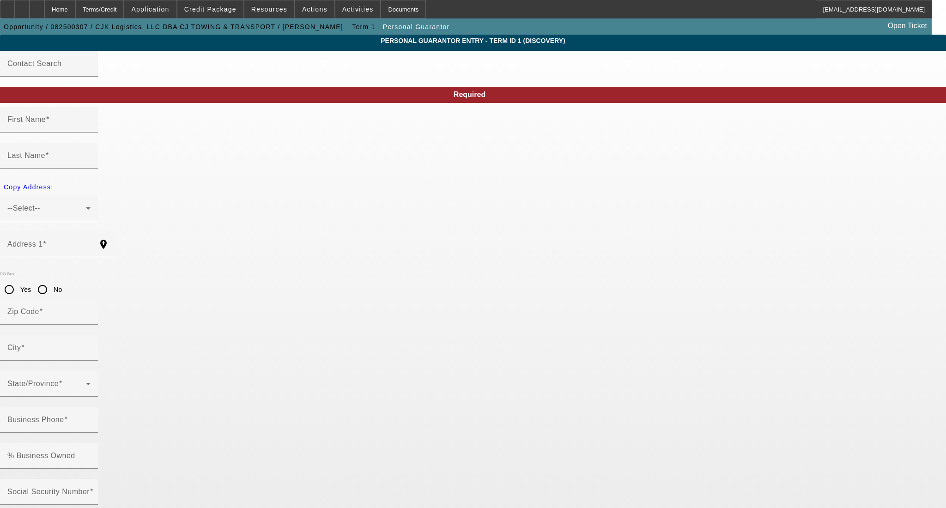
type input "Porter"
type input "(936) 647-7538"
type input "100"
type input "449-71-1540"
type input "cjtowing2018@gmail.com"
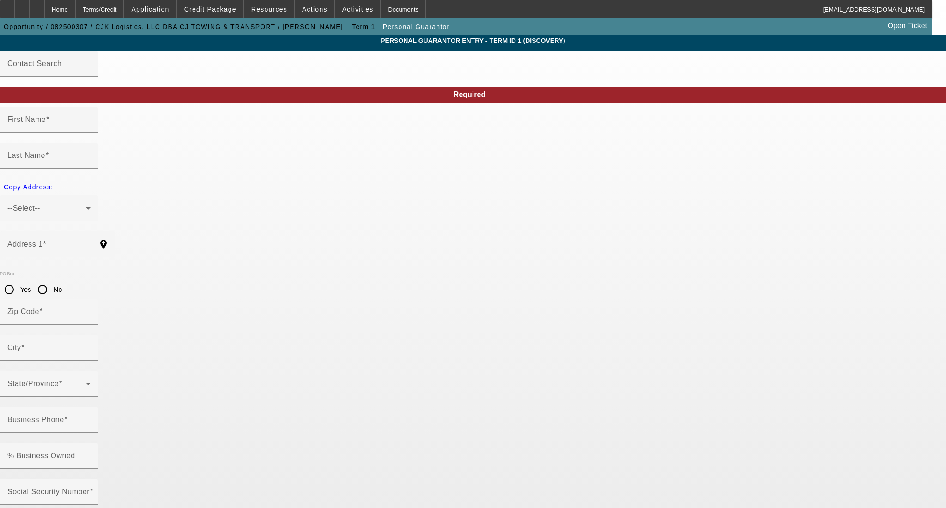
type input "(281) 601-2113"
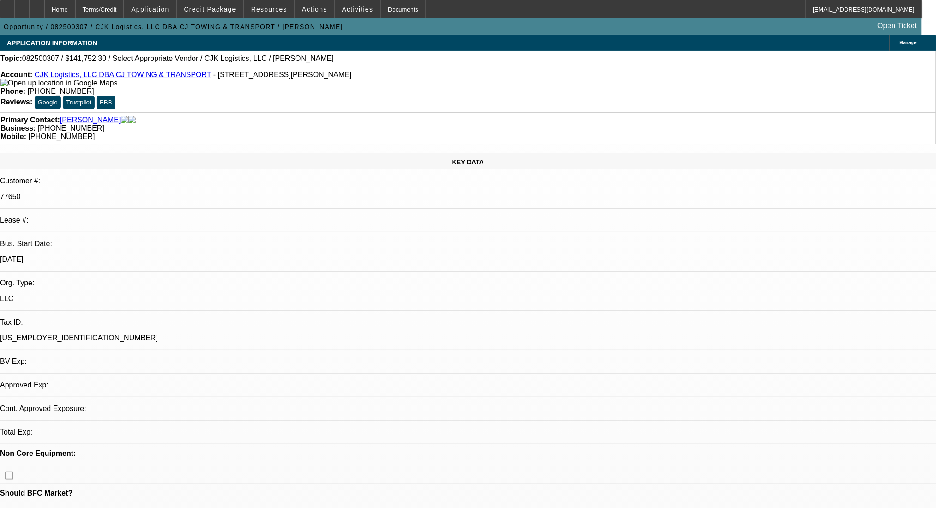
select select "0"
select select "2"
select select "0.1"
select select "4"
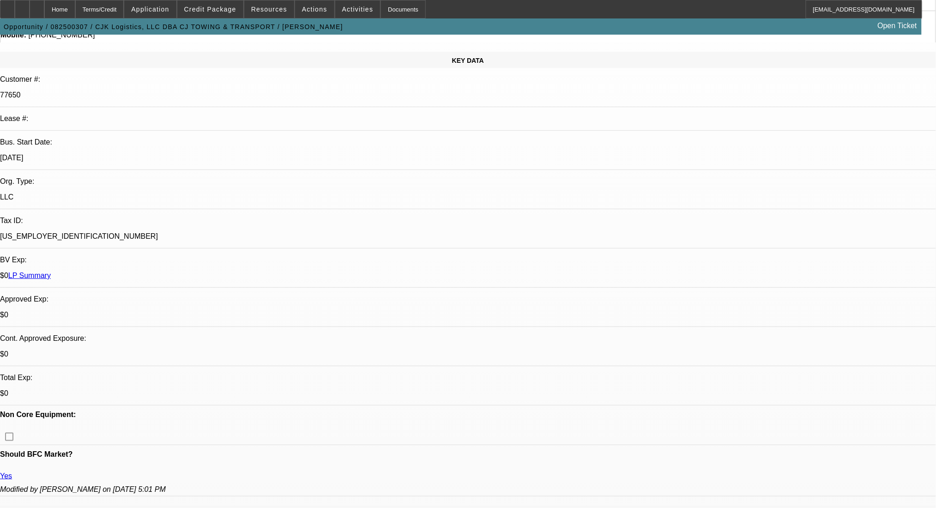
scroll to position [123, 0]
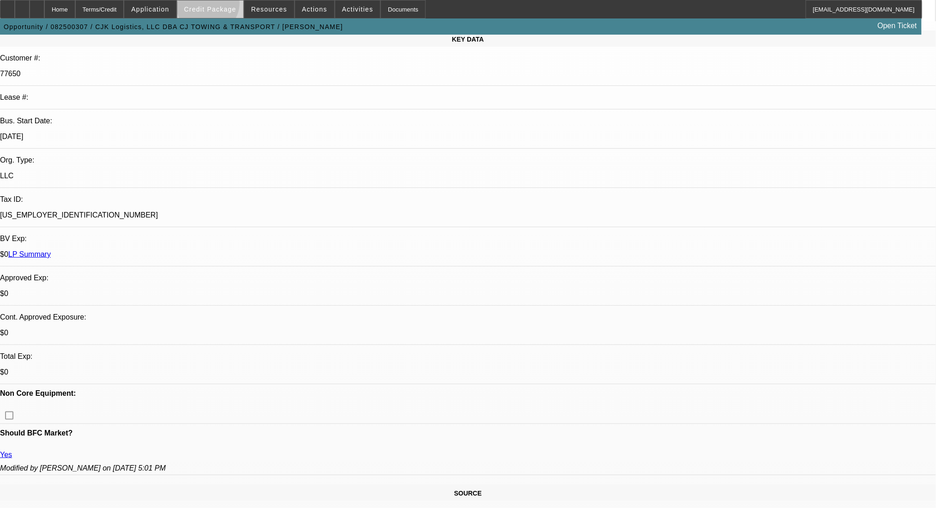
click at [223, 6] on span "Credit Package" at bounding box center [210, 9] width 52 height 7
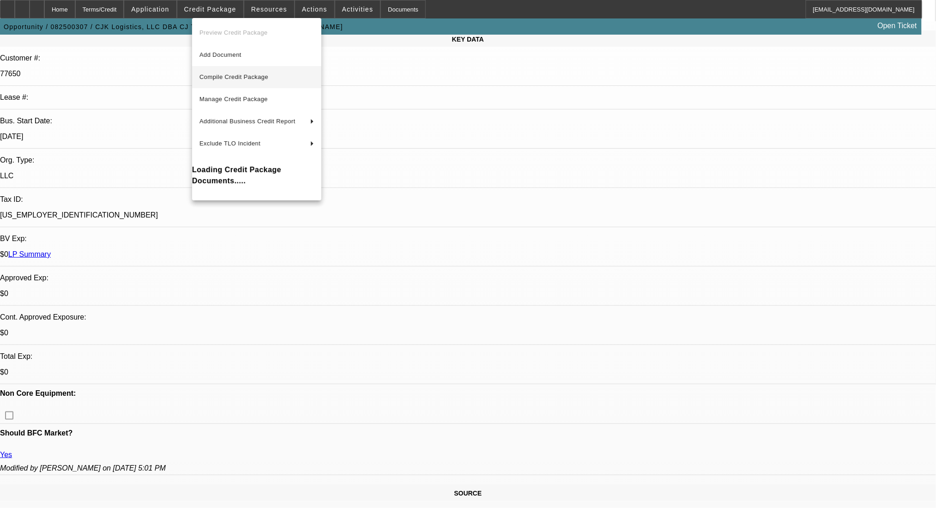
click at [243, 74] on span "Compile Credit Package" at bounding box center [234, 76] width 69 height 7
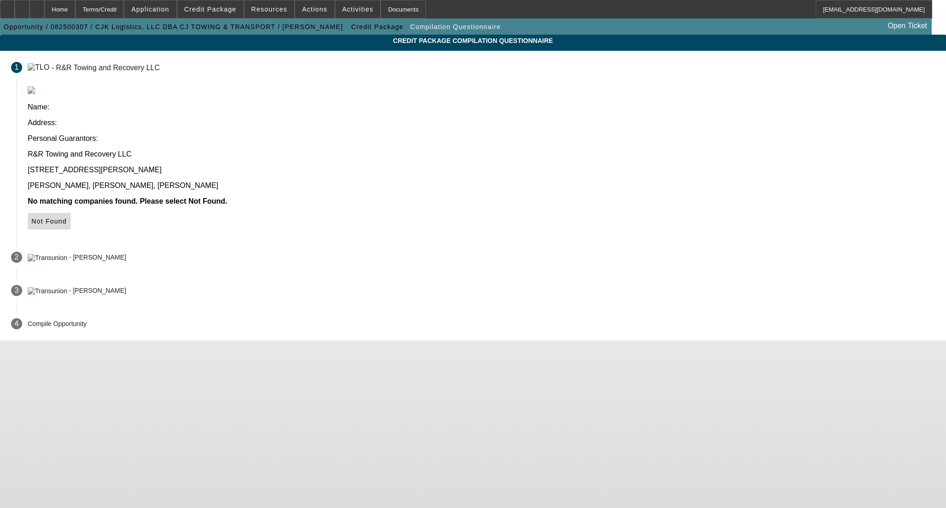
click at [71, 210] on span at bounding box center [49, 221] width 43 height 22
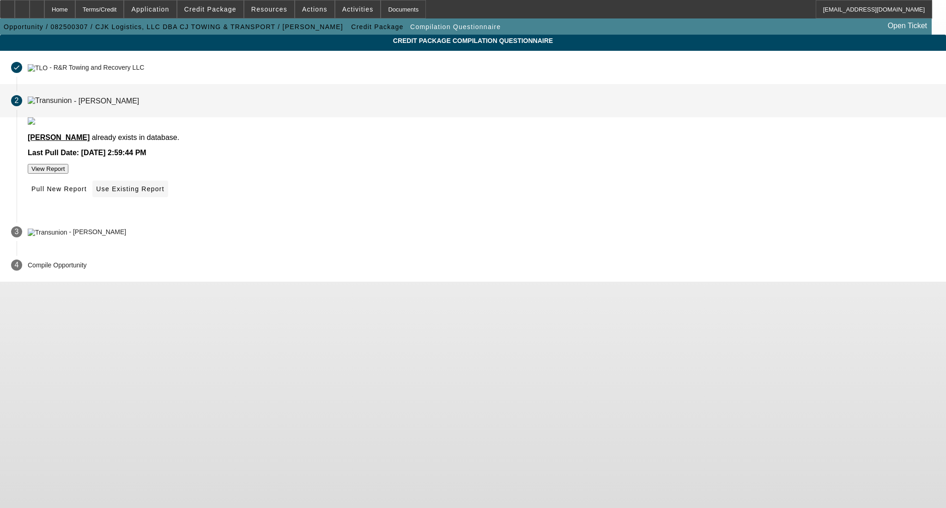
click at [168, 200] on span at bounding box center [129, 189] width 75 height 22
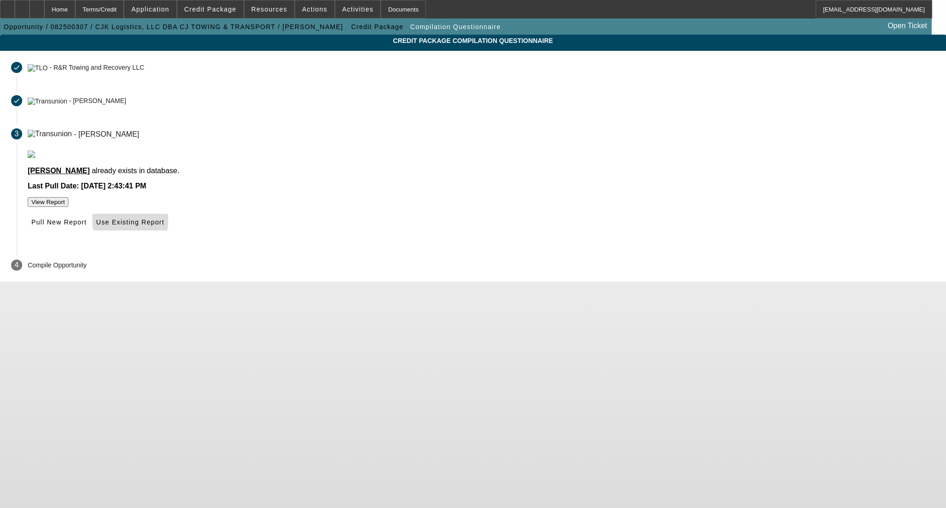
click at [164, 226] on span "Use Existing Report" at bounding box center [130, 222] width 68 height 7
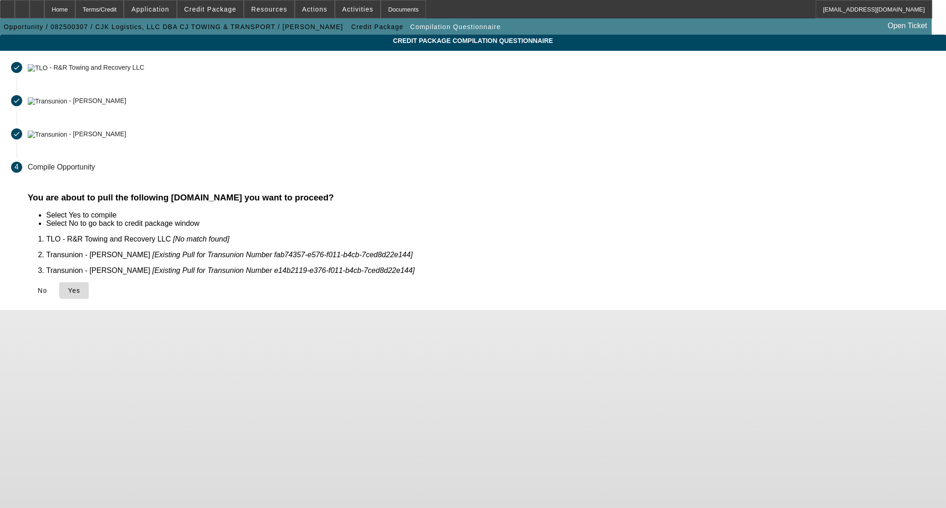
click at [80, 287] on span "Yes" at bounding box center [74, 290] width 12 height 7
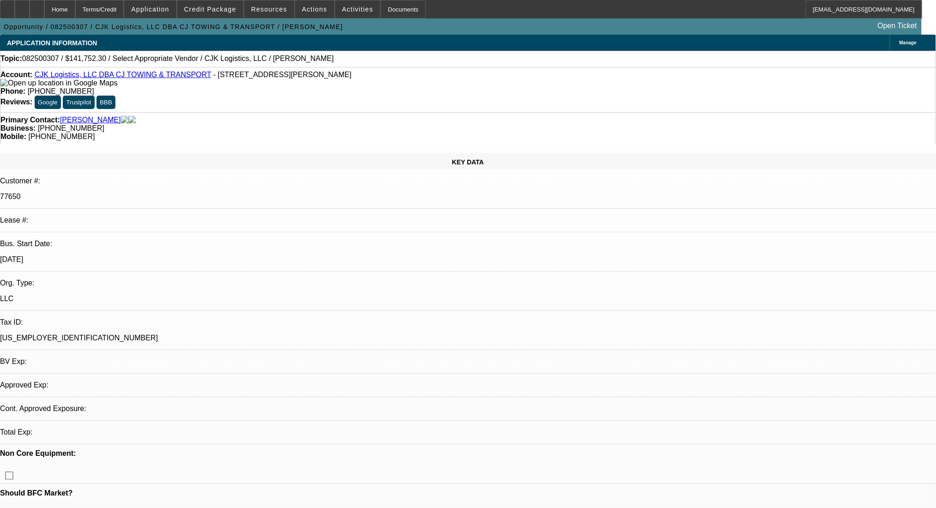
select select "0"
select select "2"
select select "0.1"
select select "4"
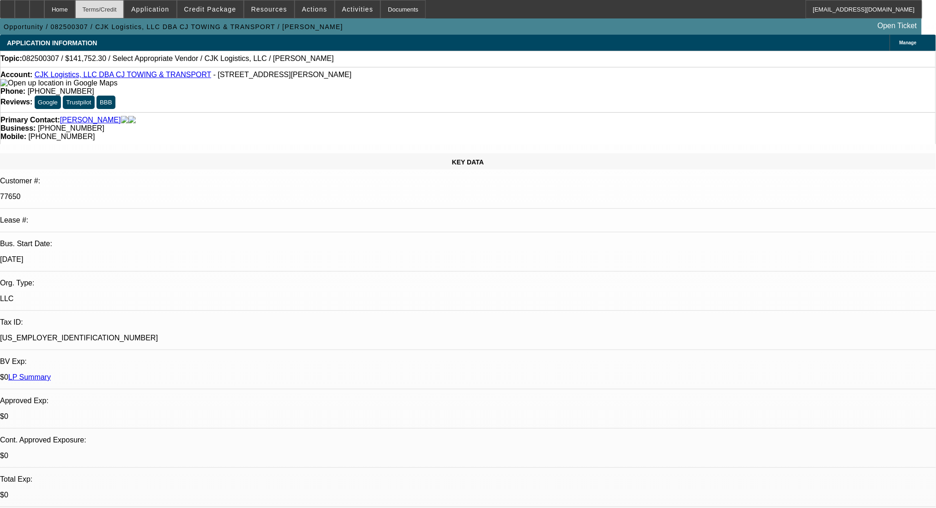
click at [124, 12] on div "Terms/Credit" at bounding box center [99, 9] width 49 height 18
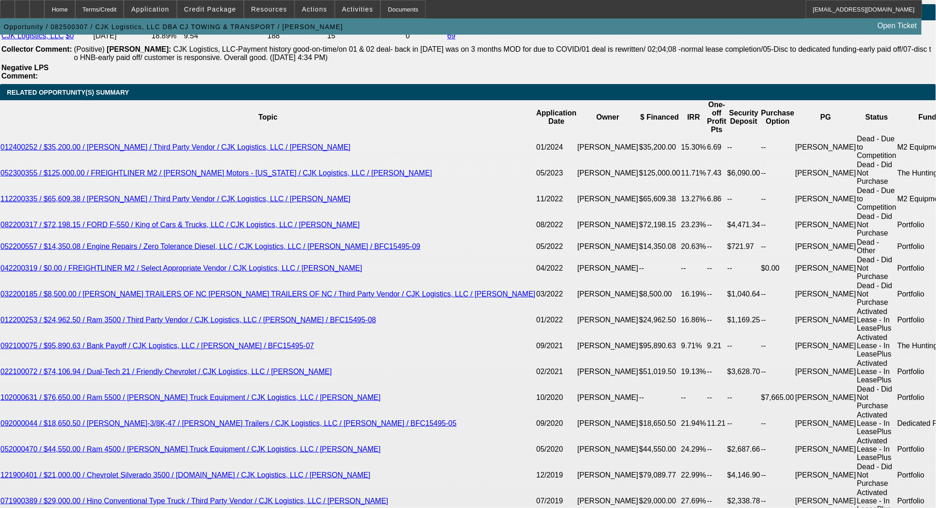
type input "60"
type input "$0.00"
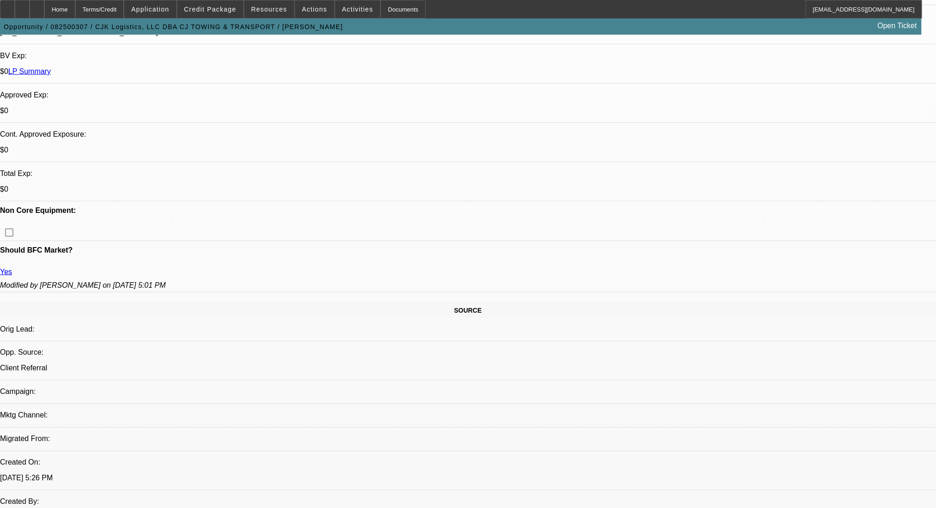
scroll to position [305, 0]
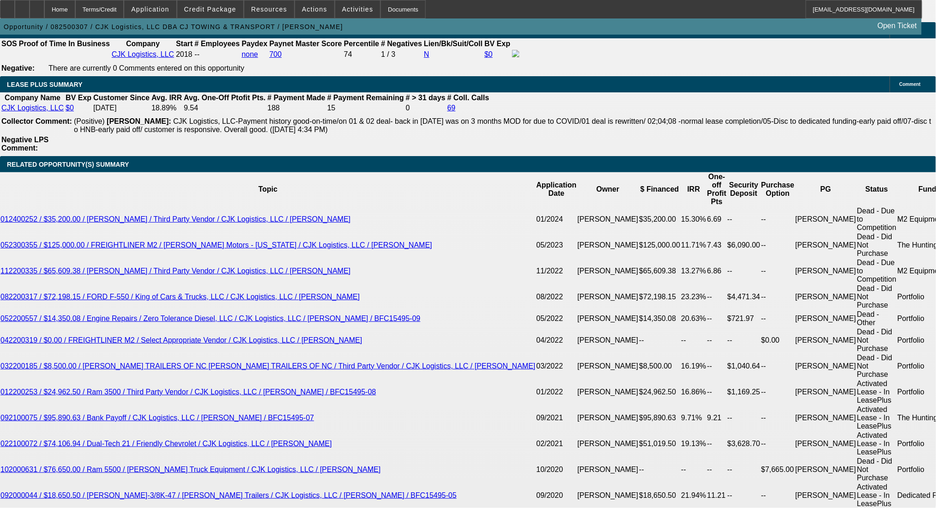
scroll to position [1537, 0]
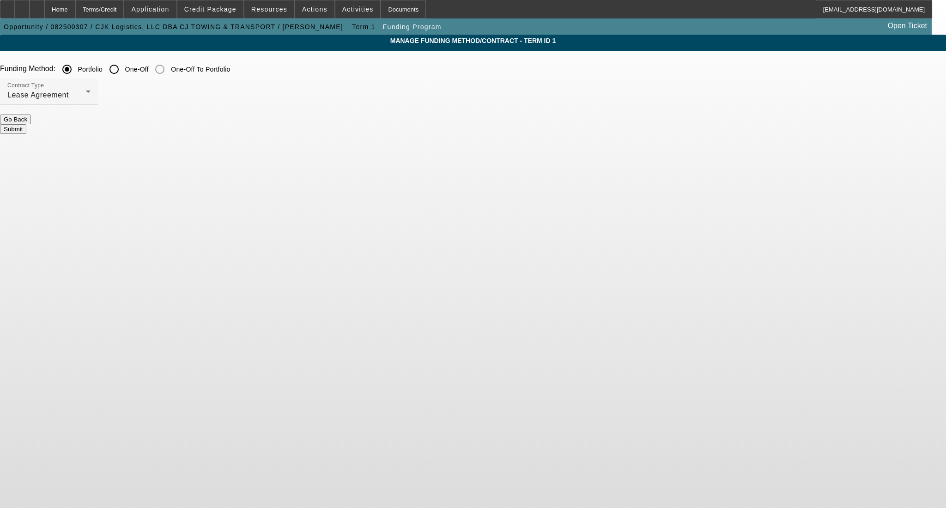
click at [123, 67] on input "One-Off" at bounding box center [114, 69] width 18 height 18
radio input "true"
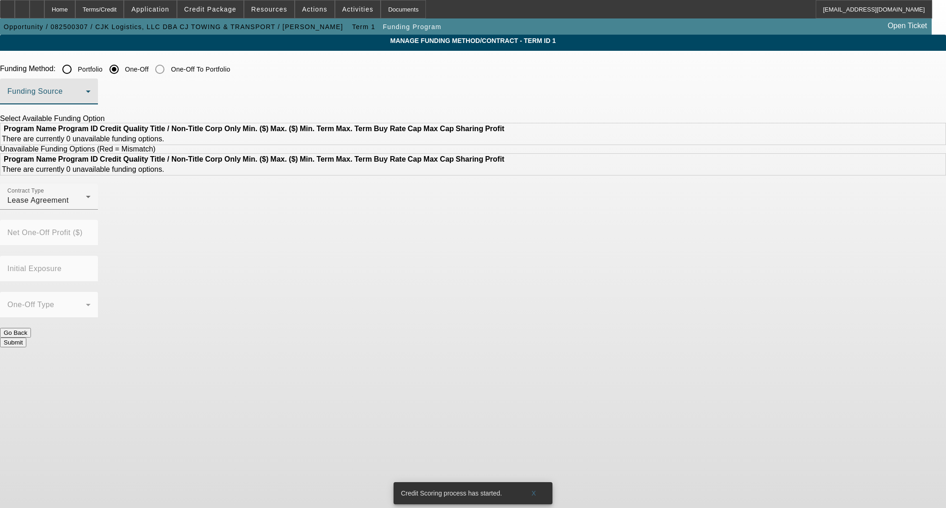
click at [86, 93] on span at bounding box center [46, 95] width 79 height 11
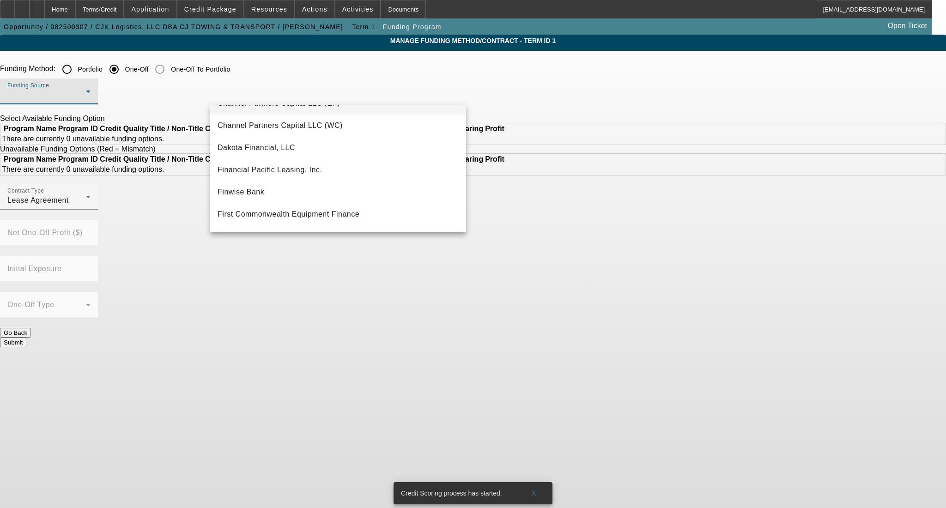
scroll to position [61, 0]
click at [303, 190] on mat-option "Finwise Bank" at bounding box center [338, 192] width 256 height 22
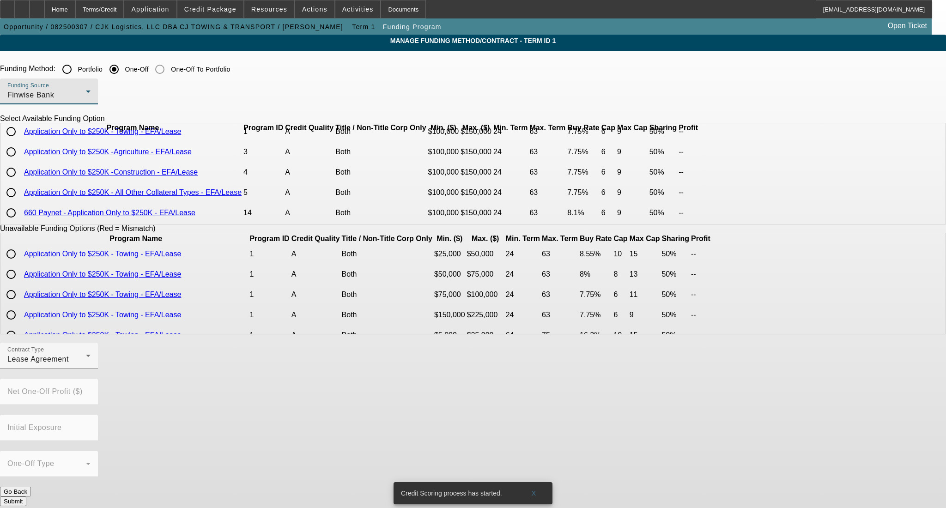
scroll to position [40, 0]
click at [86, 99] on div "Finwise Bank" at bounding box center [46, 95] width 79 height 11
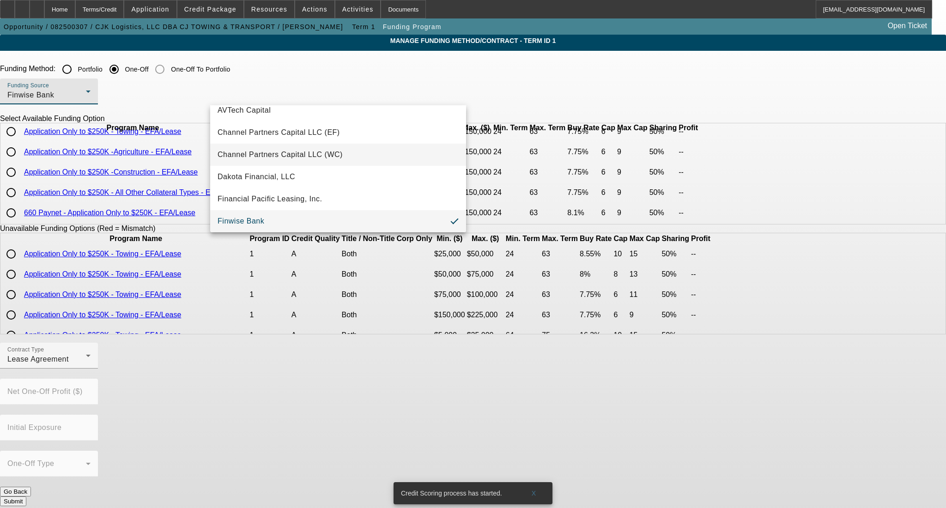
scroll to position [93, 0]
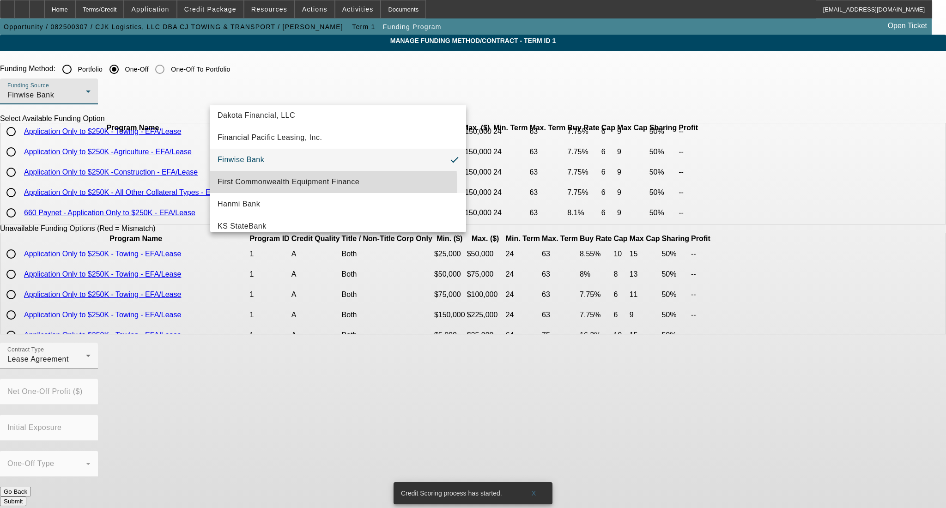
click at [313, 185] on span "First Commonwealth Equipment Finance" at bounding box center [289, 181] width 142 height 11
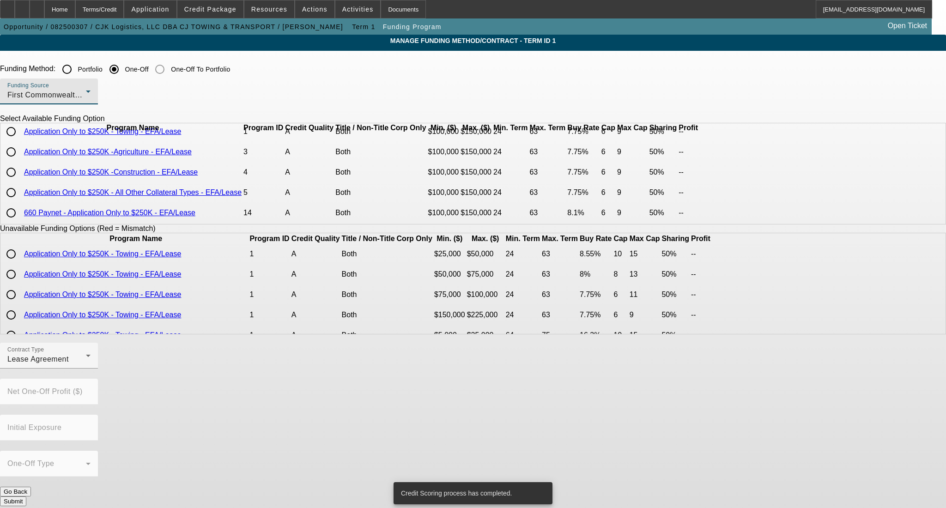
scroll to position [0, 0]
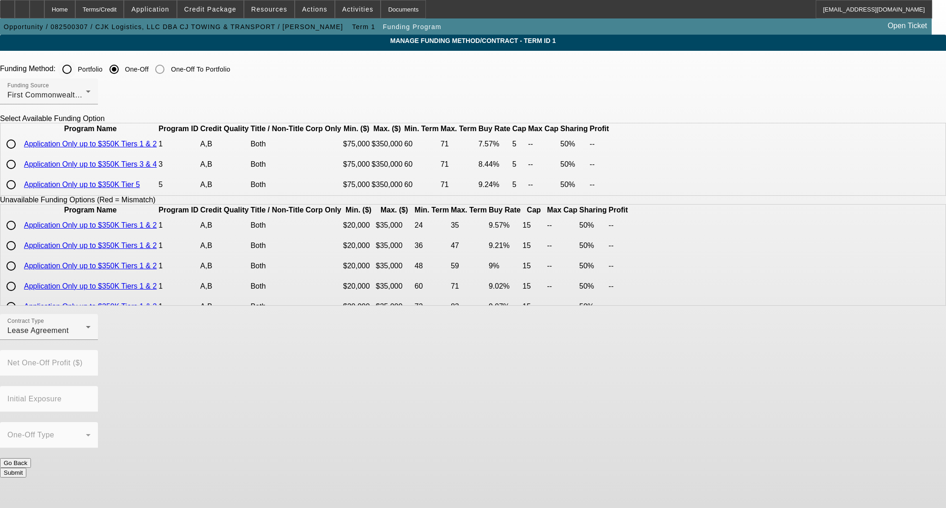
drag, startPoint x: 295, startPoint y: 75, endPoint x: 298, endPoint y: 86, distance: 11.0
click at [103, 77] on div "Portfolio" at bounding box center [80, 69] width 45 height 18
click at [91, 86] on div "Funding Source First Commonwealth Equipment Finance" at bounding box center [48, 92] width 83 height 26
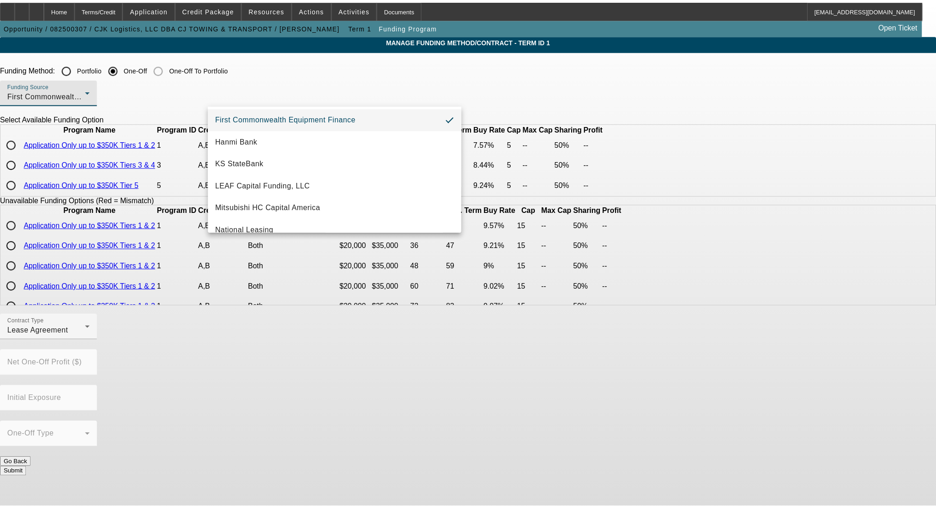
scroll to position [177, 0]
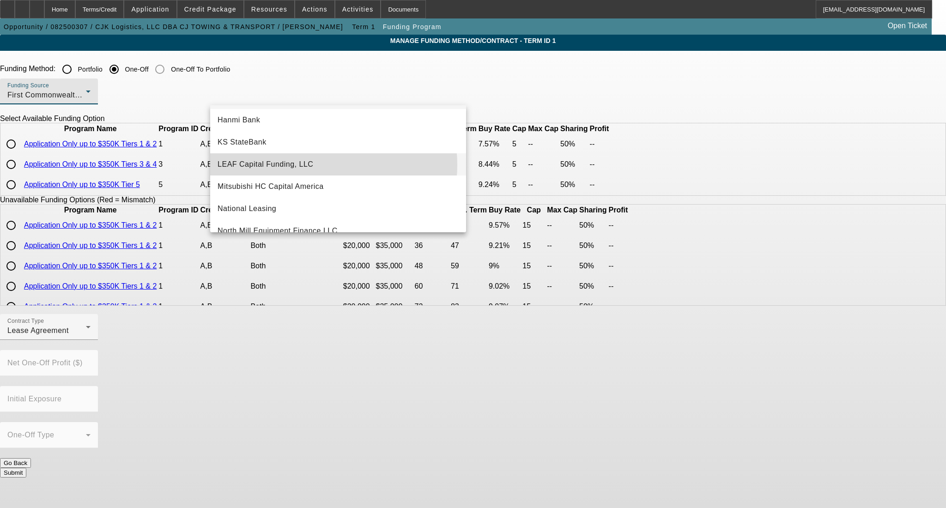
click at [322, 165] on mat-option "LEAF Capital Funding, LLC" at bounding box center [338, 164] width 256 height 22
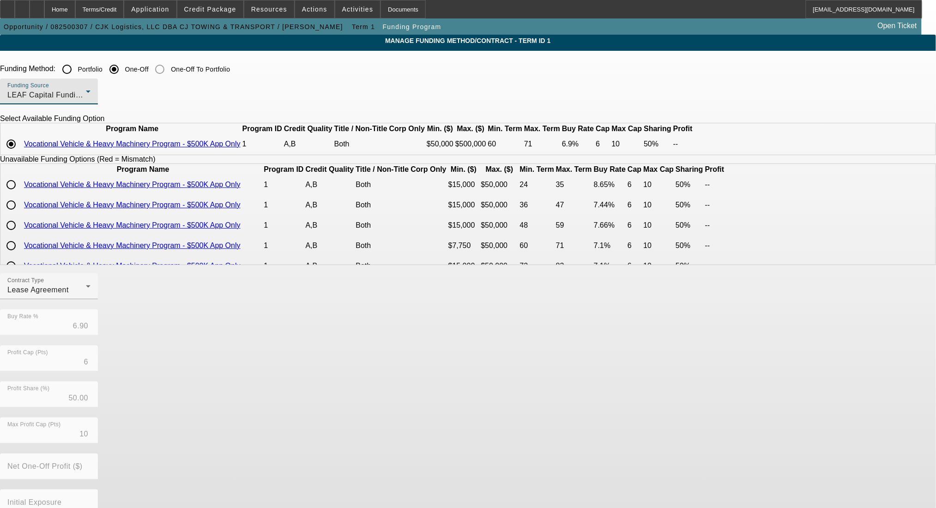
click at [86, 91] on div "LEAF Capital Funding, LLC" at bounding box center [46, 95] width 79 height 11
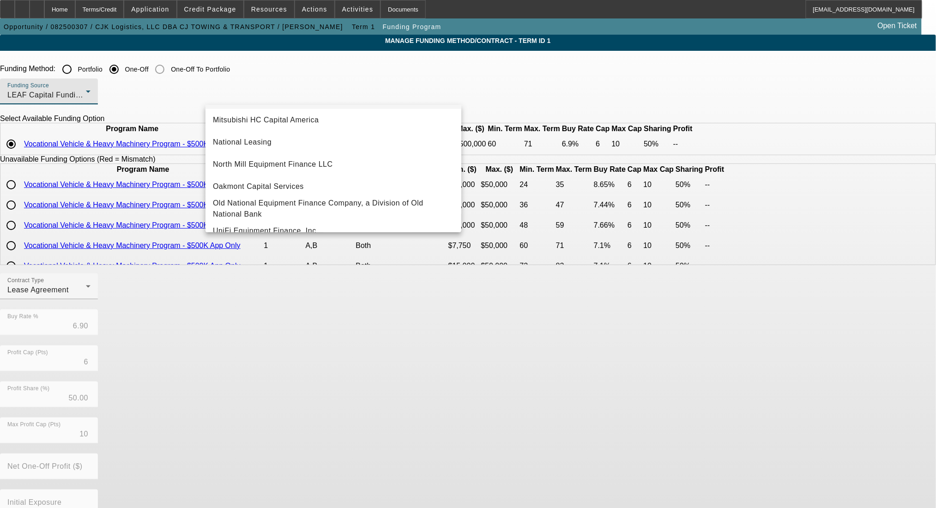
scroll to position [261, 0]
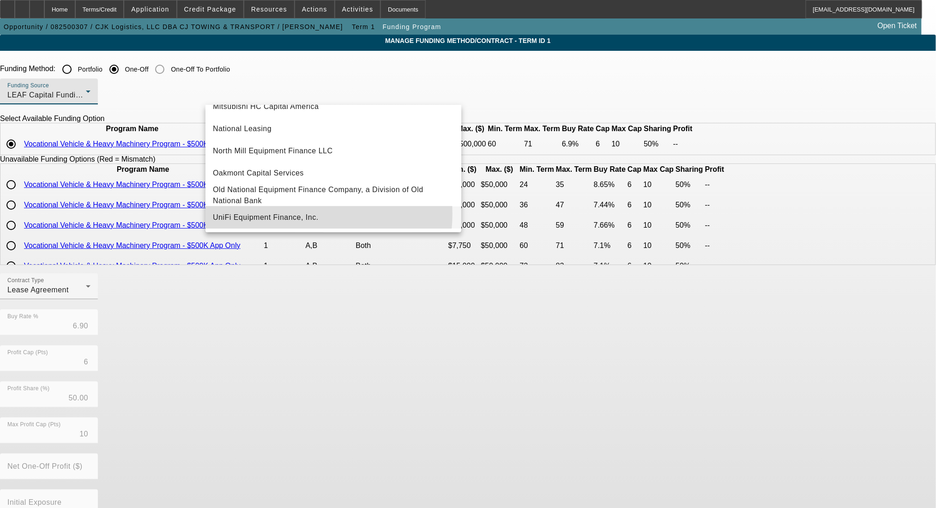
click at [297, 215] on span "UniFi Equipment Finance, Inc." at bounding box center [266, 217] width 106 height 11
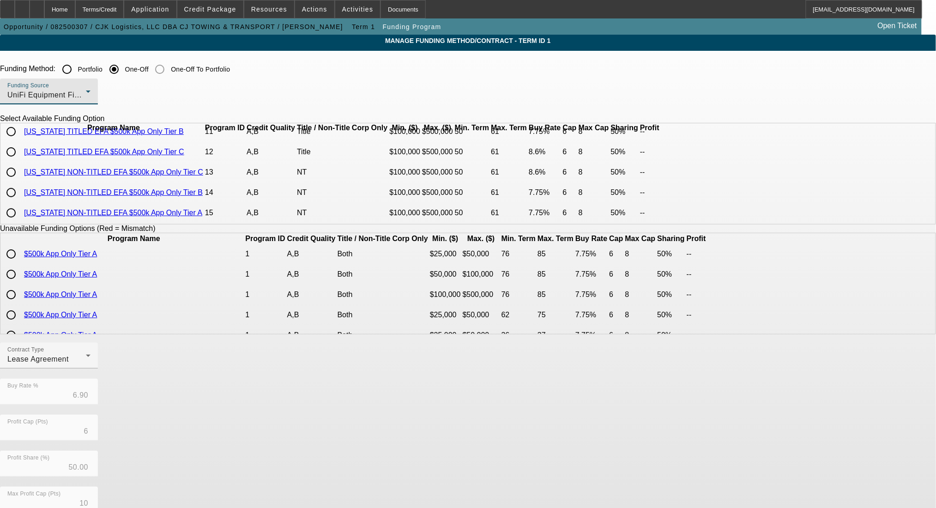
scroll to position [158, 0]
click at [86, 100] on div "UniFi Equipment Finance, Inc." at bounding box center [46, 95] width 79 height 11
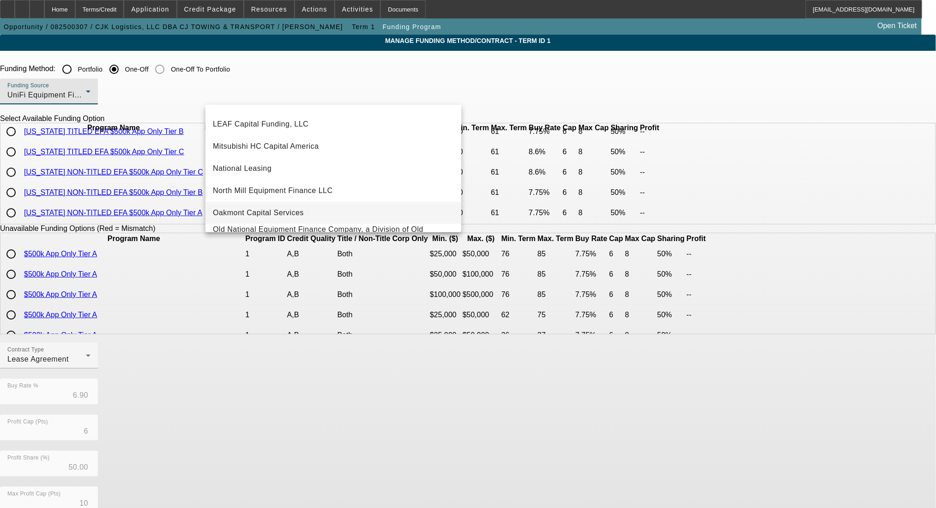
scroll to position [196, 0]
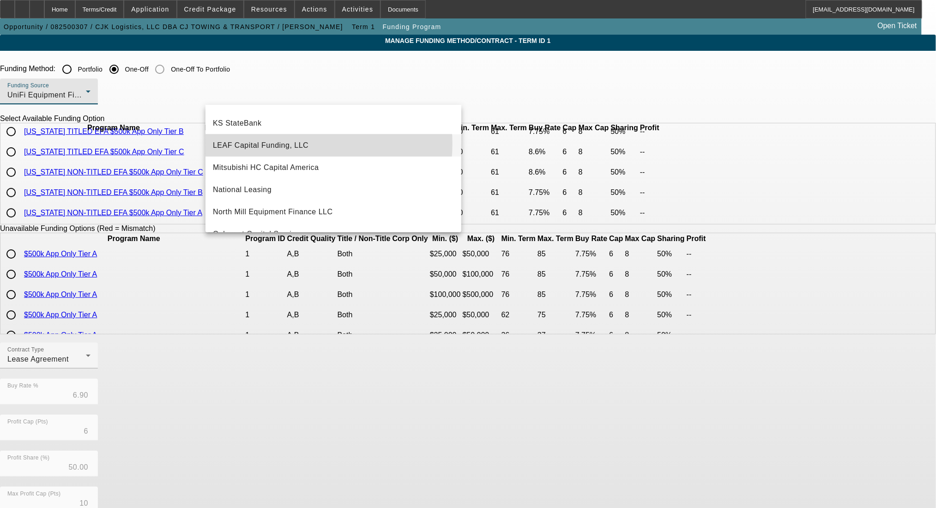
click at [290, 144] on span "LEAF Capital Funding, LLC" at bounding box center [261, 145] width 96 height 11
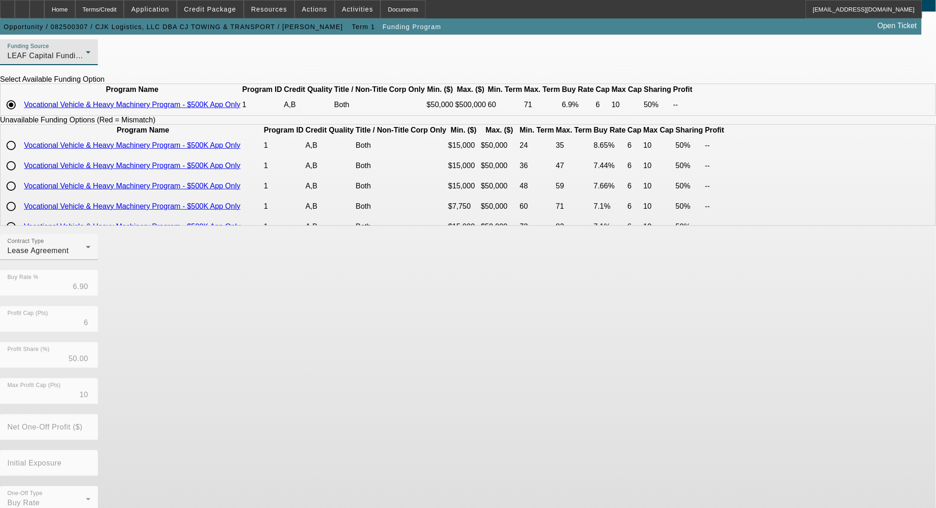
scroll to position [68, 0]
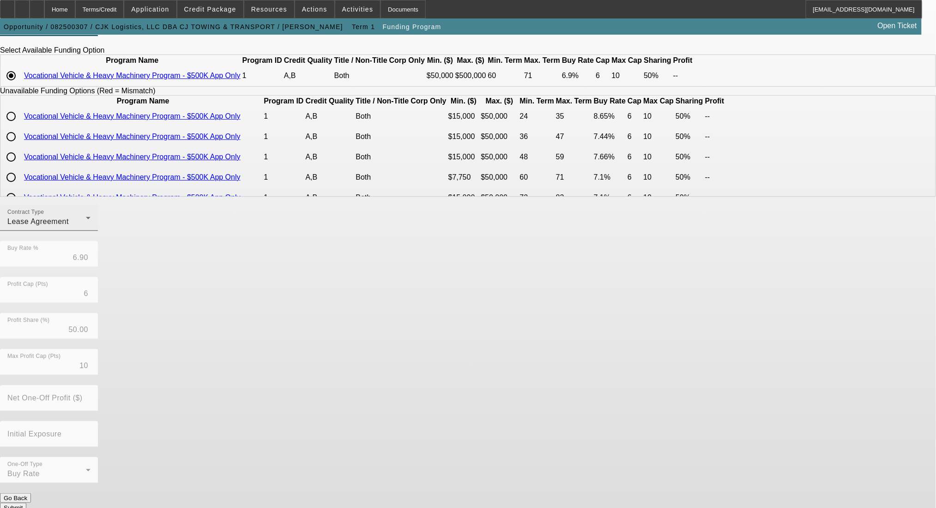
click at [69, 225] on span "Lease Agreement" at bounding box center [37, 222] width 61 height 8
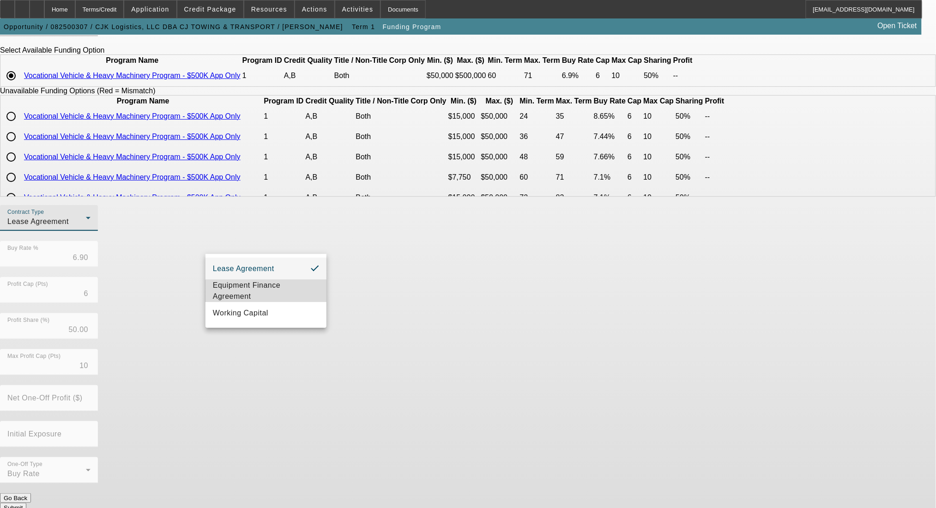
click at [267, 302] on span "Equipment Finance Agreement" at bounding box center [266, 291] width 106 height 22
click at [26, 503] on button "Submit" at bounding box center [13, 508] width 26 height 10
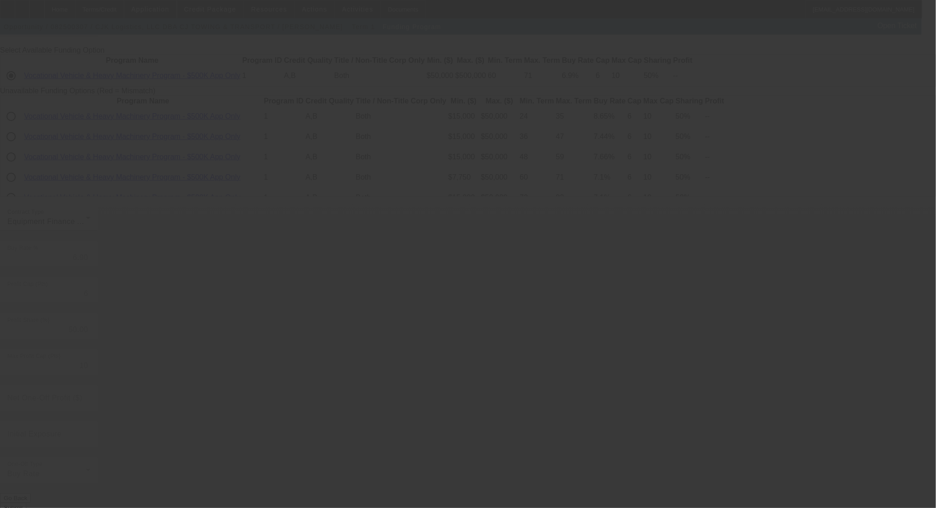
radio input "true"
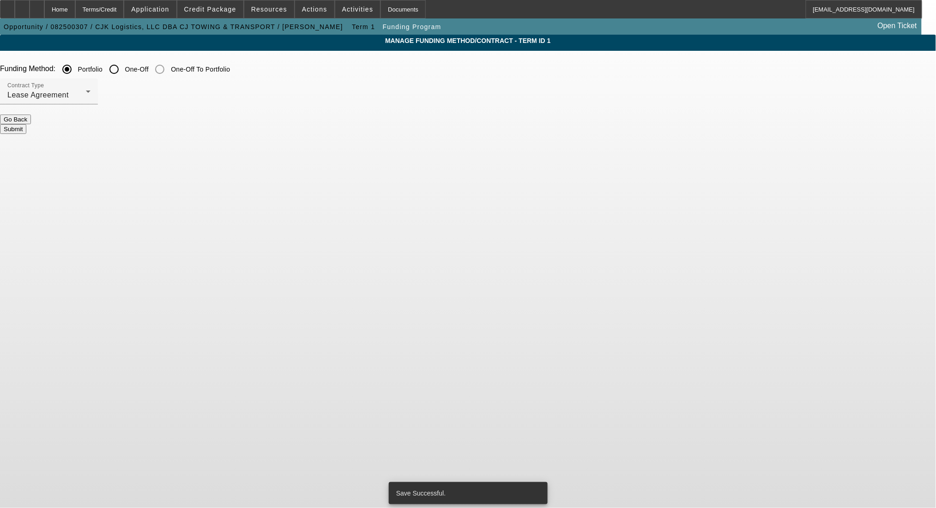
scroll to position [0, 0]
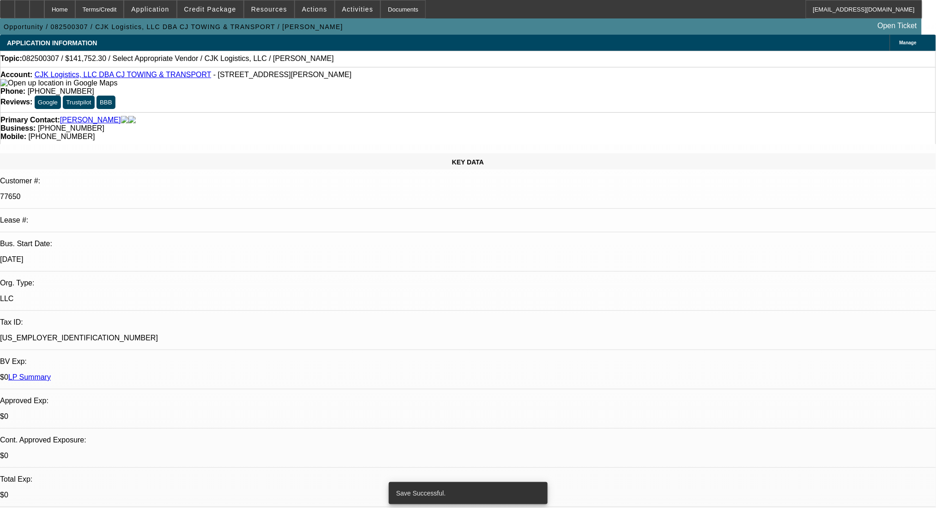
select select "0"
select select "2"
select select "0"
select select "6"
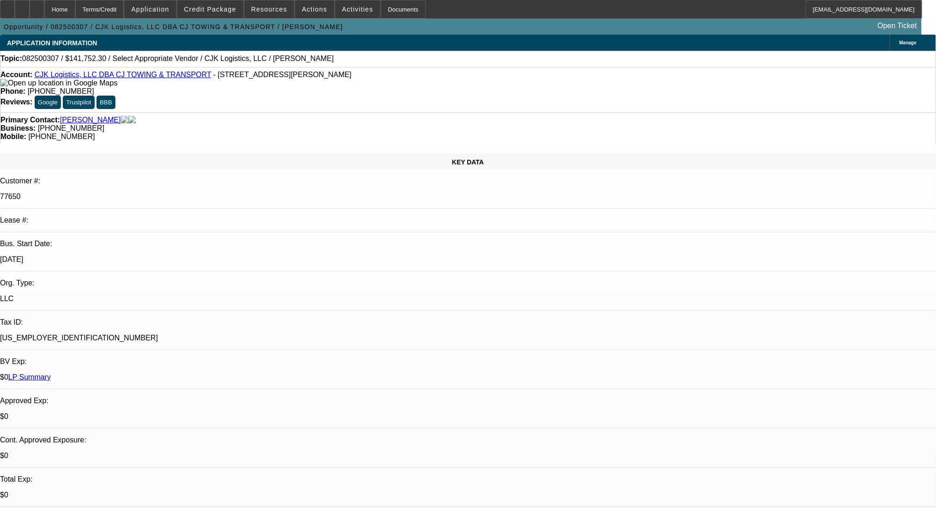
click at [51, 373] on link "LP Summary" at bounding box center [29, 377] width 43 height 8
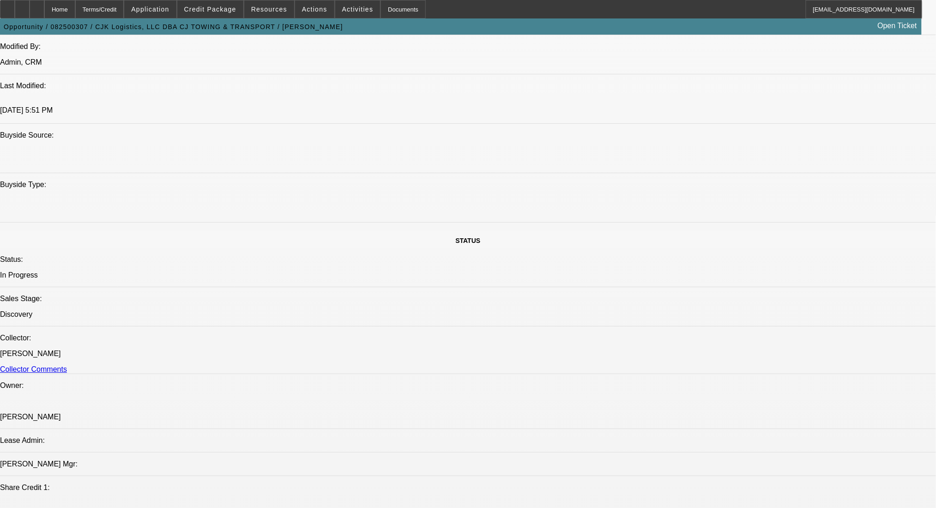
scroll to position [862, 0]
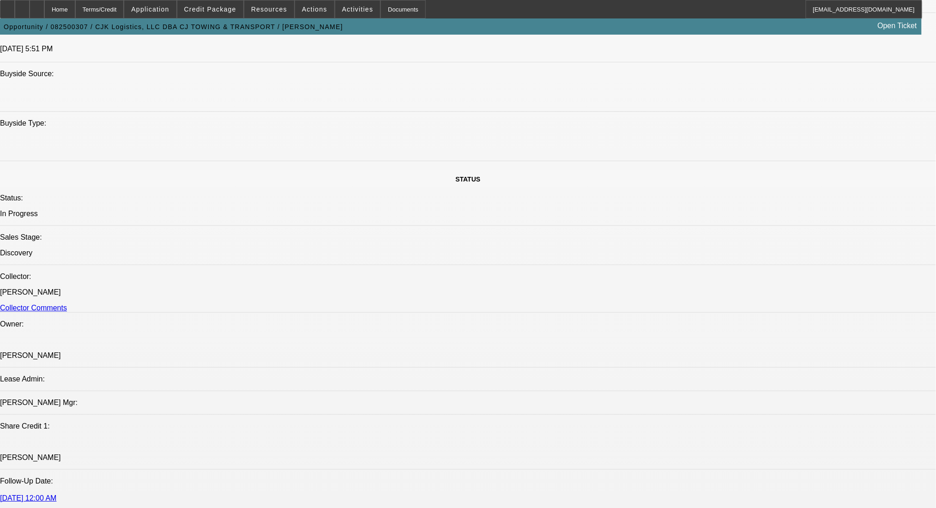
click at [206, 3] on span at bounding box center [210, 9] width 66 height 22
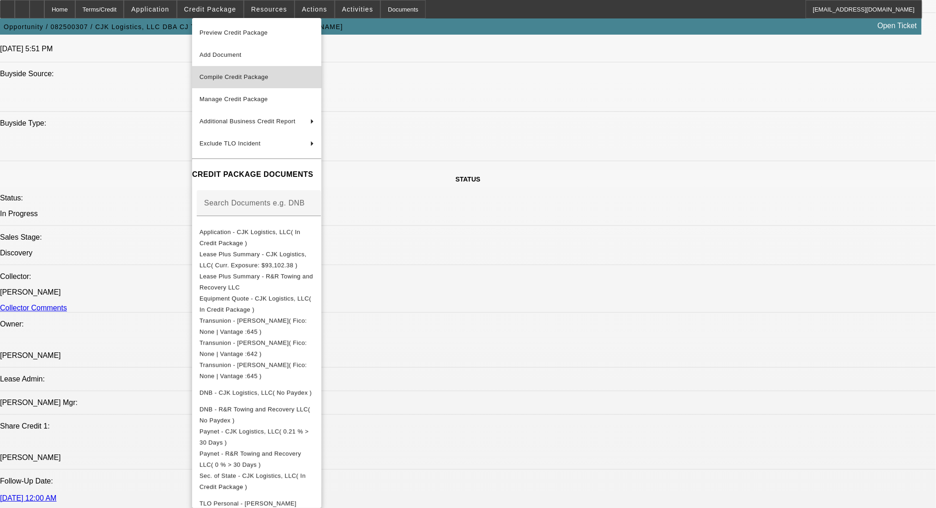
click at [237, 74] on span "Compile Credit Package" at bounding box center [234, 76] width 69 height 7
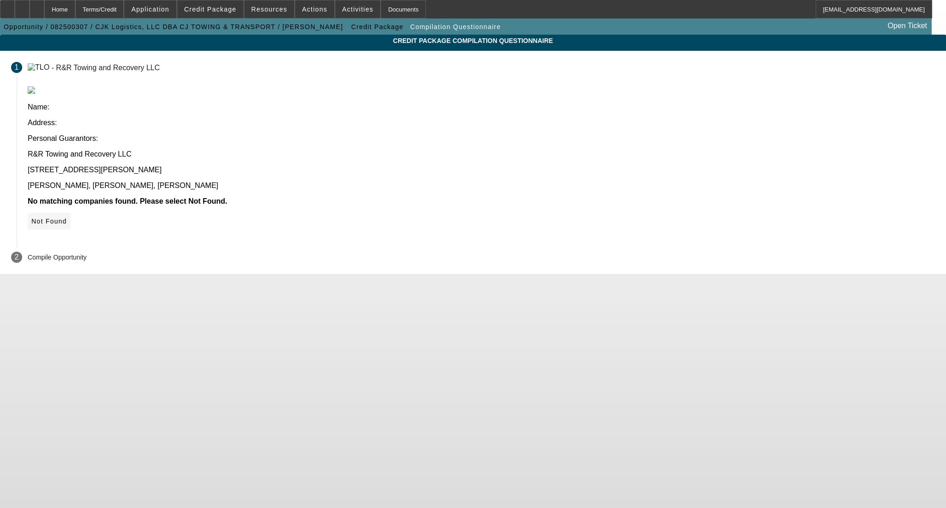
click at [67, 218] on span "Not Found" at bounding box center [49, 221] width 36 height 7
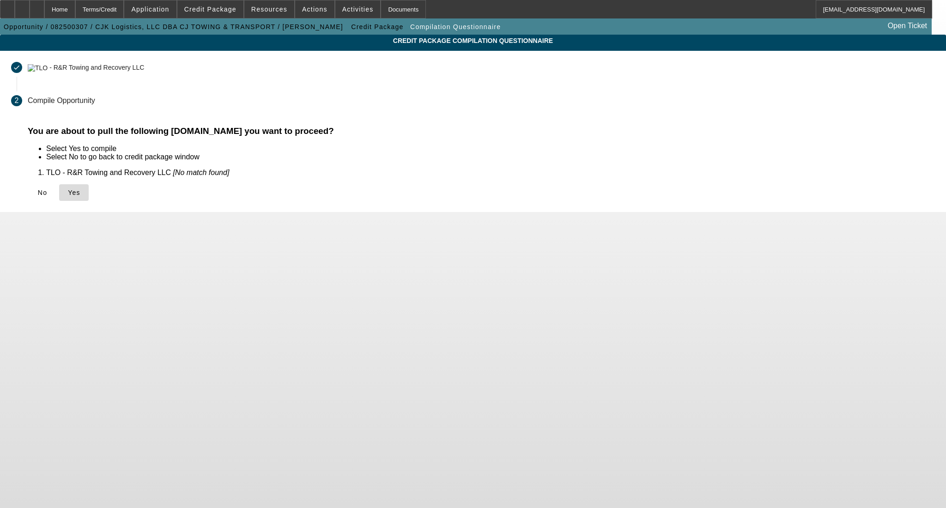
click at [80, 196] on span "Yes" at bounding box center [74, 192] width 12 height 7
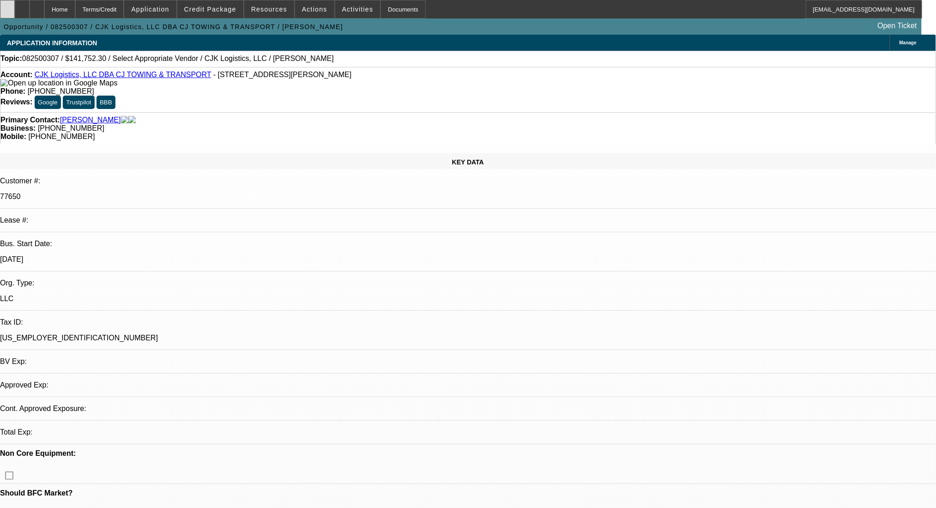
select select "0"
select select "2"
select select "0"
select select "6"
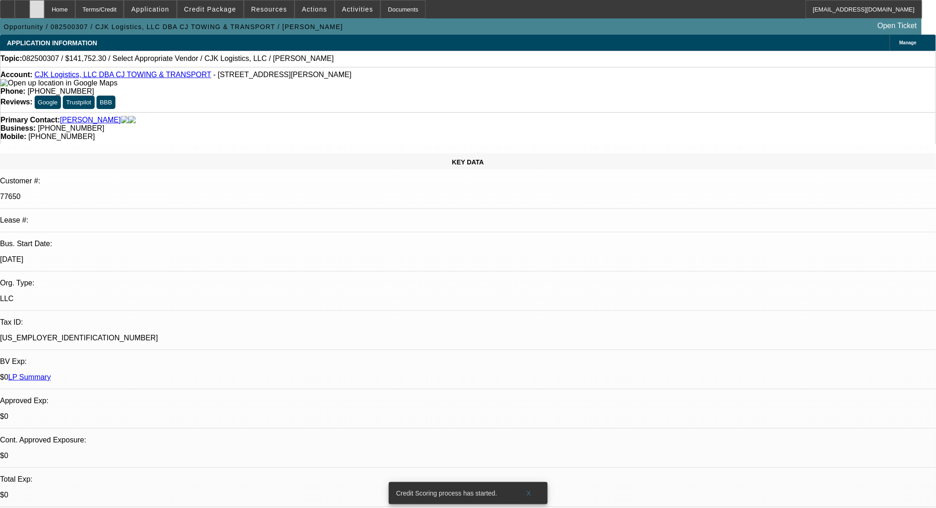
click at [44, 8] on div at bounding box center [37, 9] width 15 height 18
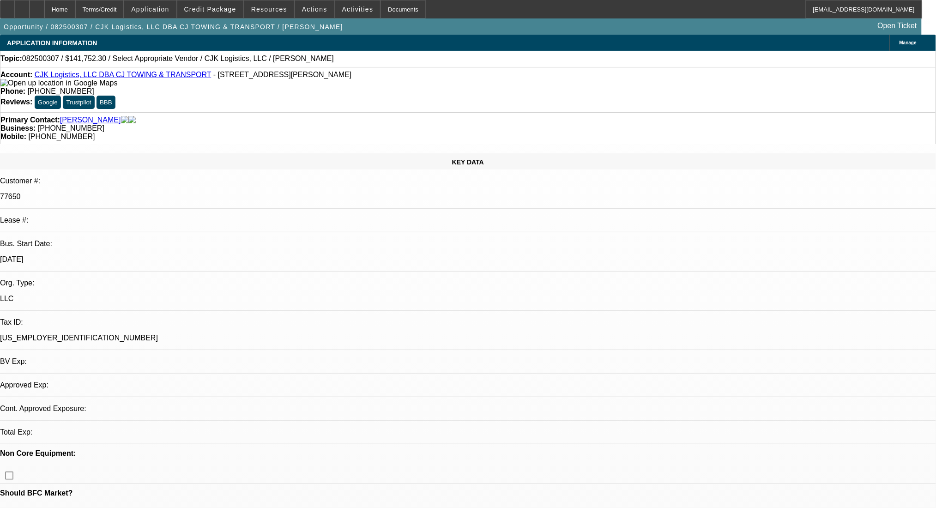
select select "0"
select select "2"
select select "0"
select select "1"
select select "2"
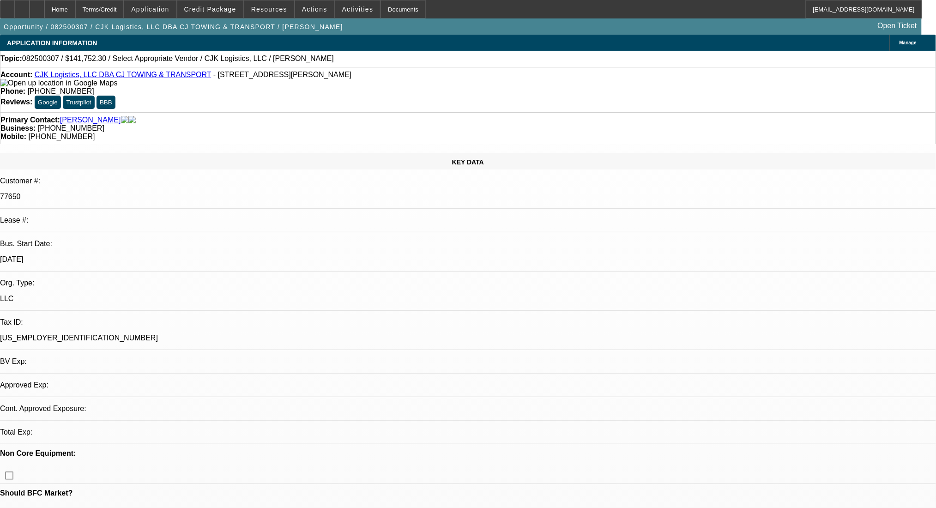
select select "6"
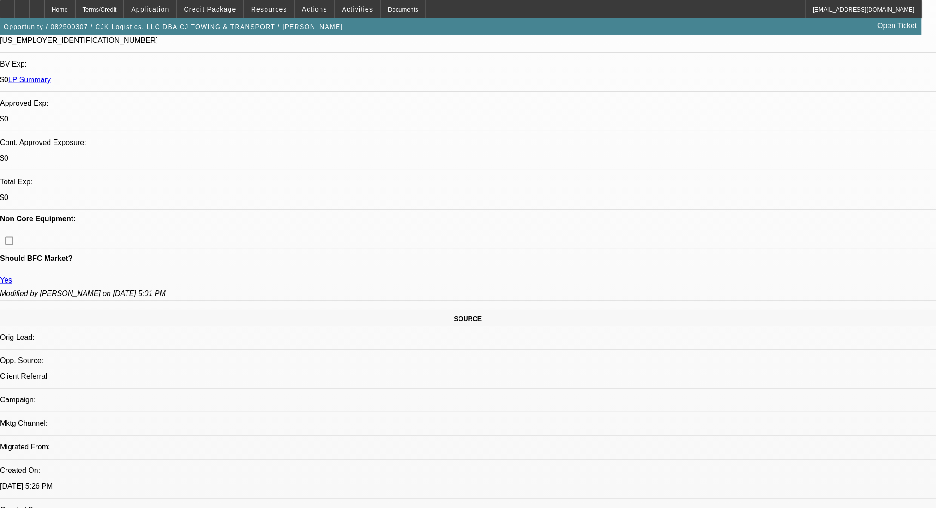
scroll to position [123, 0]
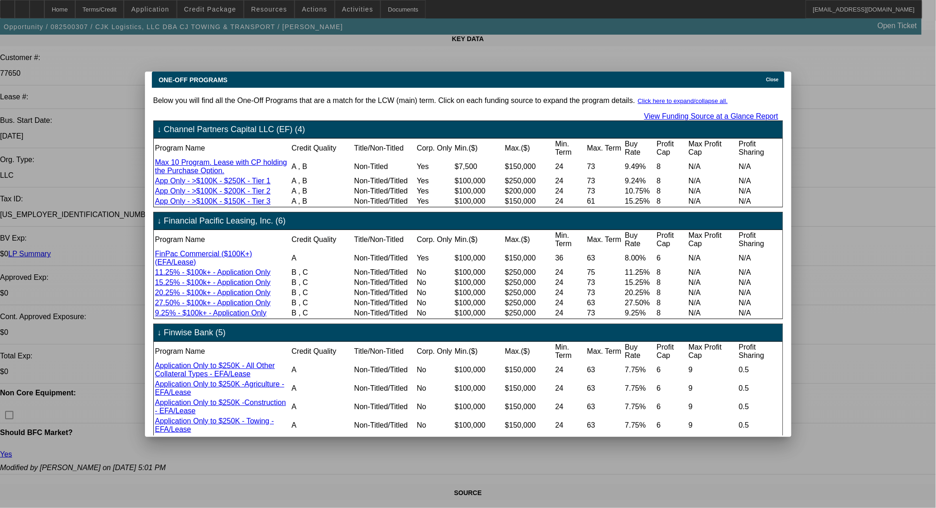
click at [777, 77] on span "Close" at bounding box center [772, 79] width 12 height 5
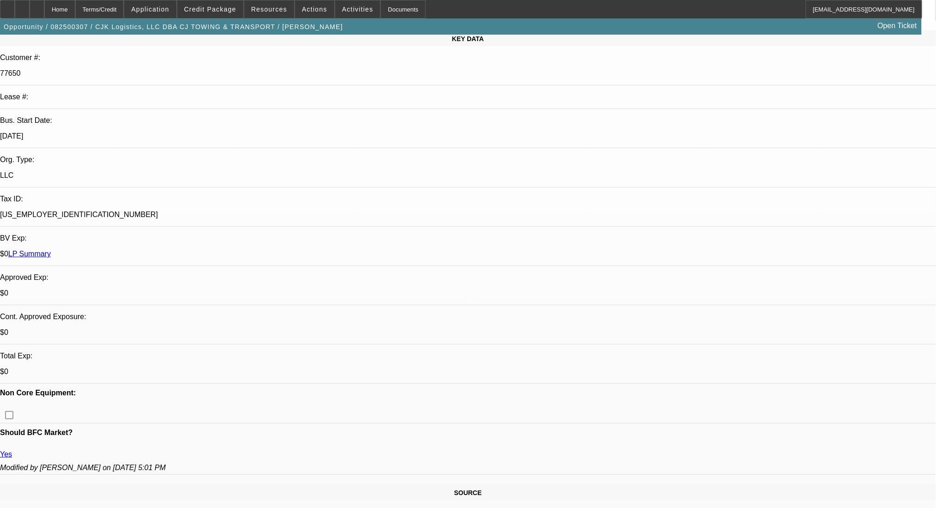
scroll to position [123, 0]
click at [111, 11] on div "Terms/Credit" at bounding box center [99, 9] width 49 height 18
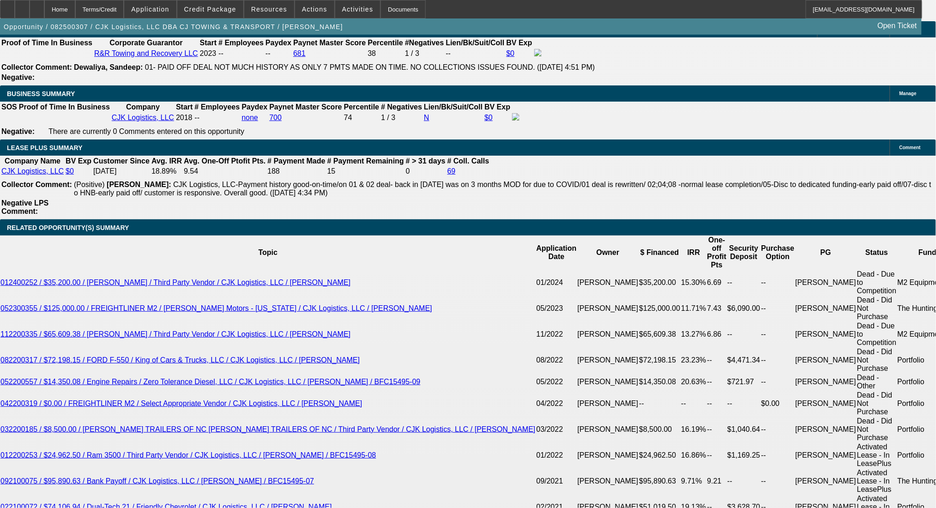
scroll to position [1478, 0]
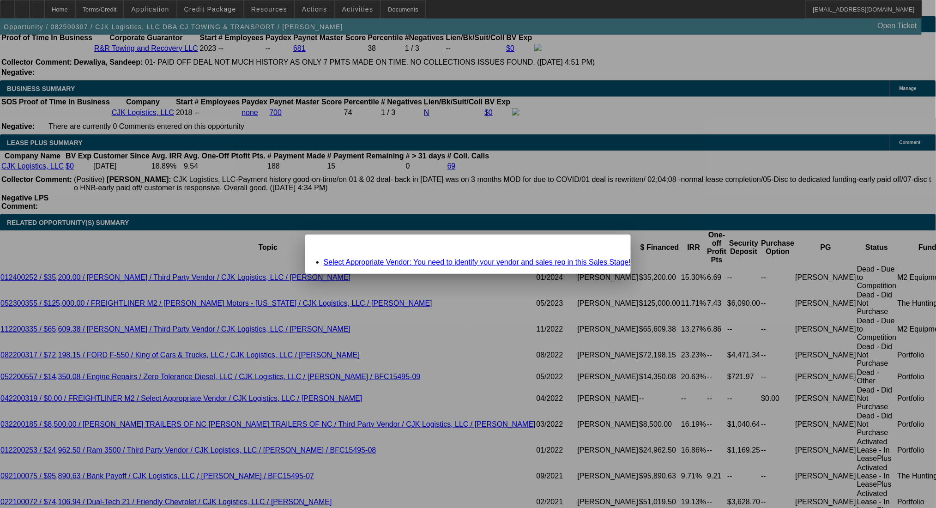
scroll to position [0, 0]
click at [497, 261] on link "Select Appropriate Vendor: You need to identify your vendor and sales rep in th…" at bounding box center [477, 262] width 307 height 8
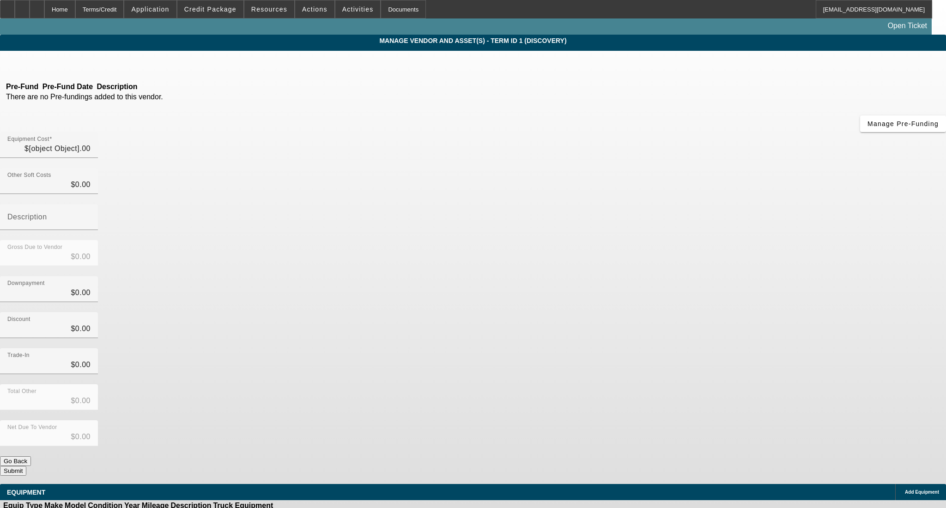
type input "$141,752.30"
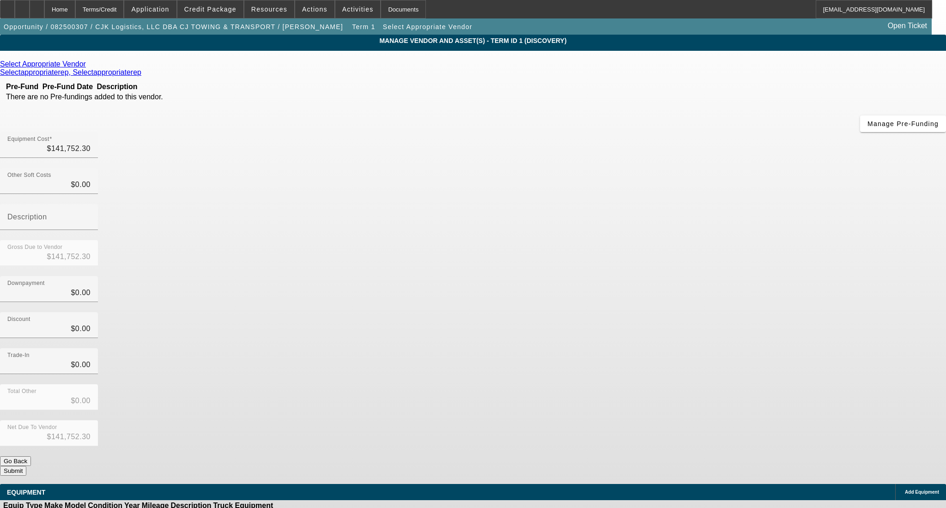
click at [88, 68] on icon at bounding box center [88, 64] width 0 height 8
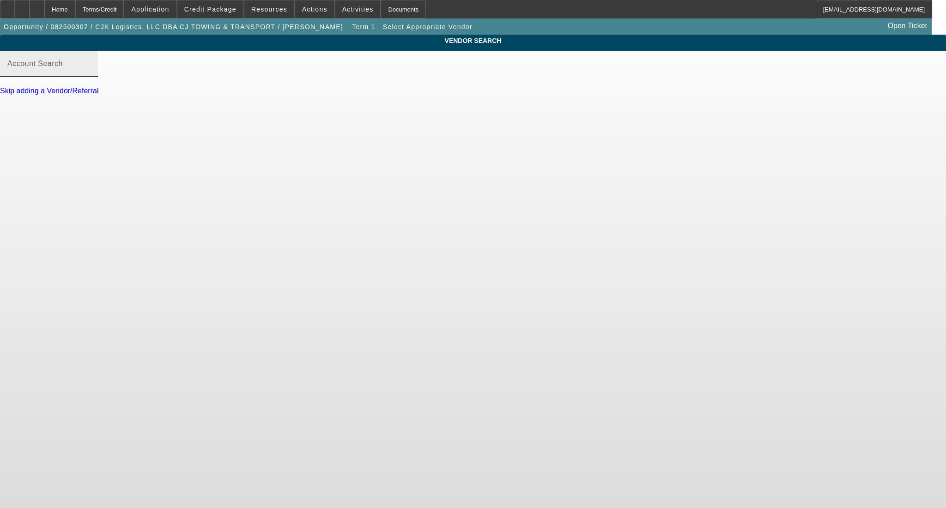
click at [91, 73] on input "Account Search" at bounding box center [48, 67] width 83 height 11
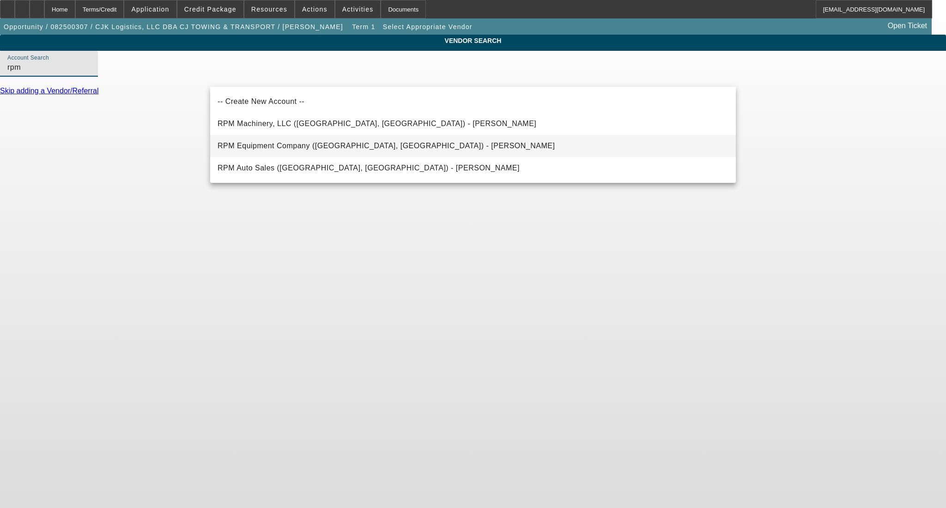
click at [291, 148] on span "RPM Equipment Company ([GEOGRAPHIC_DATA], [GEOGRAPHIC_DATA]) - [PERSON_NAME]" at bounding box center [386, 146] width 337 height 8
type input "RPM Equipment Company ([GEOGRAPHIC_DATA], [GEOGRAPHIC_DATA]) - [PERSON_NAME]"
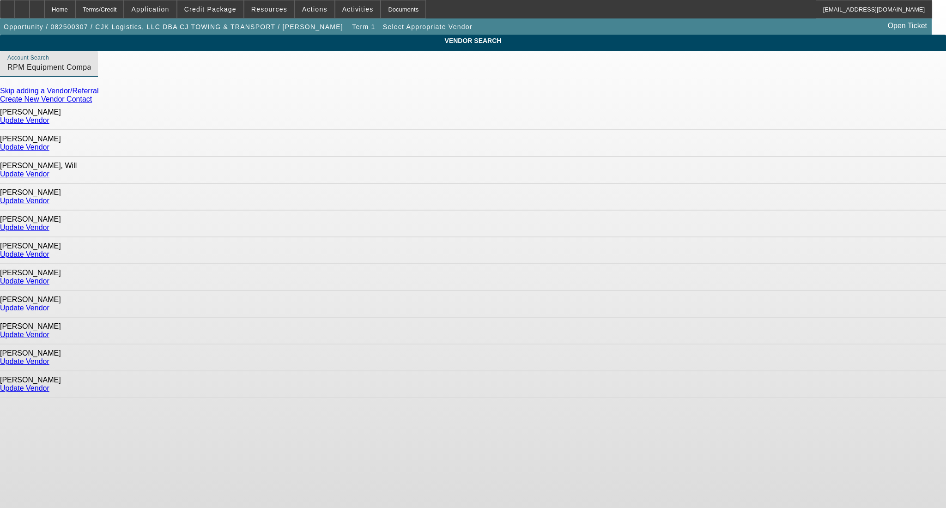
click at [49, 197] on link "Update Vendor" at bounding box center [24, 201] width 49 height 8
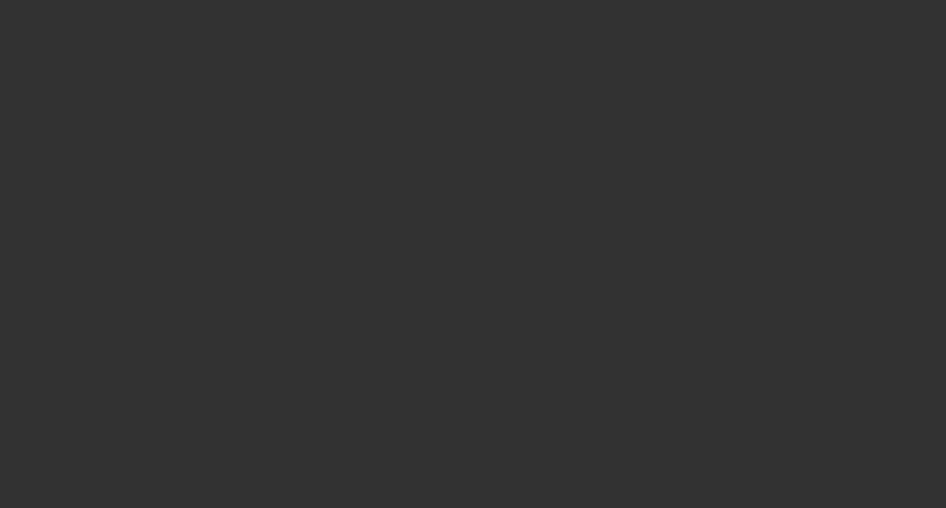
type input "$141,752.30"
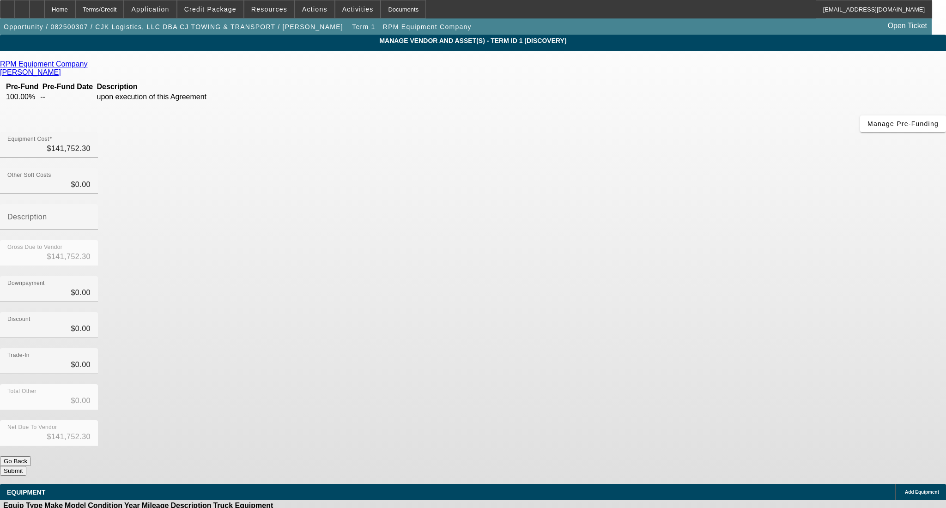
click at [905, 490] on span "Add Equipment" at bounding box center [922, 492] width 34 height 5
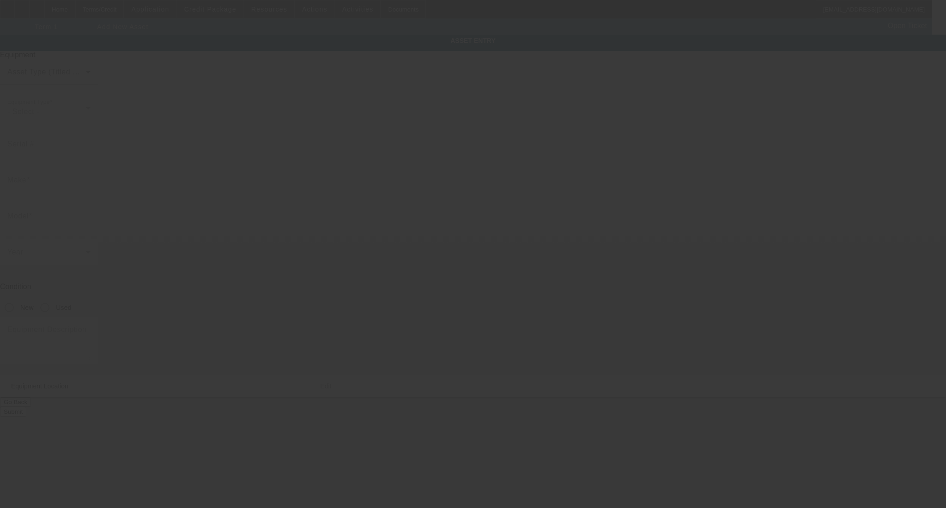
type input "22031 Walnut Dr"
type input "[PERSON_NAME]"
type input "77365"
type input "[PERSON_NAME]"
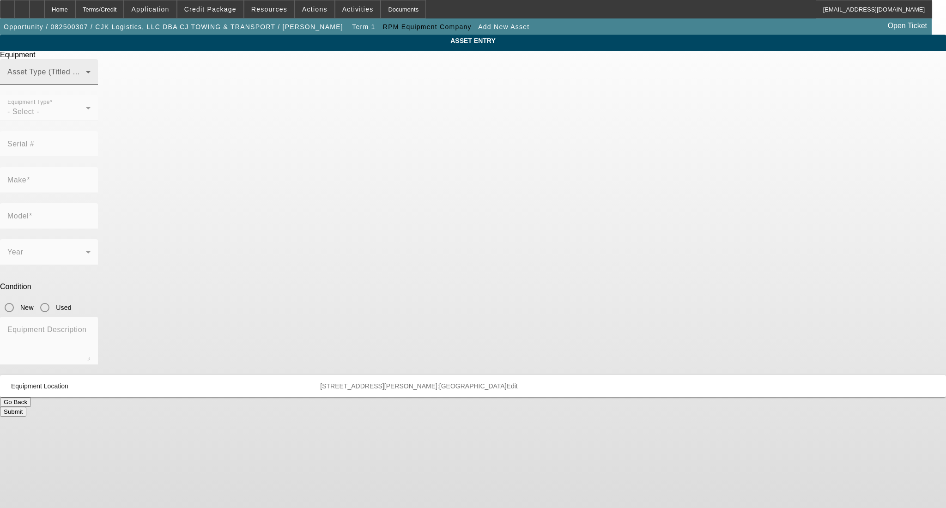
click at [86, 81] on span at bounding box center [46, 75] width 79 height 11
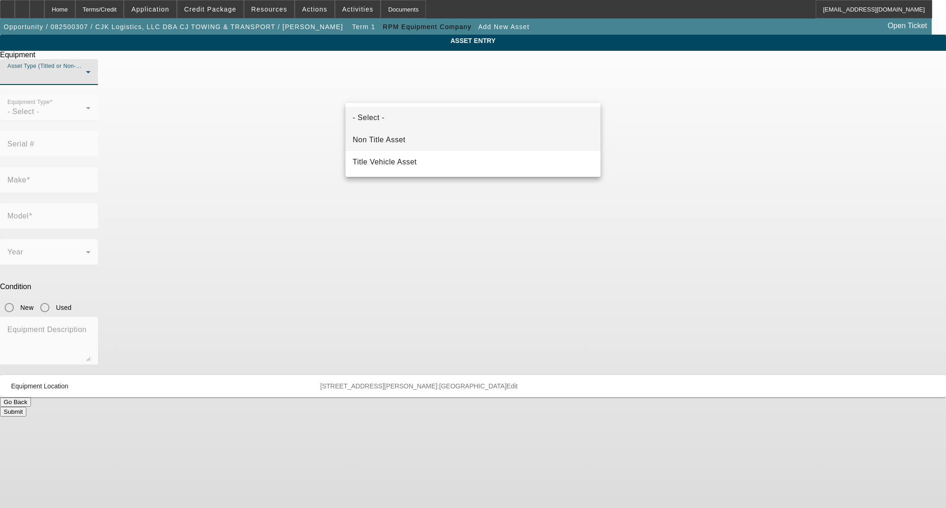
click at [403, 154] on mat-option "Title Vehicle Asset" at bounding box center [473, 162] width 255 height 22
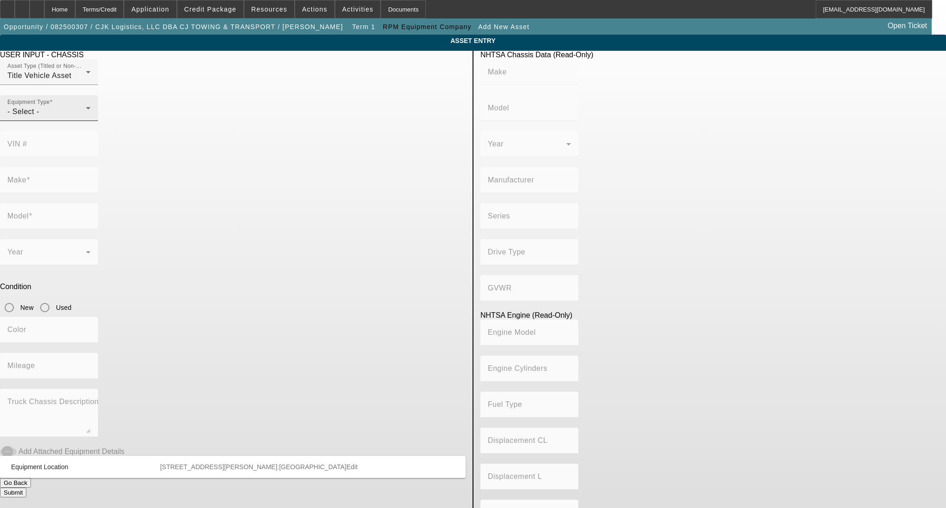
click at [91, 119] on div "Equipment Type - Select -" at bounding box center [48, 108] width 83 height 26
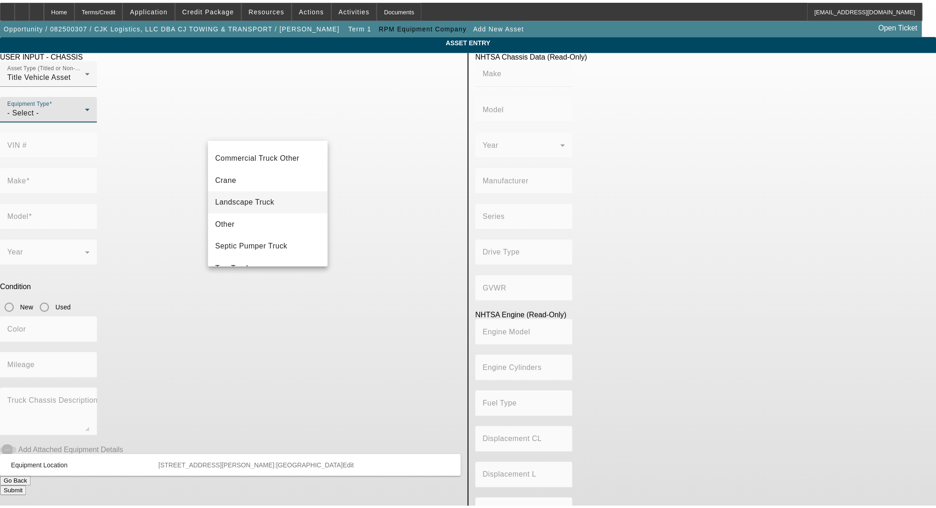
scroll to position [102, 0]
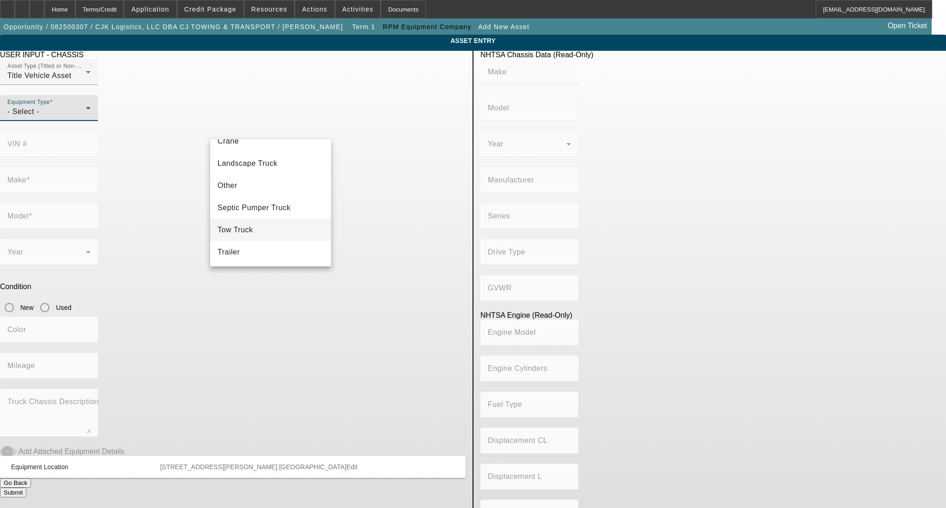
click at [242, 229] on span "Tow Truck" at bounding box center [236, 230] width 36 height 11
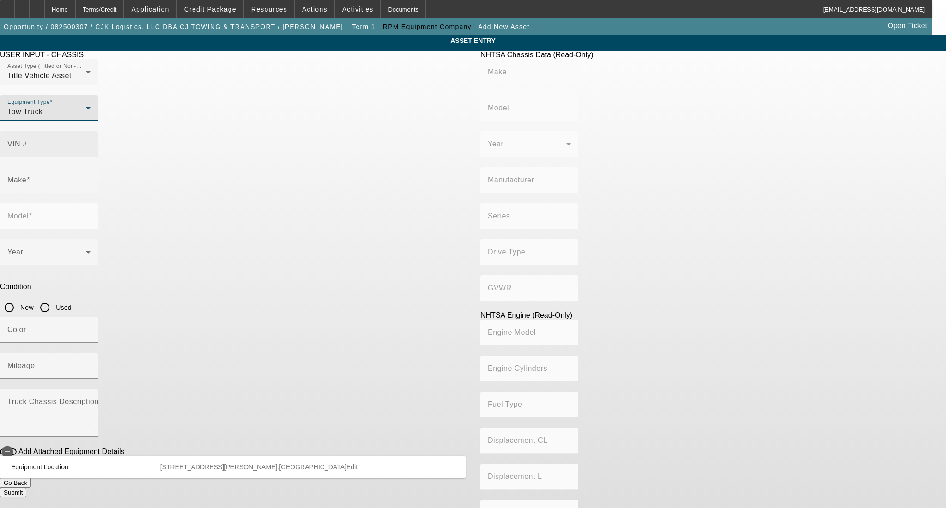
click at [27, 140] on mat-label "VIN #" at bounding box center [17, 144] width 20 height 8
click at [91, 142] on input "VIN #" at bounding box center [48, 147] width 83 height 11
paste input "[US_VEHICLE_IDENTIFICATION_NUMBER]"
type input "[US_VEHICLE_IDENTIFICATION_NUMBER]"
type input "INTERNATIONAL"
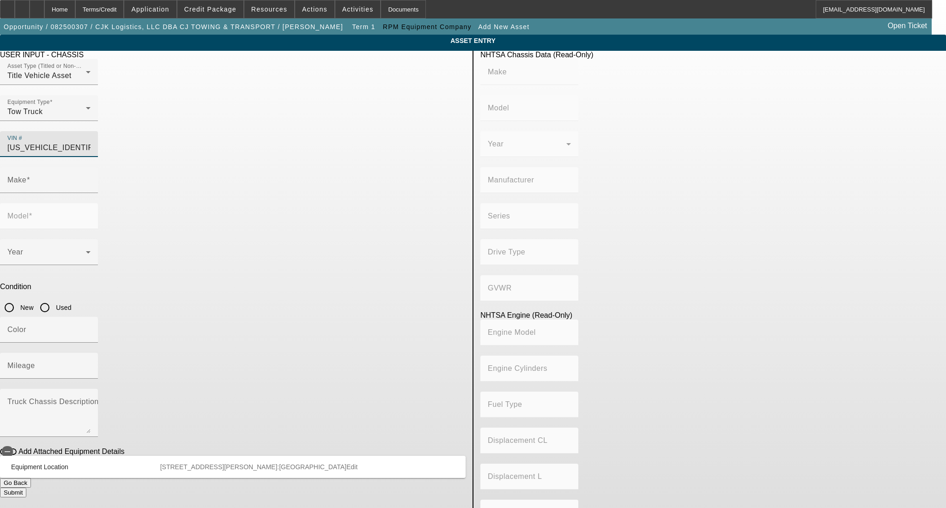
type input "MV607"
type input "BLUE DIAMOND TRUCK, S. DE [PERSON_NAME] DE C. V."
type input "MV"
type input "4x2"
type input "Class 6: 19,501 - 26,000 lb (8,845 - 11,794 kg)"
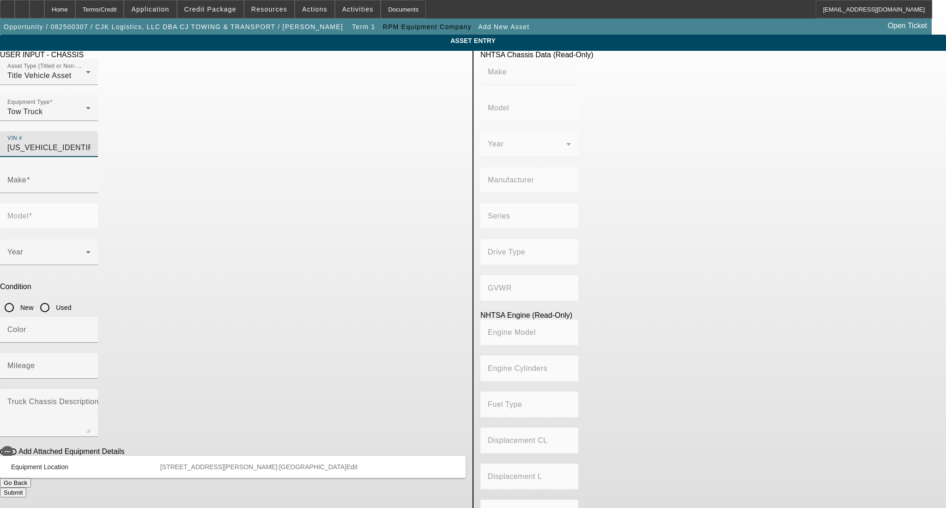
type input "B 6.7"
type input "Diesel"
type input "408.85908543470"
type input "6.7"
type input "INTERNATIONAL"
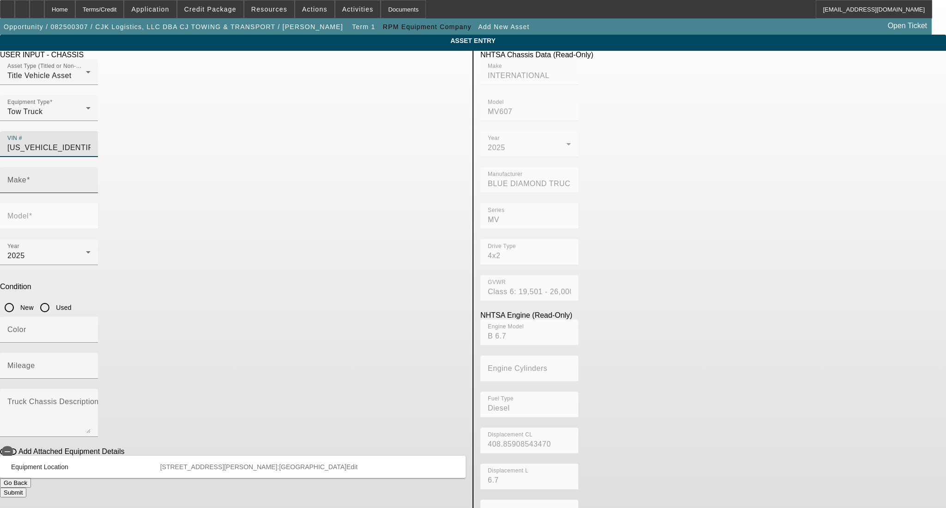
type input "MV607"
type input "[US_VEHICLE_IDENTIFICATION_NUMBER]"
click at [18, 298] on input "New" at bounding box center [9, 307] width 18 height 18
radio input "true"
type input "INTERNATIONAL"
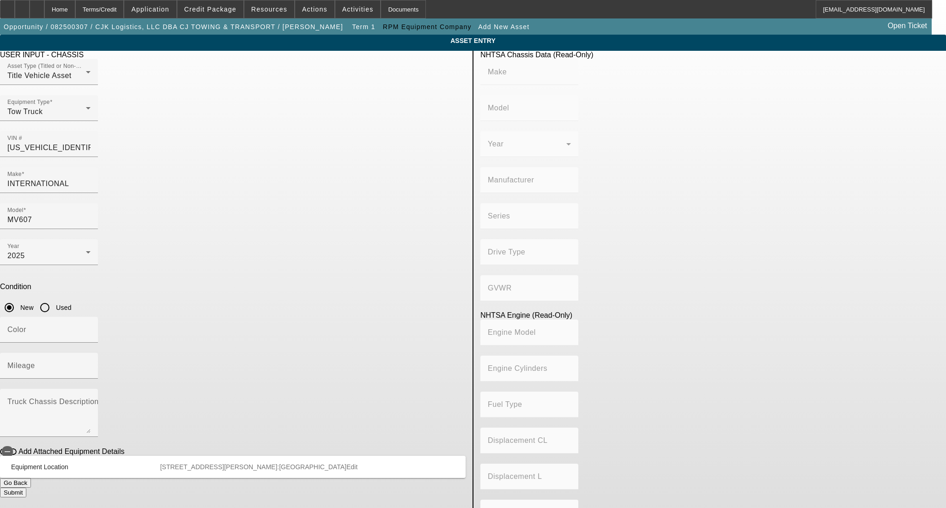
type input "MV607"
type input "BLUE DIAMOND TRUCK, S. DE R. L. DE C. V."
type input "MV"
type input "4x2"
type input "Class 6: 19,501 - 26,000 lb (8,845 - 11,794 kg)"
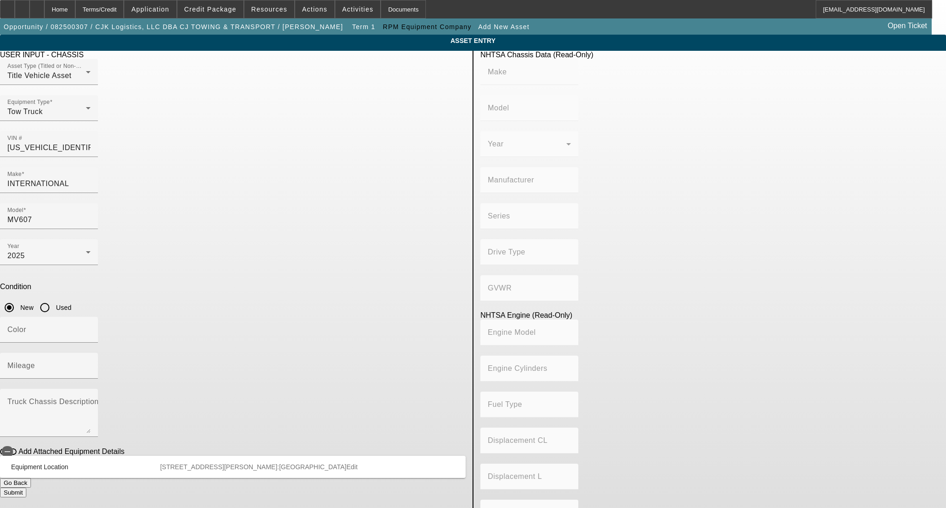
type input "B 6.7"
type input "Diesel"
type input "408.85908543470"
type input "6.7"
click at [12, 448] on icon "button" at bounding box center [7, 452] width 8 height 8
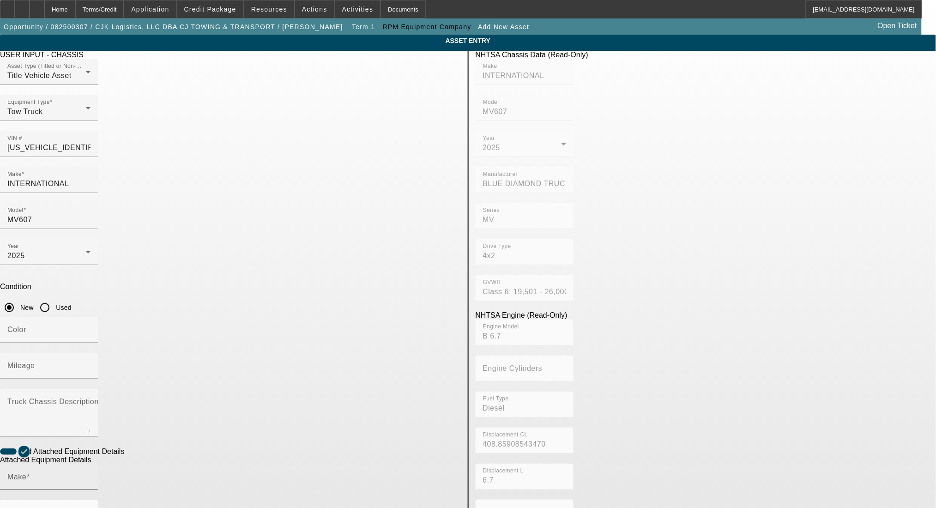
click at [91, 475] on input "Make" at bounding box center [48, 480] width 83 height 11
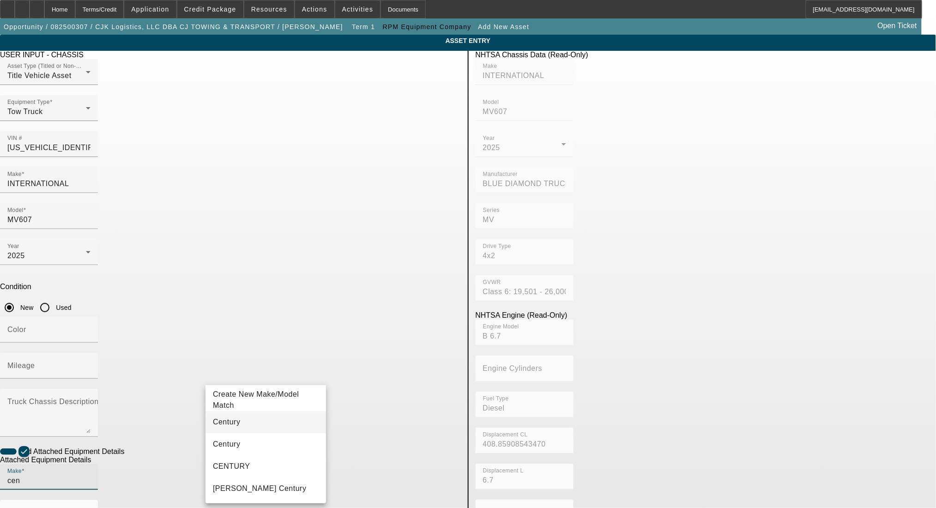
click at [261, 424] on mat-option "Century" at bounding box center [266, 422] width 121 height 22
type input "Century"
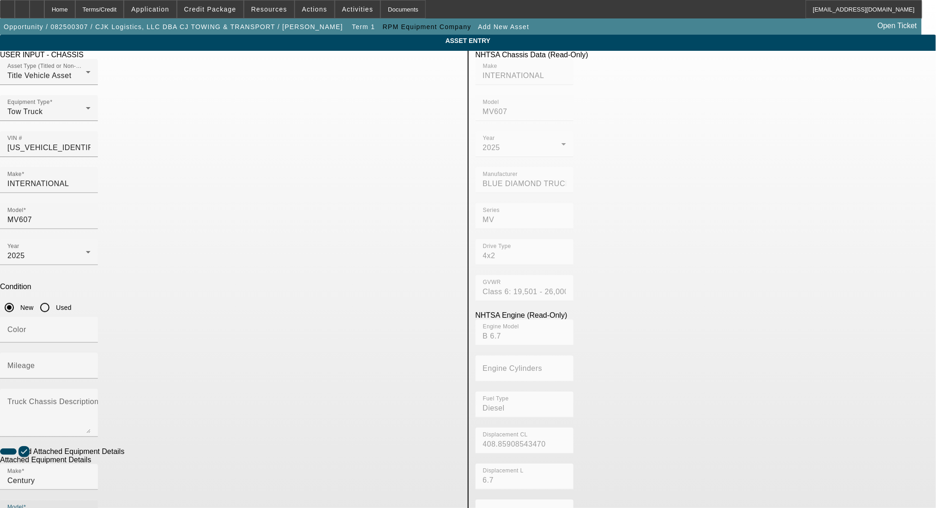
click at [91, 508] on input "Model" at bounding box center [48, 516] width 83 height 11
paste input "12 Series LCG"
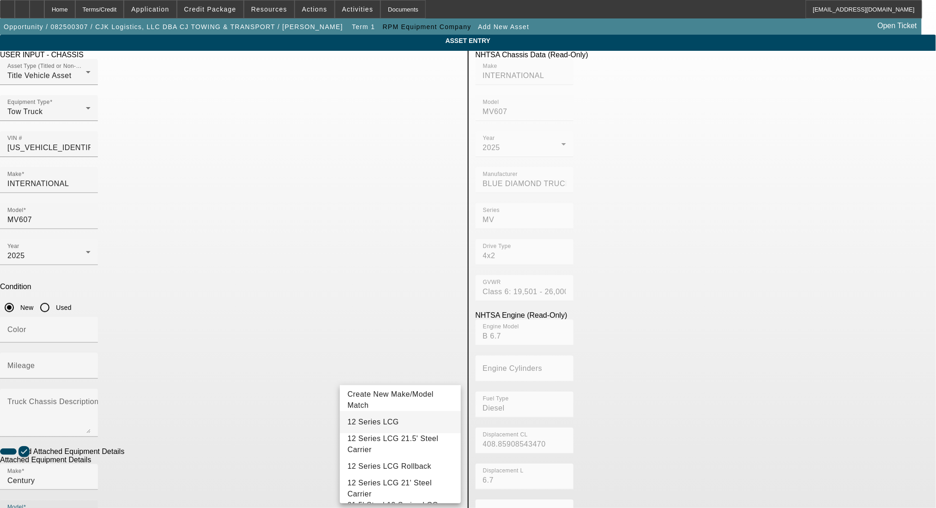
type input "12 Series LCG"
click at [420, 425] on mat-option "12 Series LCG" at bounding box center [400, 422] width 121 height 22
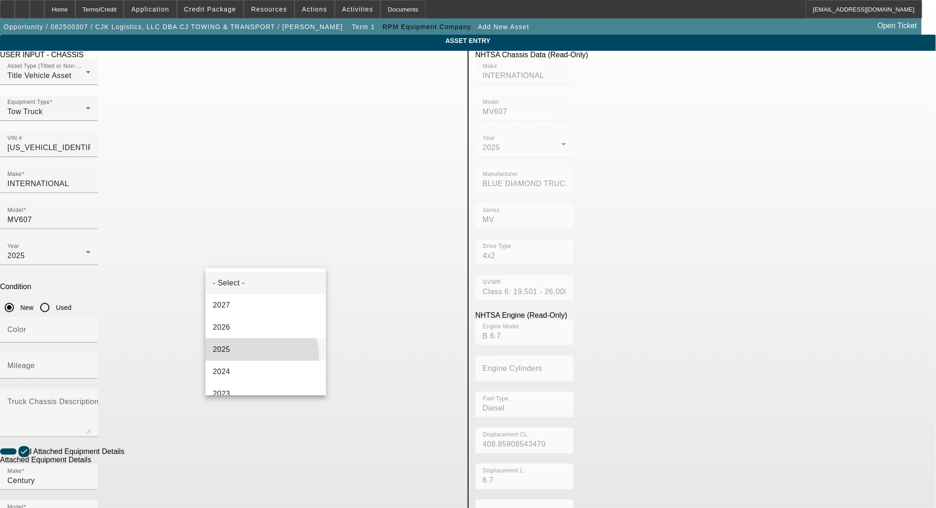
click at [250, 357] on mat-option "2025" at bounding box center [266, 350] width 121 height 22
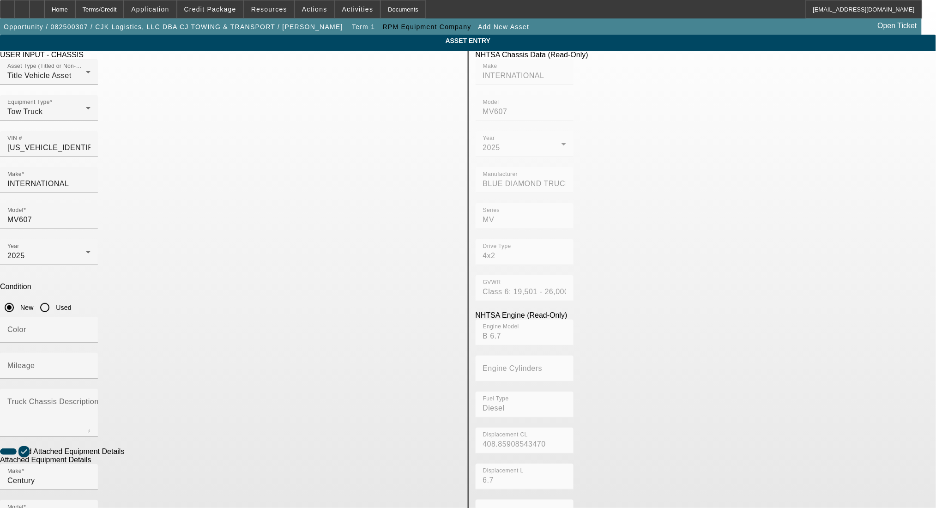
paste input "ST12L2D251761"
type input "ST12L2D251761"
radio input "true"
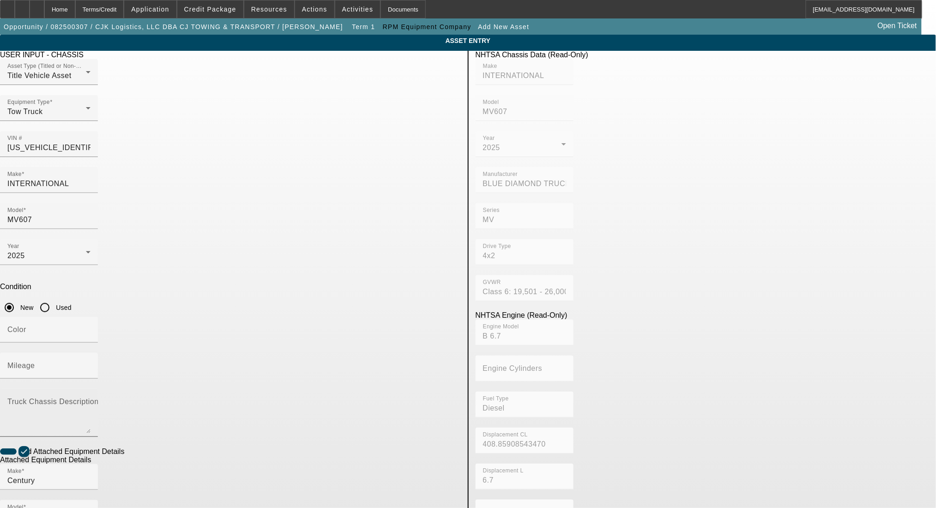
click at [91, 400] on textarea "Truck Chassis Description (Describe the truck chassis only)" at bounding box center [48, 416] width 83 height 33
type textarea "with"
click at [91, 317] on div "Color" at bounding box center [48, 330] width 83 height 26
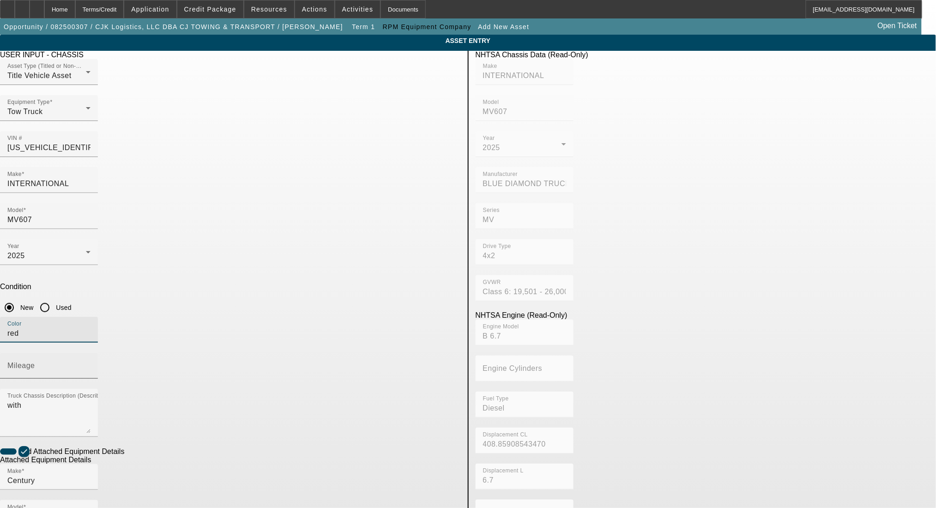
type input "red"
click at [91, 364] on input "Mileage" at bounding box center [48, 369] width 83 height 11
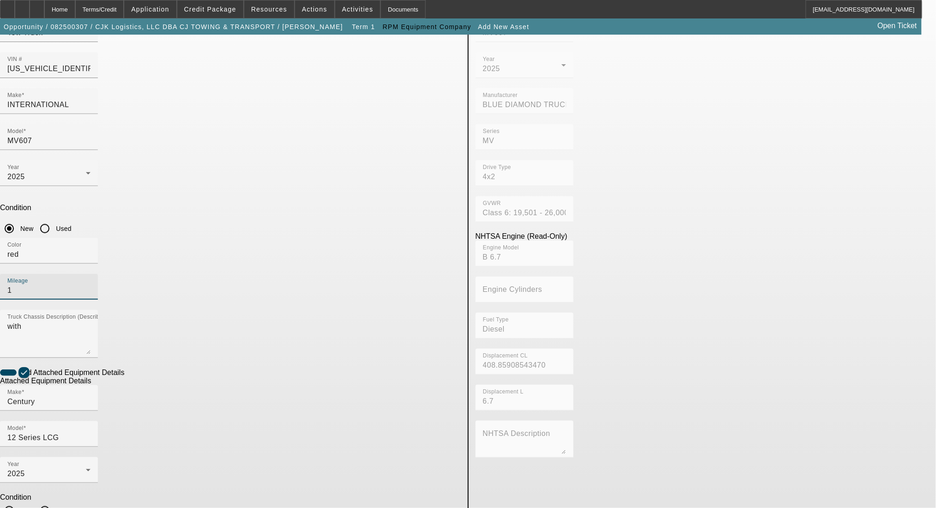
scroll to position [87, 0]
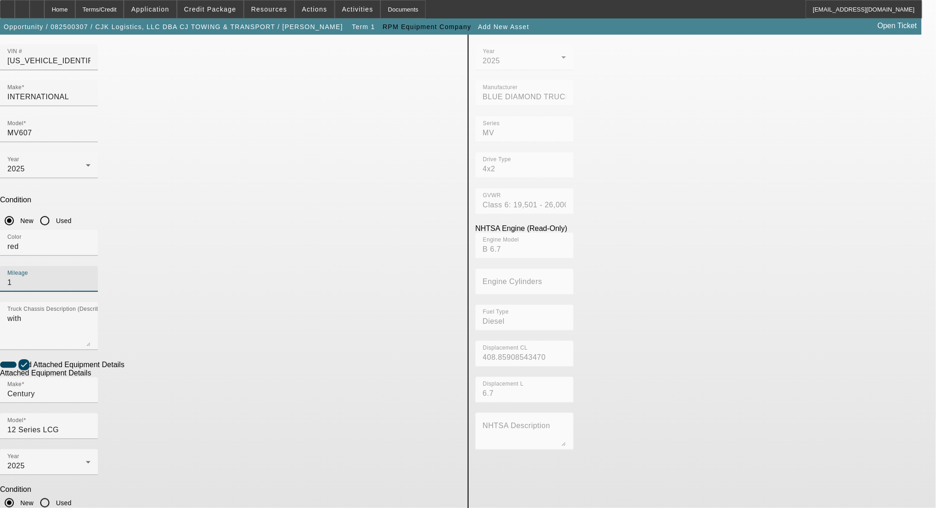
type input "1"
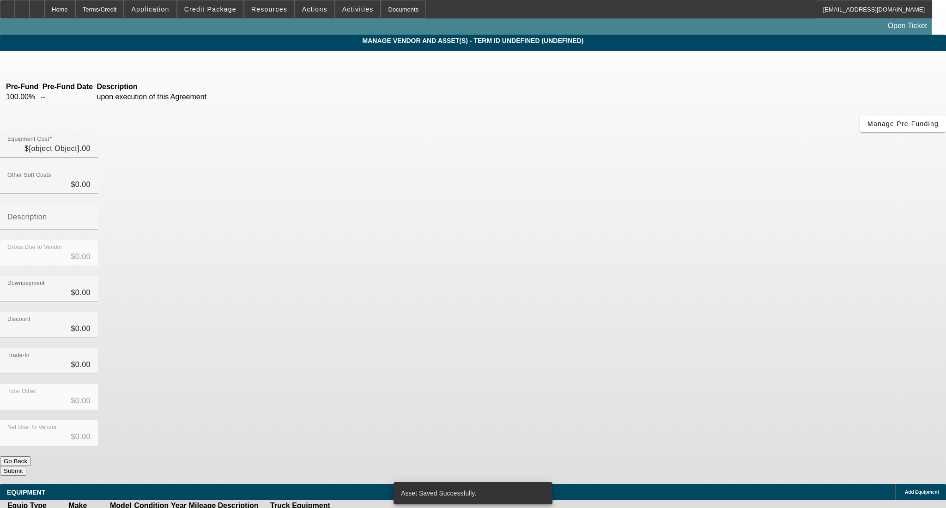
type input "$141,752.30"
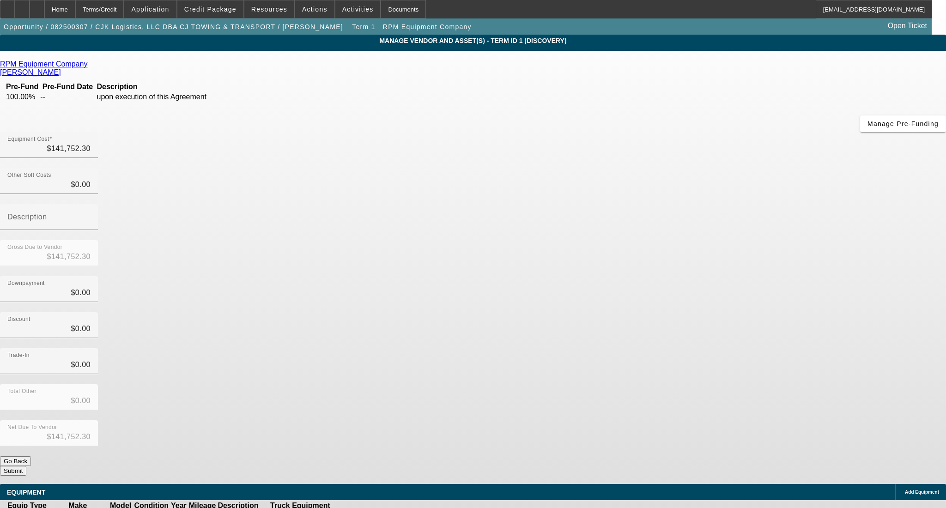
click at [677, 420] on div "Net Due To Vendor $141,752.30" at bounding box center [473, 438] width 946 height 36
drag, startPoint x: 678, startPoint y: 352, endPoint x: 683, endPoint y: 358, distance: 7.5
click at [683, 358] on div "Equipment Cost $141,752.30 Other Soft Costs $0.00 Description Gross Due to Vend…" at bounding box center [473, 304] width 946 height 344
click at [26, 466] on button "Submit" at bounding box center [13, 471] width 26 height 10
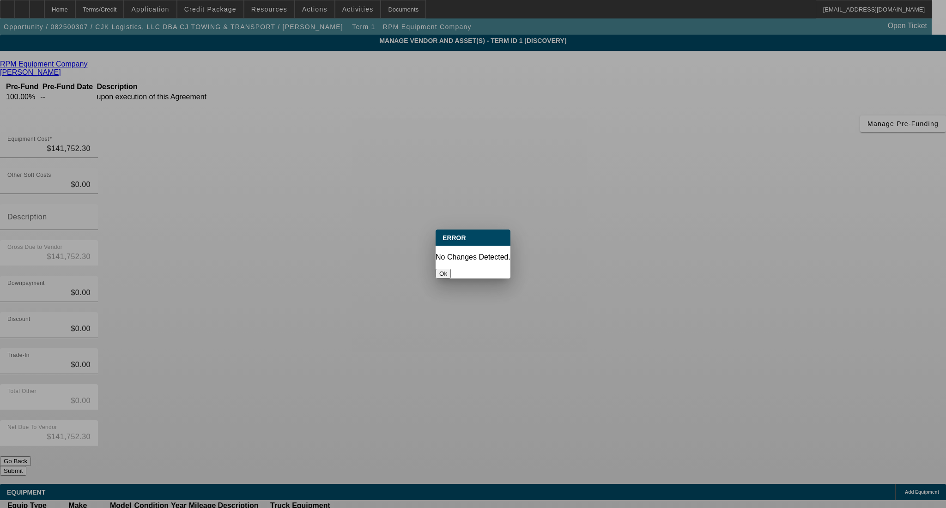
click at [451, 269] on button "Ok" at bounding box center [443, 274] width 15 height 10
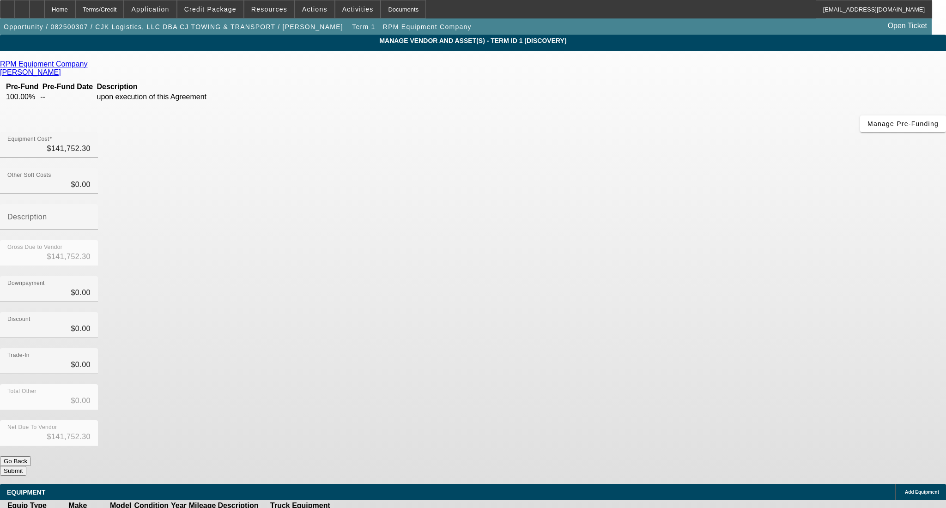
click at [26, 466] on button "Submit" at bounding box center [13, 471] width 26 height 10
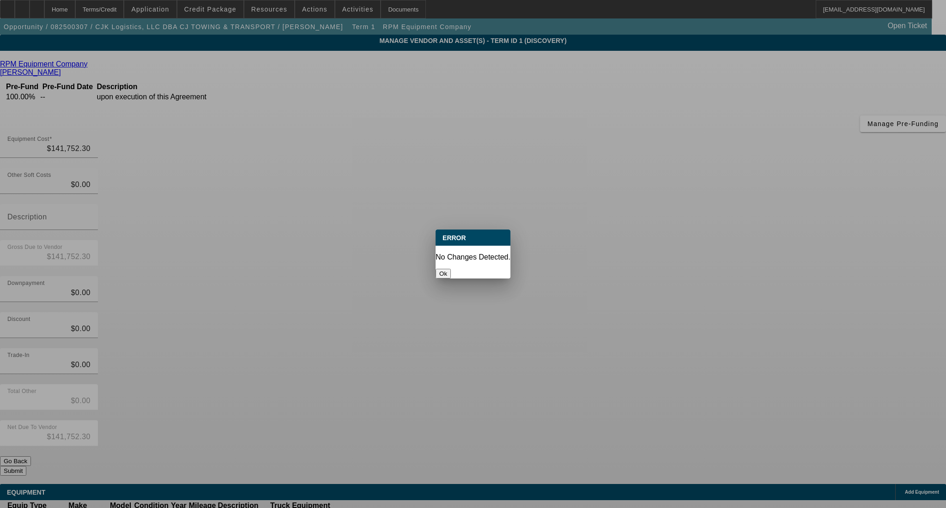
click at [451, 269] on button "Ok" at bounding box center [443, 274] width 15 height 10
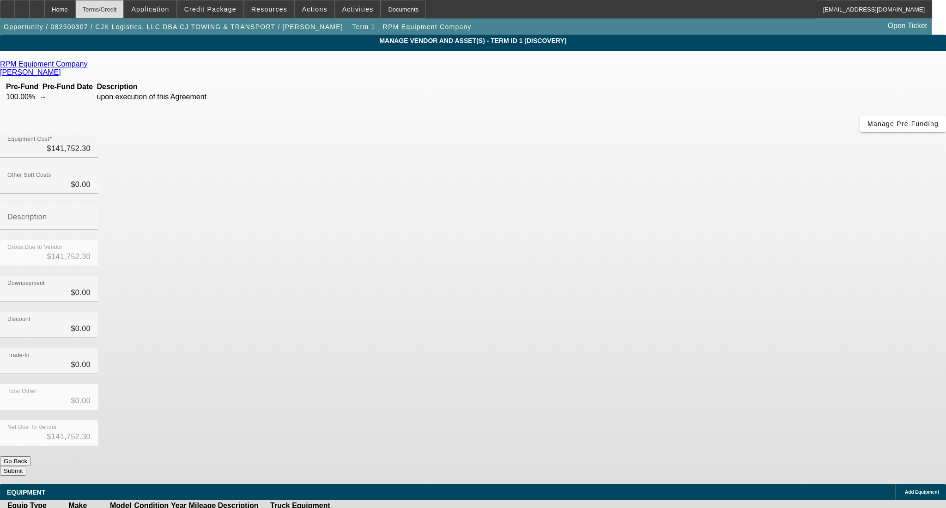
click at [117, 9] on div "Terms/Credit" at bounding box center [99, 9] width 49 height 18
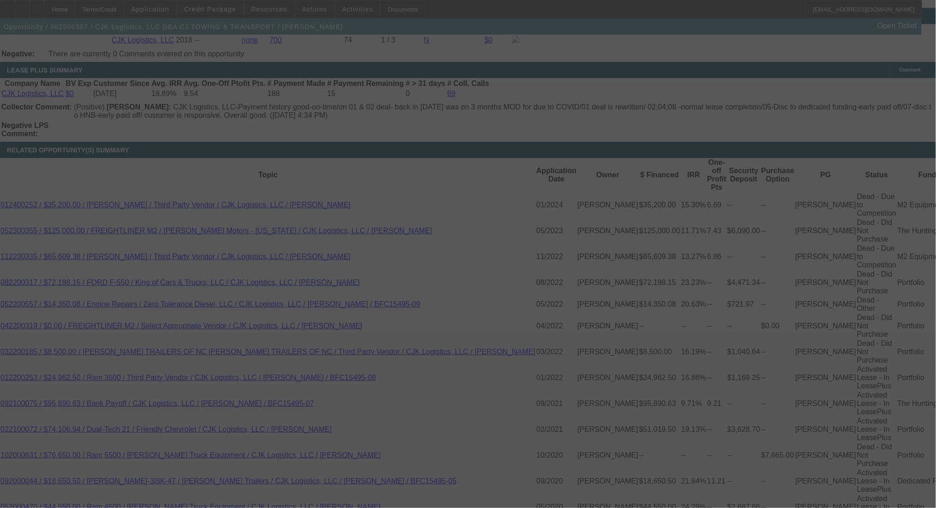
scroll to position [1631, 0]
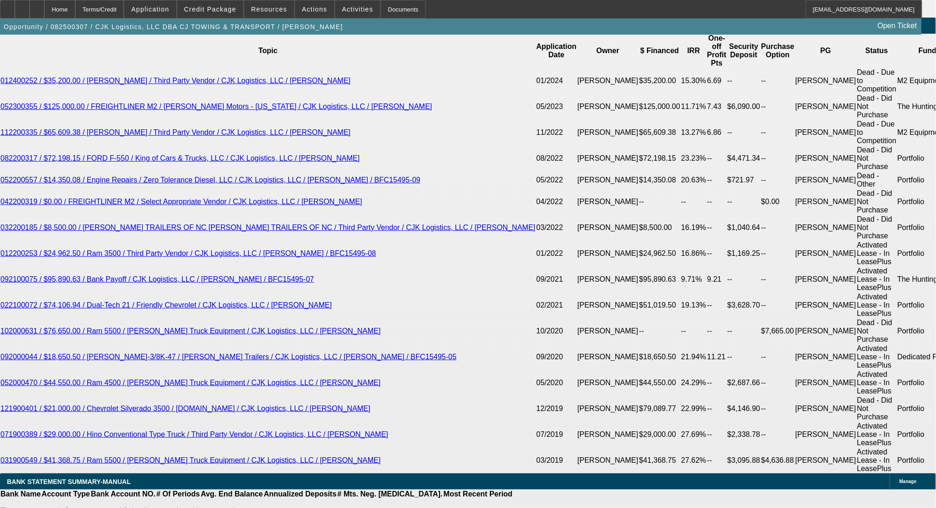
select select "0"
select select "2"
select select "0"
select select "6"
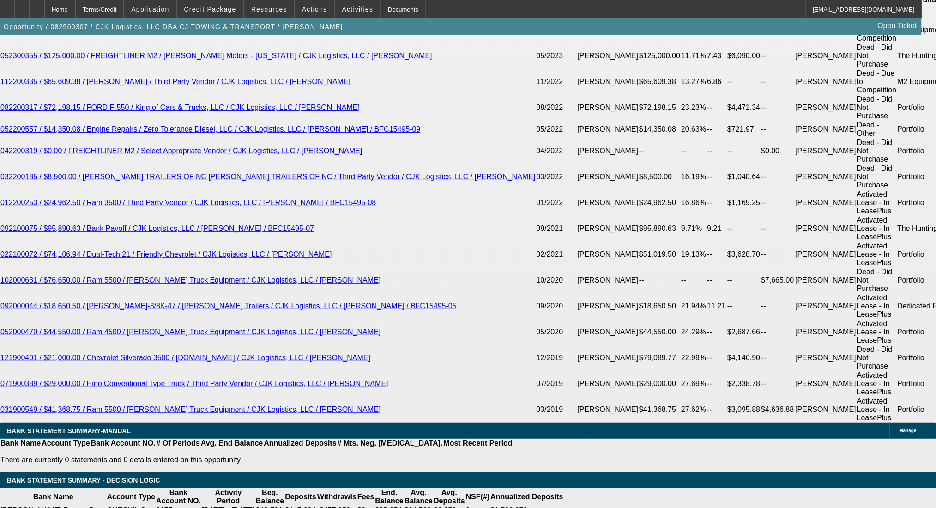
scroll to position [1781, 0]
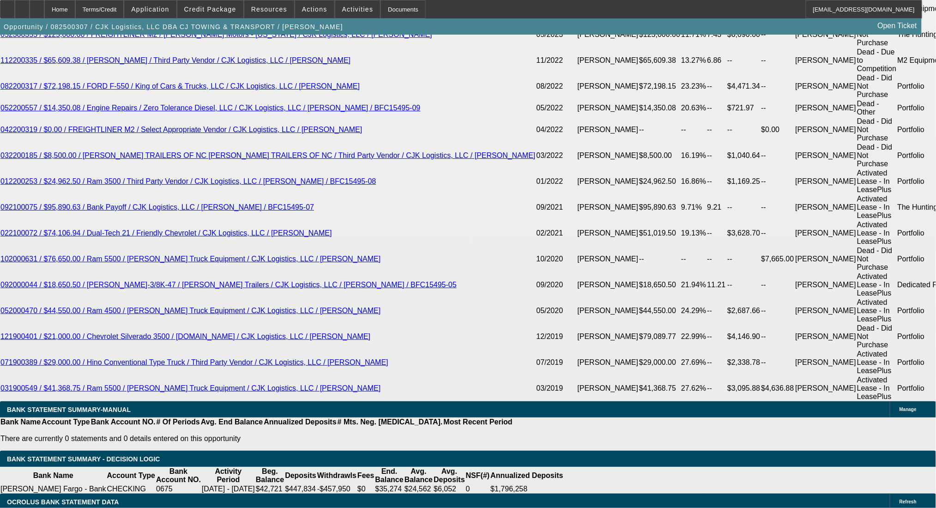
select select "0"
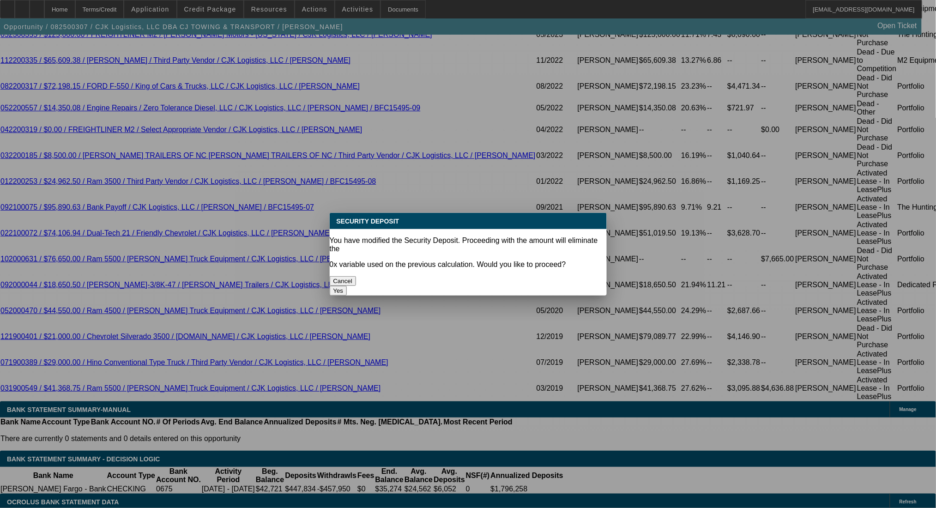
drag, startPoint x: 565, startPoint y: 267, endPoint x: 535, endPoint y: 275, distance: 30.6
click at [347, 286] on button "Yes" at bounding box center [339, 291] width 18 height 10
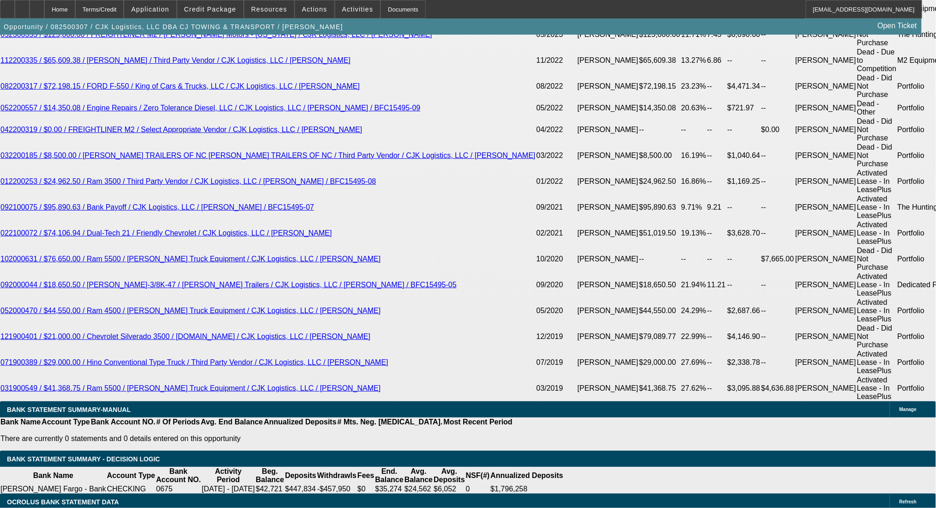
type input "$0.00"
select select "1"
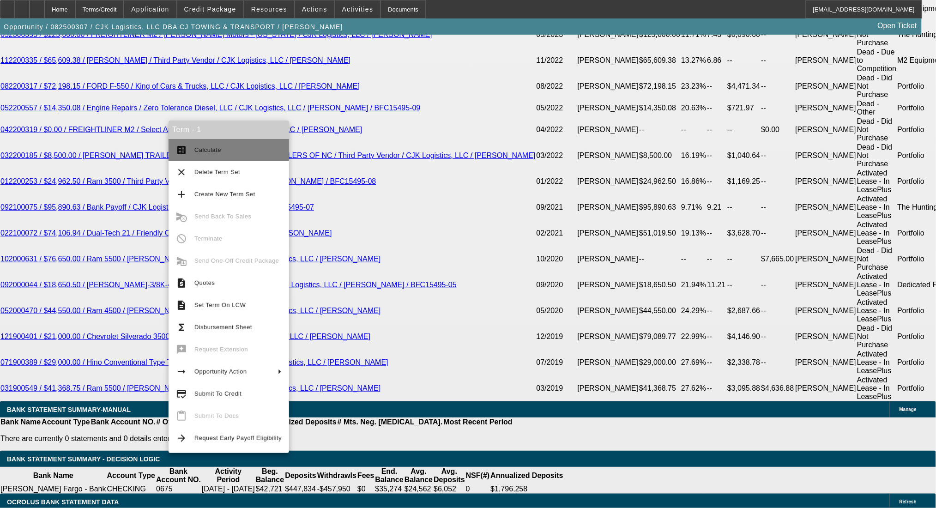
click at [194, 155] on button "calculate Calculate" at bounding box center [229, 150] width 121 height 22
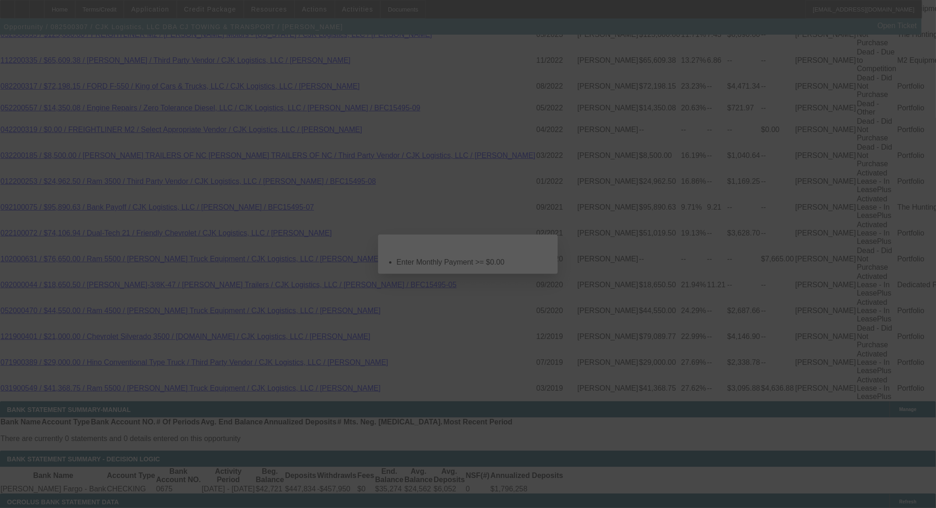
scroll to position [0, 0]
select select "0"
select select "6"
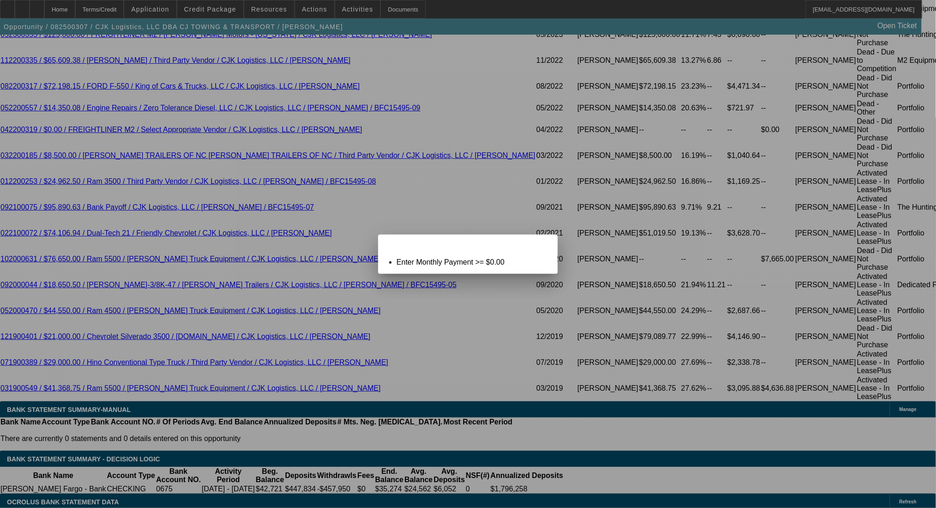
drag, startPoint x: 540, startPoint y: 248, endPoint x: 220, endPoint y: 205, distance: 323.0
click at [540, 245] on span "Close" at bounding box center [546, 242] width 12 height 5
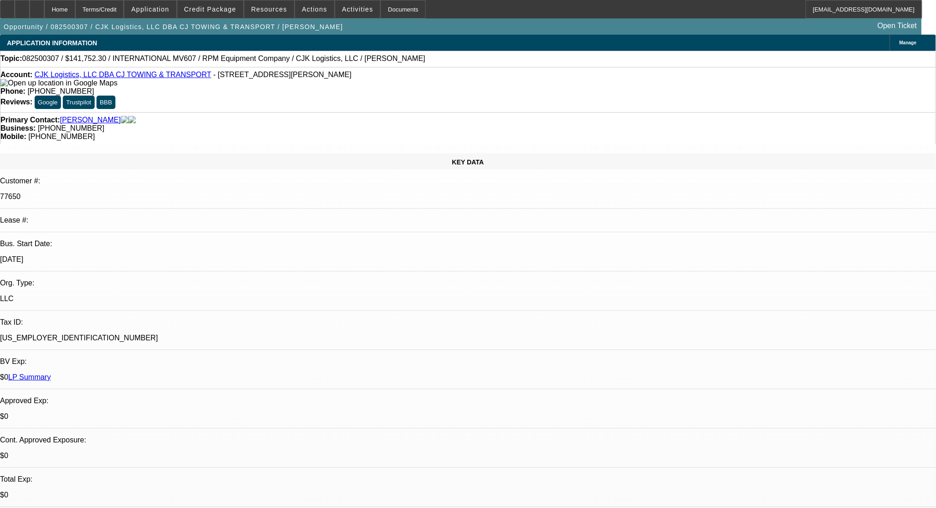
scroll to position [1781, 0]
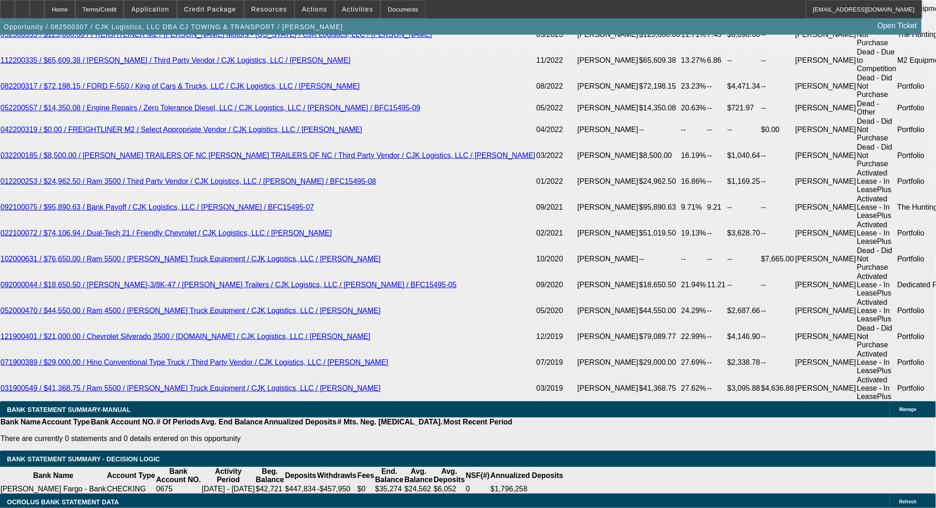
type input "1"
type input "$2,423.08"
type input "10"
type input "$3,011.82"
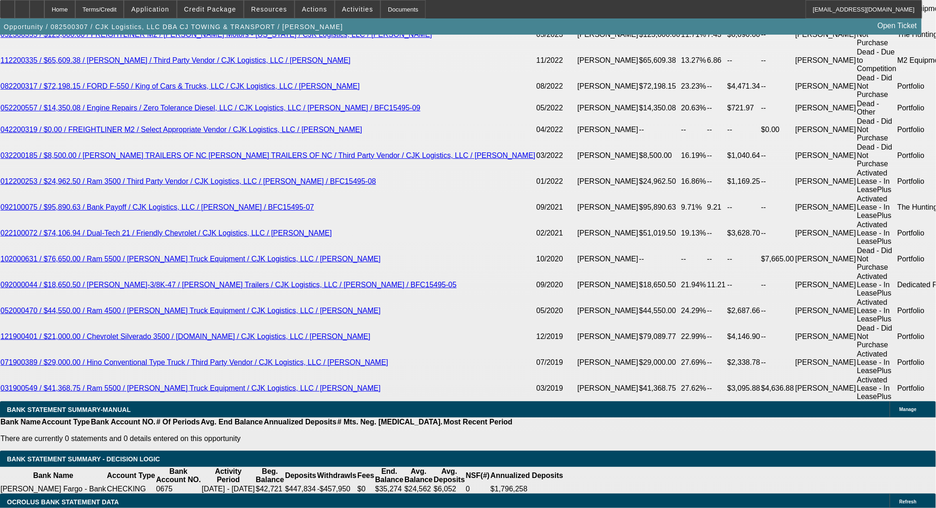
type input "1"
type input "$2,423.08"
type input "10"
type input "$2,942.54"
type input "1"
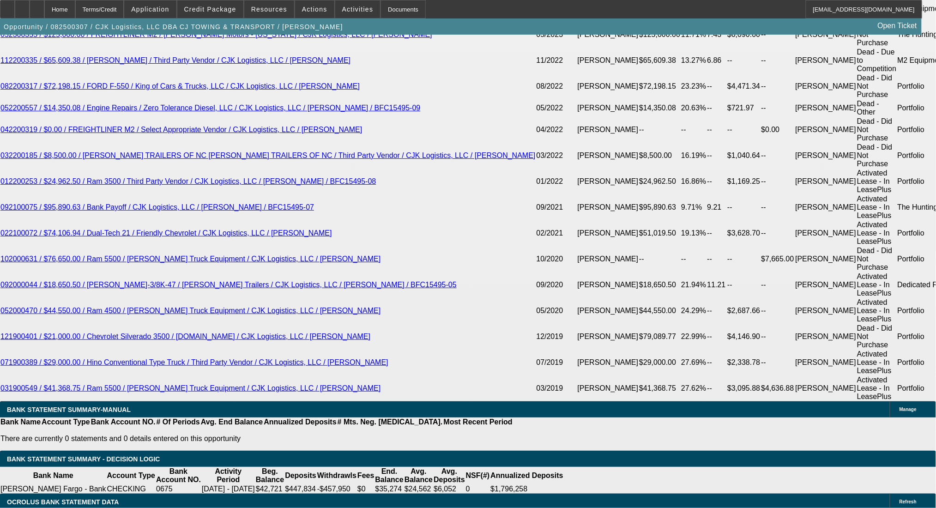
type input "$2,423.08"
type input "9"
type input "1"
type input "19"
type input "$3,677.13"
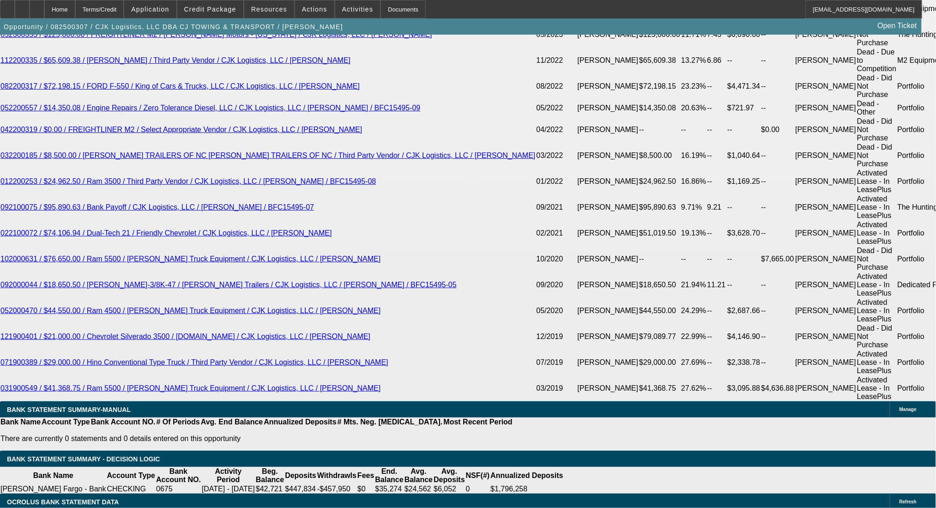
drag, startPoint x: 208, startPoint y: 267, endPoint x: 242, endPoint y: 270, distance: 33.3
type input "9"
type input "$2,942.54"
type input "9"
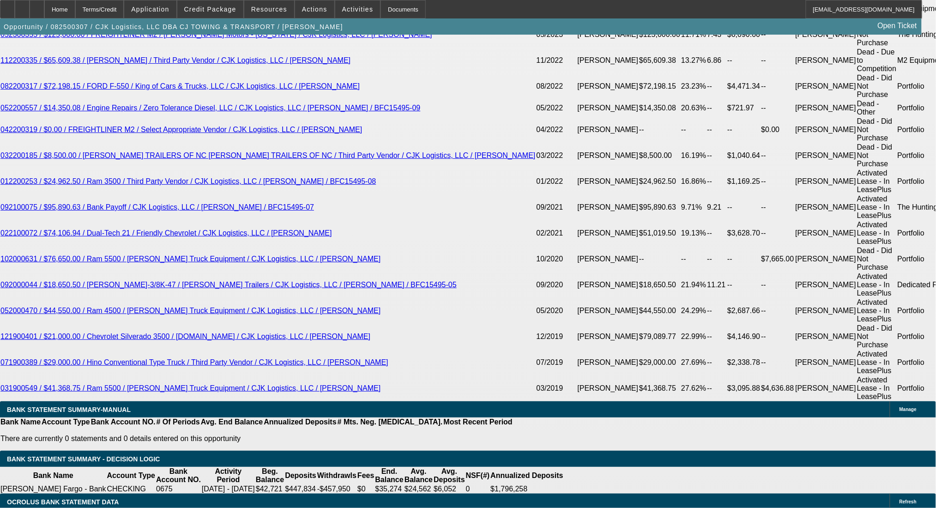
drag, startPoint x: 201, startPoint y: 266, endPoint x: 213, endPoint y: 266, distance: 11.6
type input "2942"
type input "9"
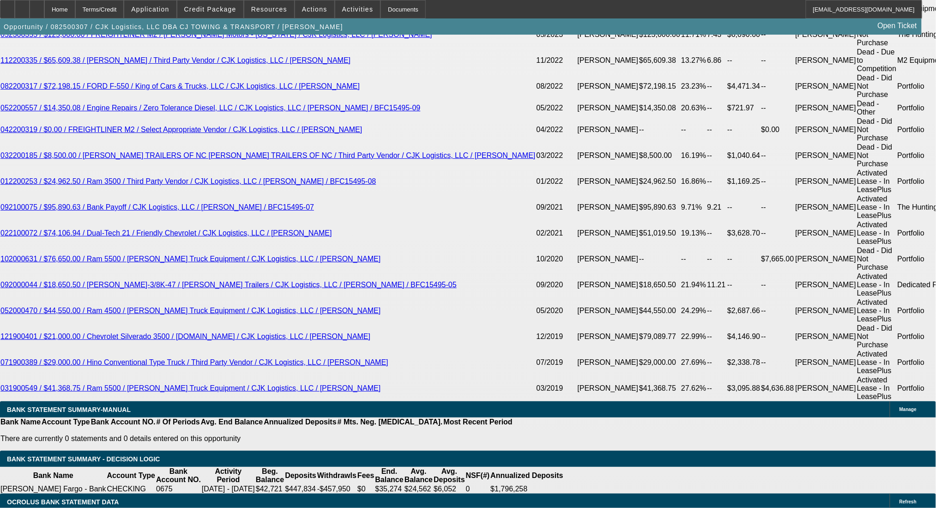
type input "$2,942.00"
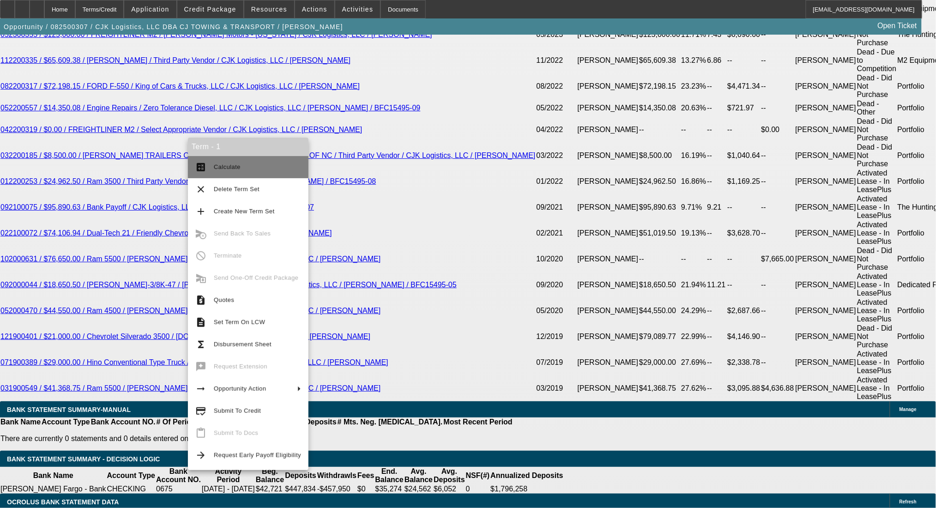
click at [216, 158] on button "calculate Calculate" at bounding box center [248, 167] width 121 height 22
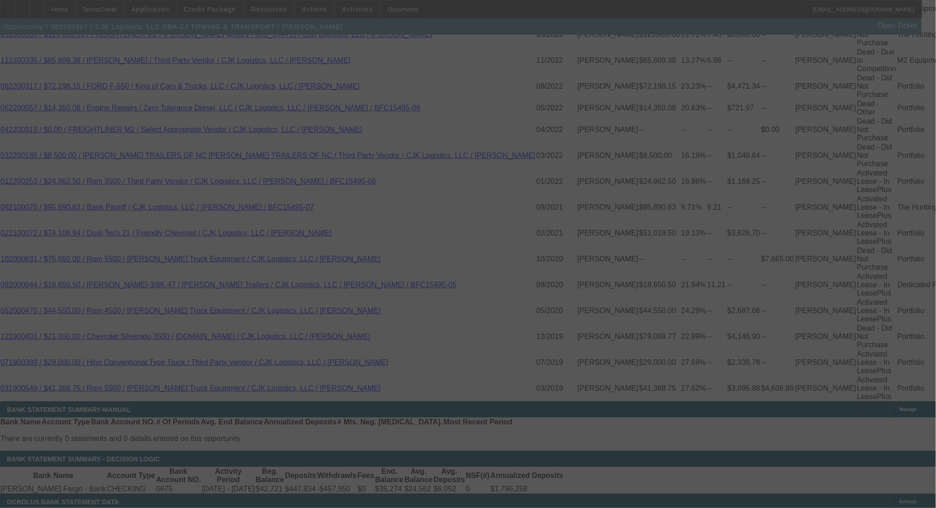
select select "0"
select select "6"
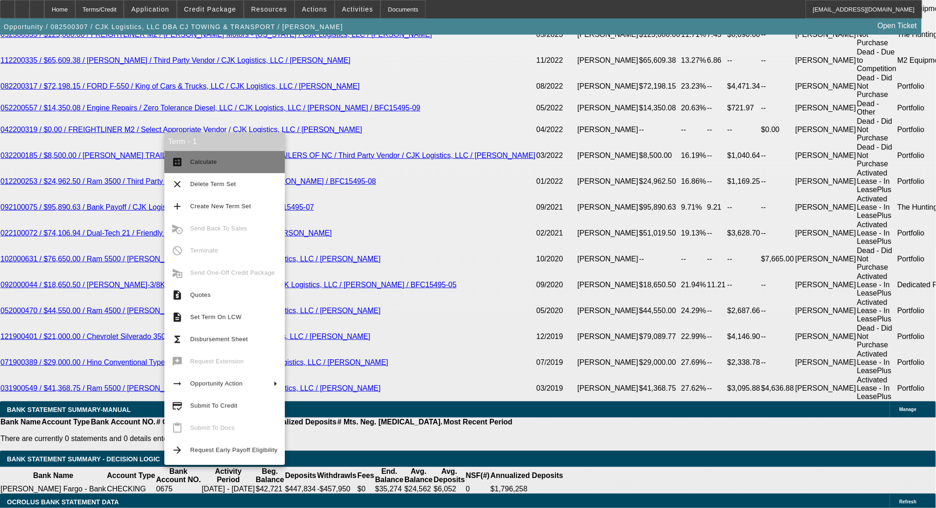
click at [190, 155] on button "calculate Calculate" at bounding box center [224, 162] width 121 height 22
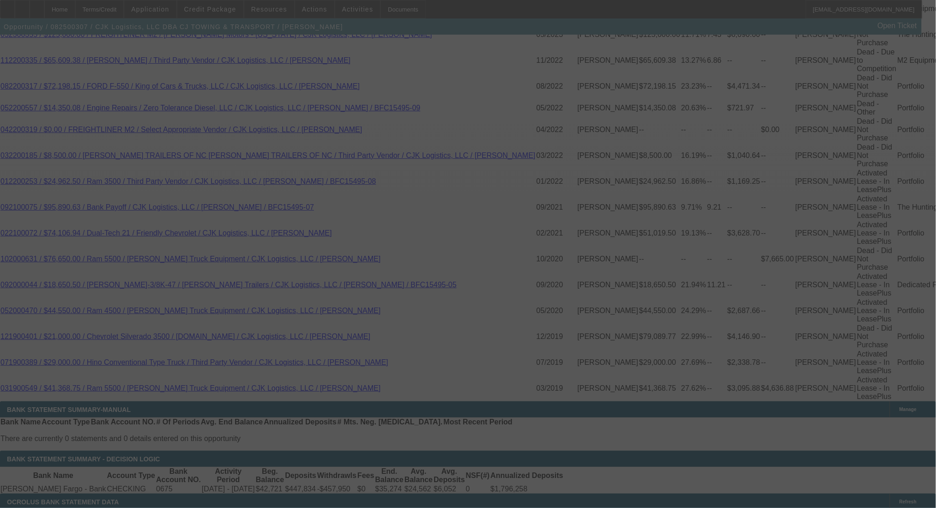
select select "0"
select select "6"
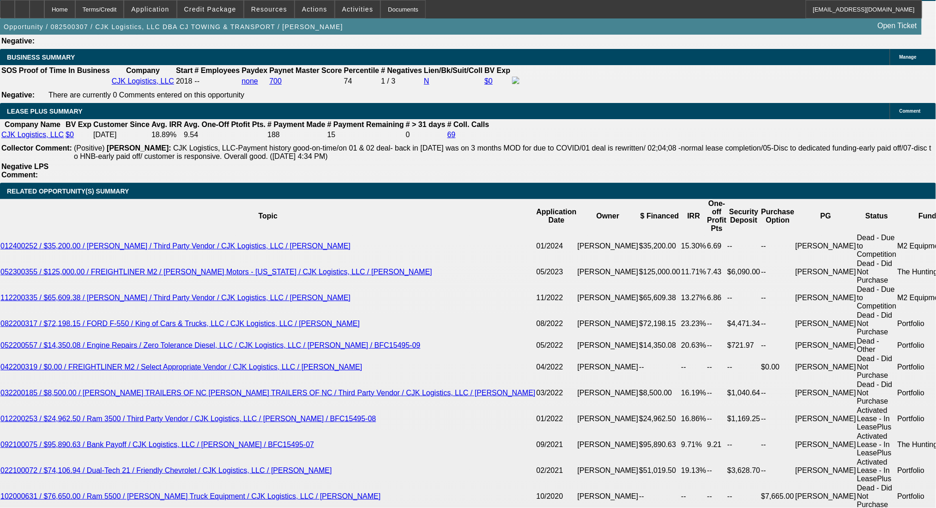
scroll to position [1350, 0]
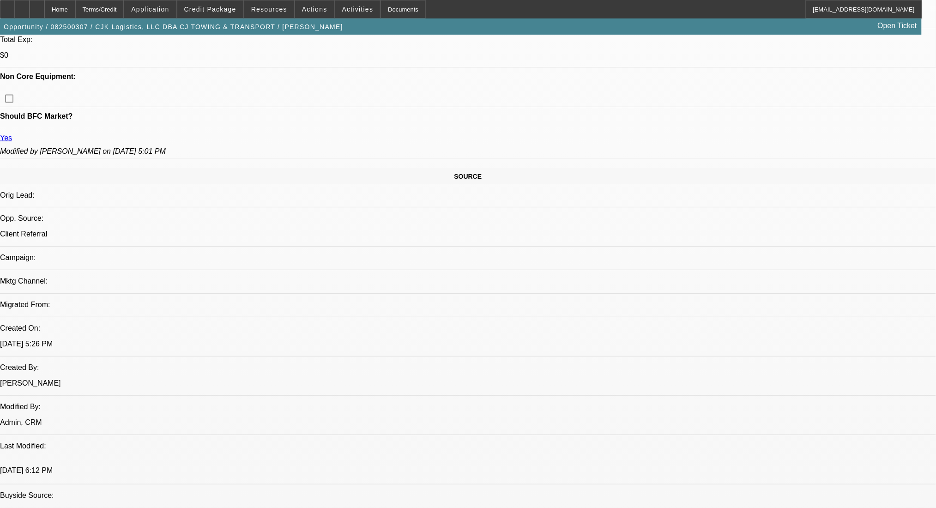
scroll to position [303, 0]
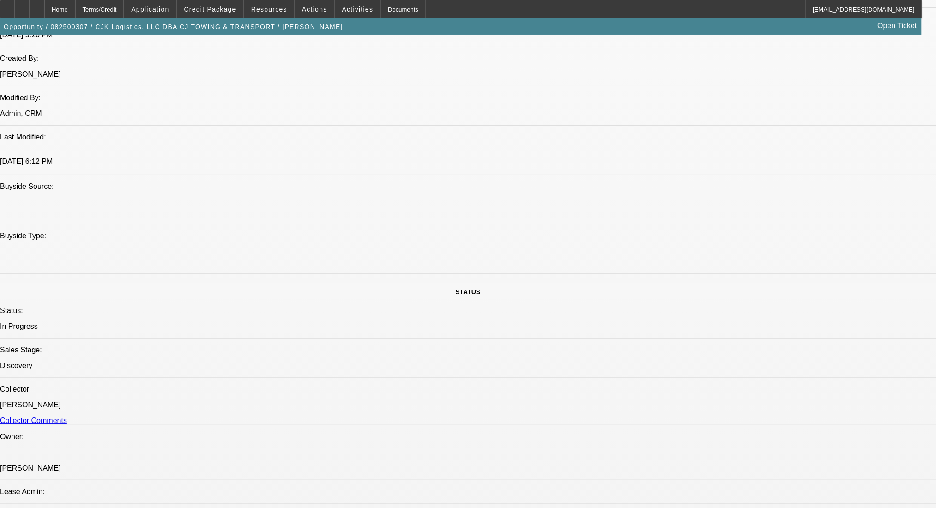
scroll to position [796, 0]
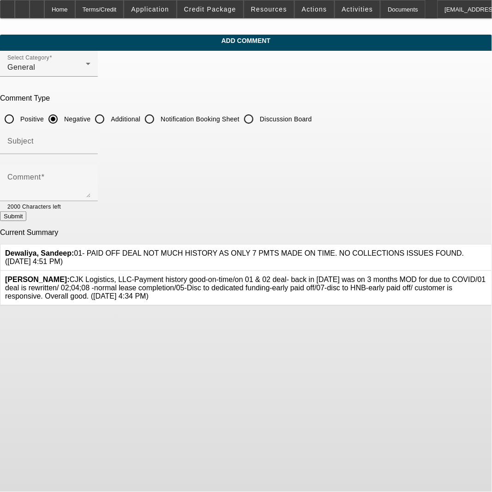
click at [111, 122] on div at bounding box center [100, 119] width 22 height 22
radio input "false"
radio input "true"
click at [91, 174] on div "Comment" at bounding box center [48, 182] width 83 height 37
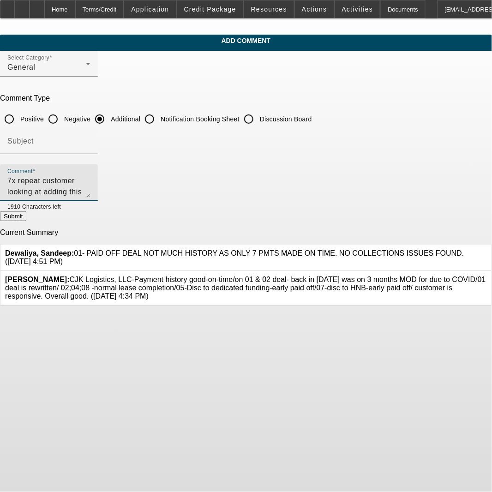
type textarea "7x repeat customer looking at adding this new 25' International with a Century …"
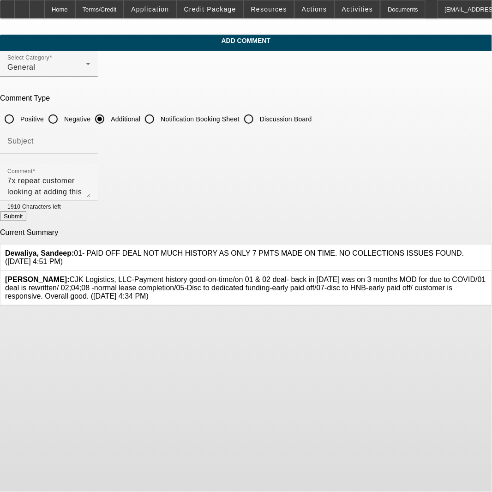
click at [26, 217] on button "Submit" at bounding box center [13, 217] width 26 height 10
radio input "true"
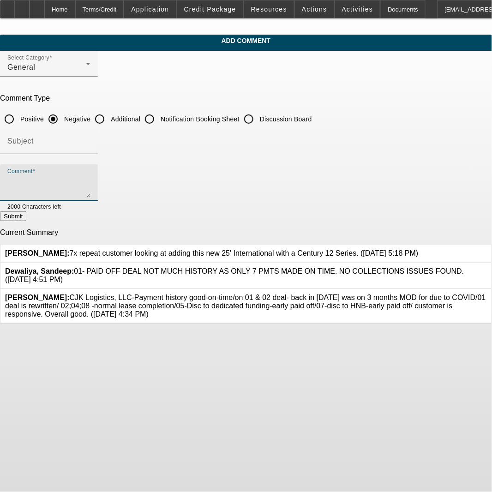
click at [91, 192] on textarea "Comment" at bounding box center [48, 187] width 83 height 22
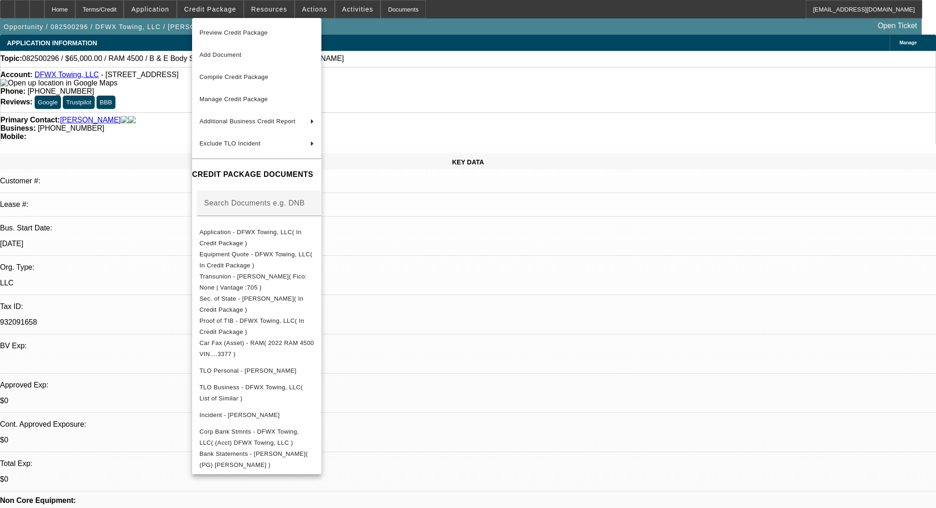
select select "0"
select select "2"
select select "0.1"
select select "4"
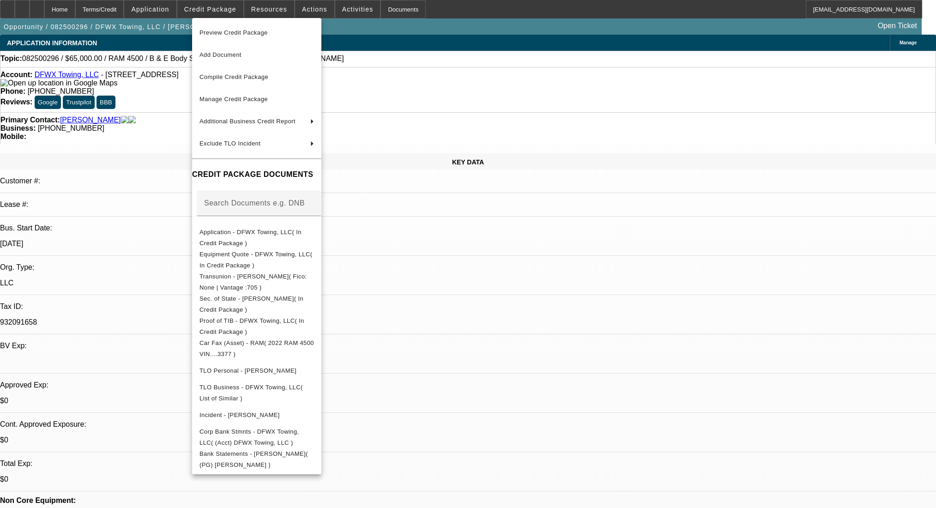
select select "0"
select select "2"
select select "0.1"
select select "4"
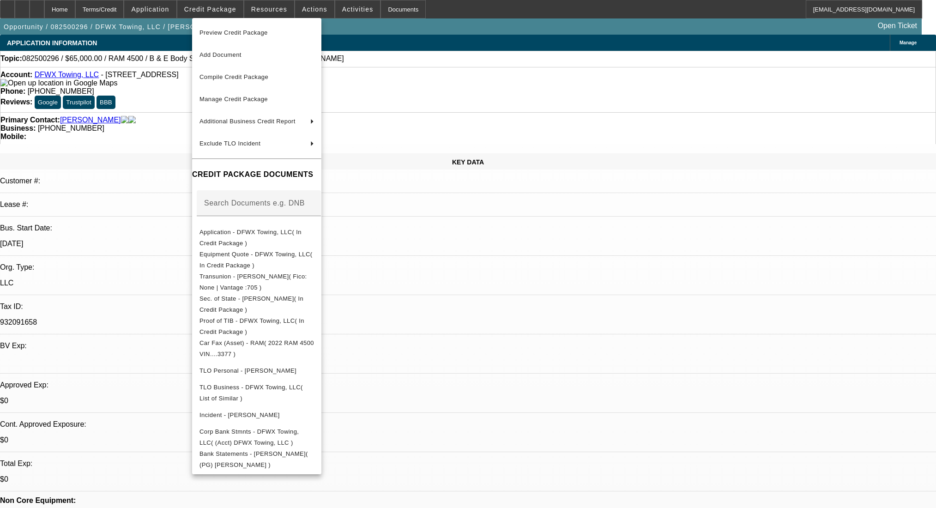
scroll to position [185, 0]
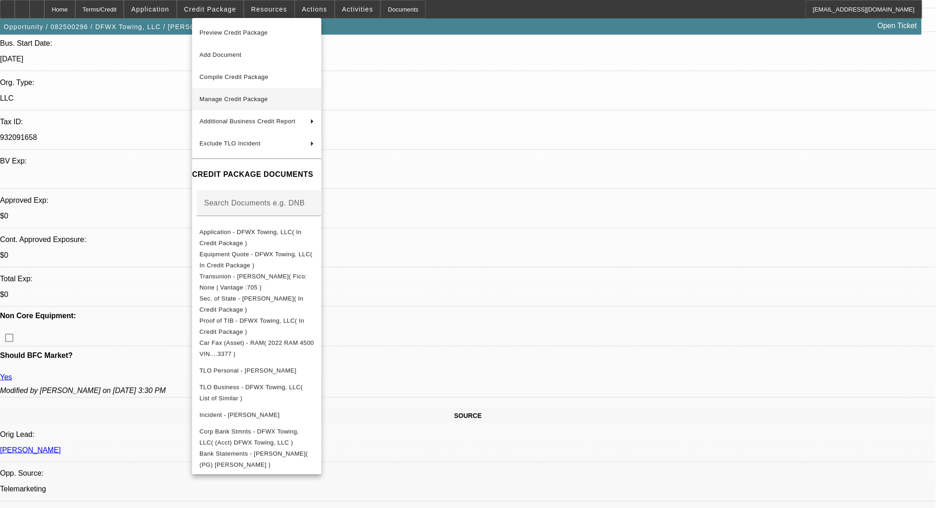
click at [246, 97] on span "Manage Credit Package" at bounding box center [234, 99] width 68 height 7
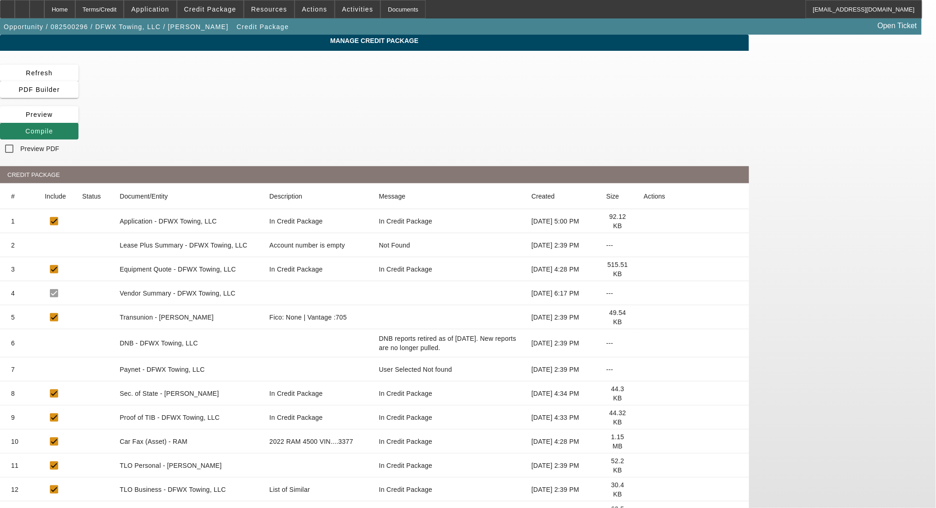
click at [644, 418] on icon at bounding box center [644, 418] width 0 height 0
click at [644, 394] on icon at bounding box center [644, 394] width 0 height 0
click at [644, 418] on icon at bounding box center [644, 418] width 0 height 0
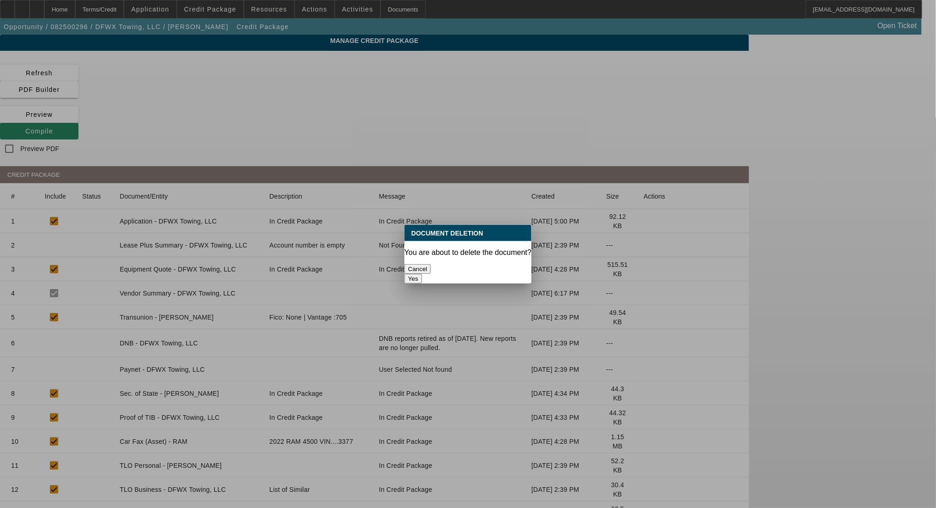
click at [422, 274] on button "Yes" at bounding box center [414, 279] width 18 height 10
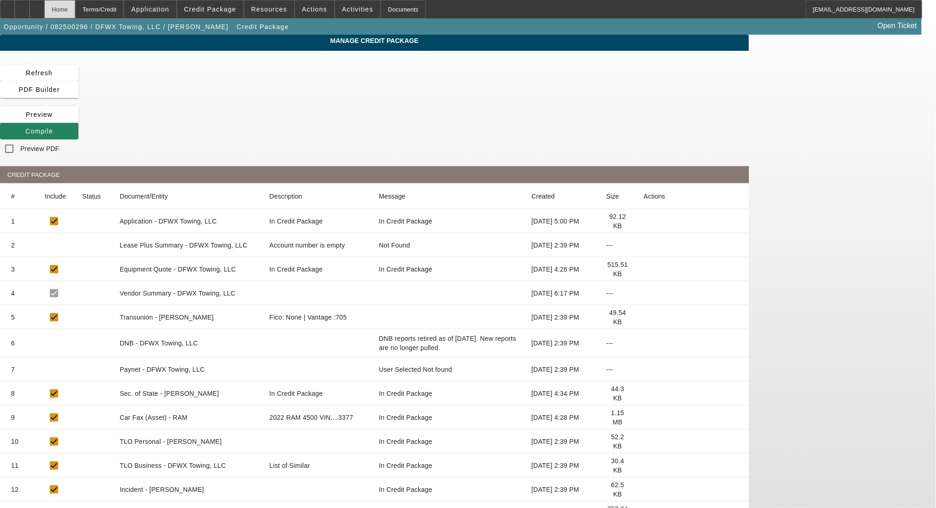
click at [75, 6] on div "Home" at bounding box center [59, 9] width 31 height 18
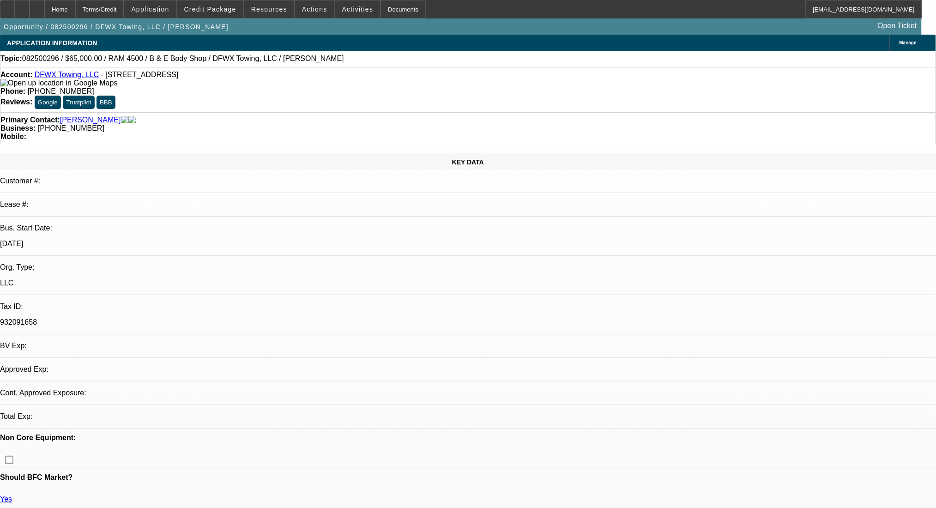
select select "0"
select select "2"
select select "0.1"
select select "4"
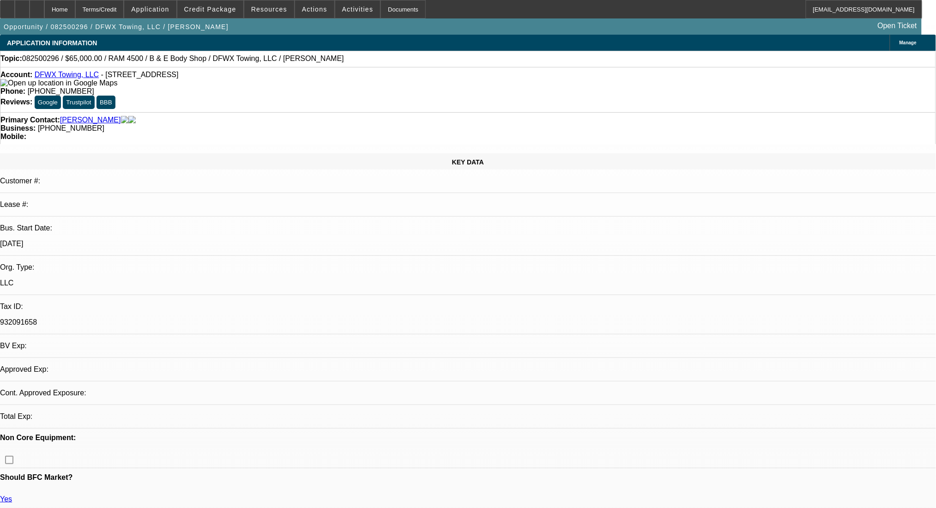
select select "0"
select select "2"
select select "0.1"
select select "4"
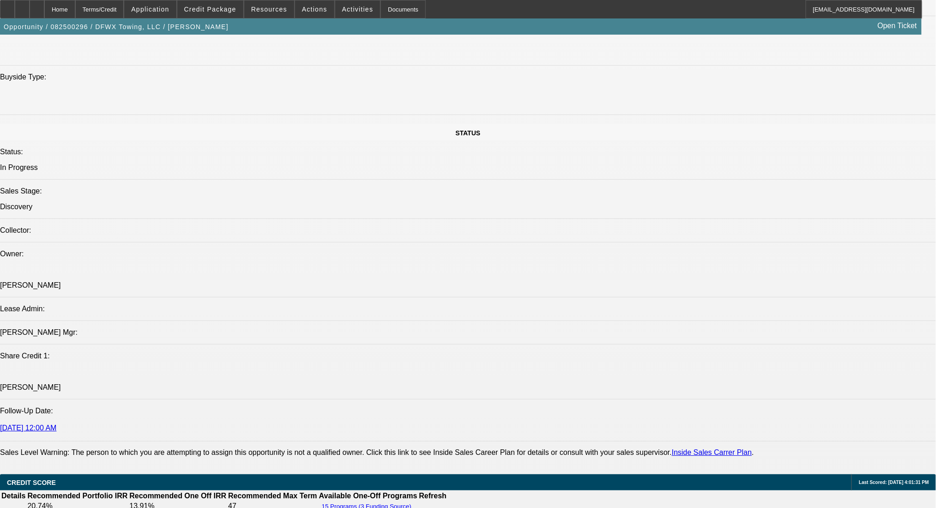
scroll to position [1109, 0]
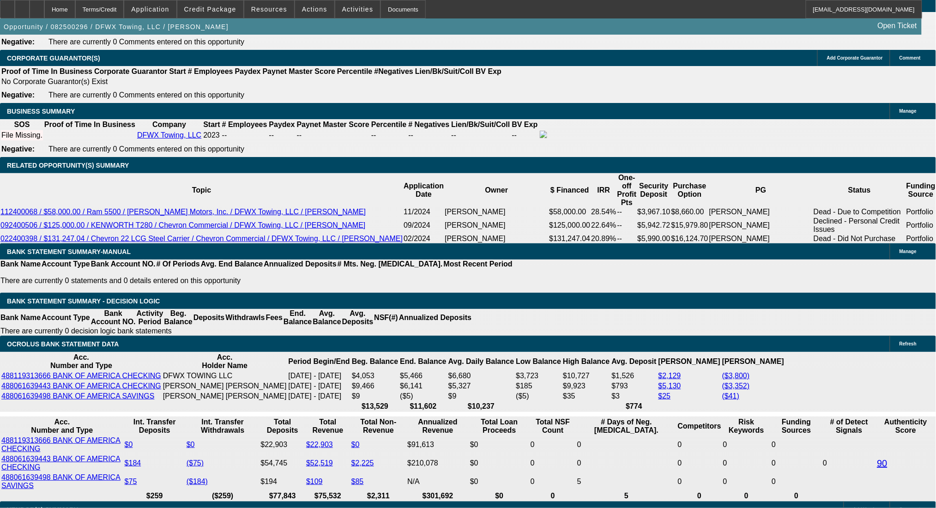
scroll to position [1478, 0]
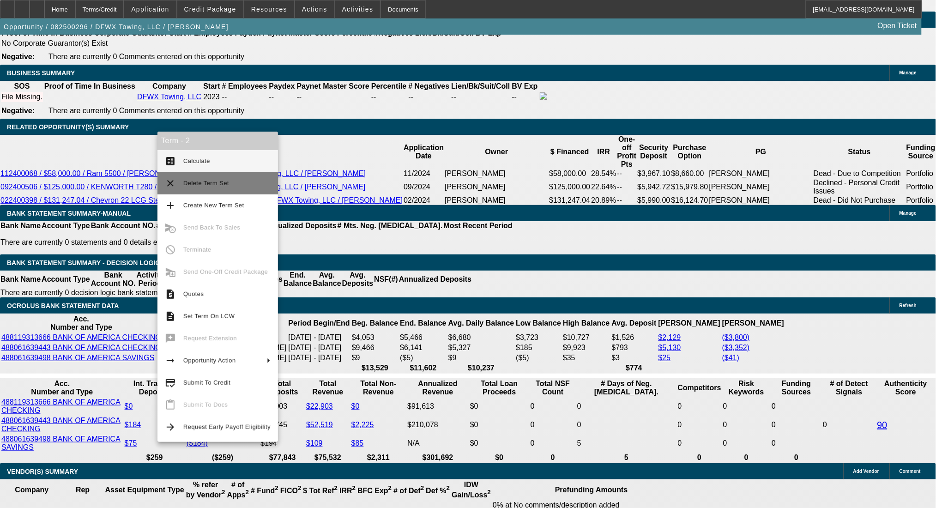
click at [188, 180] on span "Delete Term Set" at bounding box center [206, 183] width 46 height 7
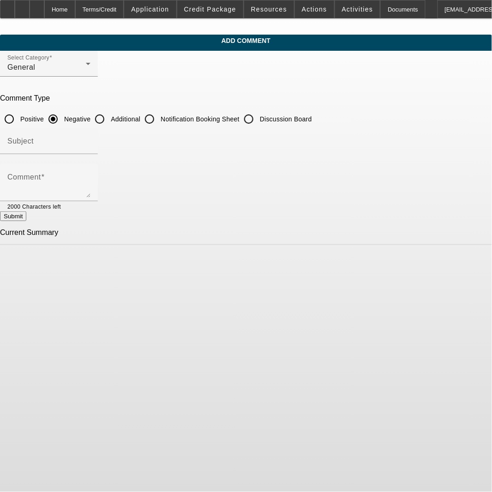
click at [109, 117] on input "Additional" at bounding box center [100, 119] width 18 height 18
radio input "true"
click at [91, 196] on textarea "Comment" at bounding box center [48, 187] width 83 height 22
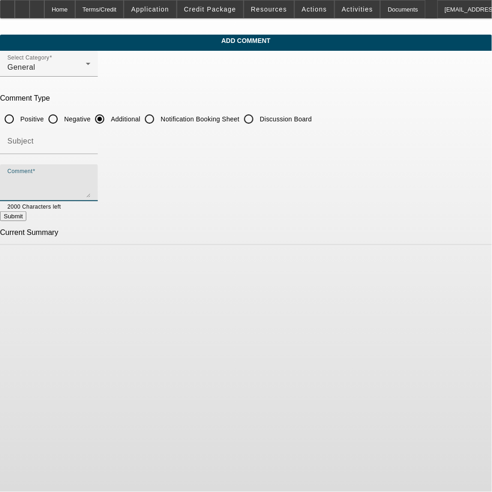
type textarea "P"
click at [91, 185] on textarea "Customer looking at adding this clean 22'" at bounding box center [48, 187] width 83 height 22
click at [91, 184] on textarea "Customer looking at adding this clean 22' RAM 4500 with only 68k miles on it" at bounding box center [48, 187] width 83 height 22
click at [91, 194] on textarea "Customer looking at adding this clean 22' RAM 4500 with only 68k miles on it. U…" at bounding box center [48, 187] width 83 height 22
type textarea "Customer looking at adding this clean 22' RAM 4500 with only 68k miles on it. U…"
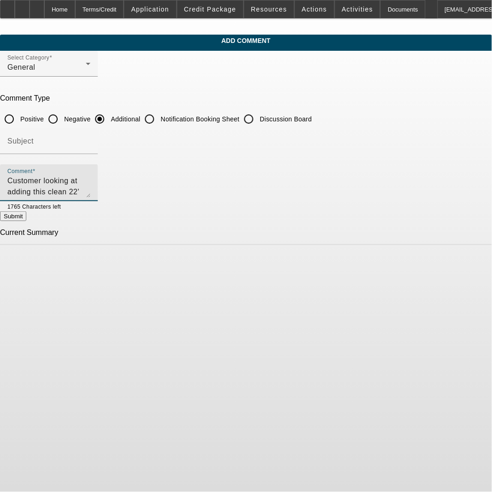
drag, startPoint x: 125, startPoint y: 188, endPoint x: 7, endPoint y: 172, distance: 118.4
click at [7, 172] on app-comments-manage "Add Comment Select Category General Comment Type Positive Negative Additional N…" at bounding box center [246, 140] width 492 height 211
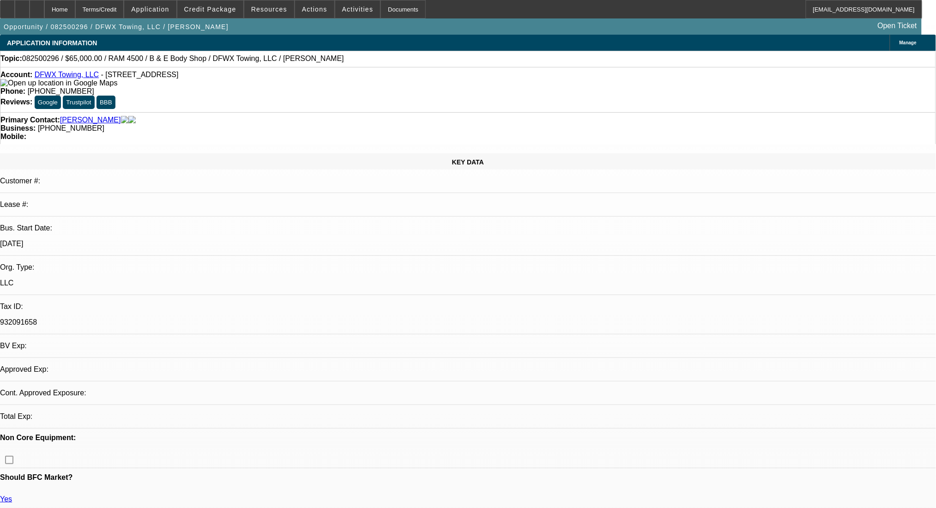
select select "0"
select select "2"
select select "0.1"
select select "1"
select select "2"
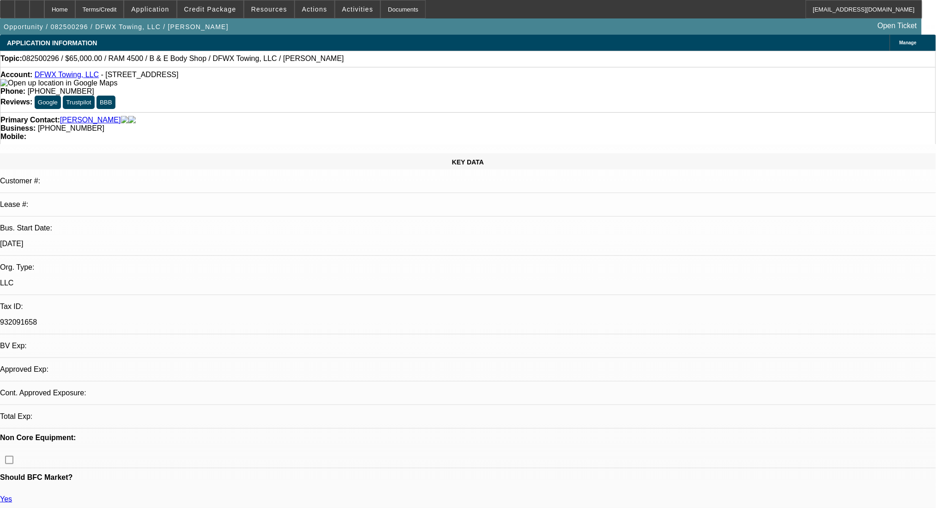
select select "4"
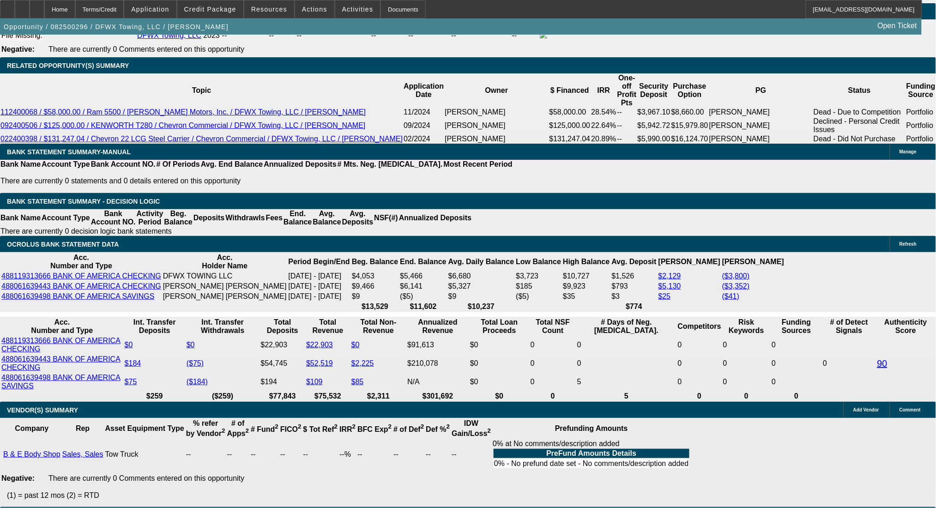
scroll to position [1478, 0]
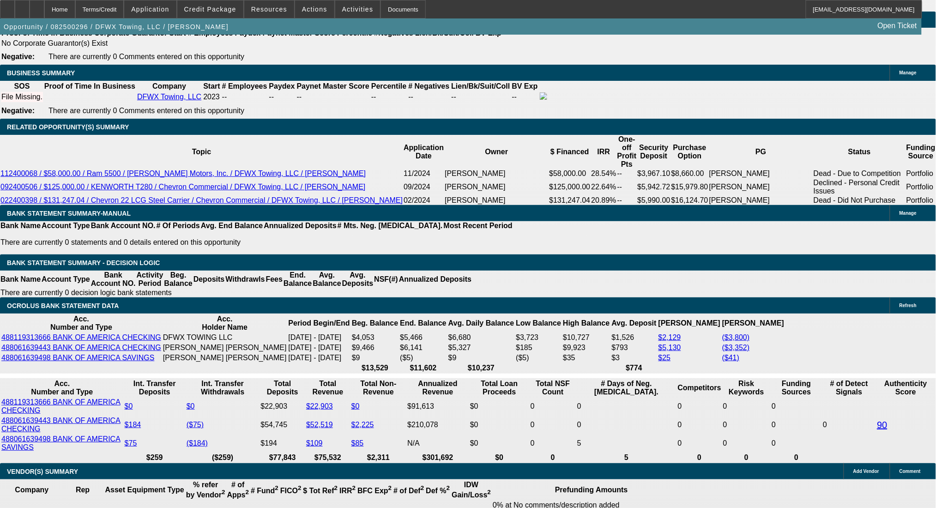
drag, startPoint x: 140, startPoint y: 241, endPoint x: 250, endPoint y: 255, distance: 111.9
type input "1"
type input "$2.00"
type input "UNKNOWN"
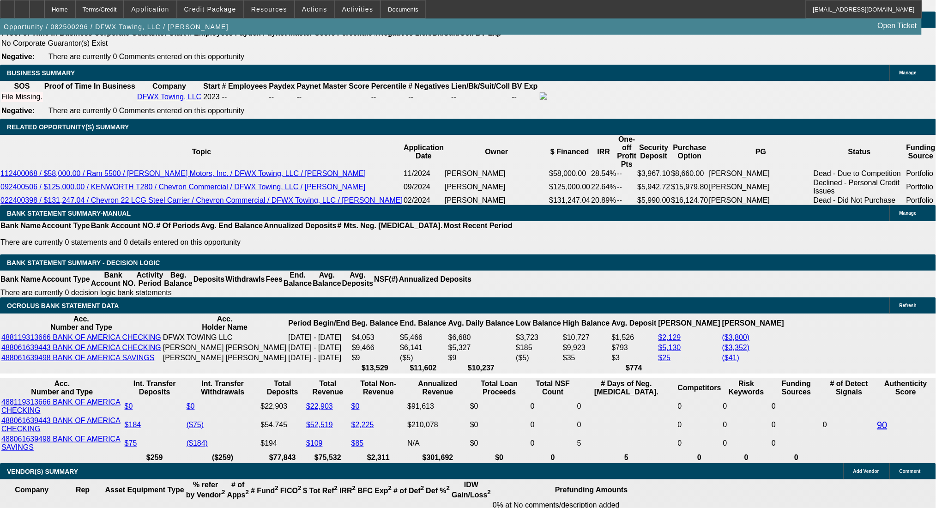
type input "1695"
type input "$3,390.00"
type input "16"
type input "$1,695.00"
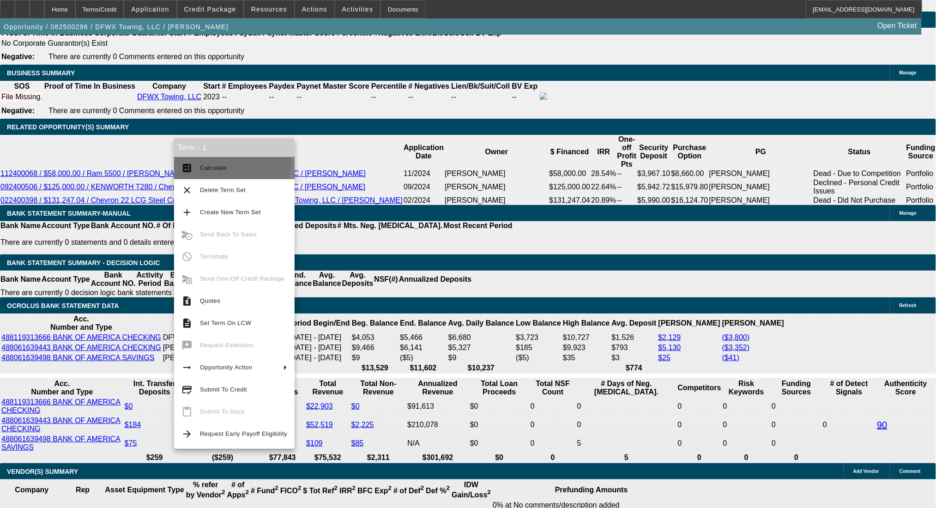
click at [200, 159] on button "calculate Calculate" at bounding box center [234, 168] width 121 height 22
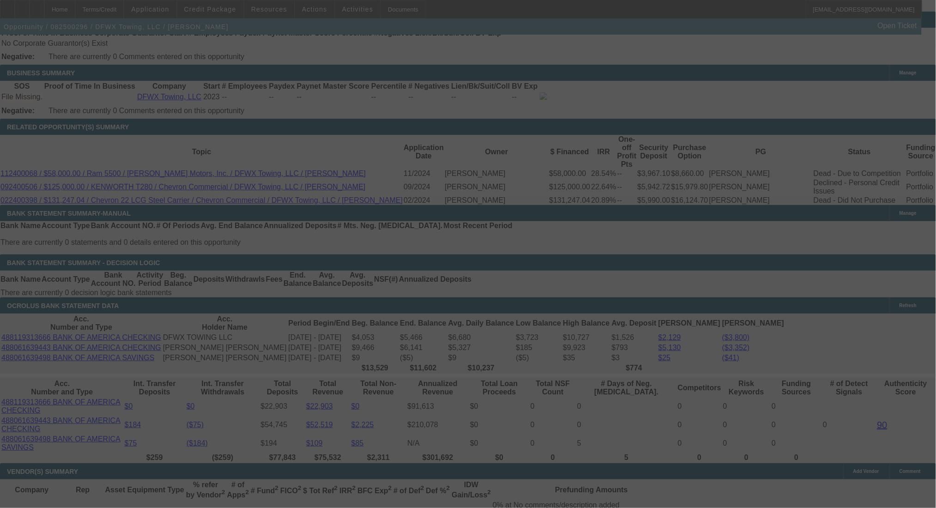
select select "0"
select select "2"
select select "0.1"
select select "4"
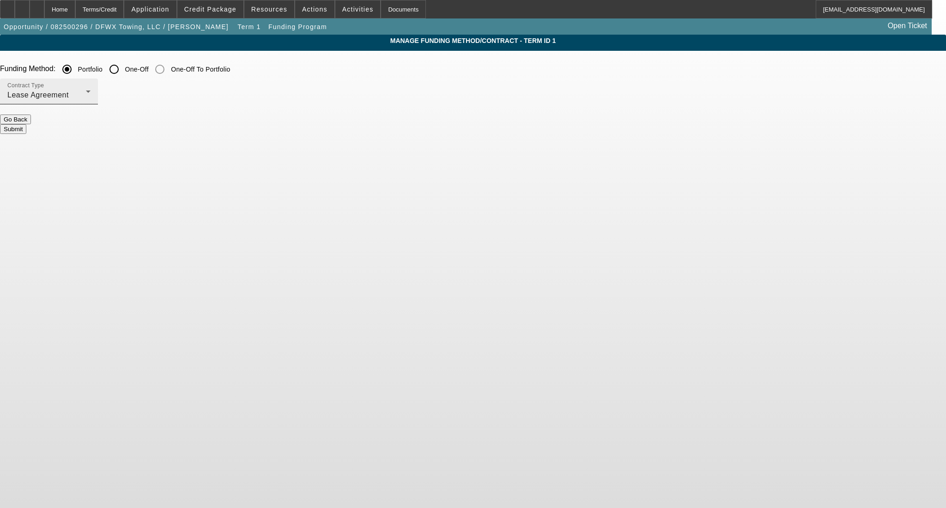
click at [86, 95] on div "Lease Agreement" at bounding box center [46, 95] width 79 height 11
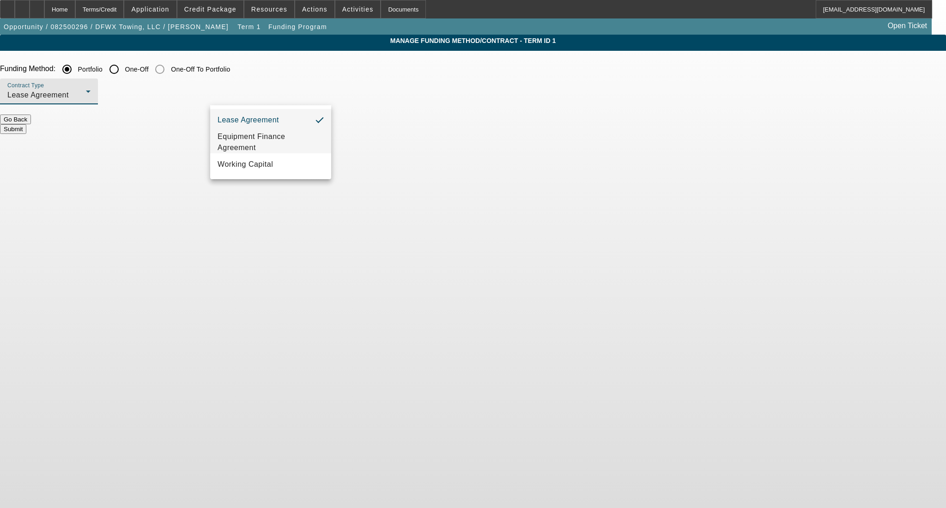
click at [275, 137] on span "Equipment Finance Agreement" at bounding box center [271, 142] width 106 height 22
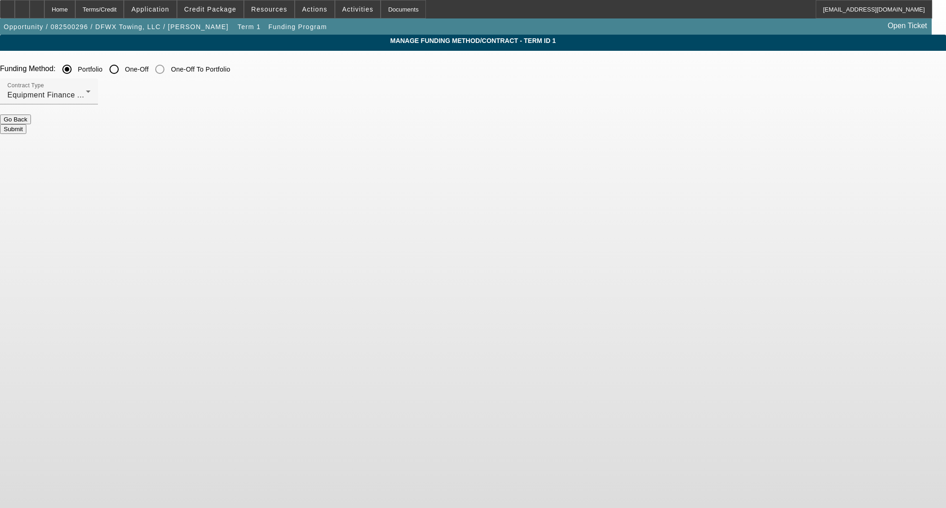
click at [26, 124] on button "Submit" at bounding box center [13, 129] width 26 height 10
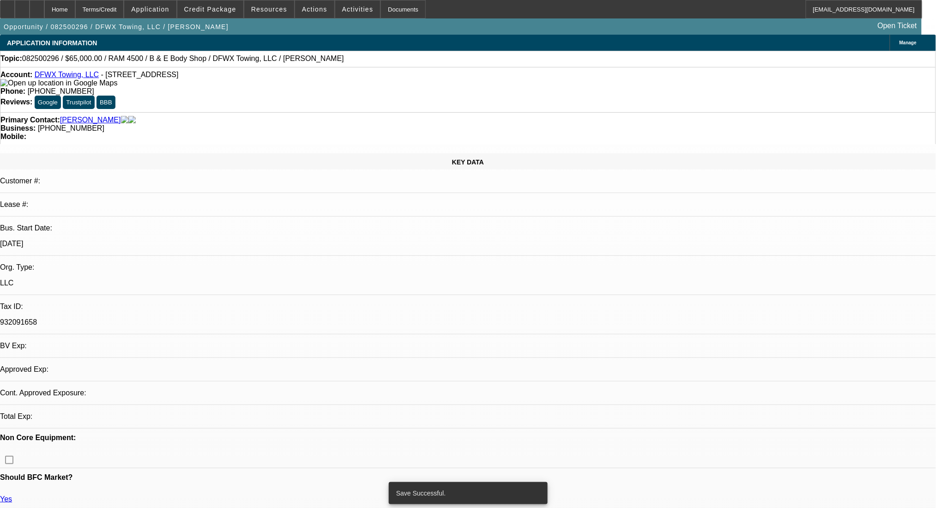
select select "0"
select select "2"
select select "0"
select select "6"
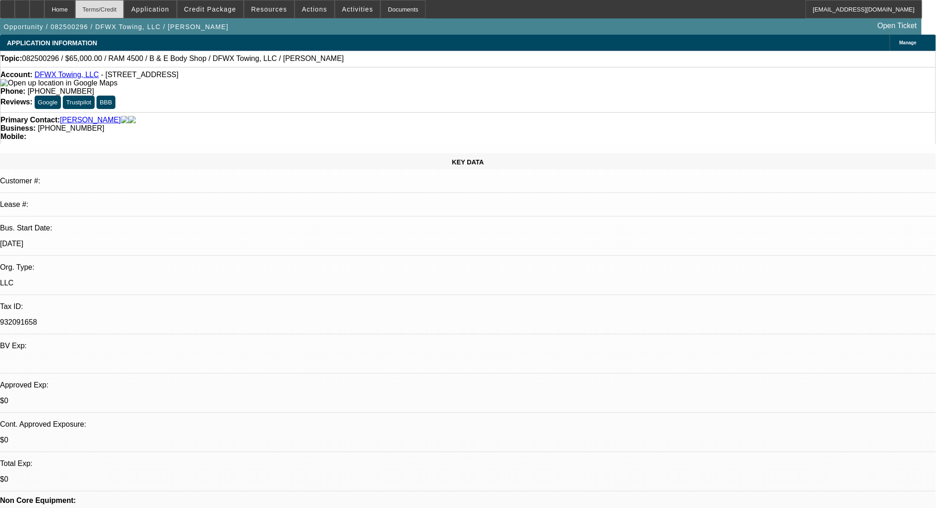
click at [116, 4] on div "Terms/Credit" at bounding box center [99, 9] width 49 height 18
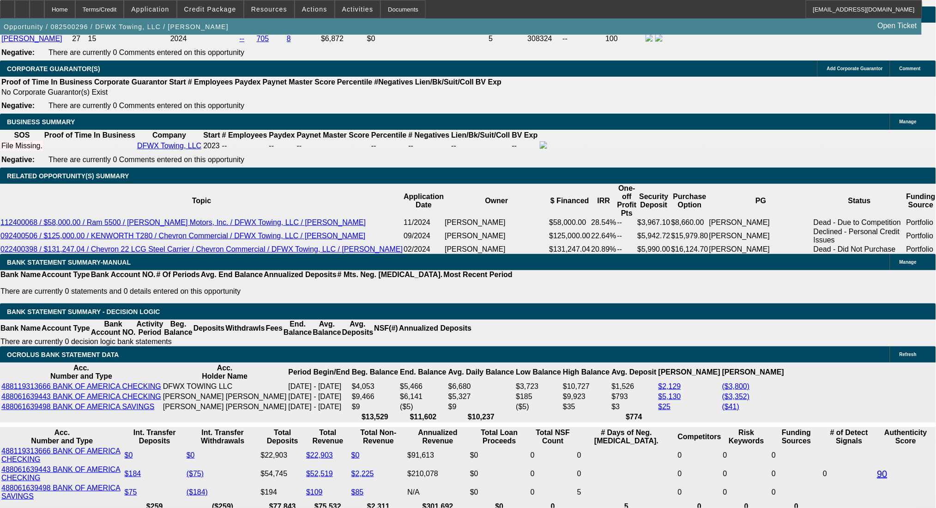
drag, startPoint x: 204, startPoint y: 289, endPoint x: 238, endPoint y: 292, distance: 33.8
type input "UNKNOWN"
type input "20"
type input "$2,519.36"
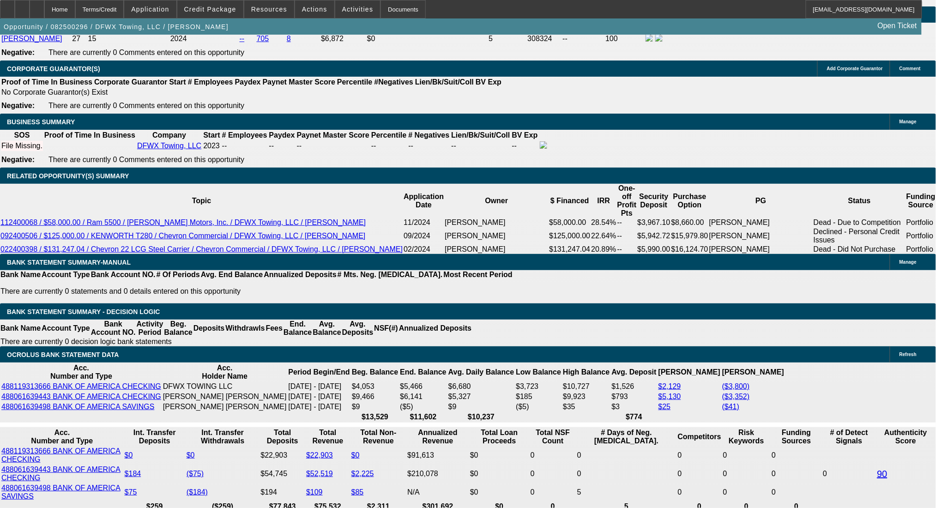
type input "$1,259.68"
type input "$3,669.80"
type input "$1,834.90"
type input "20"
drag, startPoint x: 148, startPoint y: 288, endPoint x: 218, endPoint y: 288, distance: 69.8
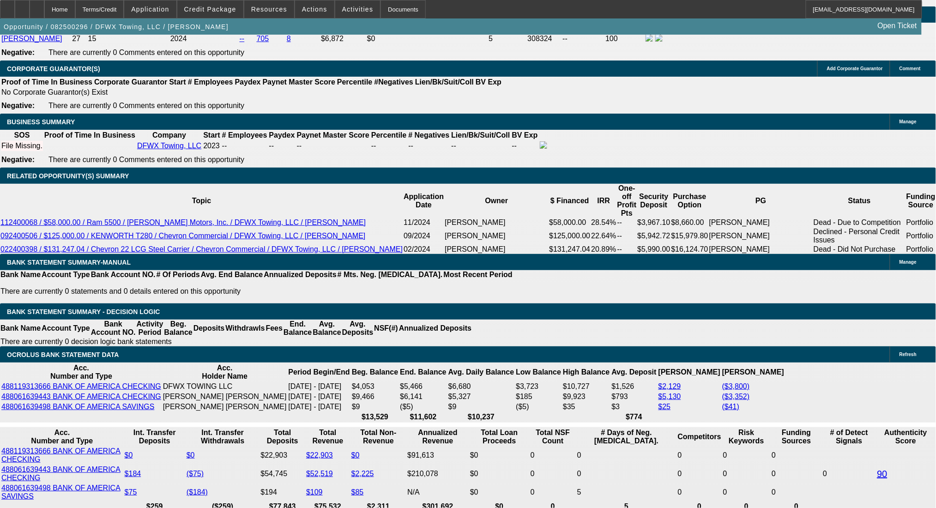
type input "1834"
type input "$3,668.00"
type input "20"
type input "$1,834.00"
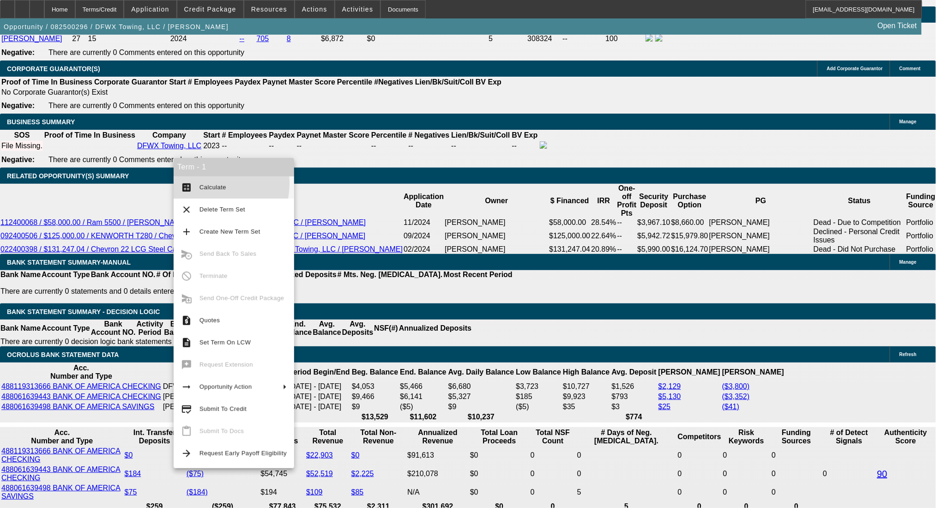
click at [201, 183] on span "Calculate" at bounding box center [243, 187] width 87 height 11
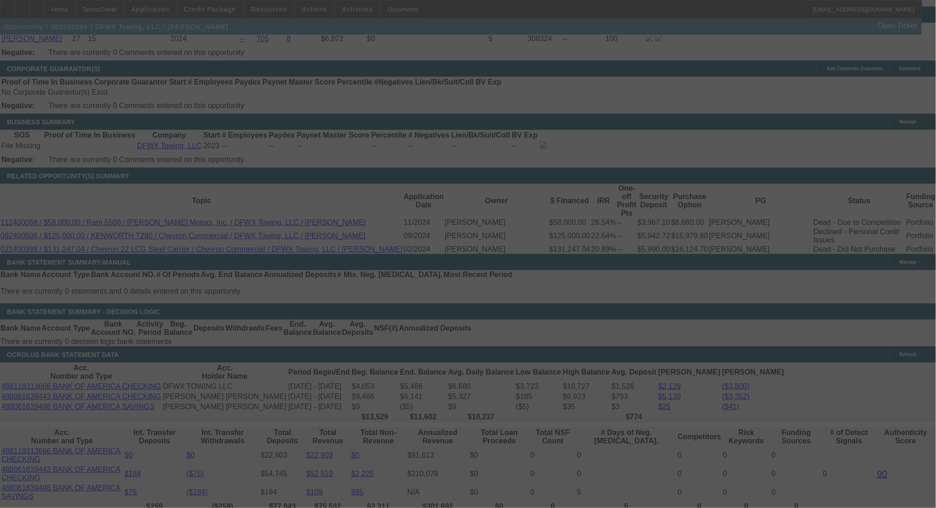
select select "0"
select select "2"
select select "0"
select select "6"
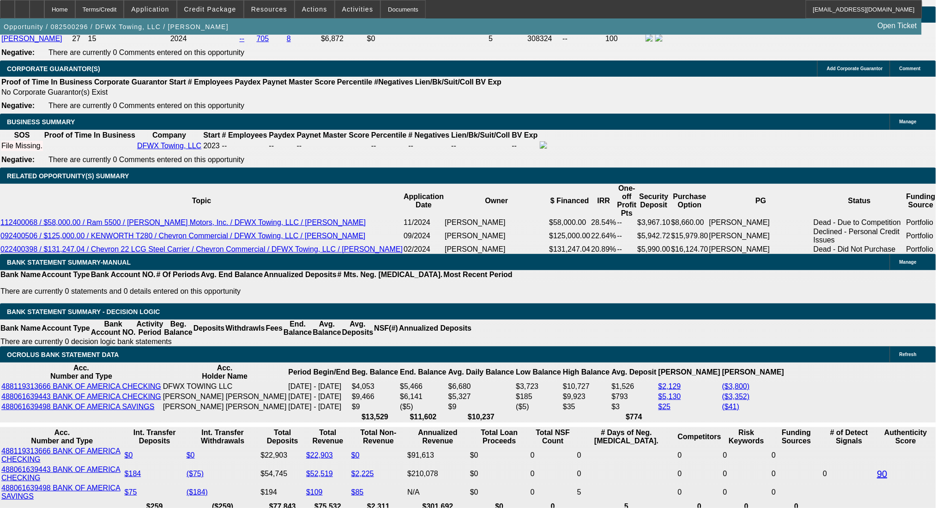
drag, startPoint x: 263, startPoint y: 295, endPoint x: 268, endPoint y: 296, distance: 5.1
type input "UNKNOWN"
type input "1"
type input "$2,462.98"
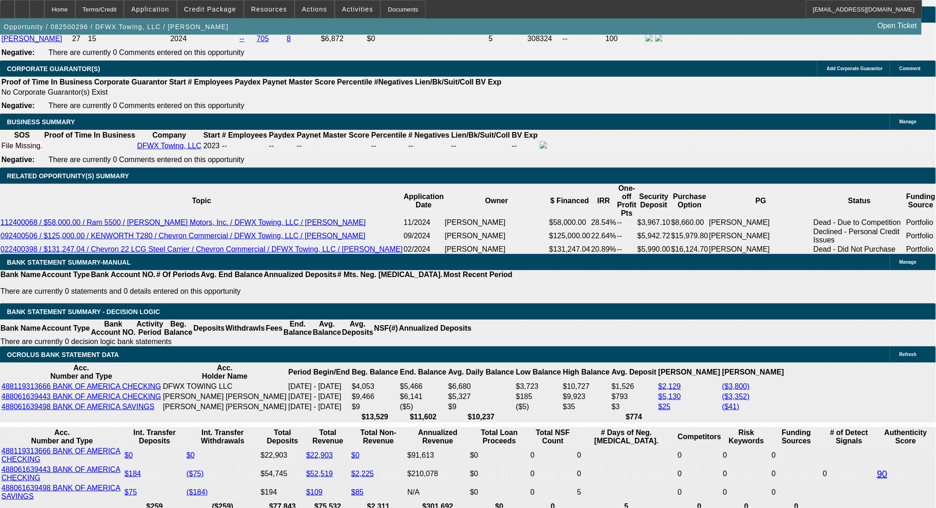
type input "$1,231.49"
type input "18"
type input "$3,529.68"
type input "$1,764.84"
type input "18"
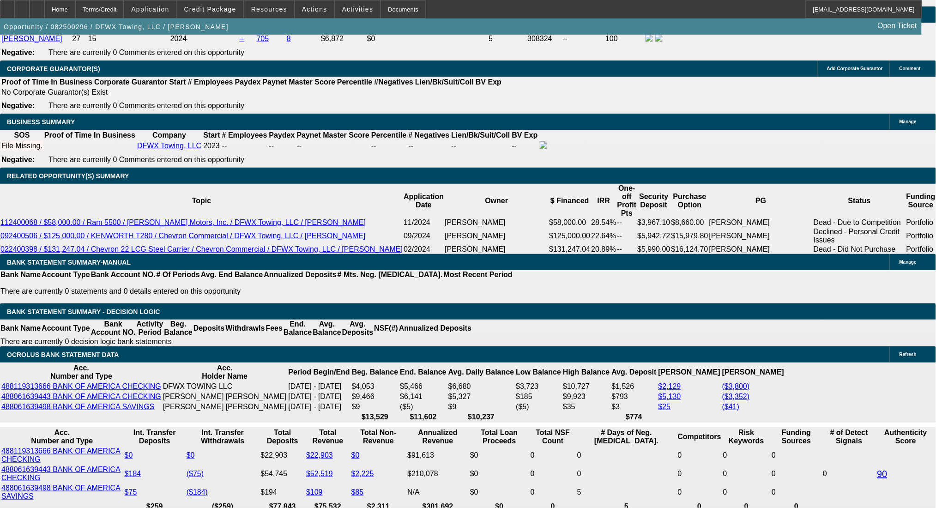
drag, startPoint x: 150, startPoint y: 291, endPoint x: 226, endPoint y: 292, distance: 76.3
type input "17"
type input "$34.00"
type input "1770"
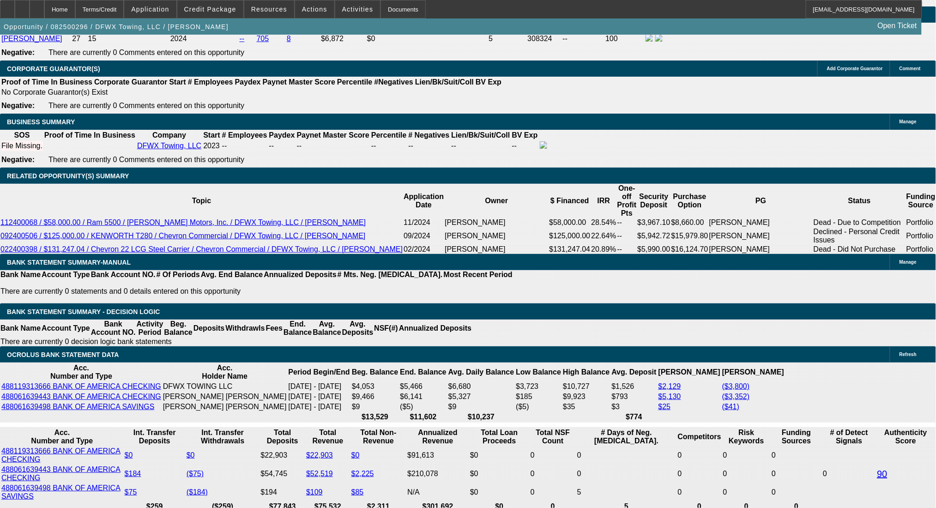
type input "$3,540.00"
type input "18.1"
type input "$1,770.00"
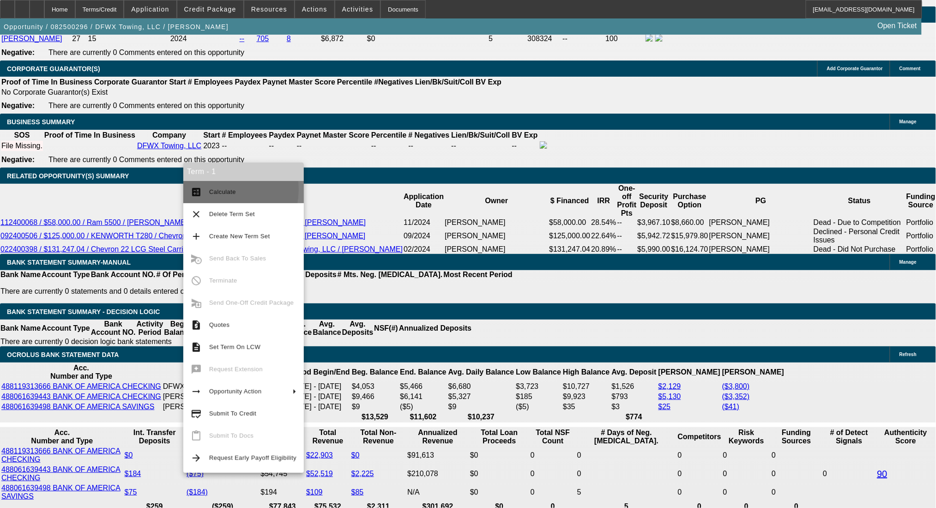
click at [214, 189] on span "Calculate" at bounding box center [222, 191] width 27 height 7
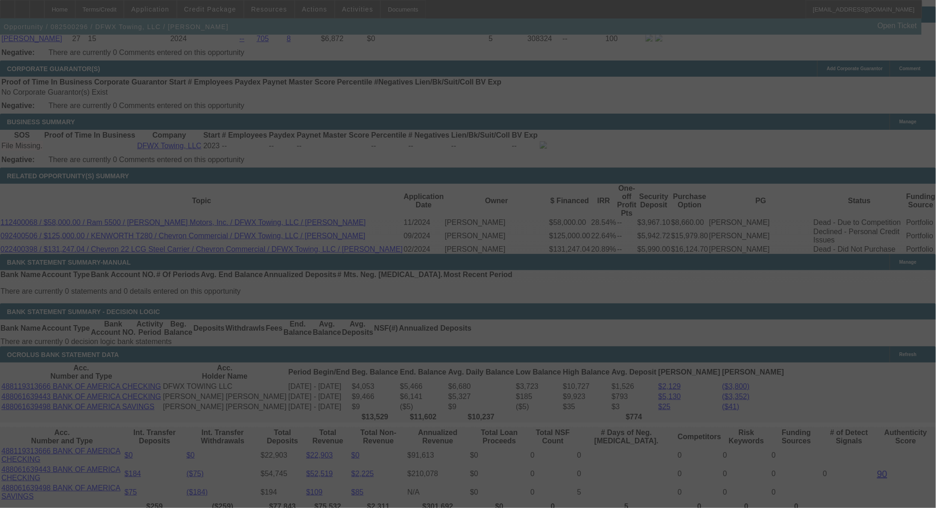
select select "0"
select select "2"
select select "0"
select select "6"
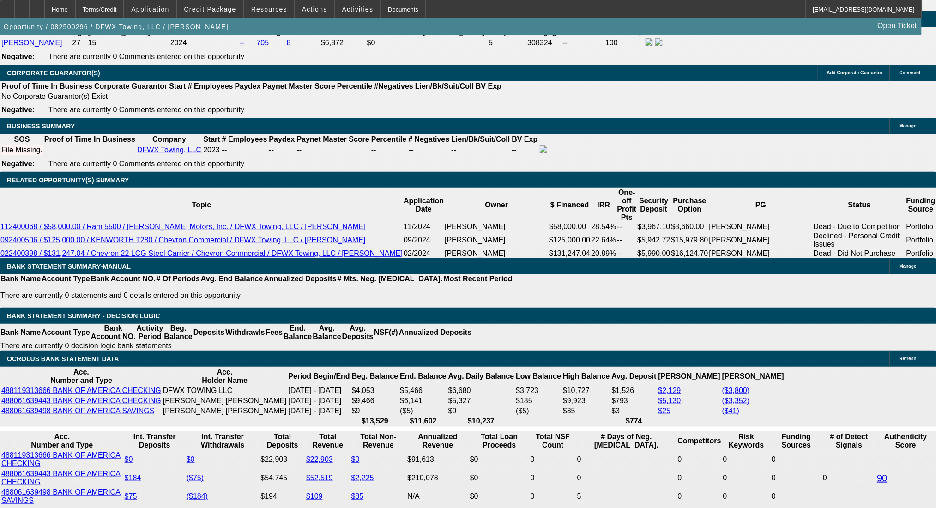
scroll to position [1245, 0]
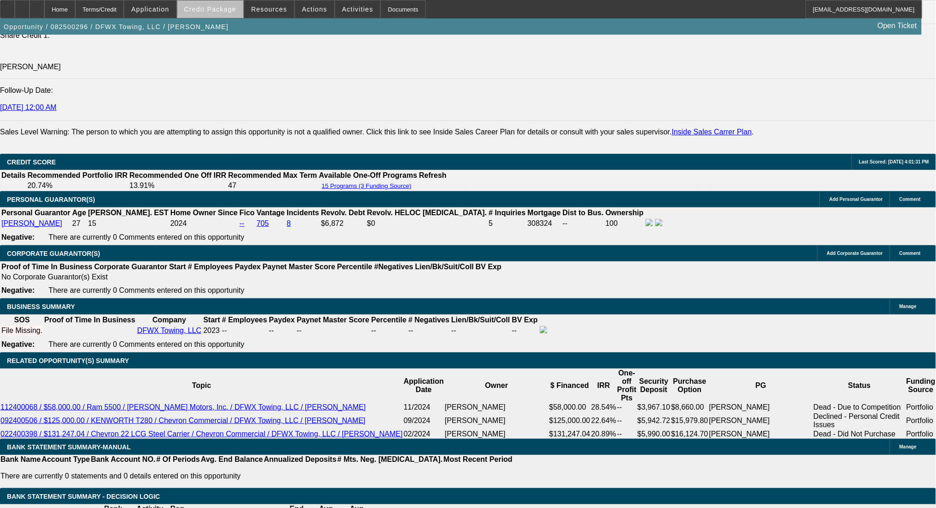
click at [237, 7] on span "Credit Package" at bounding box center [210, 9] width 52 height 7
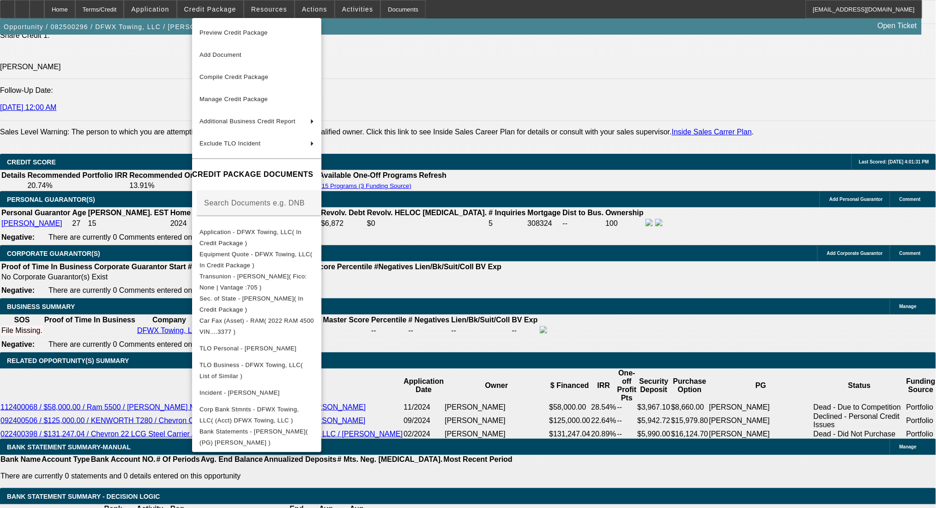
click at [466, 311] on div at bounding box center [468, 254] width 936 height 508
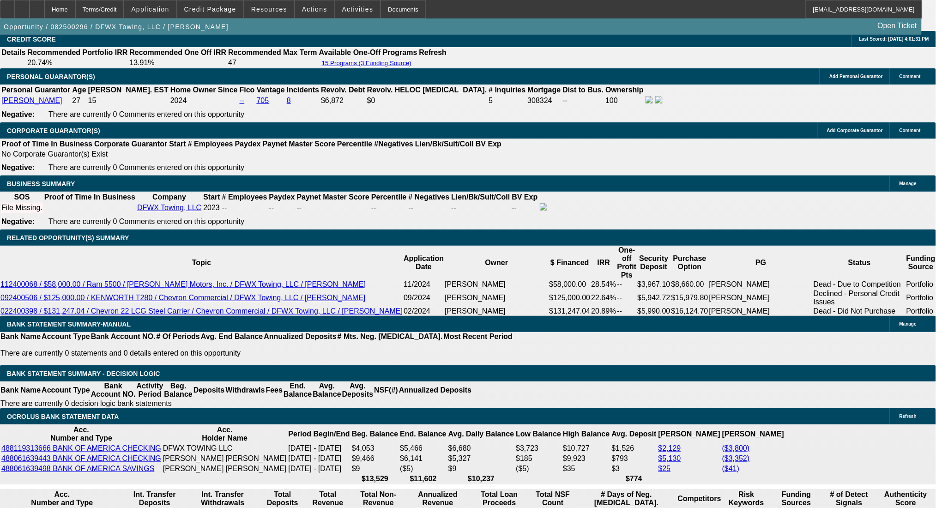
scroll to position [1429, 0]
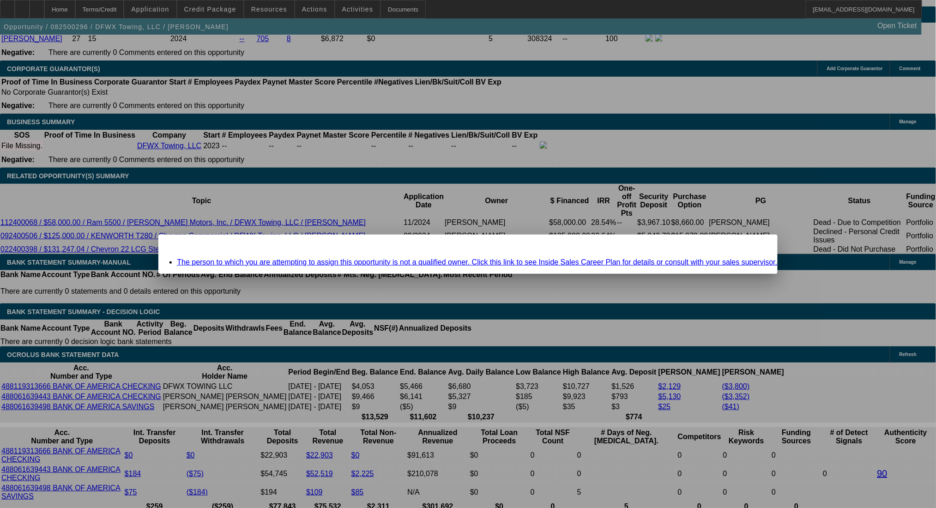
scroll to position [0, 0]
click at [426, 262] on link "The person to which you are attempting to assign this opportunity is not a qual…" at bounding box center [477, 262] width 601 height 8
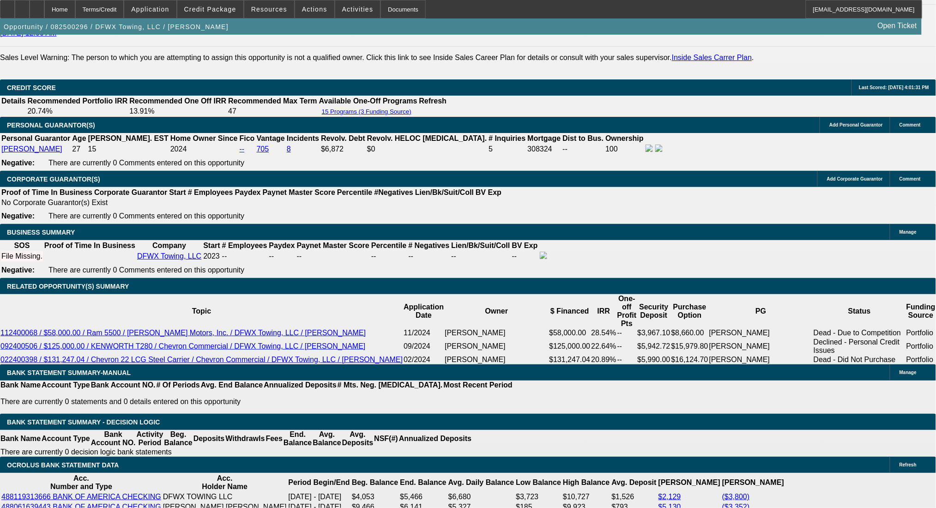
scroll to position [1368, 0]
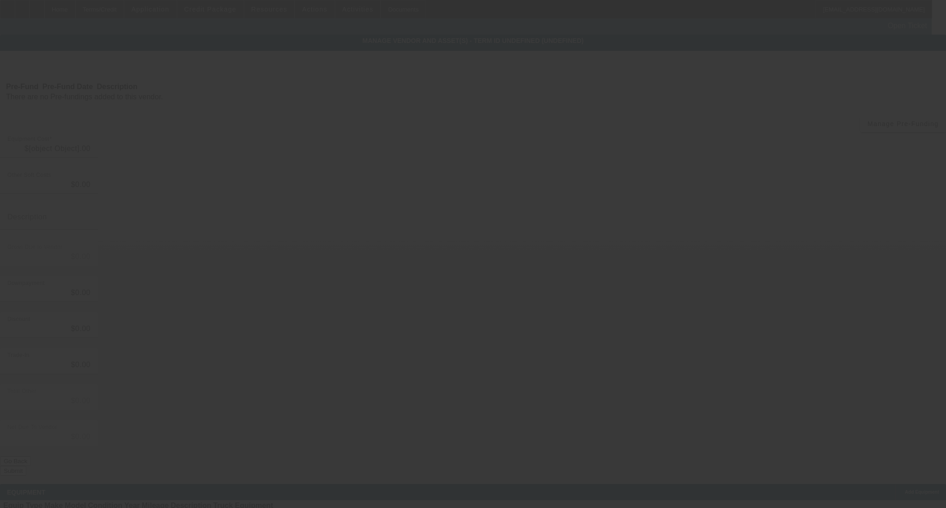
type input "$75,000.00"
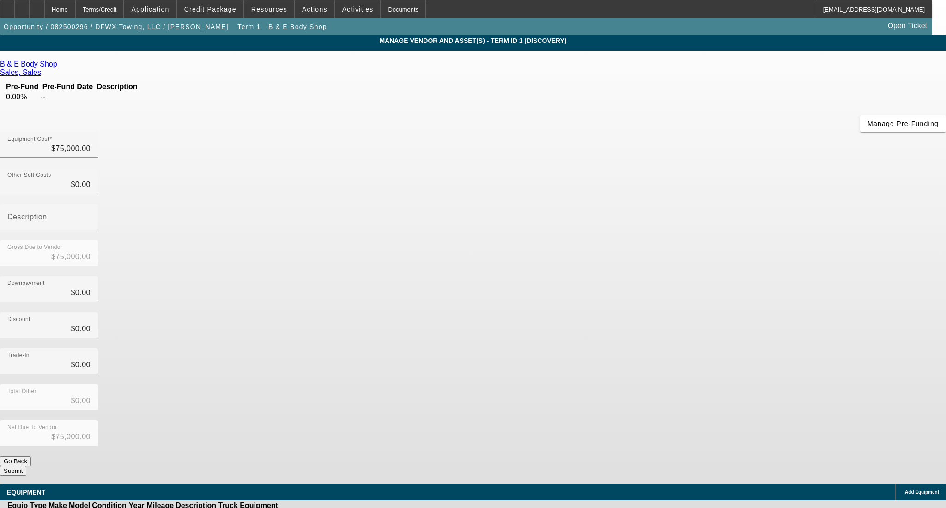
click at [26, 466] on button "Submit" at bounding box center [13, 471] width 26 height 10
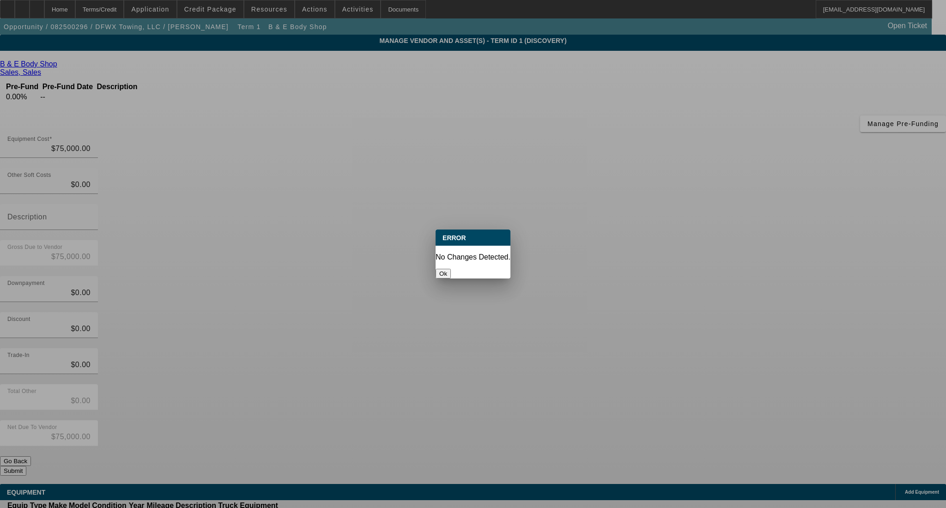
click at [451, 269] on button "Ok" at bounding box center [443, 274] width 15 height 10
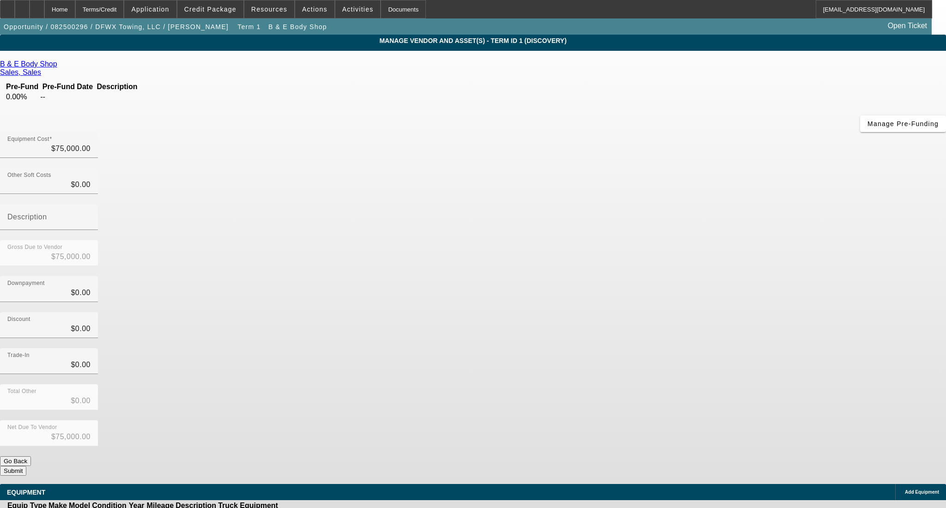
click at [299, 508] on link at bounding box center [299, 516] width 0 height 0
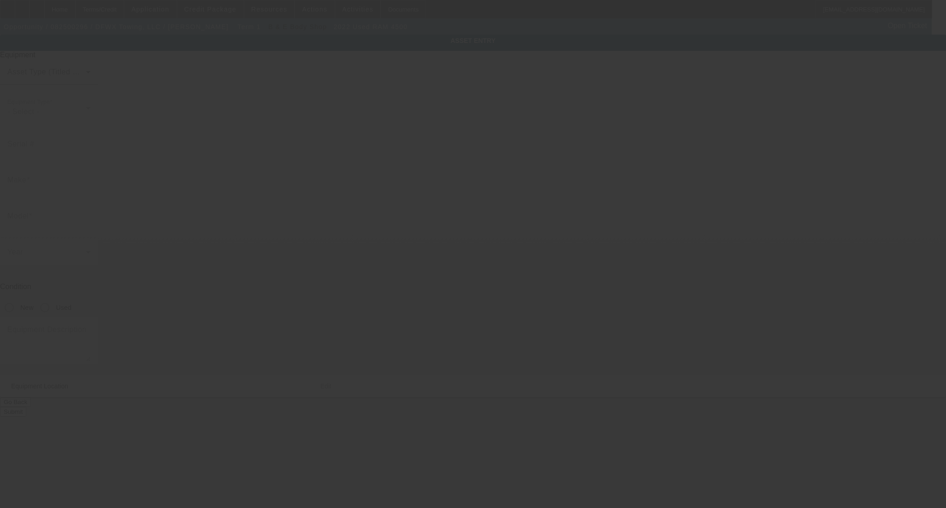
type input "3C7WRKAL9NG103377"
type input "ram"
type input "4500"
radio input "true"
type input "2703 W Clarendon Dr"
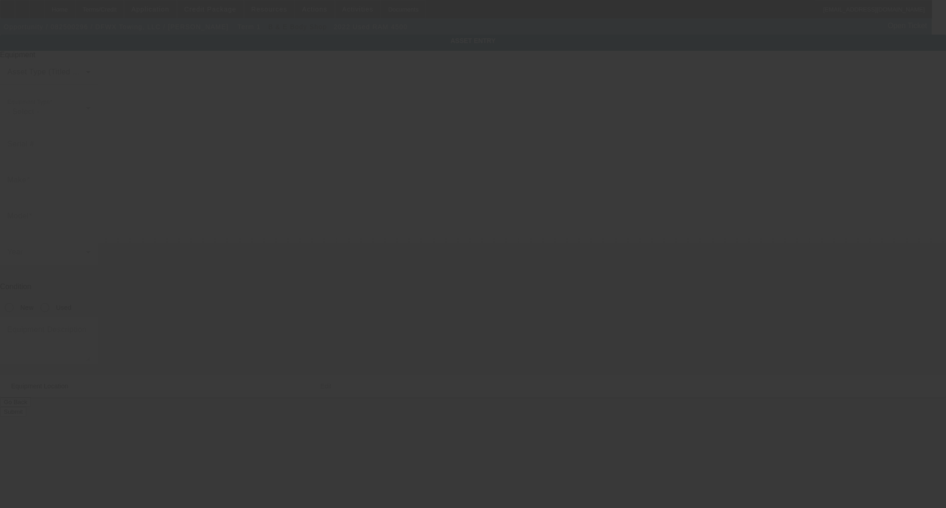
type input "Dallas"
type input "75211"
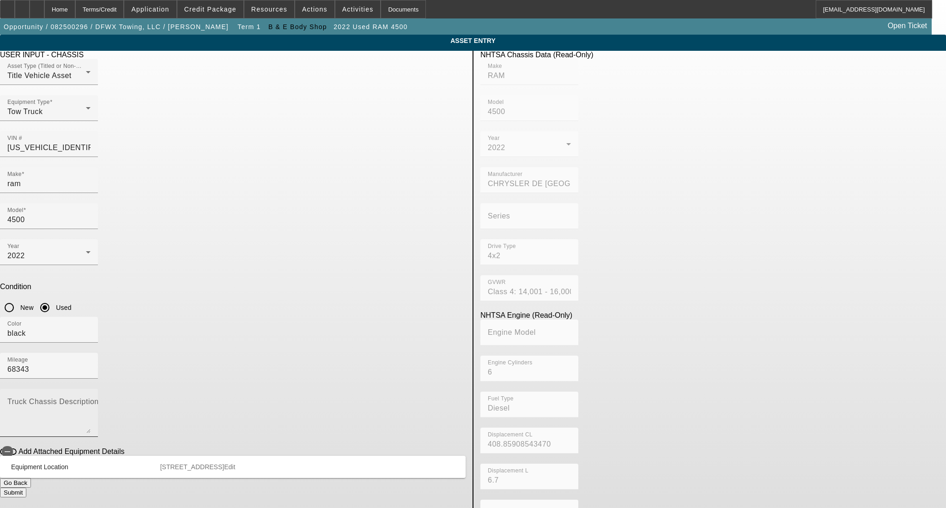
click at [91, 400] on textarea "Truck Chassis Description (Describe the truck chassis only)" at bounding box center [48, 416] width 83 height 33
type textarea "Vulcan Wrecker"
click at [26, 488] on button "Submit" at bounding box center [13, 493] width 26 height 10
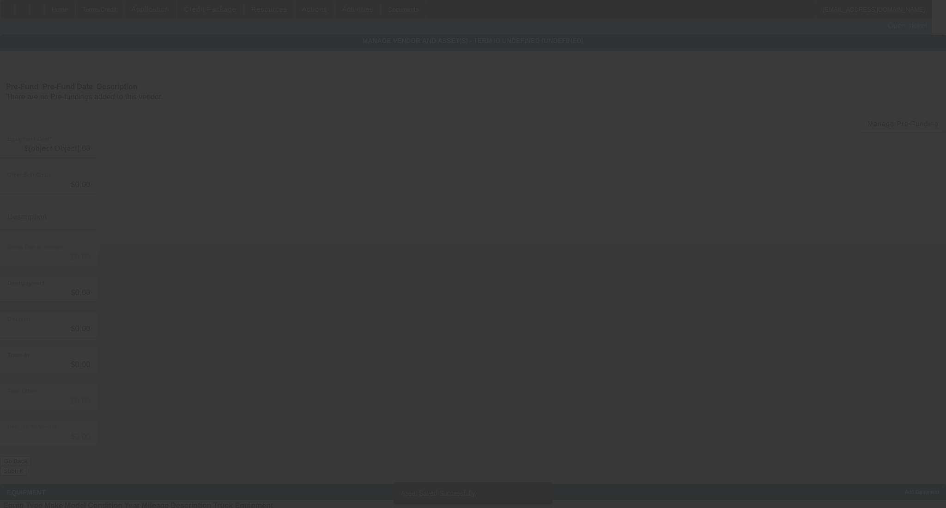
type input "$75,000.00"
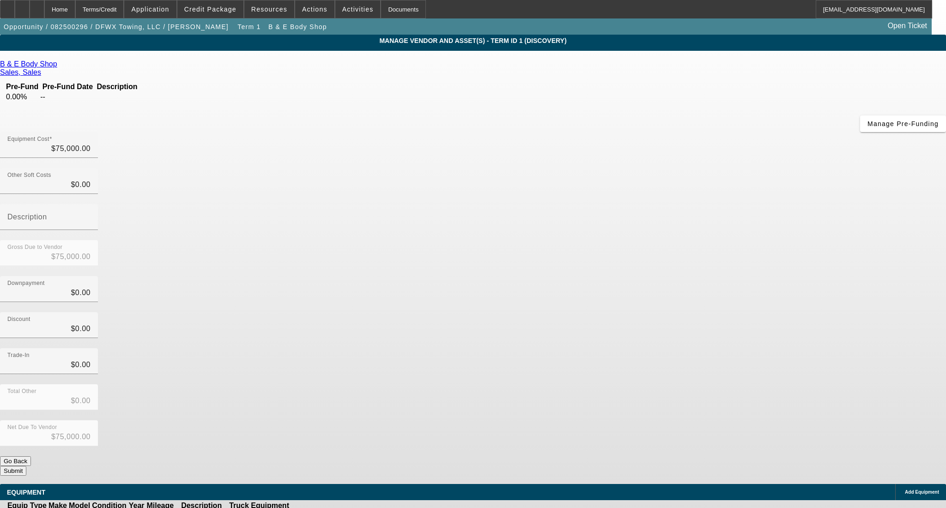
click at [26, 466] on button "Submit" at bounding box center [13, 471] width 26 height 10
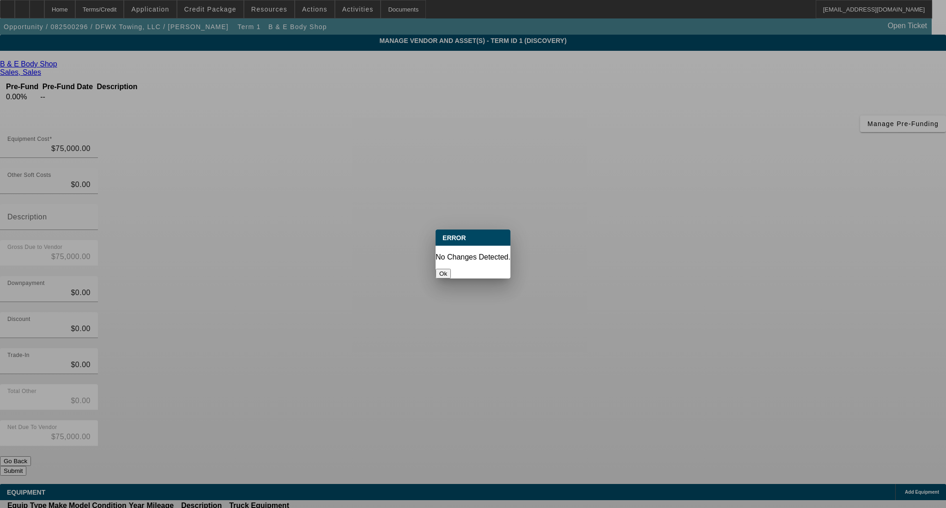
click at [451, 269] on button "Ok" at bounding box center [443, 274] width 15 height 10
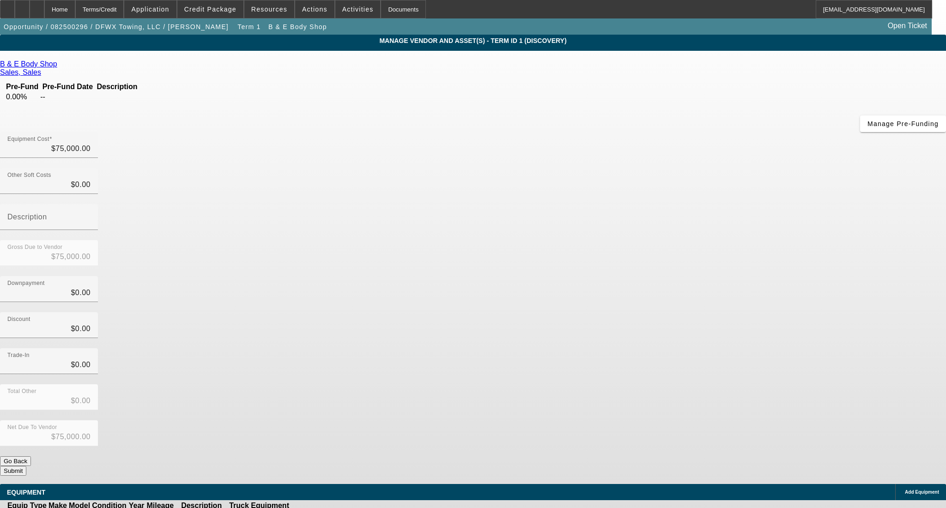
click at [26, 466] on button "Submit" at bounding box center [13, 471] width 26 height 10
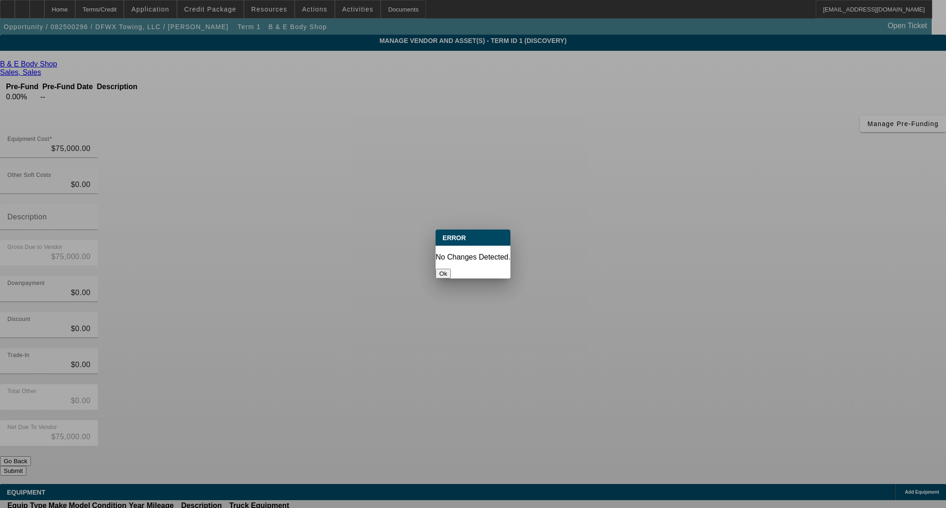
click at [451, 269] on button "Ok" at bounding box center [443, 274] width 15 height 10
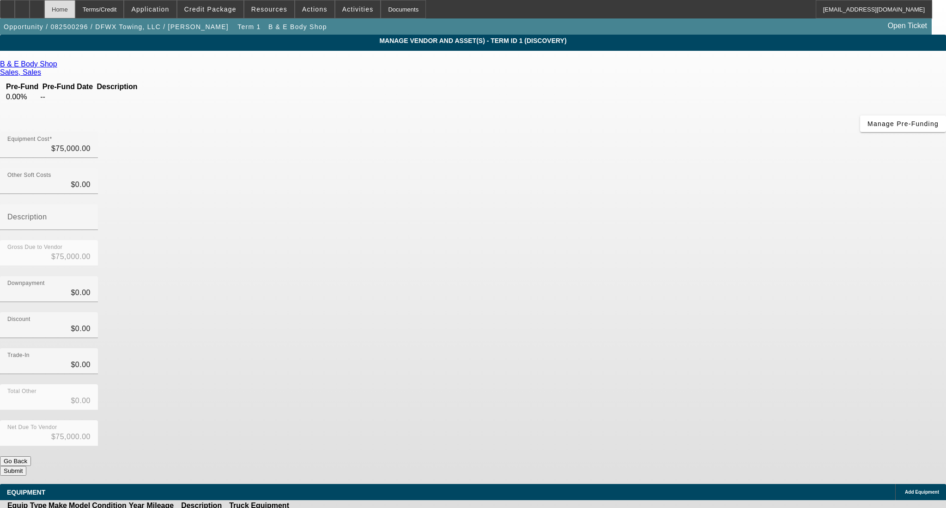
click at [75, 14] on div "Home" at bounding box center [59, 9] width 31 height 18
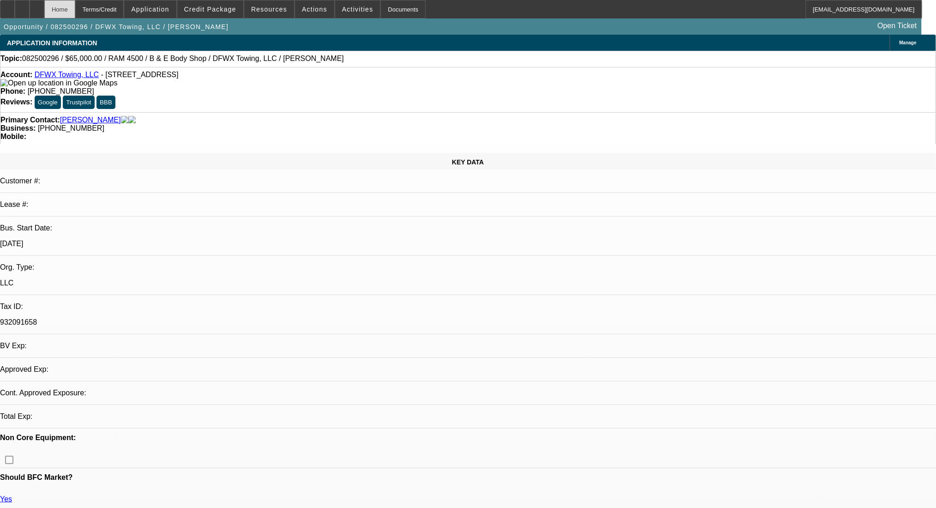
select select "0"
select select "2"
select select "0"
select select "6"
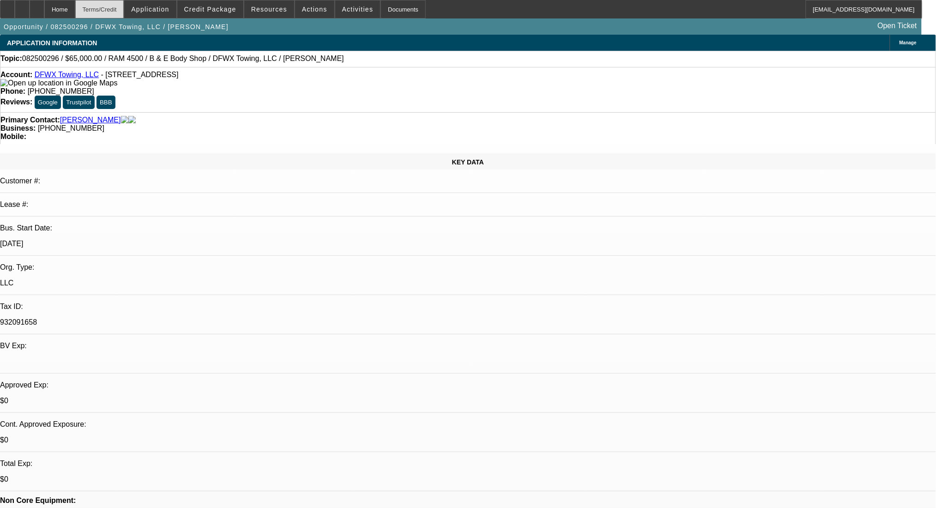
click at [114, 3] on div "Terms/Credit" at bounding box center [99, 9] width 49 height 18
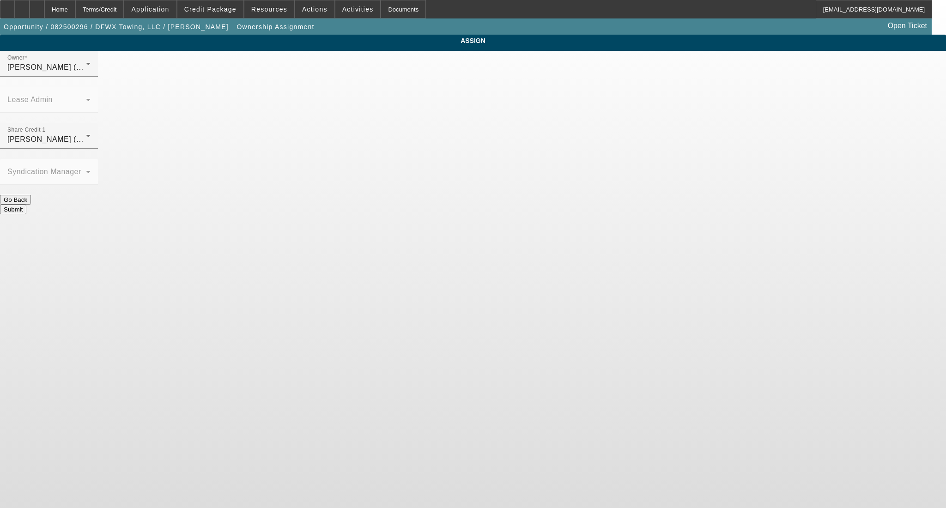
click at [91, 77] on div "Owner Hammond, Tommy (Lvl 1)" at bounding box center [48, 64] width 83 height 26
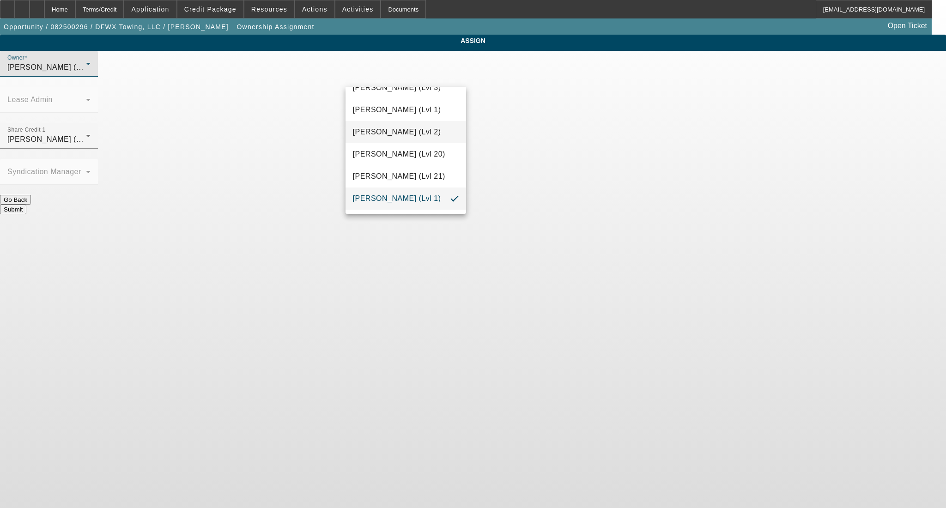
scroll to position [453, 0]
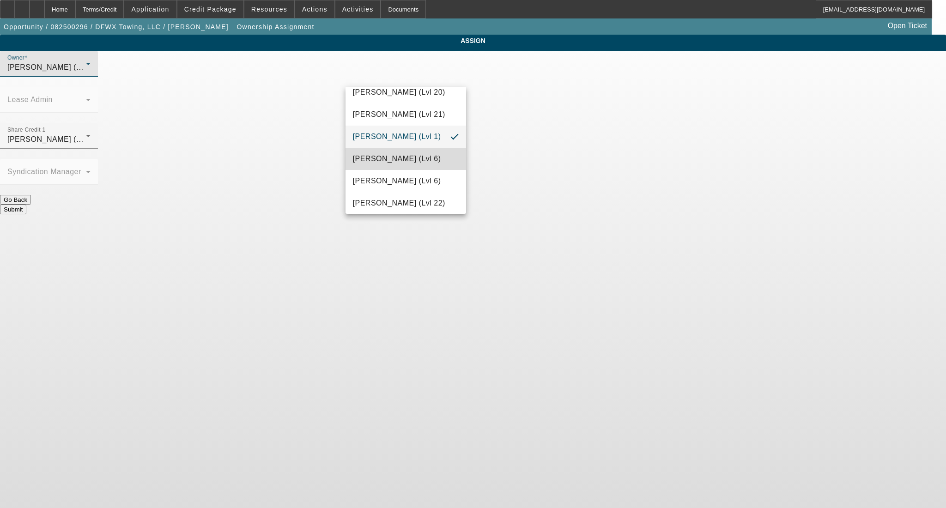
click at [418, 169] on mat-option "Haraden, Amanda (Lvl 6)" at bounding box center [406, 159] width 121 height 22
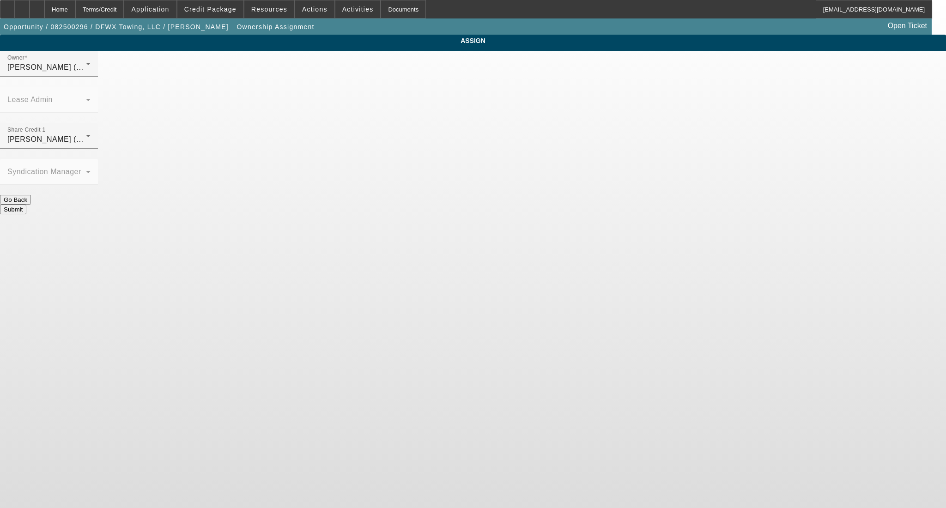
click at [98, 149] on div at bounding box center [49, 154] width 98 height 10
click at [96, 135] on span "Haraden, Amanda (Lvl 6)" at bounding box center [51, 139] width 88 height 8
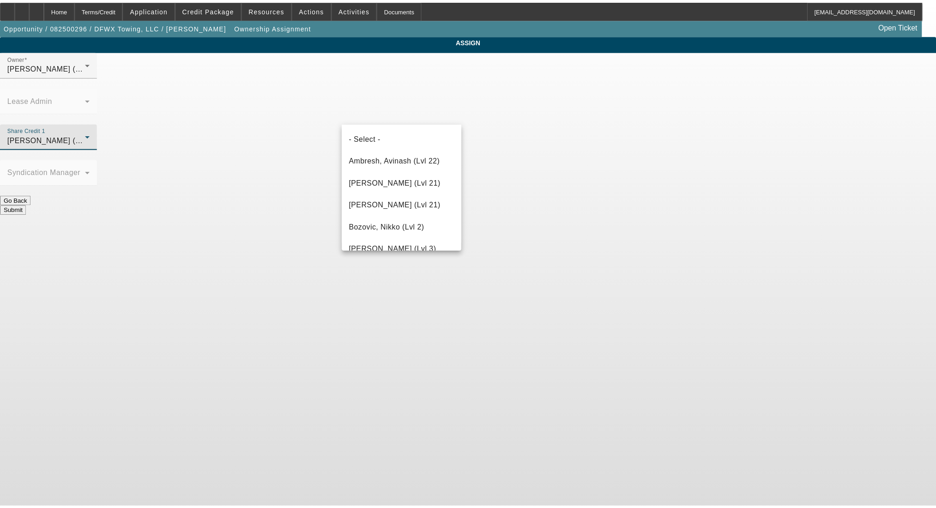
scroll to position [413, 0]
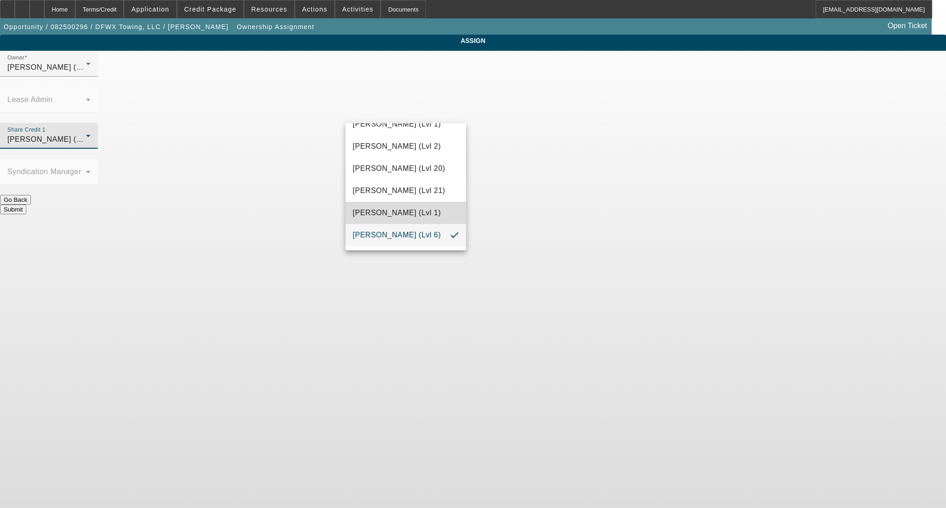
click at [411, 203] on mat-option "Hammond, Tommy (Lvl 1)" at bounding box center [406, 213] width 121 height 22
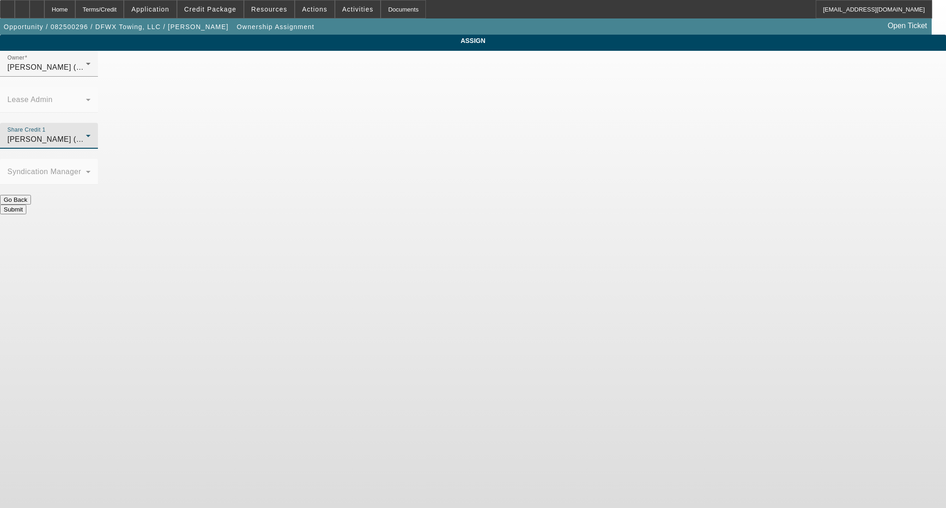
click at [26, 205] on button "Submit" at bounding box center [13, 210] width 26 height 10
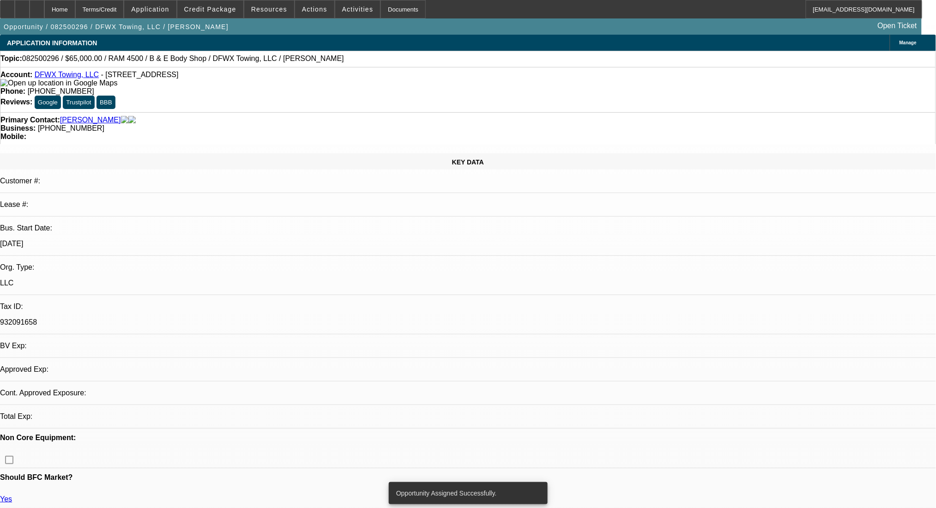
select select "0"
select select "2"
select select "0"
select select "6"
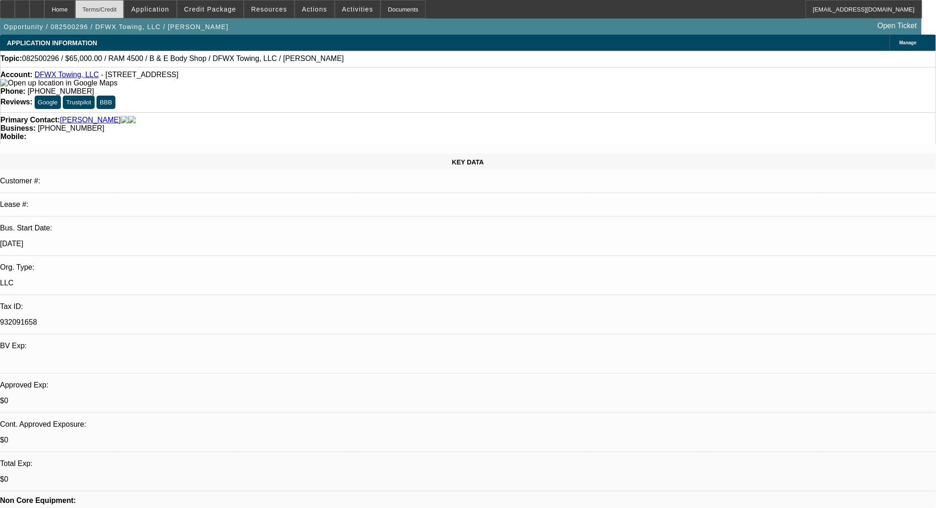
click at [124, 2] on div "Terms/Credit" at bounding box center [99, 9] width 49 height 18
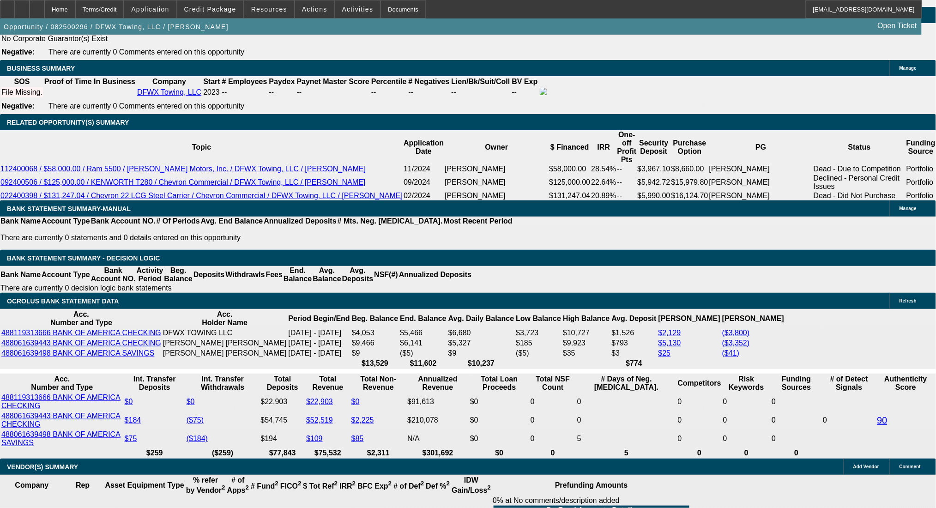
scroll to position [1355, 0]
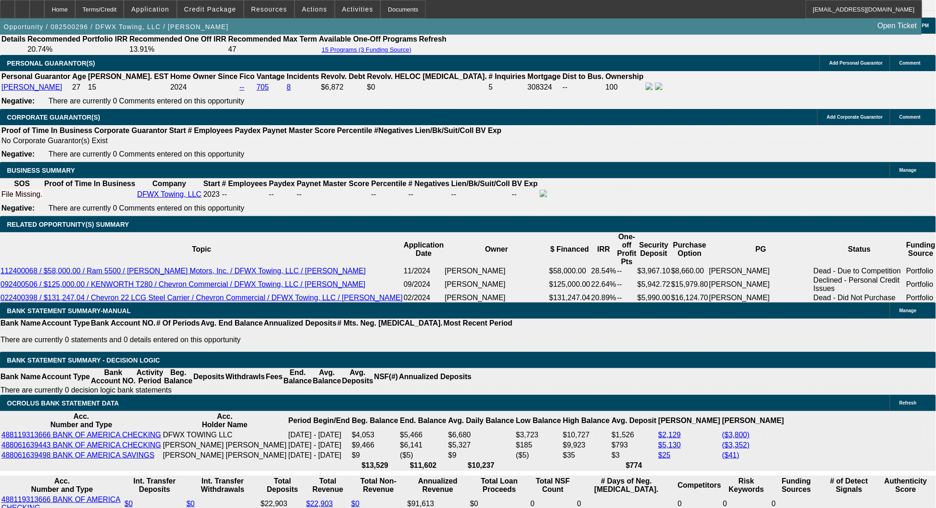
drag, startPoint x: 145, startPoint y: 318, endPoint x: 204, endPoint y: 318, distance: 58.7
type input "17"
type input "$34.00"
type input "UNKNOWN"
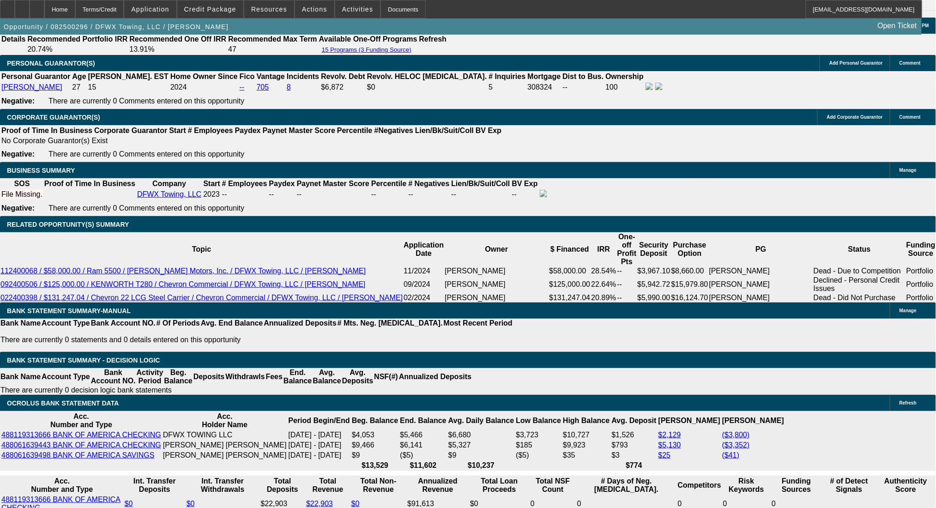
type input "1769"
type input "$3,538.00"
type input "18.1"
type input "$1,769.00"
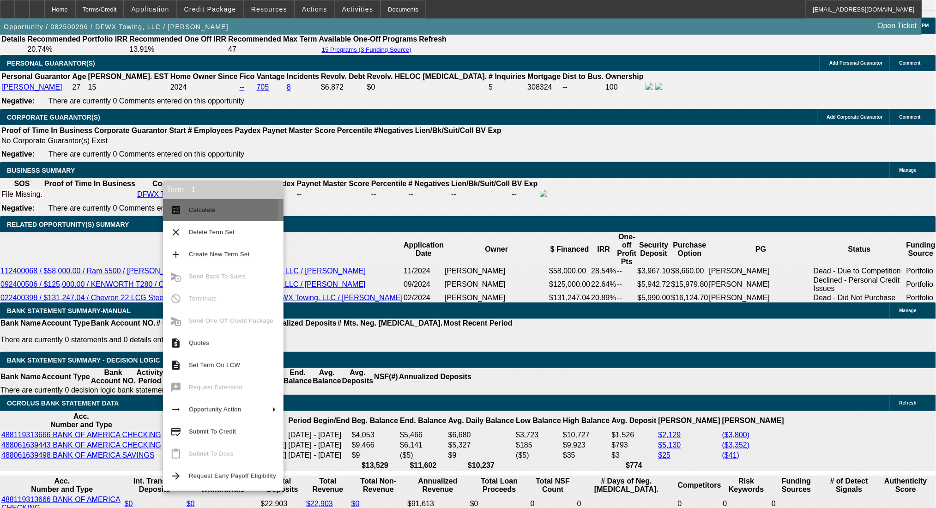
click at [194, 208] on span "Calculate" at bounding box center [202, 210] width 27 height 7
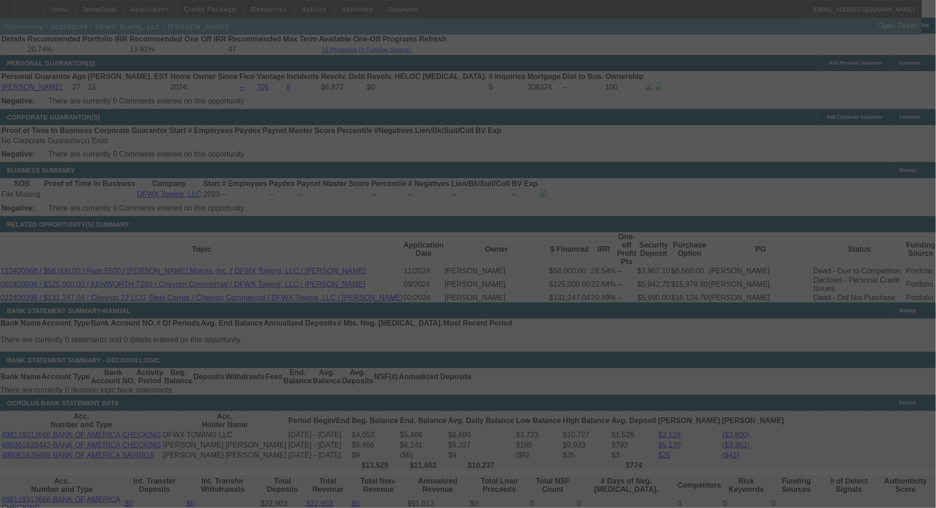
select select "0"
select select "2"
select select "0"
select select "6"
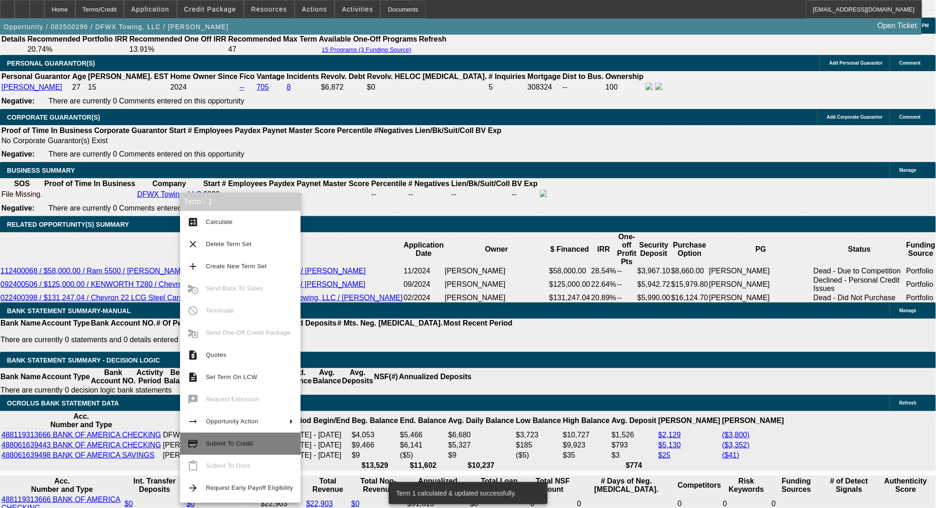
click at [254, 444] on span "Submit To Credit" at bounding box center [249, 443] width 87 height 11
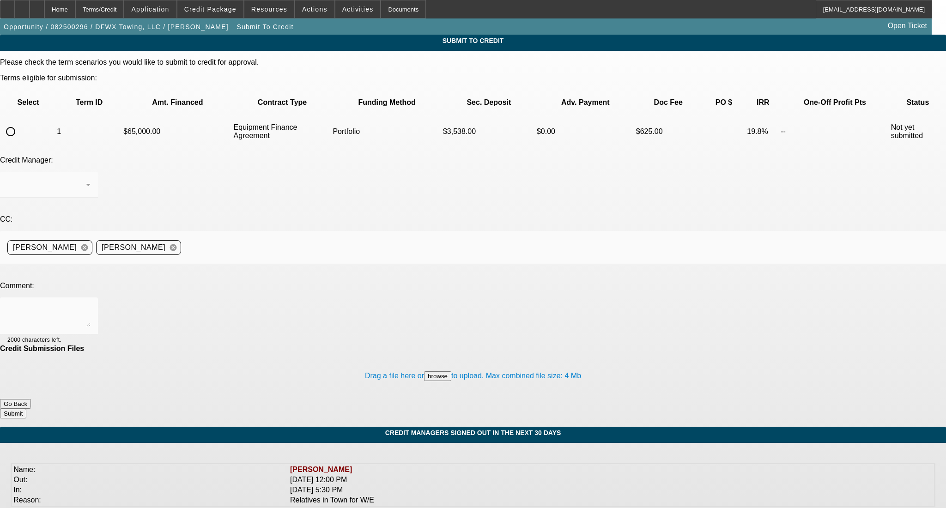
click at [20, 122] on input "radio" at bounding box center [10, 131] width 18 height 18
radio input "true"
click at [86, 179] on div "Arida, George" at bounding box center [46, 184] width 79 height 11
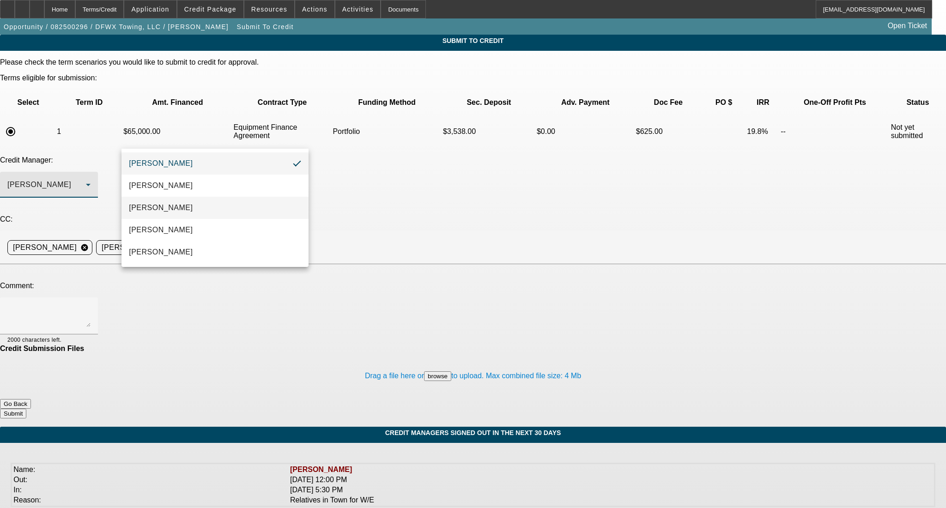
click at [213, 201] on mat-option "[PERSON_NAME]" at bounding box center [215, 208] width 187 height 22
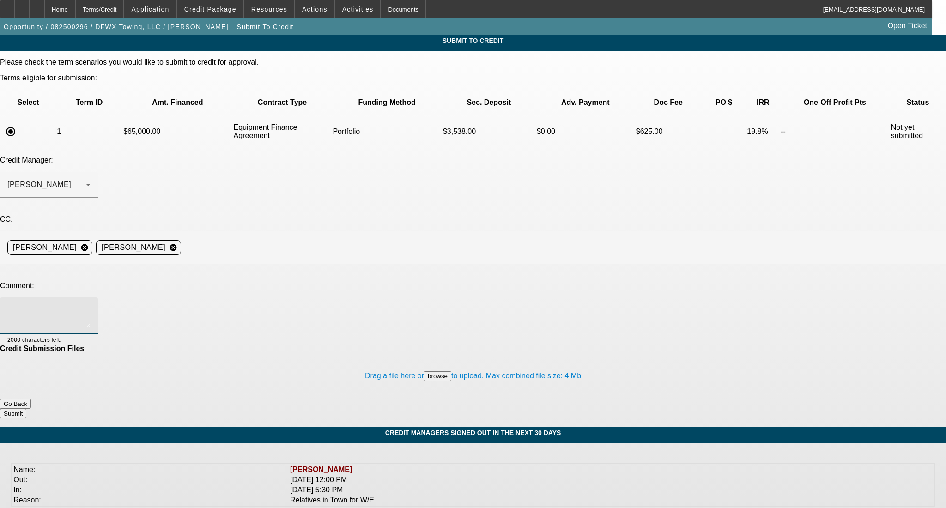
click at [91, 305] on textarea at bounding box center [48, 316] width 83 height 22
paste textarea "Customer looking at adding this clean 22' RAM 4500 with only 68k miles on it. U…"
type textarea "Customer looking at adding this clean 22' RAM 4500 with only 68k miles on it. U…"
click at [207, 5] on span at bounding box center [210, 9] width 66 height 22
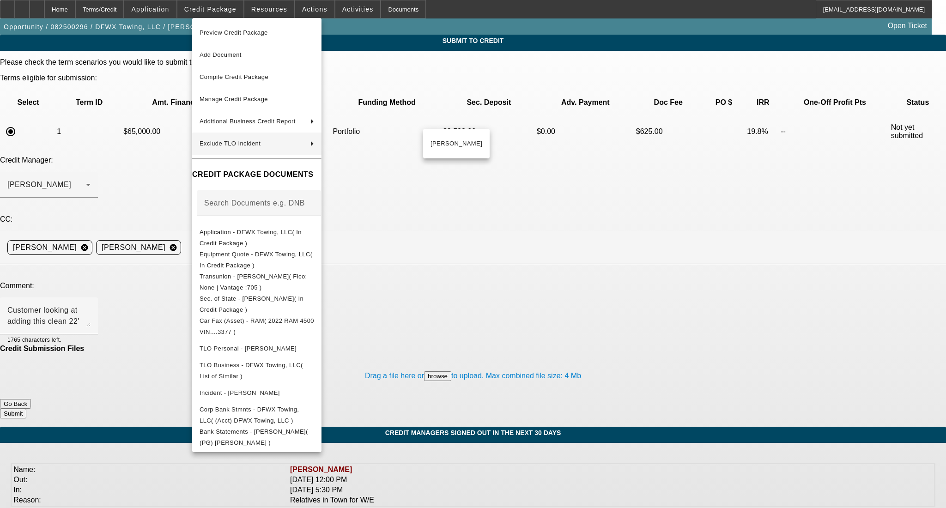
click at [513, 229] on div at bounding box center [473, 254] width 946 height 508
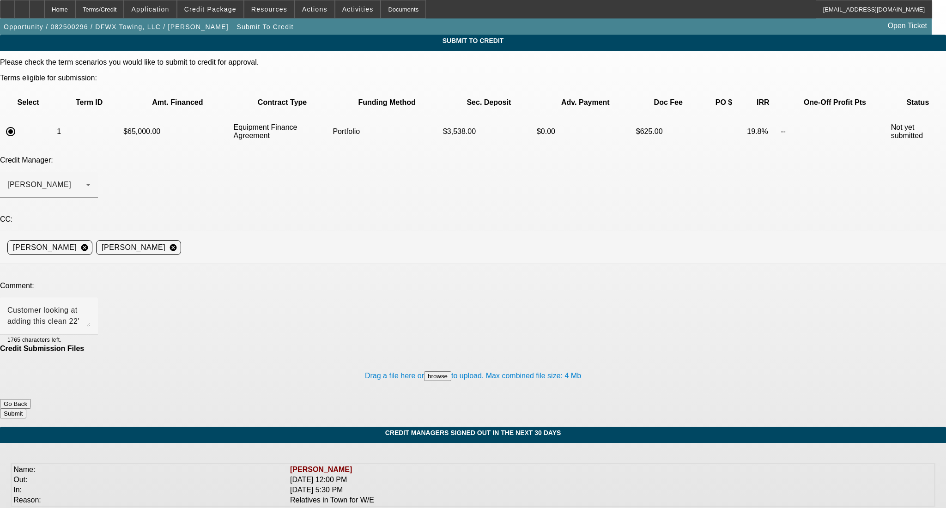
click at [26, 409] on button "Submit" at bounding box center [13, 414] width 26 height 10
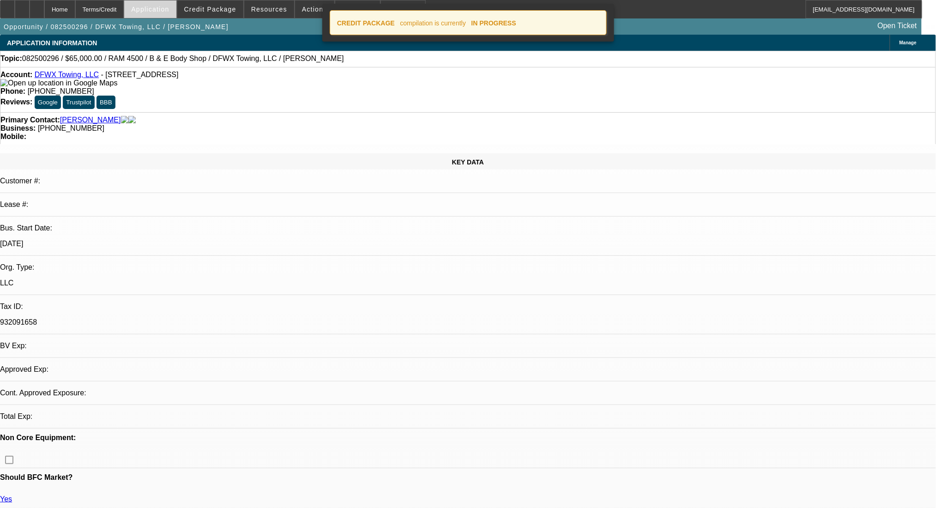
select select "0"
select select "2"
select select "0"
select select "6"
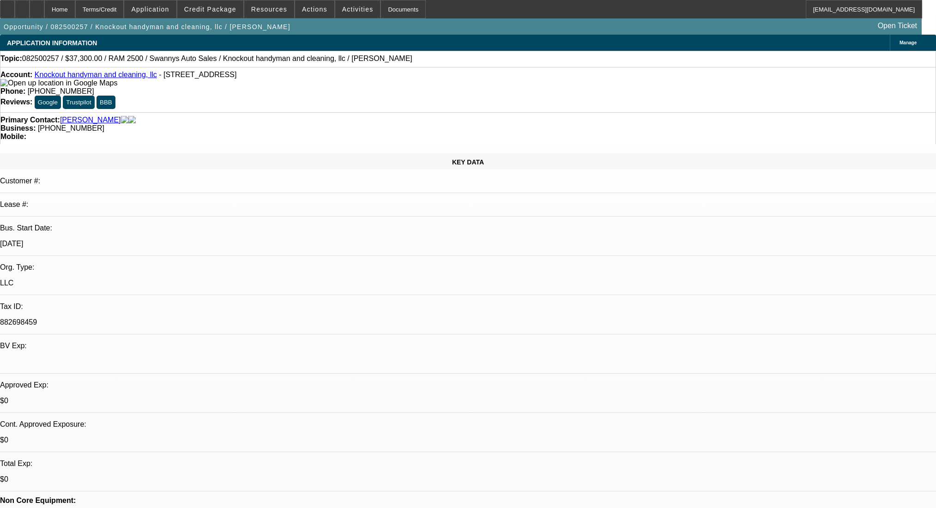
select select "0"
select select "2"
select select "0.1"
select select "4"
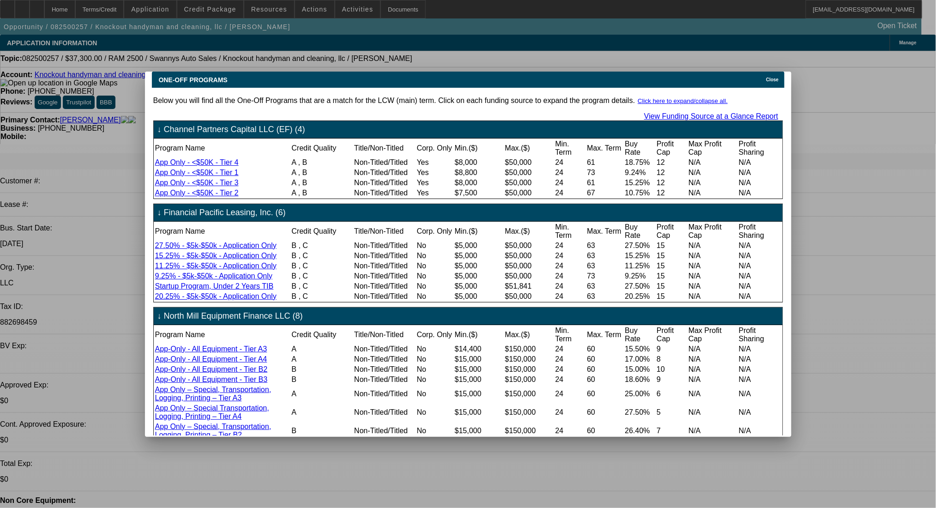
click at [776, 77] on span "Close" at bounding box center [772, 79] width 12 height 5
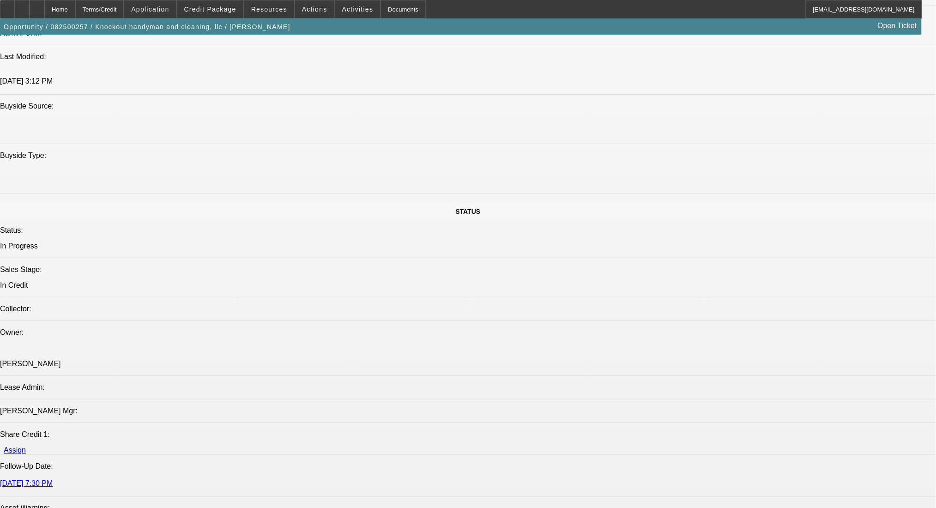
scroll to position [1232, 0]
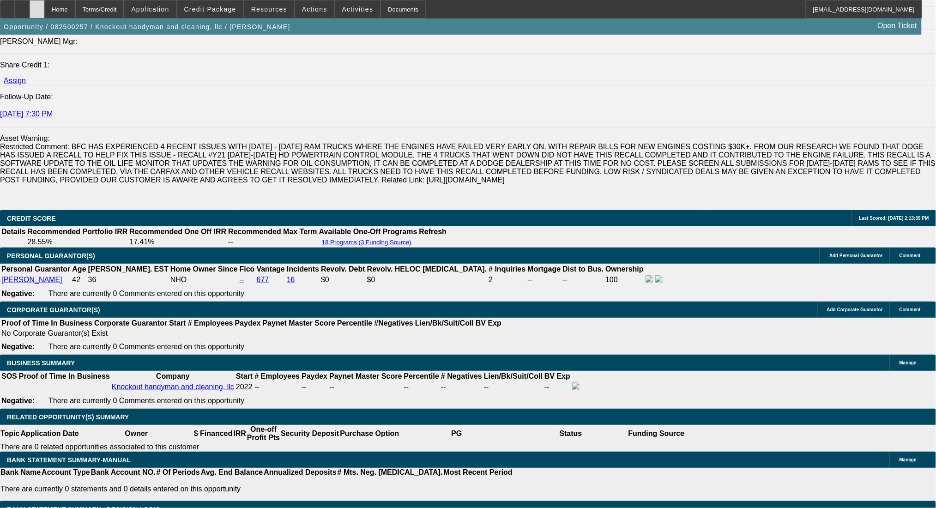
click at [44, 4] on div at bounding box center [37, 9] width 15 height 18
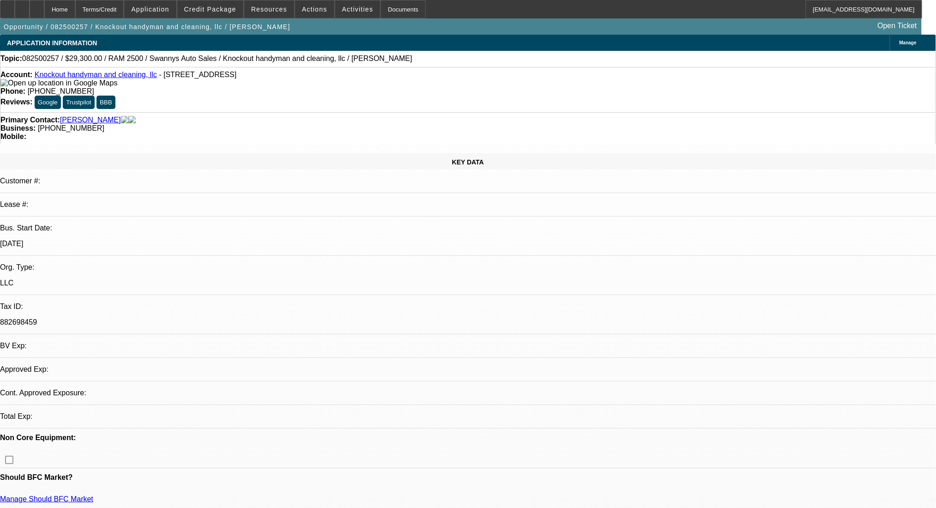
select select "0"
select select "2"
select select "0.1"
select select "4"
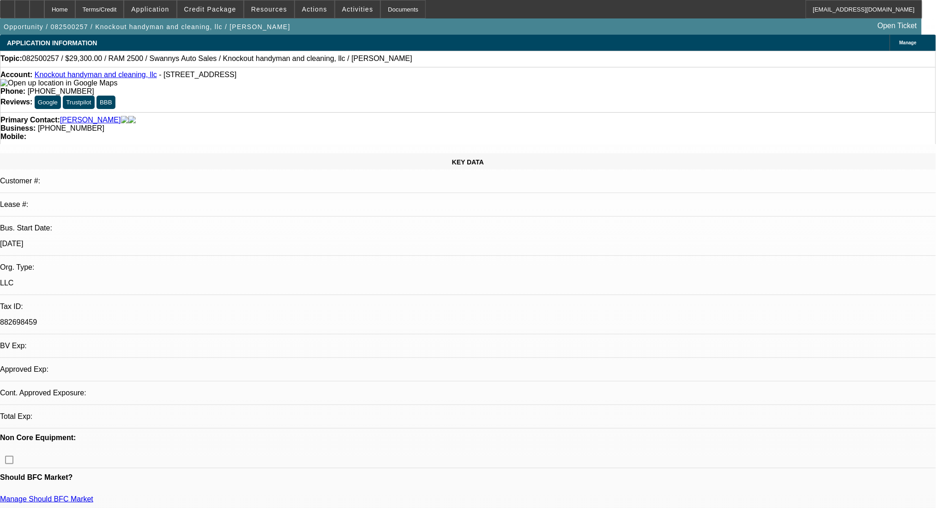
select select "0"
select select "2"
select select "0.1"
select select "4"
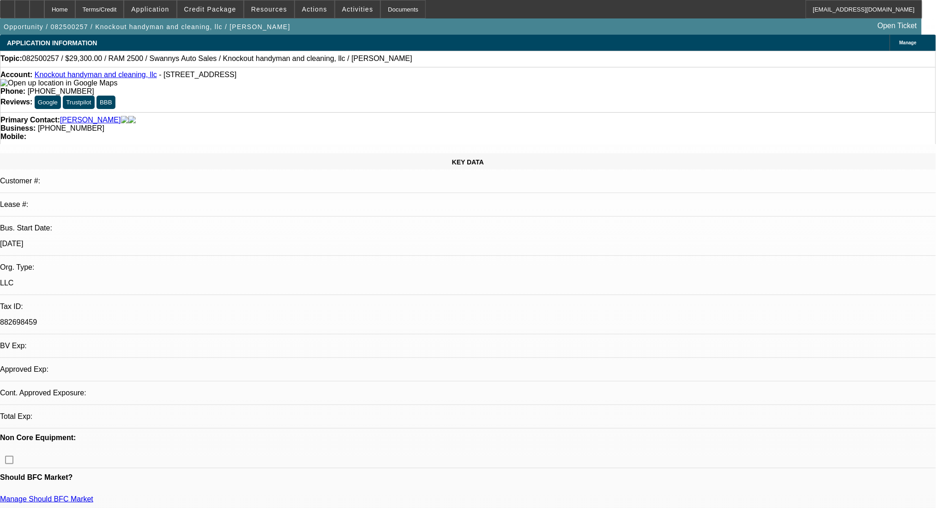
select select "0"
select select "2"
select select "0.1"
select select "4"
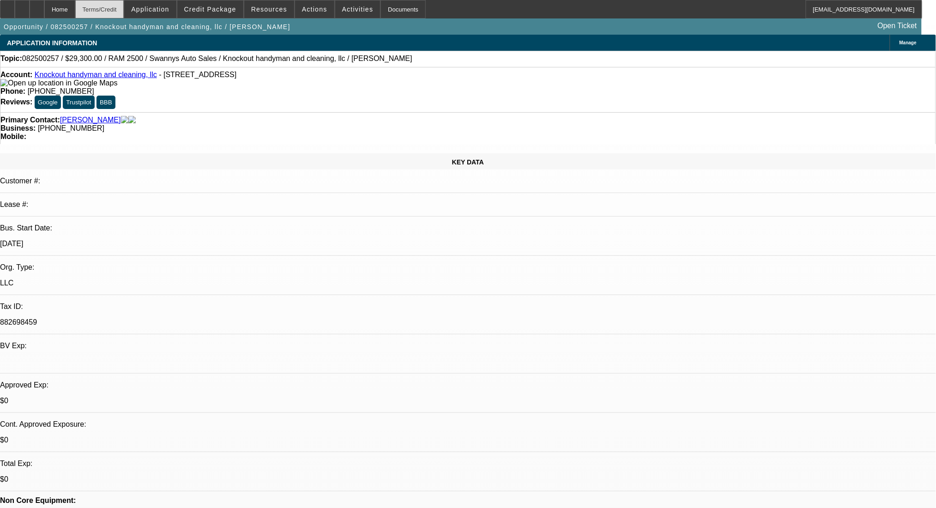
click at [122, 6] on div "Terms/Credit" at bounding box center [99, 9] width 49 height 18
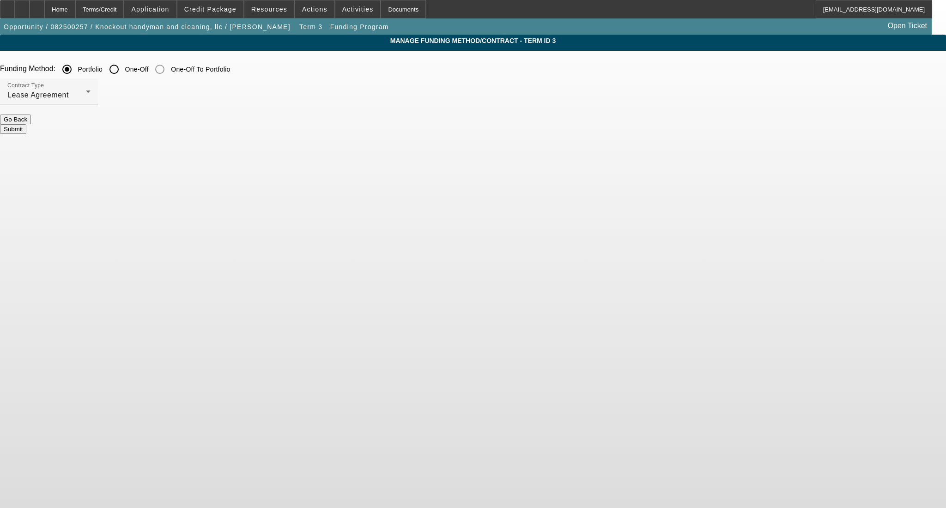
click at [123, 75] on input "One-Off" at bounding box center [114, 69] width 18 height 18
radio input "true"
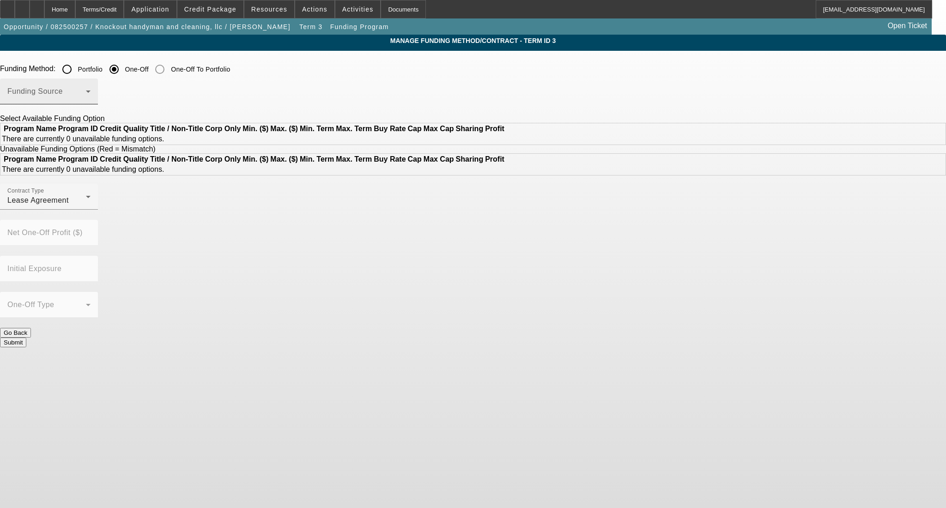
click at [86, 100] on span at bounding box center [46, 95] width 79 height 11
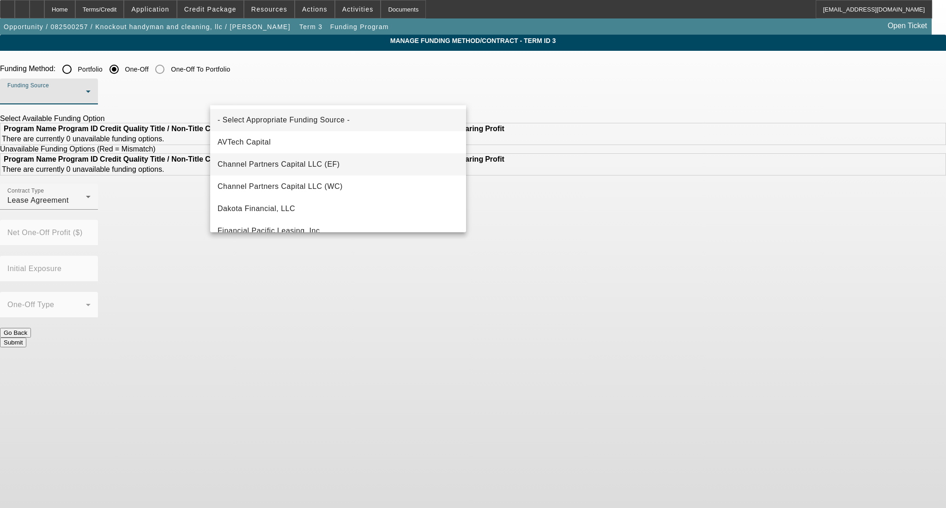
click at [313, 171] on mat-option "Channel Partners Capital LLC (EF)" at bounding box center [338, 164] width 256 height 22
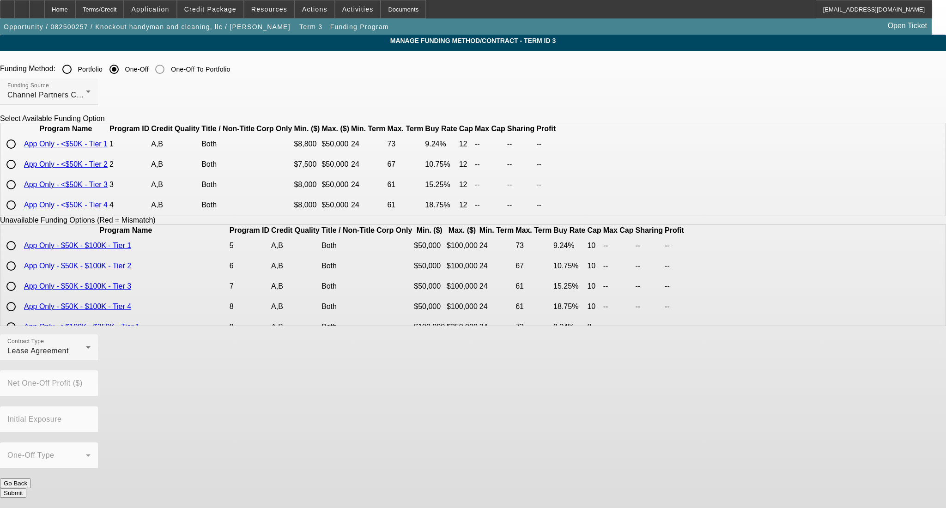
drag, startPoint x: 221, startPoint y: 210, endPoint x: 225, endPoint y: 215, distance: 5.9
click at [20, 194] on input "radio" at bounding box center [11, 185] width 18 height 18
radio input "true"
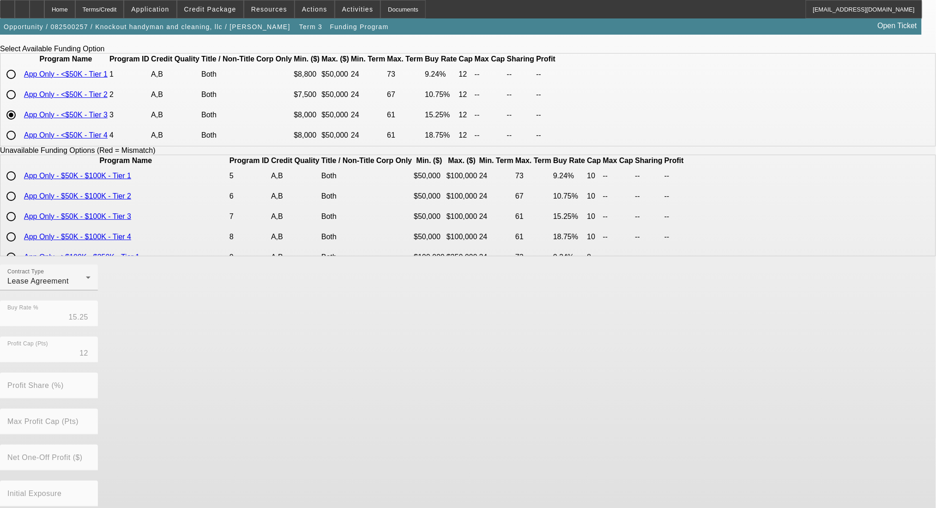
scroll to position [122, 0]
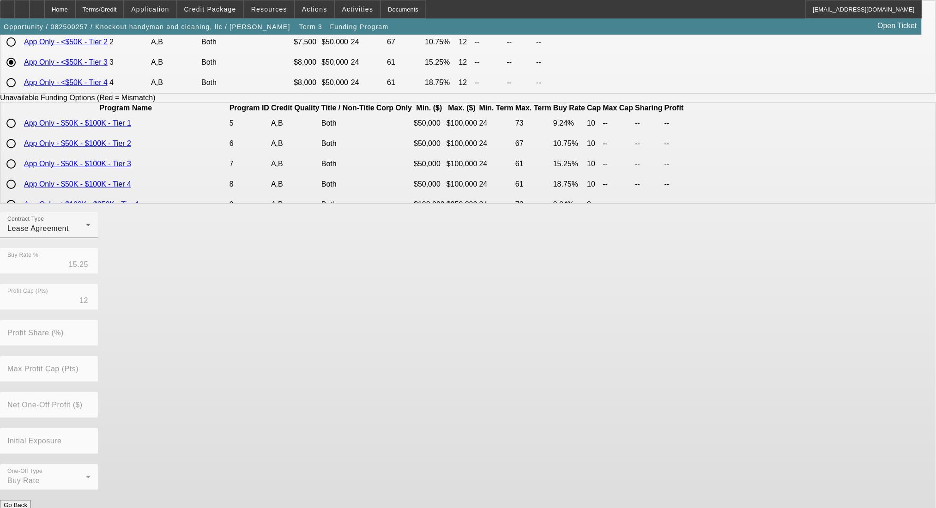
click at [26, 508] on button "Submit" at bounding box center [13, 515] width 26 height 10
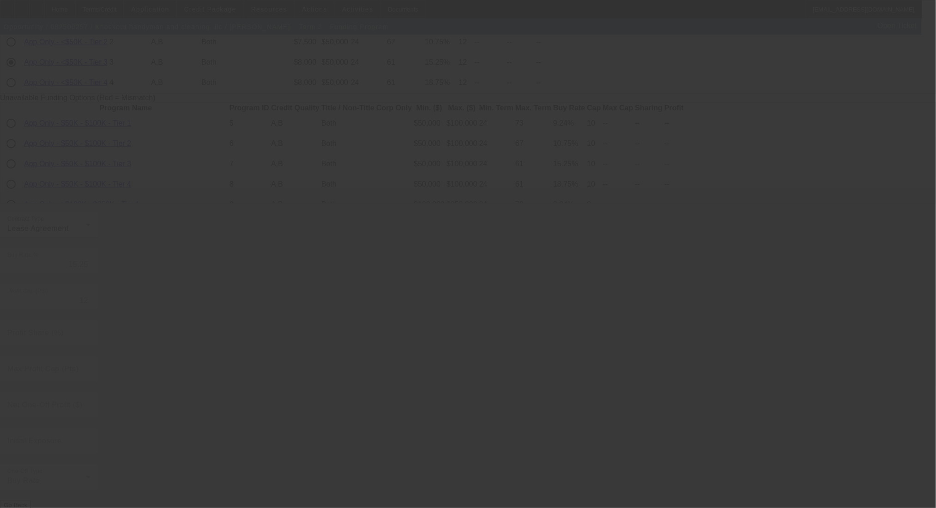
radio input "true"
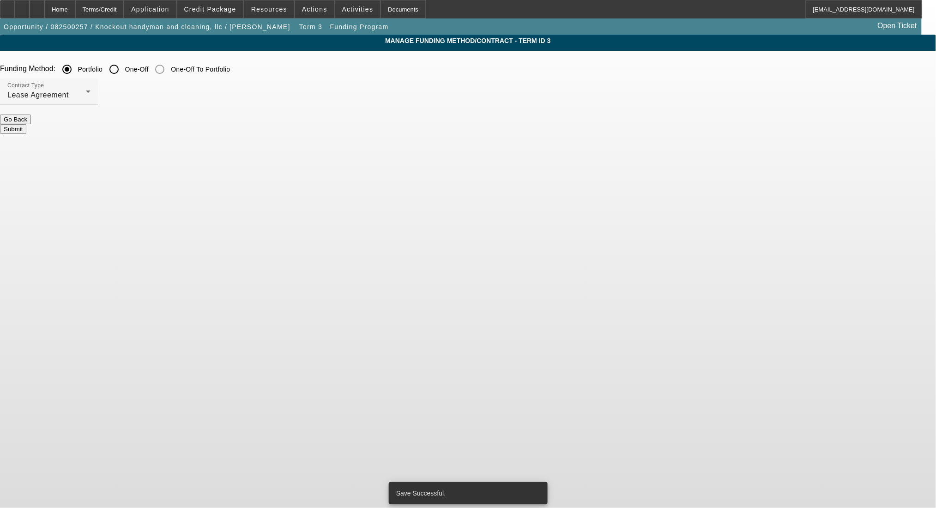
scroll to position [0, 0]
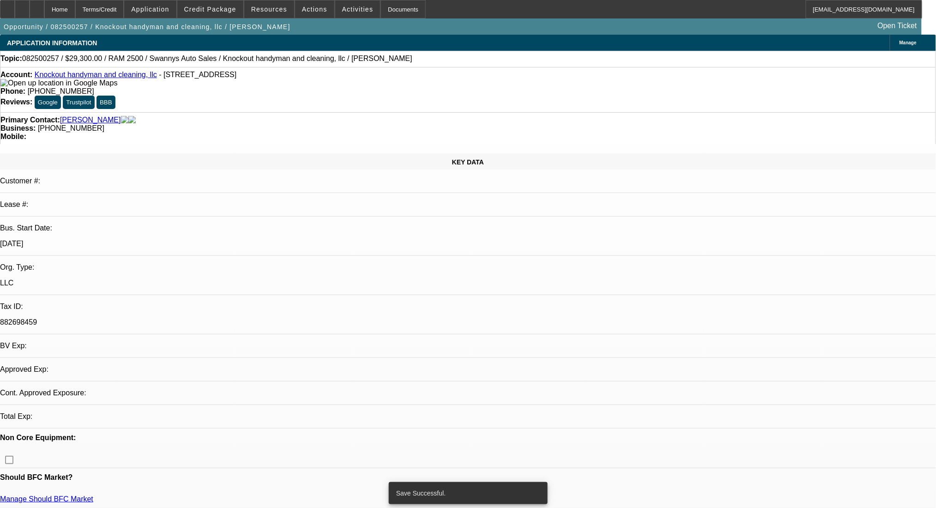
select select "0"
select select "2"
select select "0.1"
select select "4"
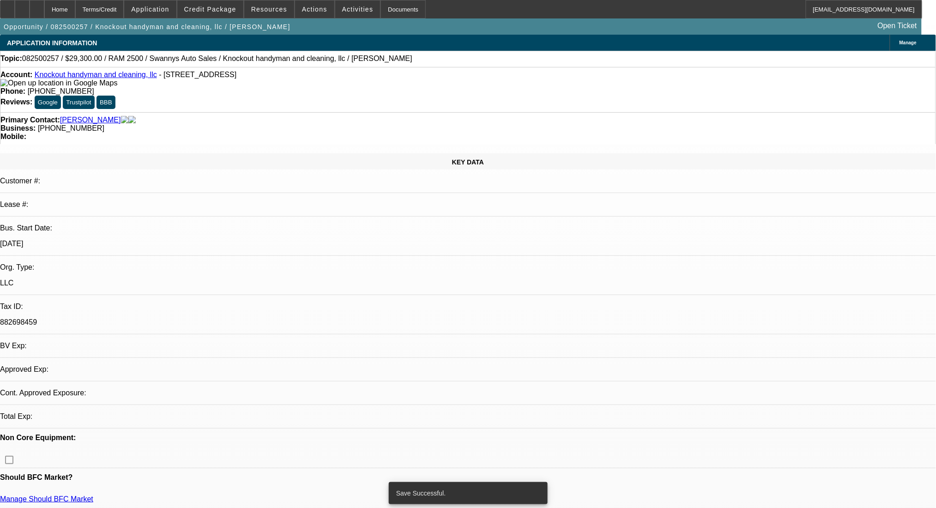
select select "0"
select select "2"
select select "0.1"
select select "4"
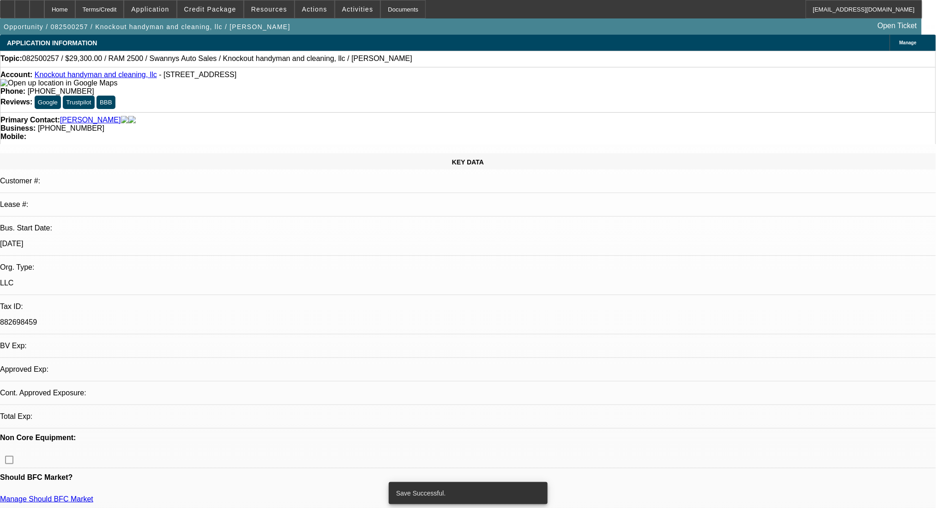
select select "0"
select select "2"
select select "0.1"
select select "4"
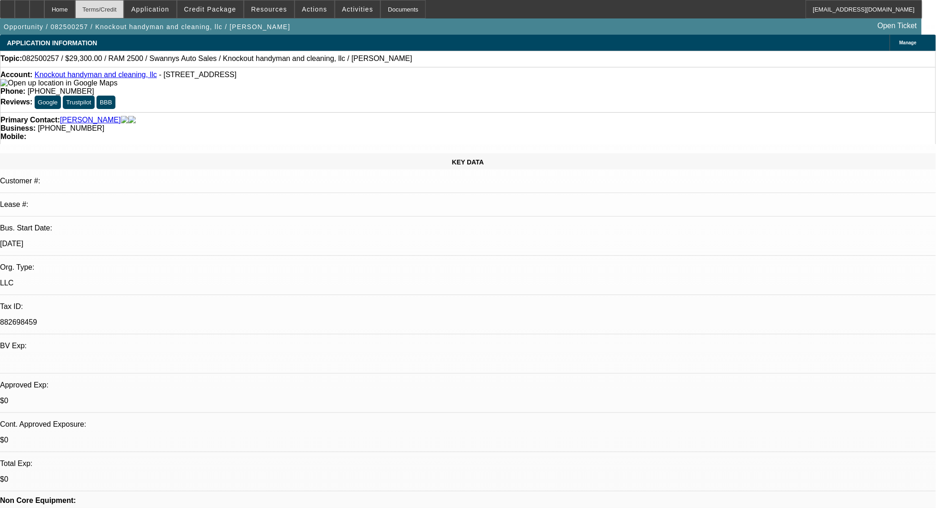
click at [124, 14] on div "Terms/Credit" at bounding box center [99, 9] width 49 height 18
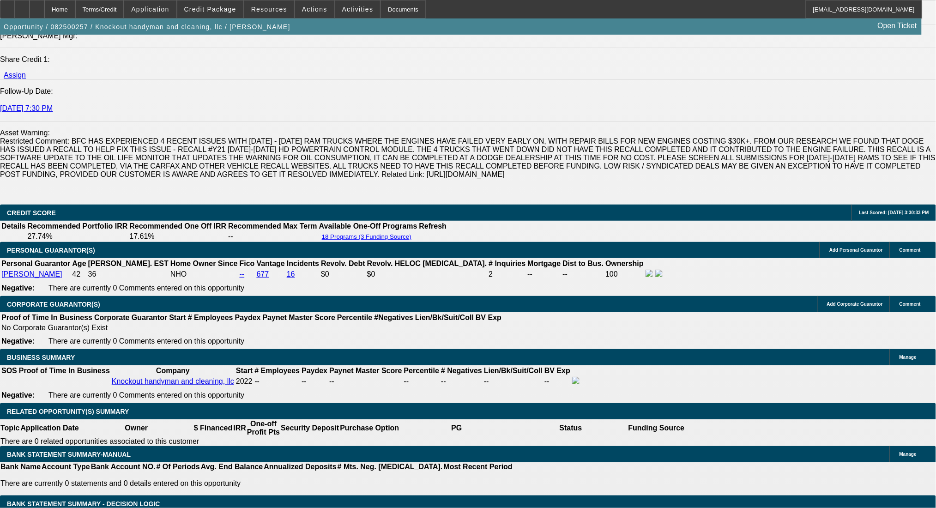
scroll to position [1158, 0]
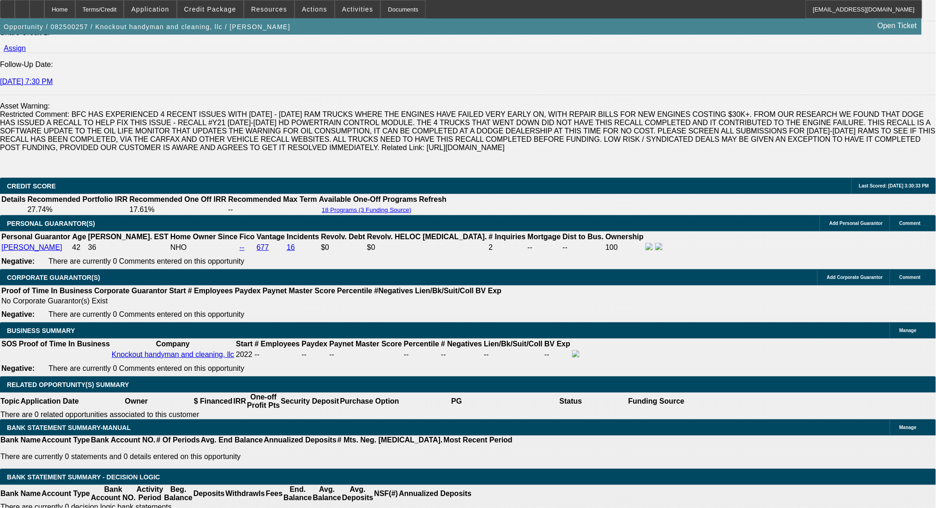
scroll to position [1404, 0]
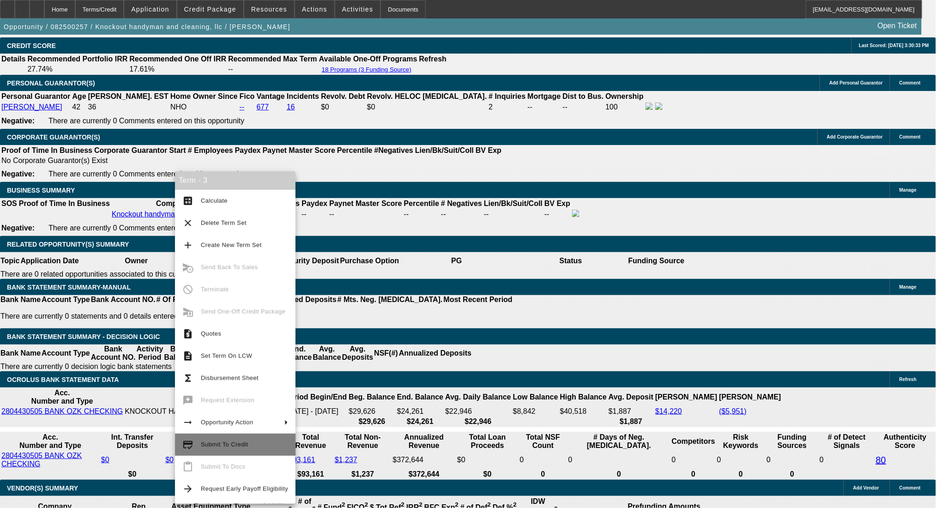
click at [233, 443] on span "Submit To Credit" at bounding box center [224, 444] width 47 height 7
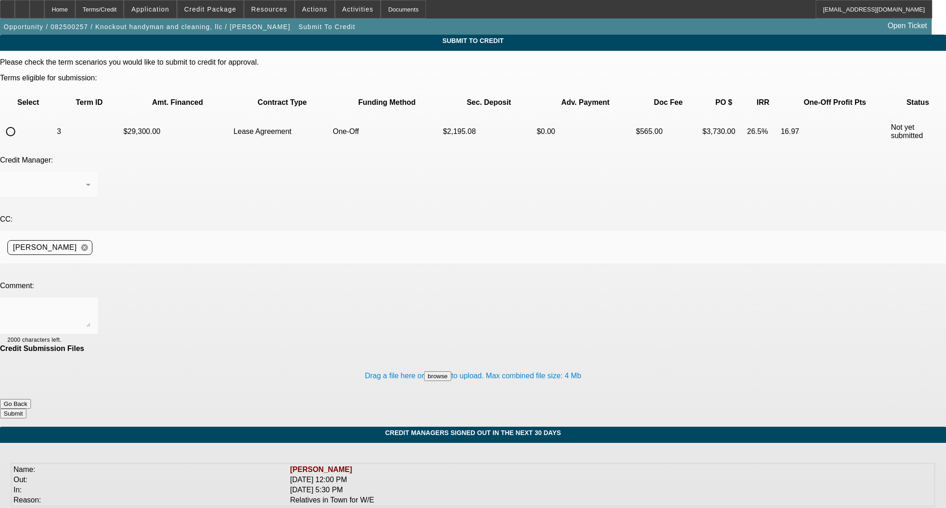
click at [20, 122] on input "radio" at bounding box center [10, 131] width 18 height 18
radio input "true"
click at [91, 305] on textarea at bounding box center [48, 316] width 83 height 22
type textarea "Please see additional comments and OK to CP, thanks!"
click at [549, 358] on form "Please check the term scenarios you would like to submit to credit for approval…" at bounding box center [473, 242] width 946 height 369
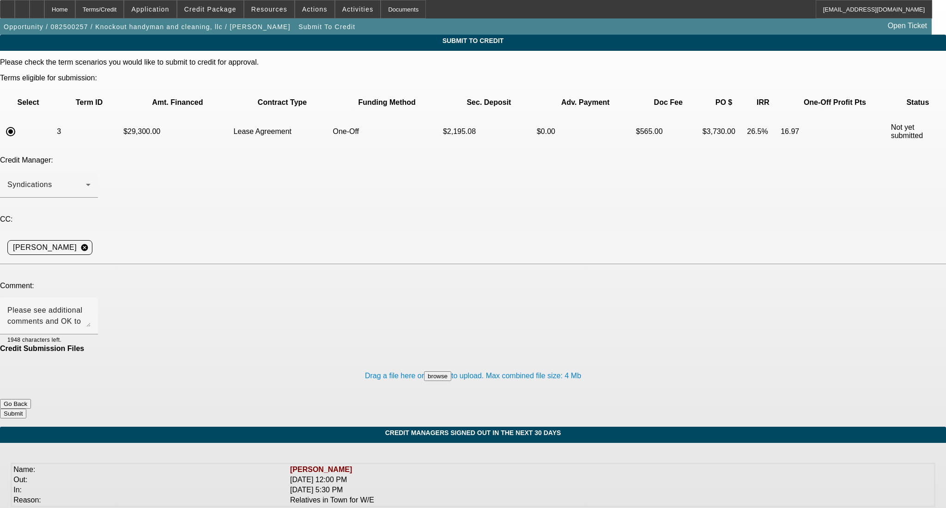
click at [26, 409] on button "Submit" at bounding box center [13, 414] width 26 height 10
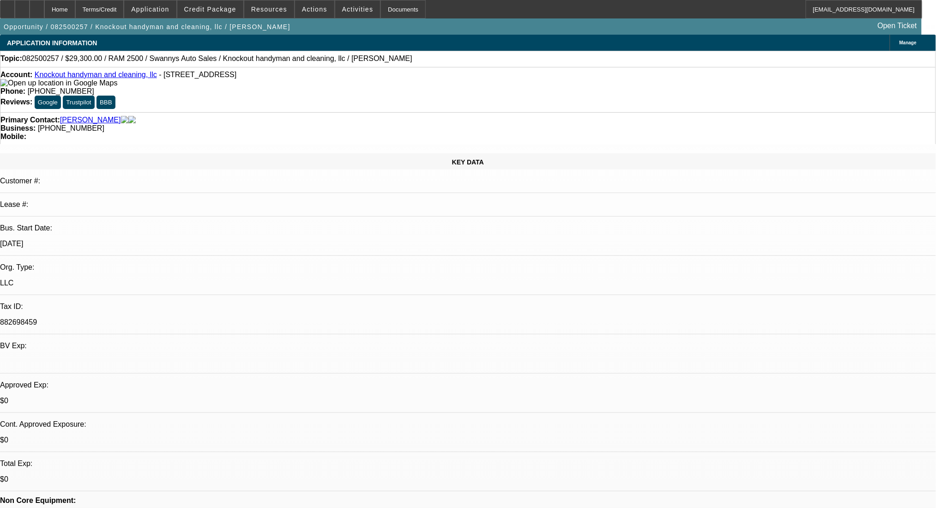
select select "0"
select select "2"
select select "0.1"
select select "4"
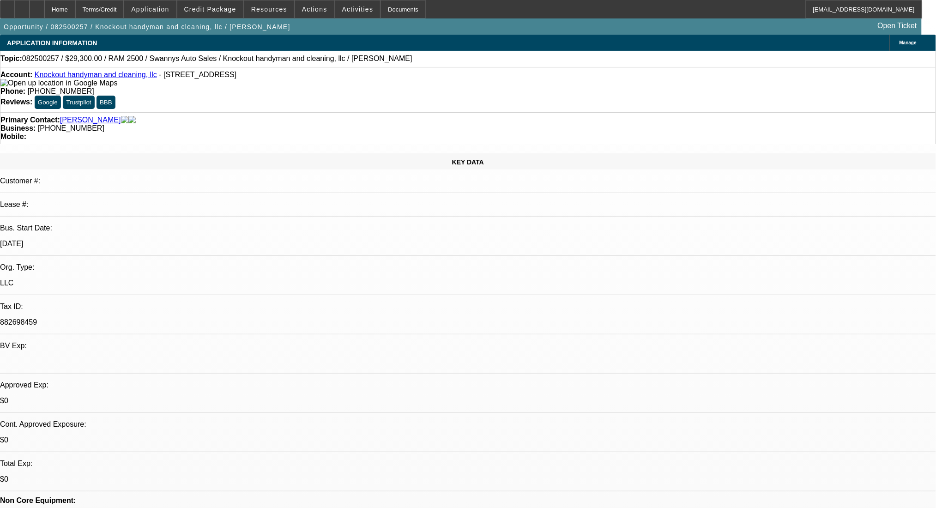
select select "0"
select select "2"
select select "0.1"
select select "4"
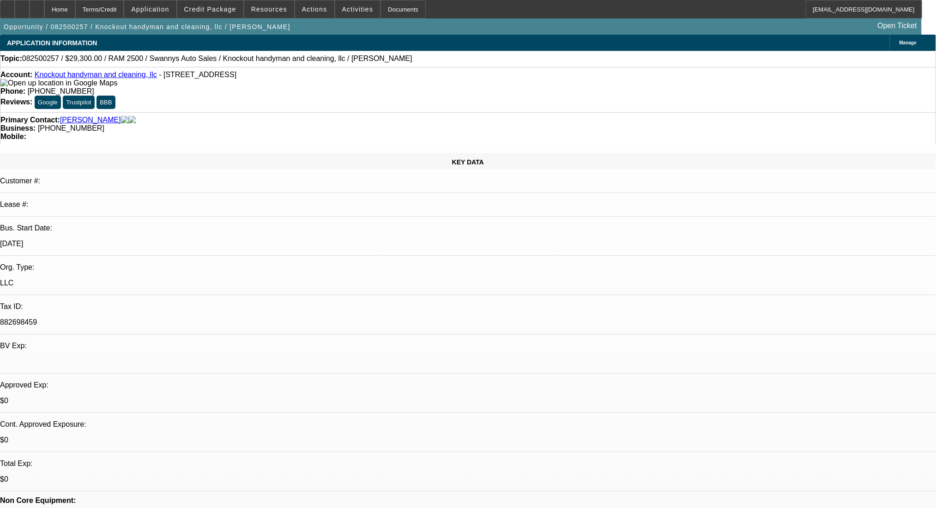
select select "0"
select select "2"
select select "0.1"
select select "4"
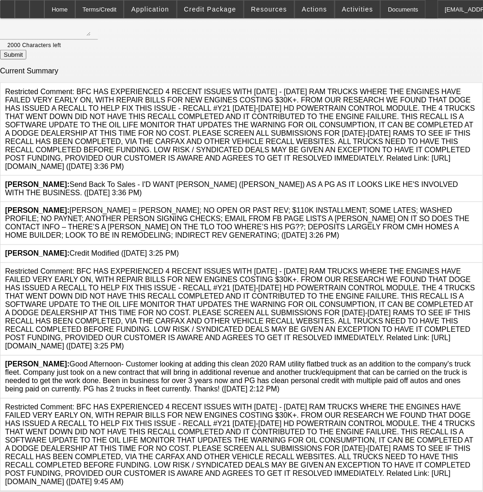
scroll to position [180, 0]
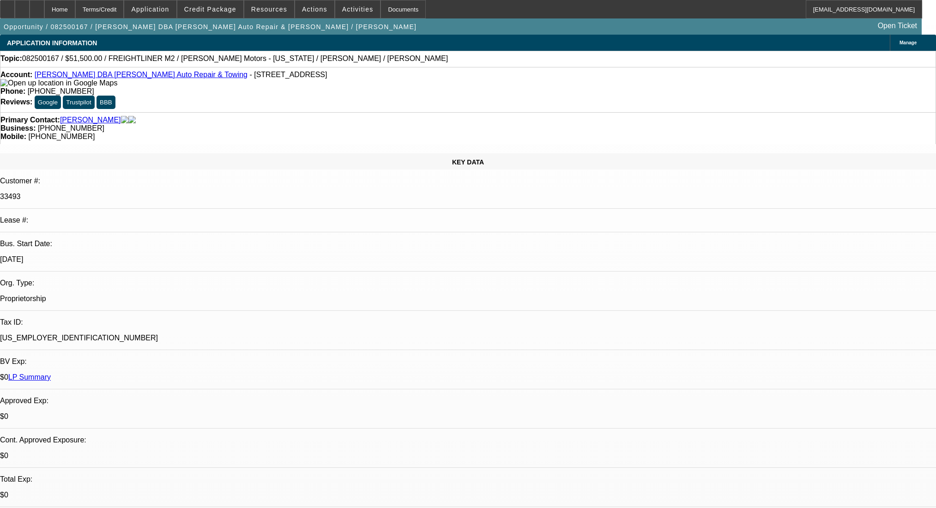
select select "0"
select select "2"
select select "0"
select select "6"
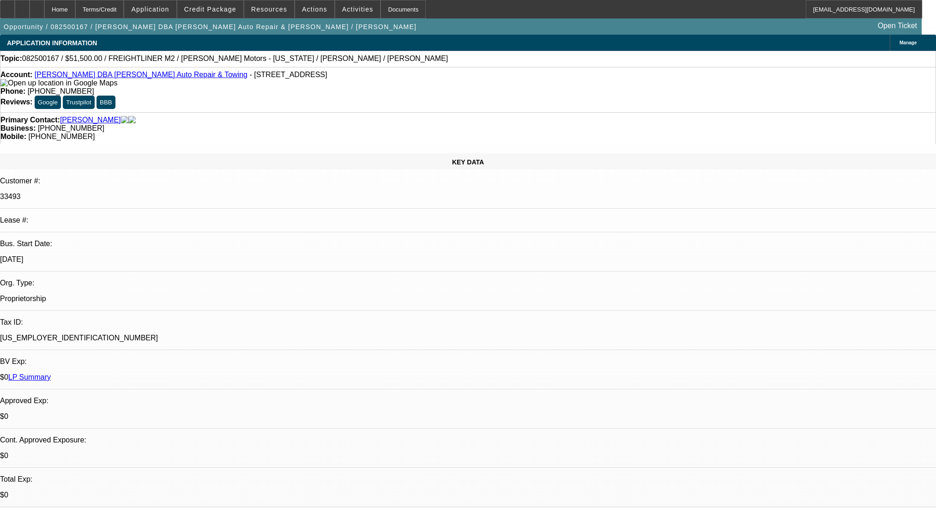
select select "0"
select select "2"
select select "0"
select select "6"
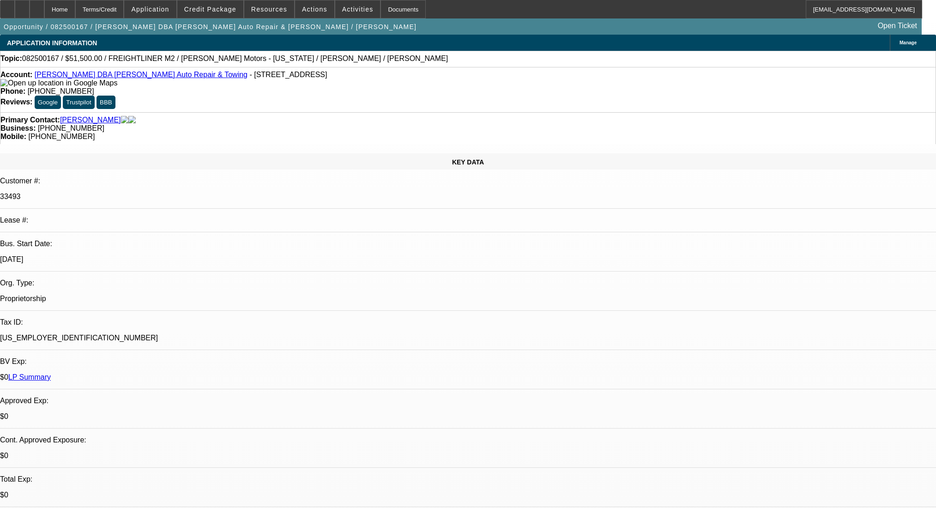
select select "0"
select select "2"
select select "0"
select select "6"
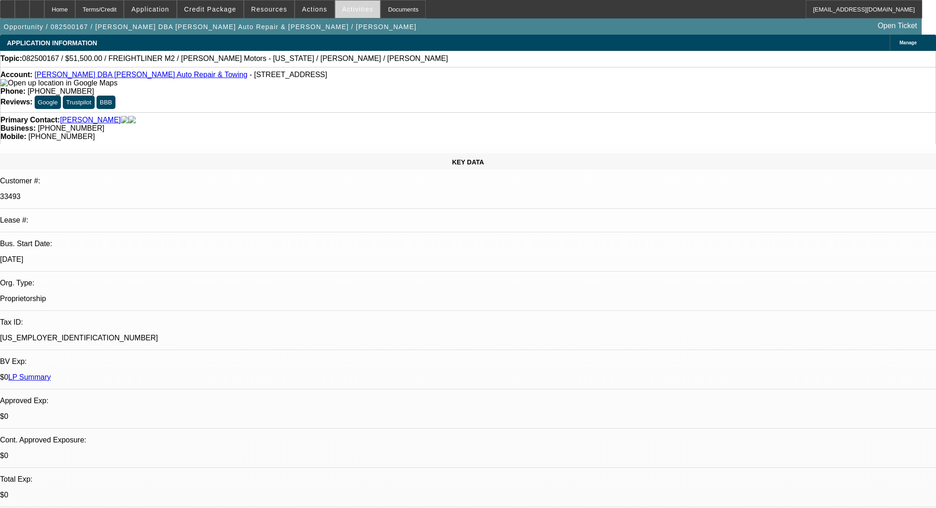
scroll to position [123, 0]
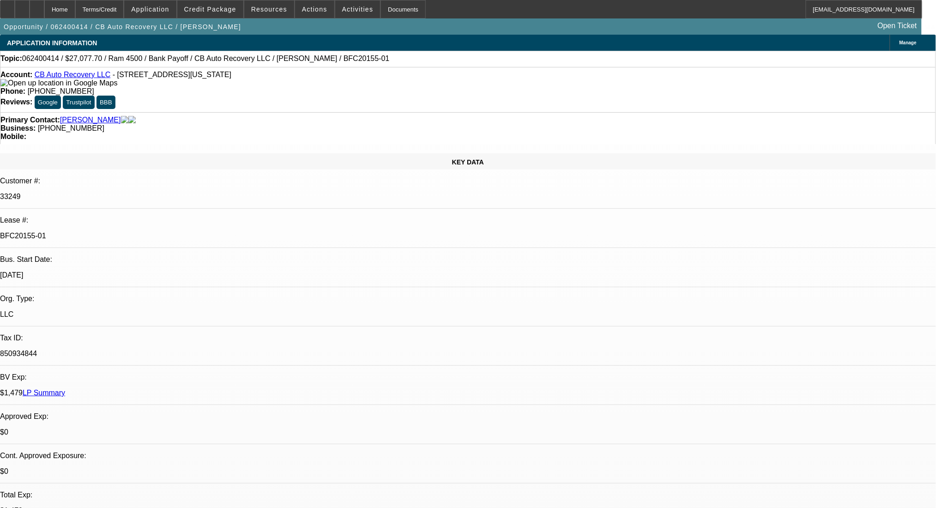
select select "0"
select select "2"
select select "0.1"
select select "4"
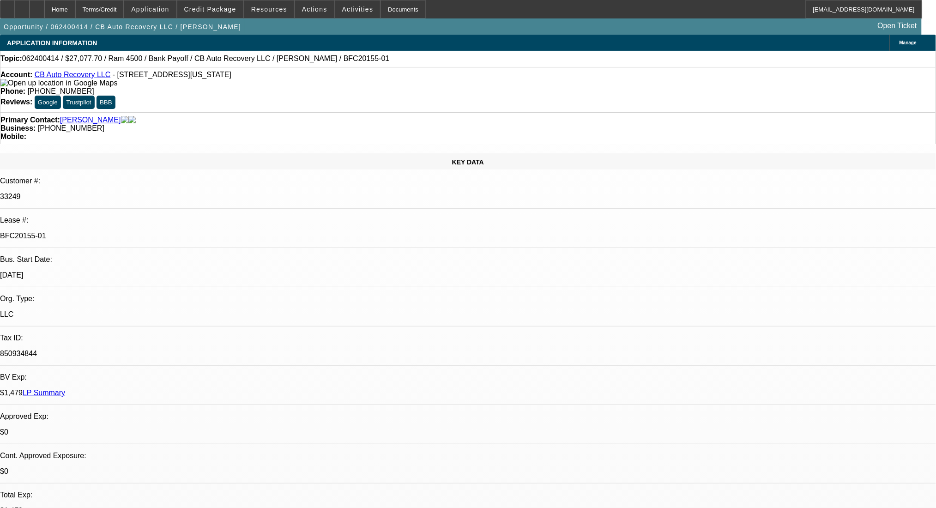
select select "0"
select select "2"
select select "0.1"
select select "4"
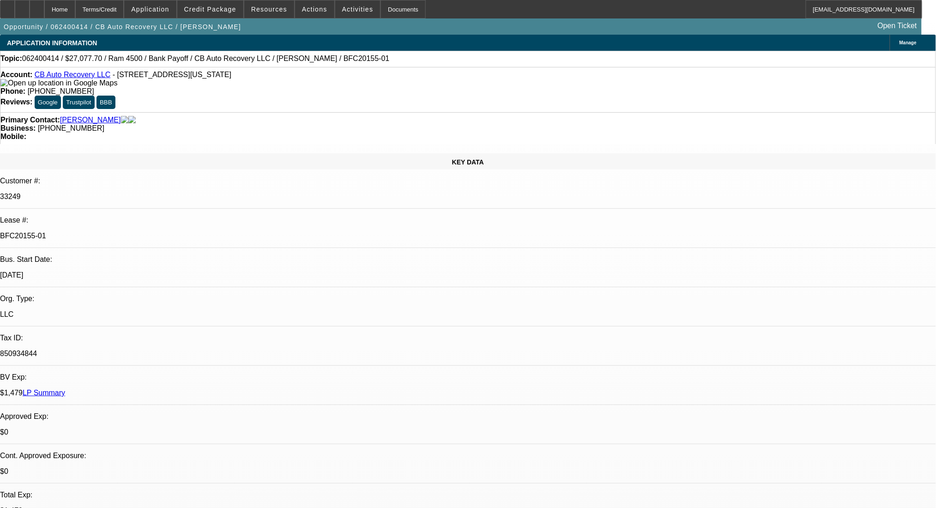
select select "0"
select select "2"
select select "0.1"
select select "4"
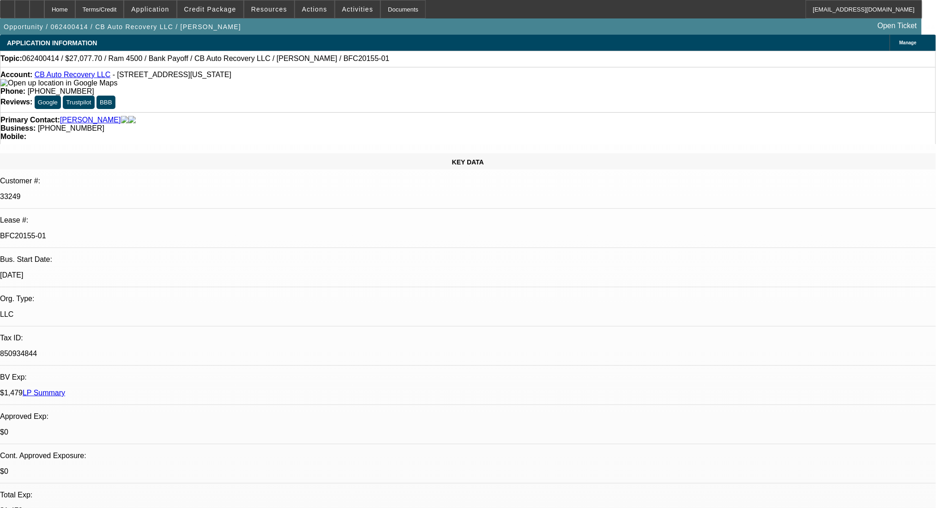
select select "0"
select select "2"
select select "0.1"
select select "4"
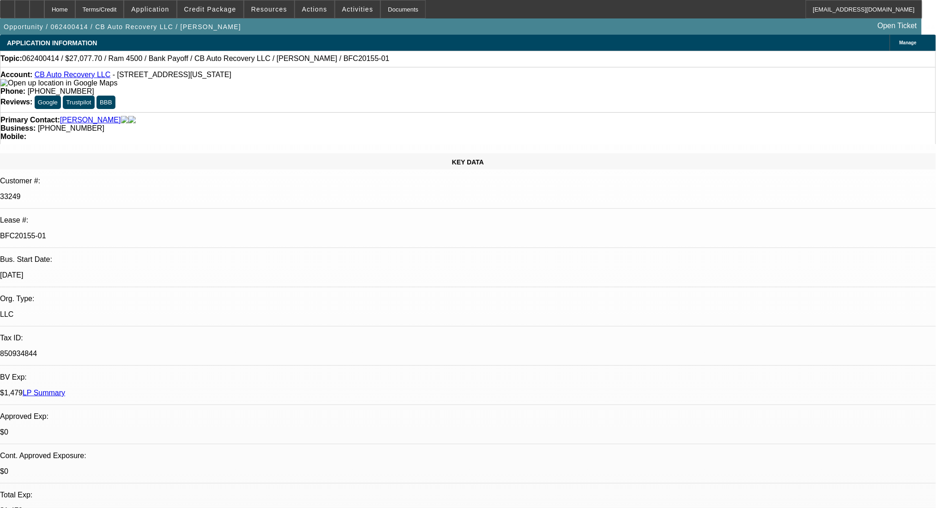
drag, startPoint x: 180, startPoint y: 158, endPoint x: 104, endPoint y: 159, distance: 76.3
click at [104, 216] on div "Lease #: BFC20155-01" at bounding box center [468, 232] width 936 height 32
copy div "BFC20155-01"
